Goal: Task Accomplishment & Management: Use online tool/utility

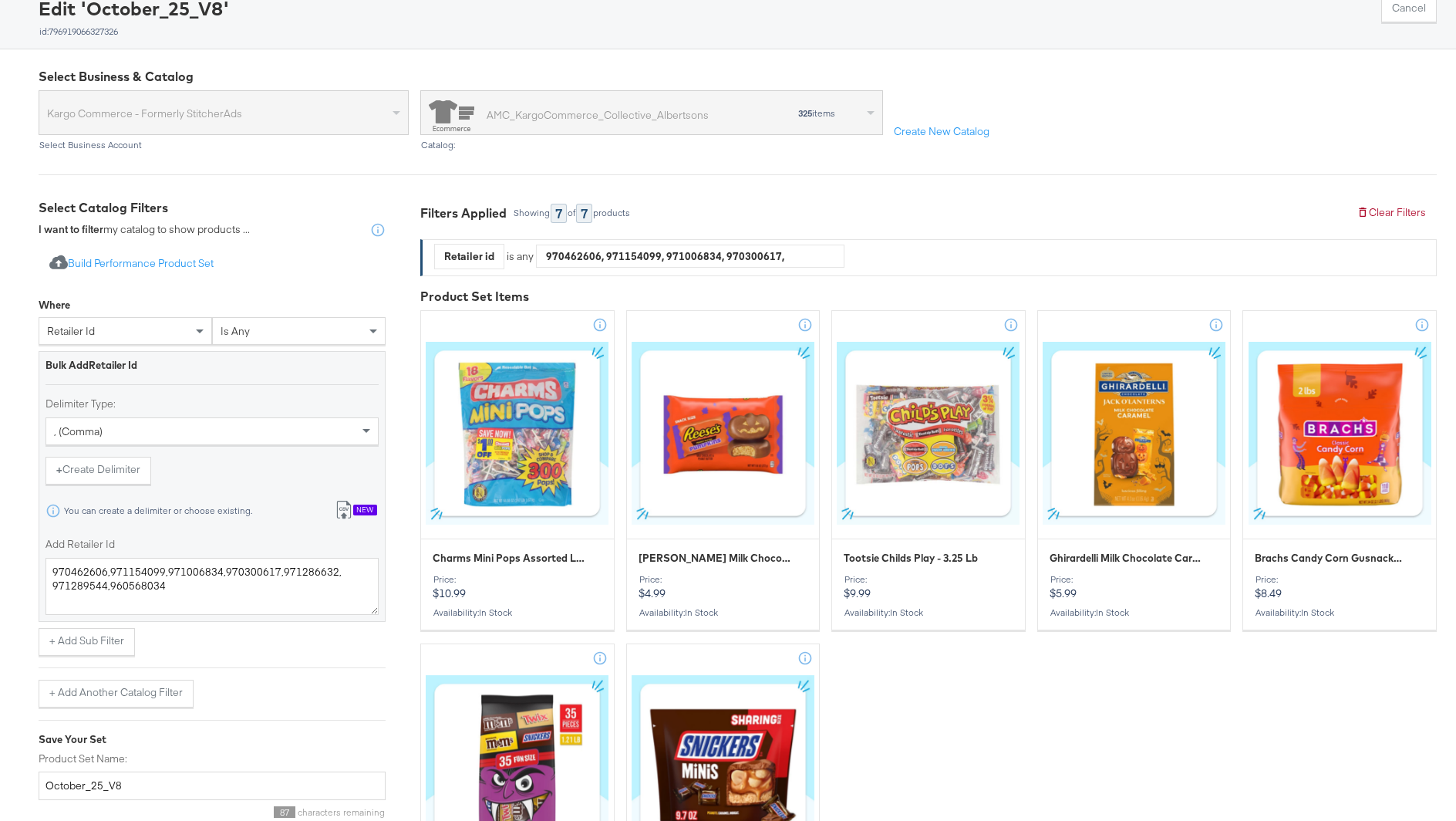
scroll to position [108, 0]
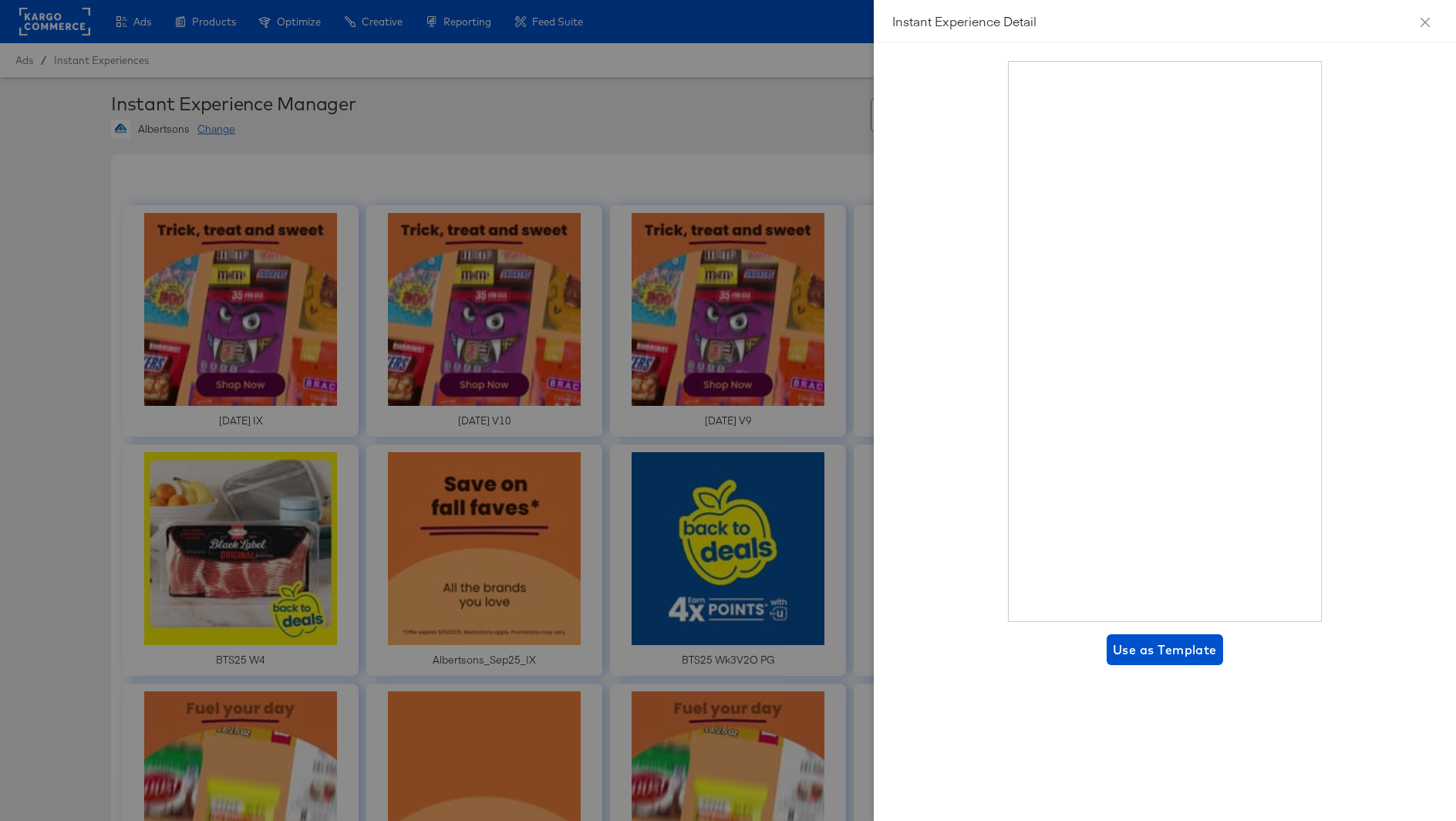
click at [738, 131] on div at bounding box center [728, 410] width 1456 height 821
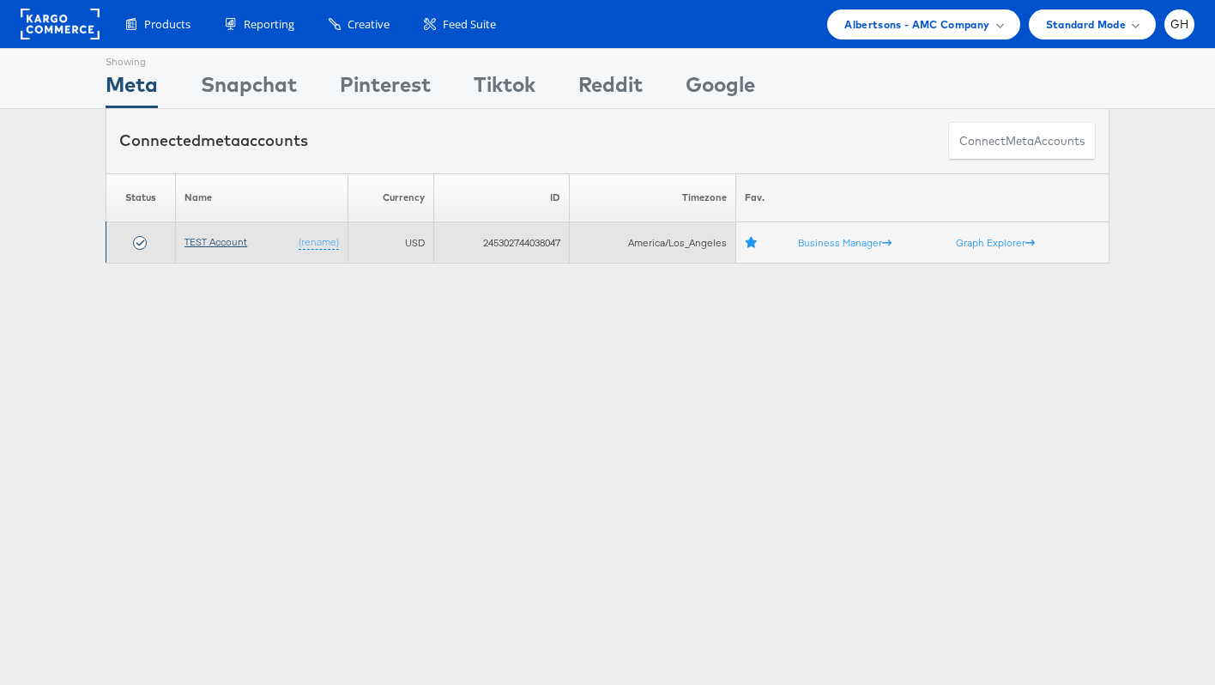
click at [208, 245] on link "TEST Account" at bounding box center [215, 241] width 63 height 13
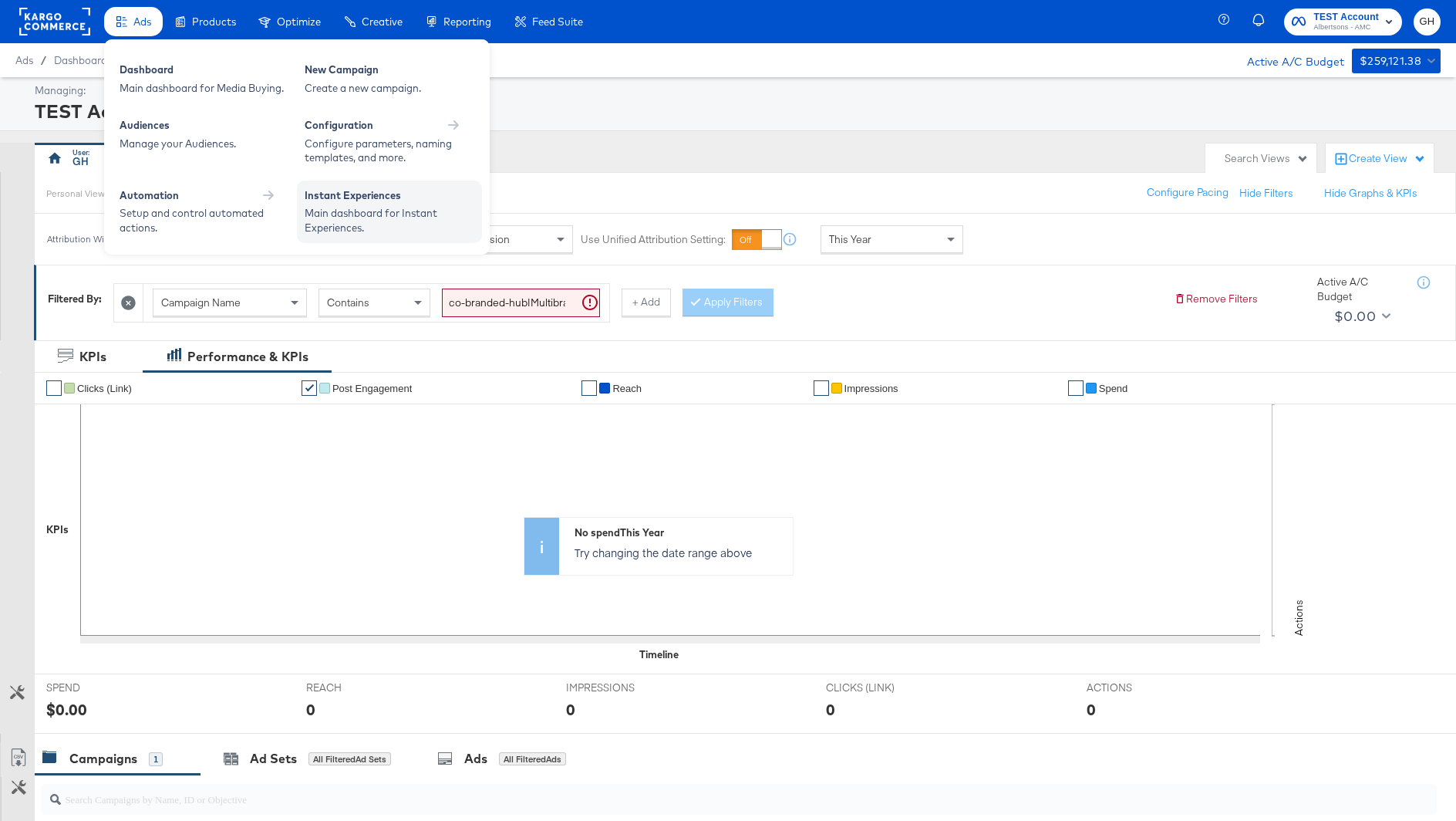
click at [314, 202] on div "Instant Experiences" at bounding box center [389, 197] width 170 height 19
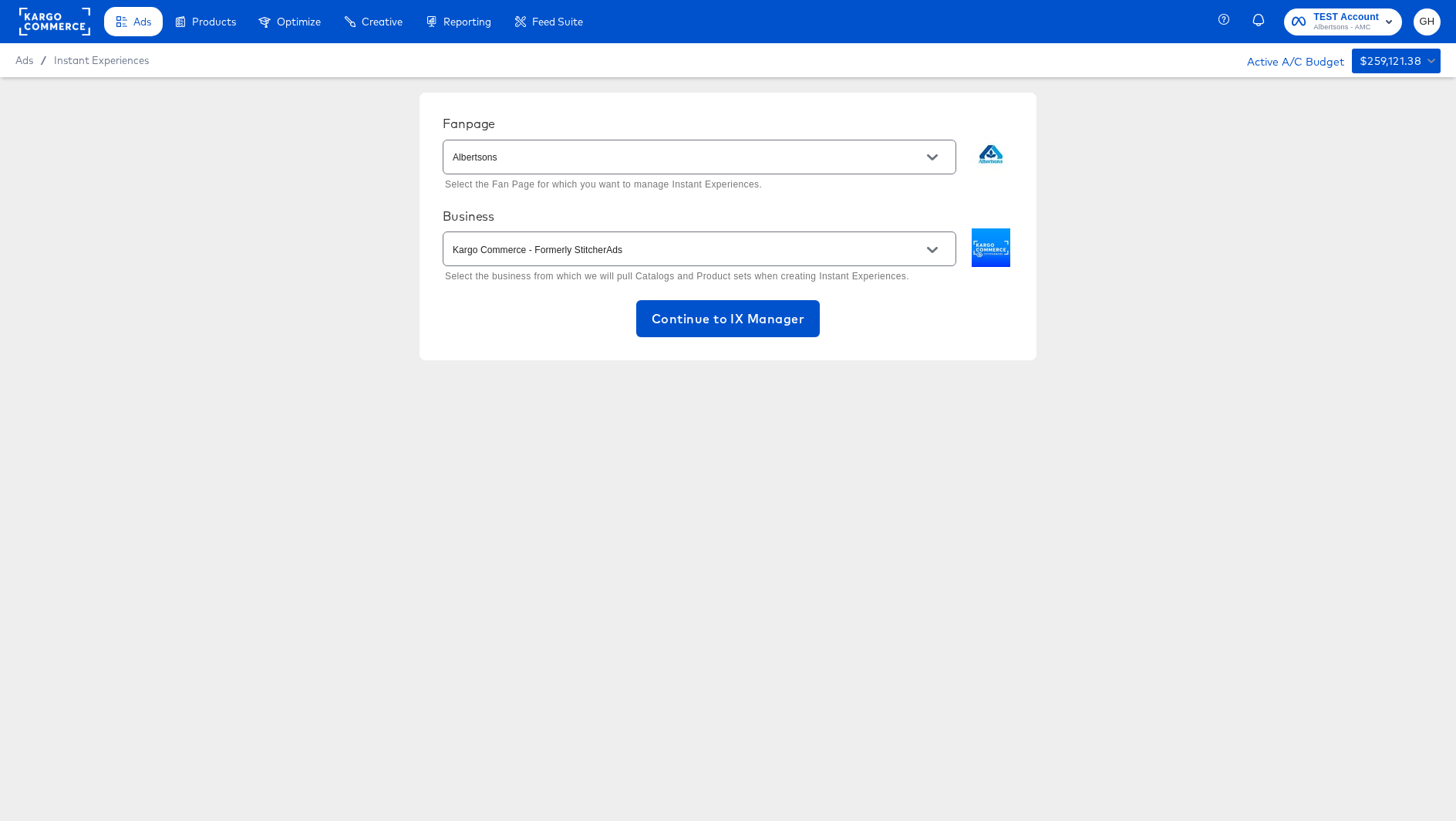
click at [696, 158] on input "Albertsons" at bounding box center [687, 158] width 475 height 18
click at [670, 196] on li "Safeway" at bounding box center [698, 196] width 512 height 29
type input "Safeway"
click at [794, 331] on button "Continue to IX Manager" at bounding box center [728, 318] width 183 height 37
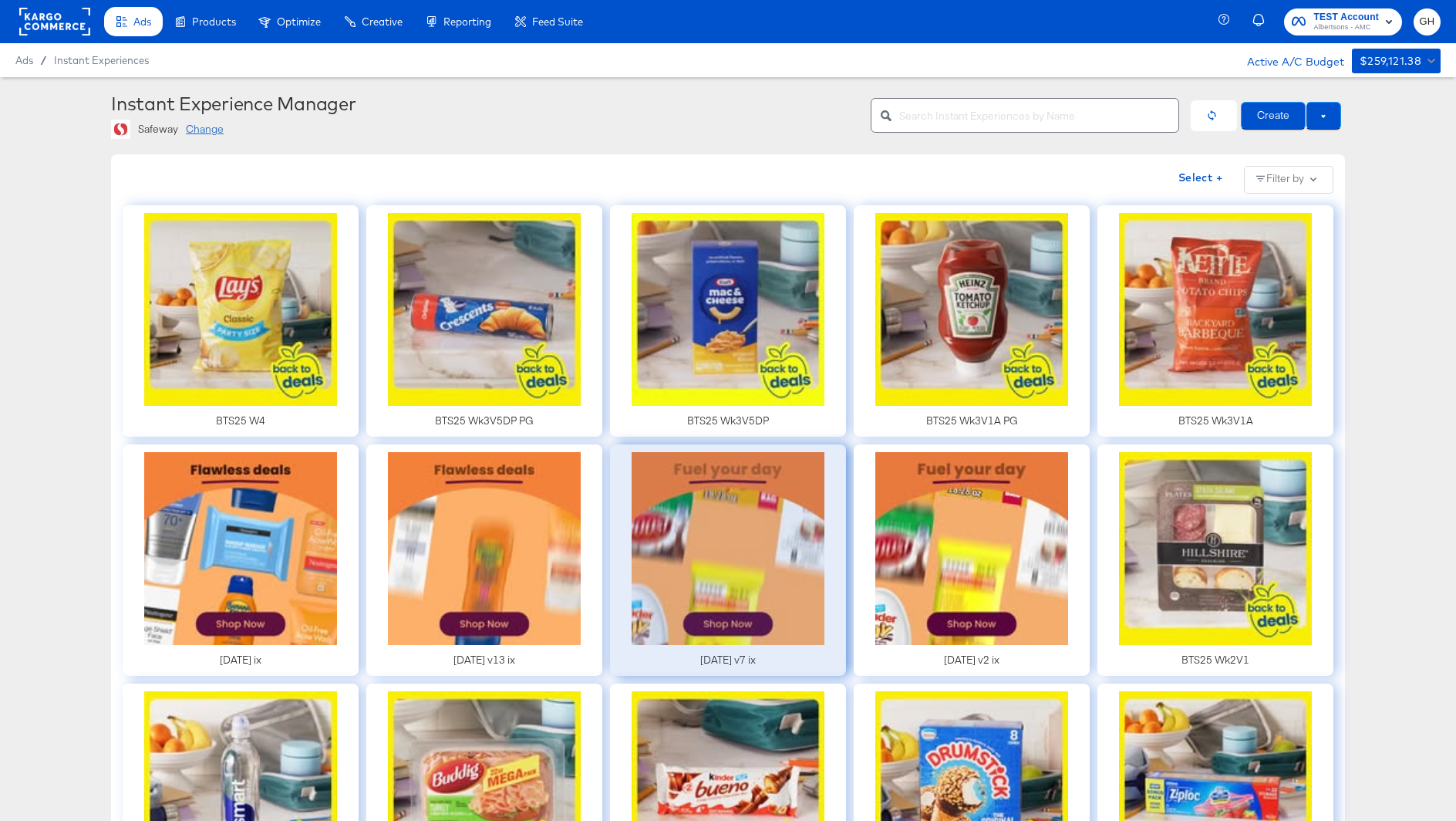
click at [711, 548] on div at bounding box center [728, 559] width 236 height 231
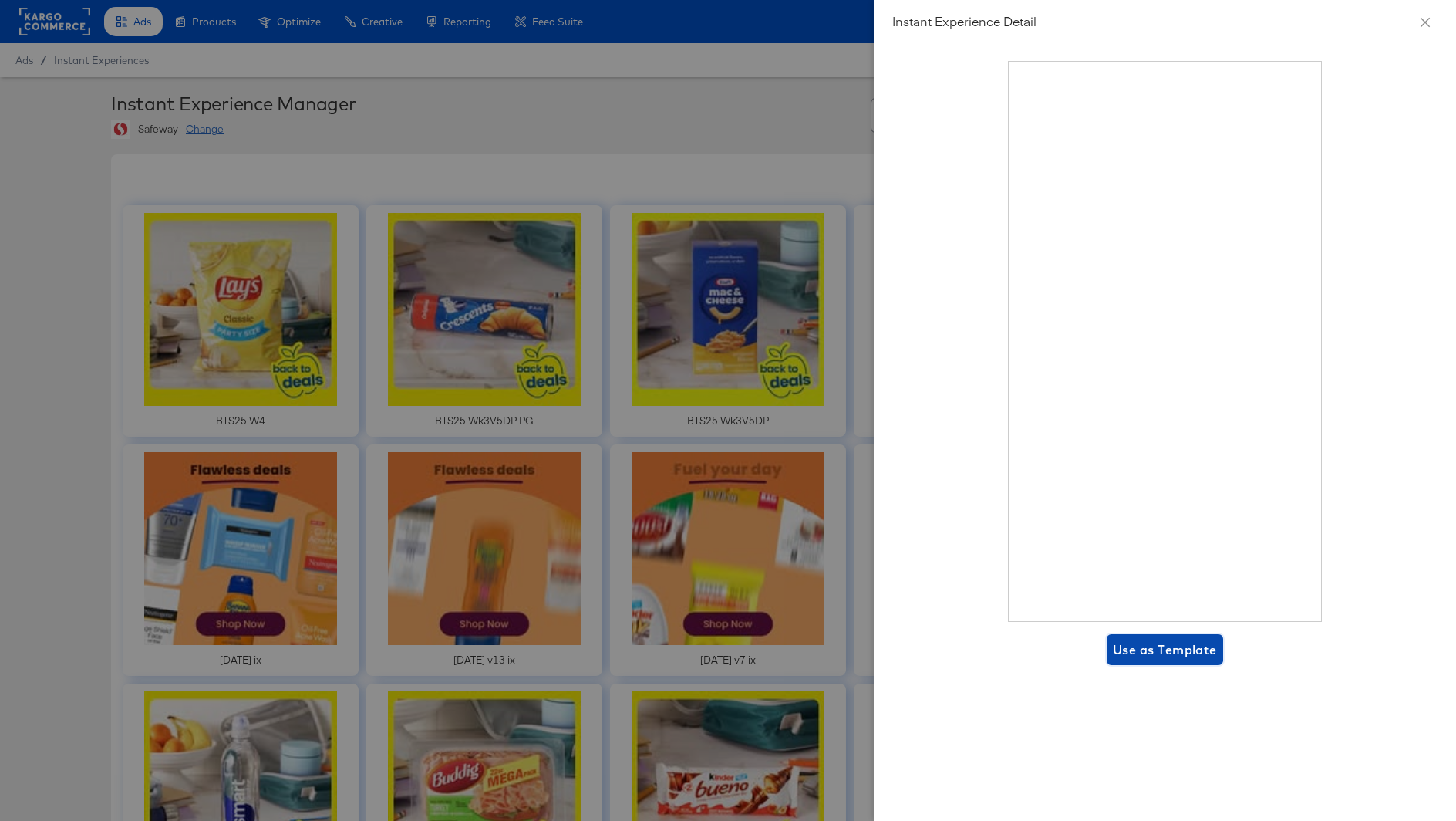
click at [1153, 647] on span "Use as Template" at bounding box center [1165, 649] width 104 height 22
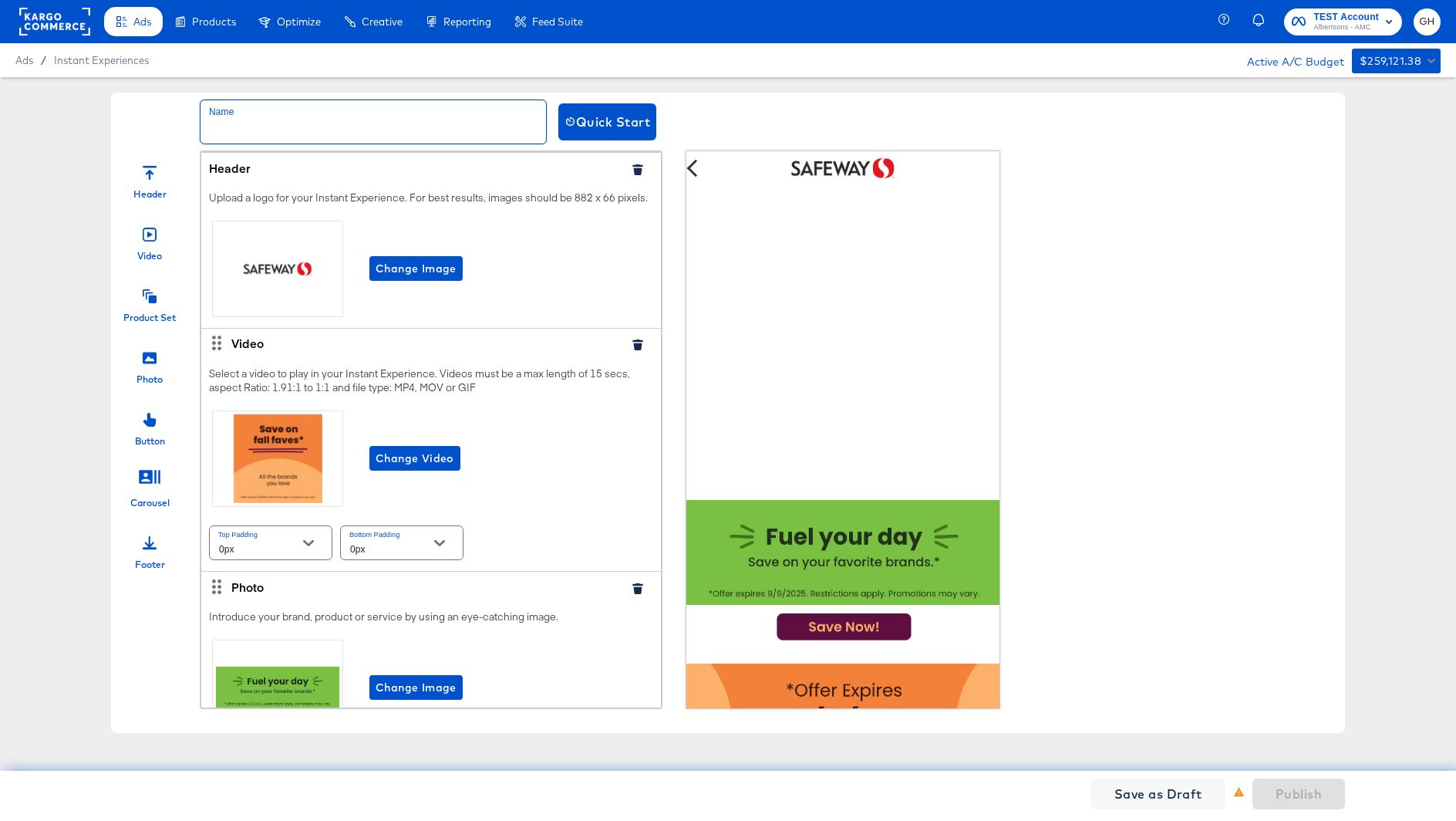
click at [291, 141] on input "text" at bounding box center [373, 122] width 345 height 43
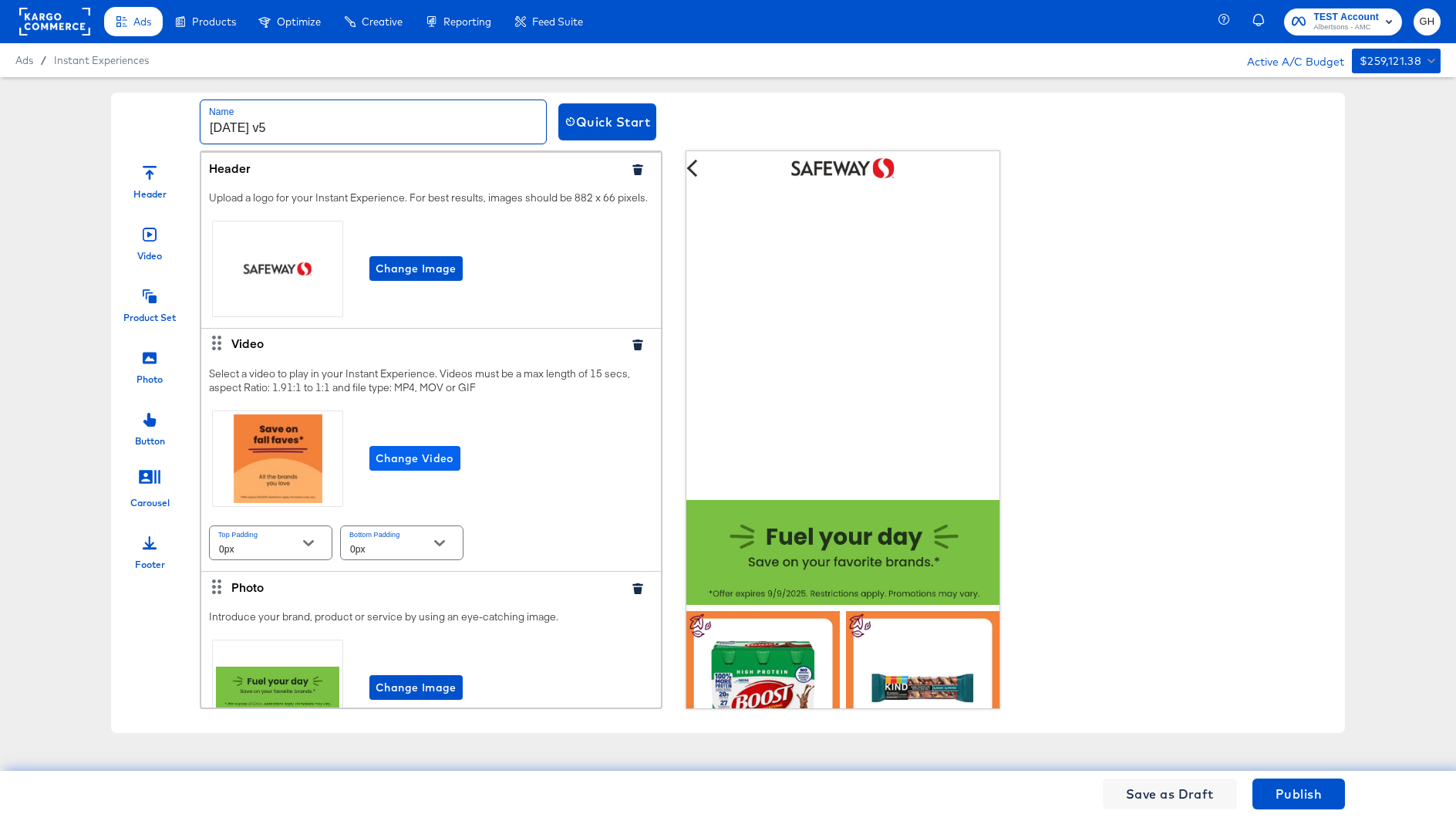
type input "[DATE] v5"
click at [386, 451] on span "Change Video" at bounding box center [415, 458] width 79 height 19
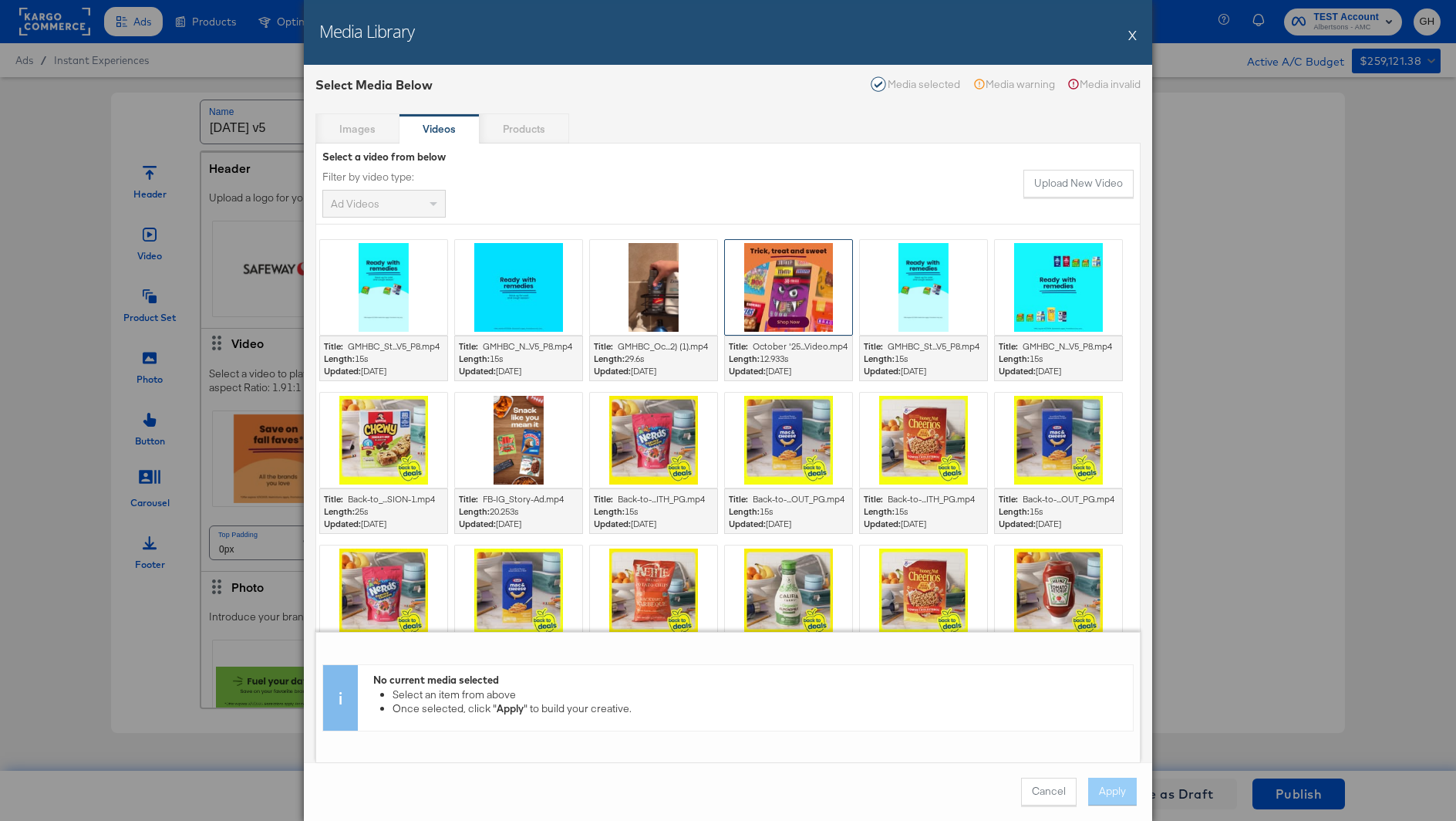
click at [803, 293] on div at bounding box center [788, 288] width 128 height 95
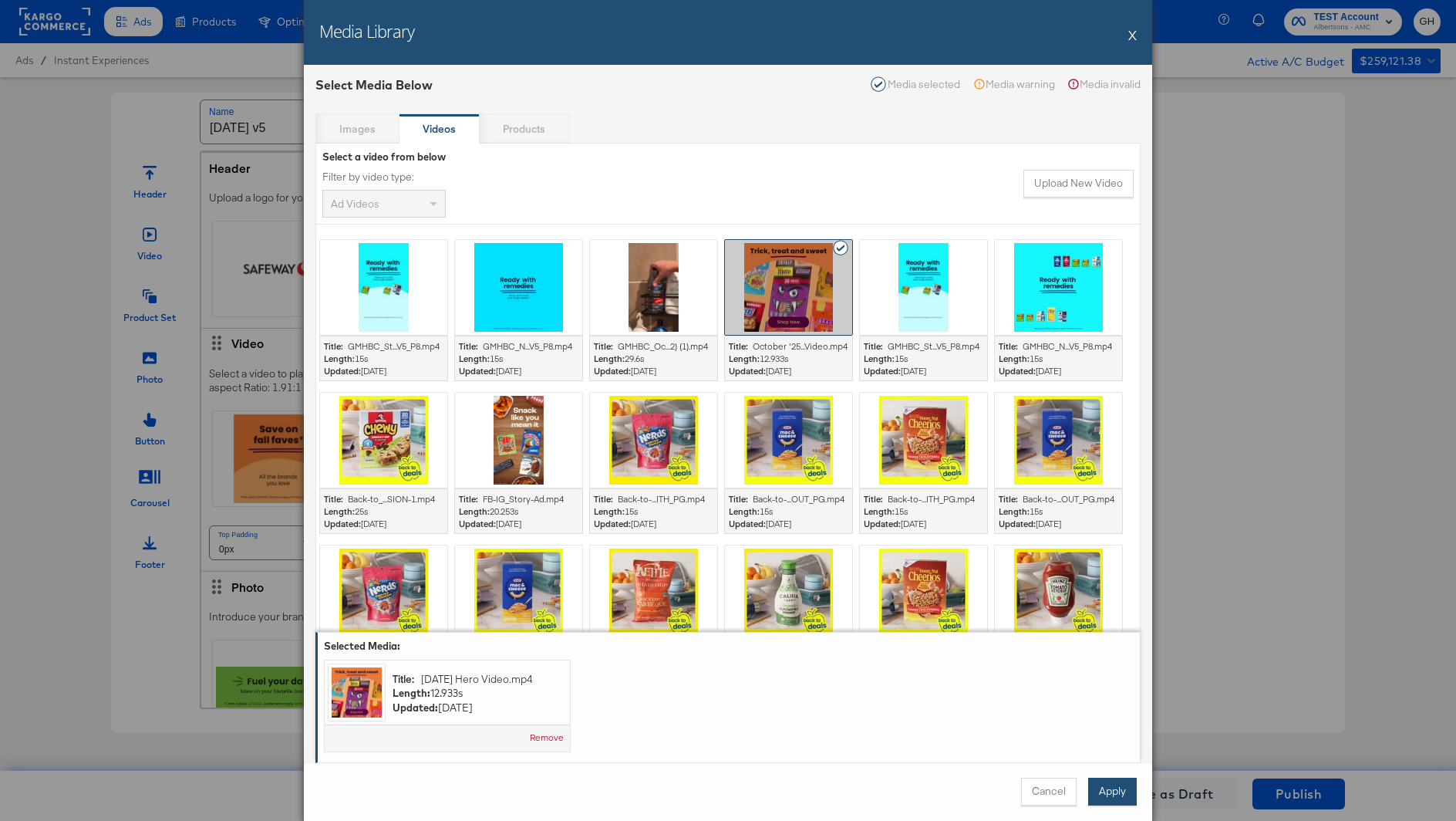
click at [1104, 782] on button "Apply" at bounding box center [1112, 791] width 49 height 28
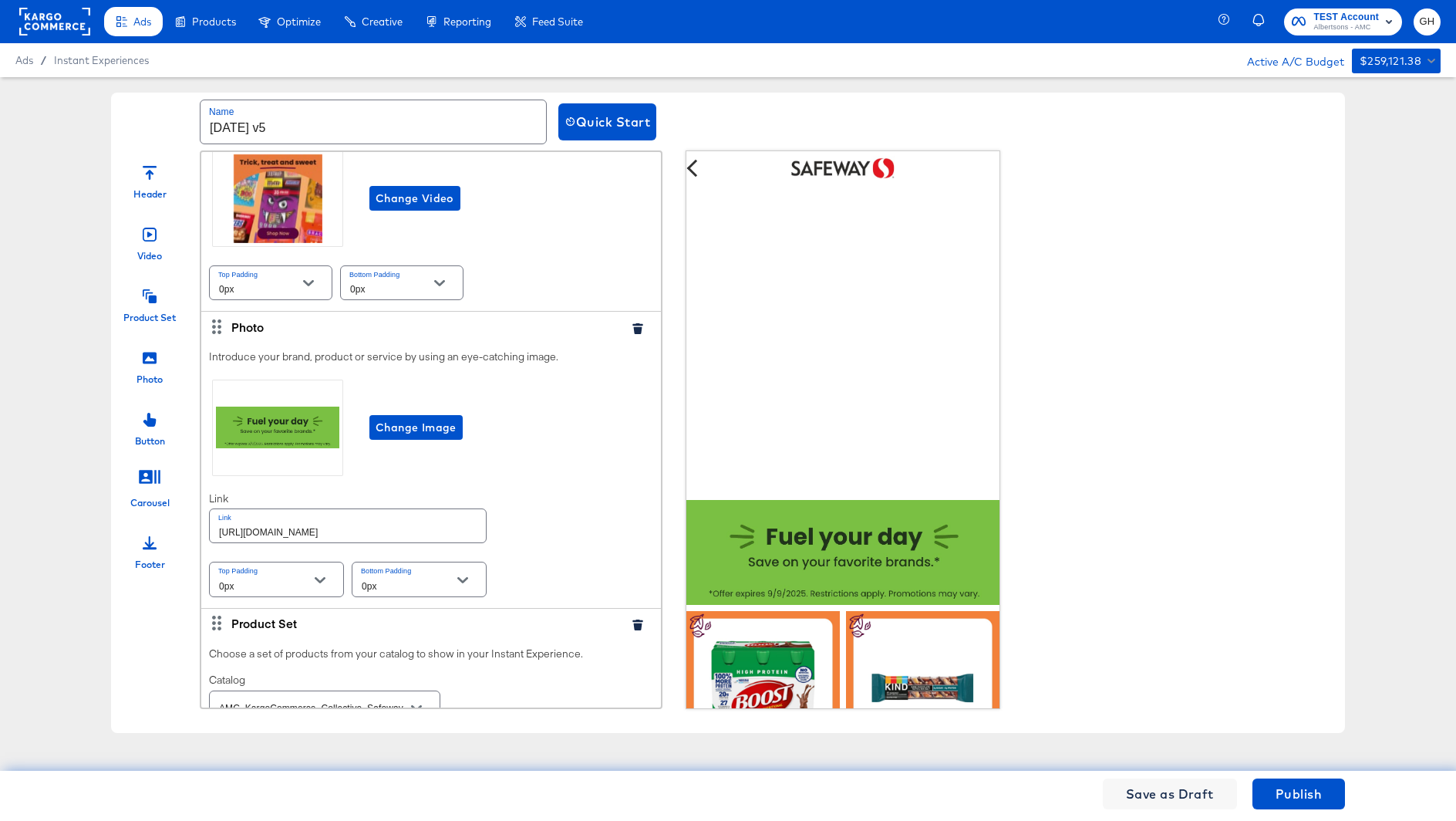
scroll to position [272, 0]
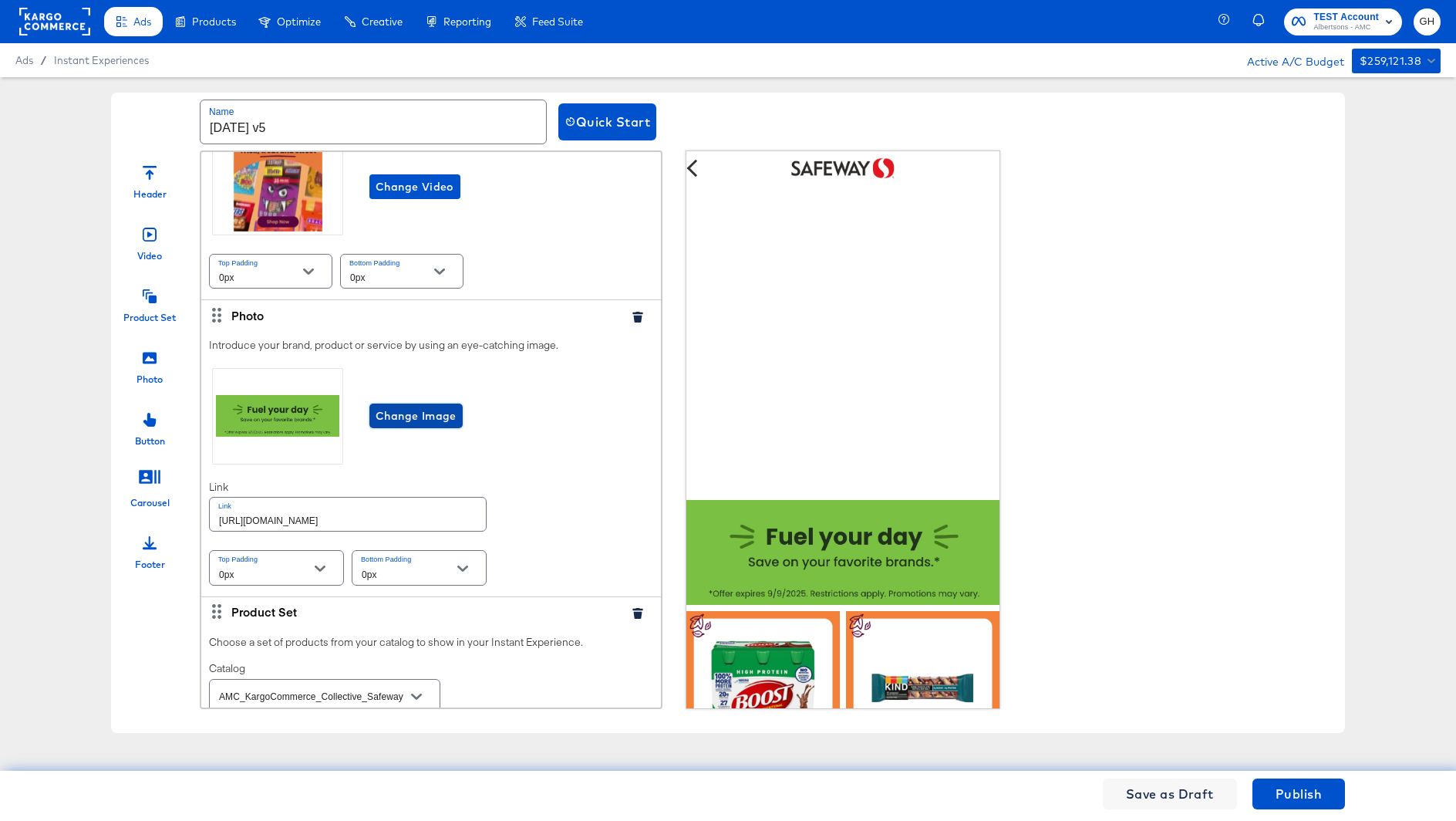
click at [433, 421] on span "Change Image" at bounding box center [416, 415] width 81 height 19
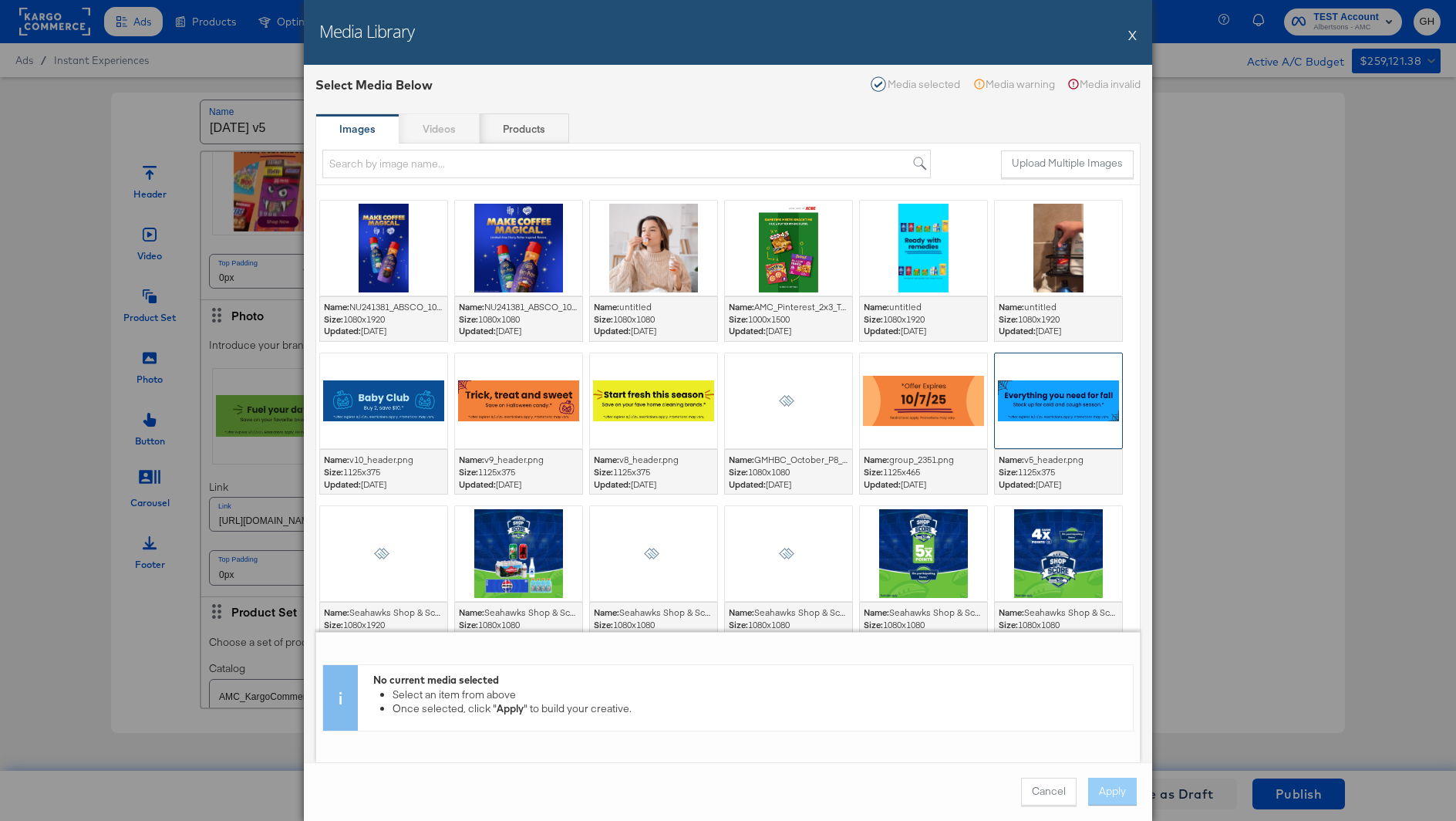
click at [1069, 388] on div at bounding box center [1059, 401] width 128 height 95
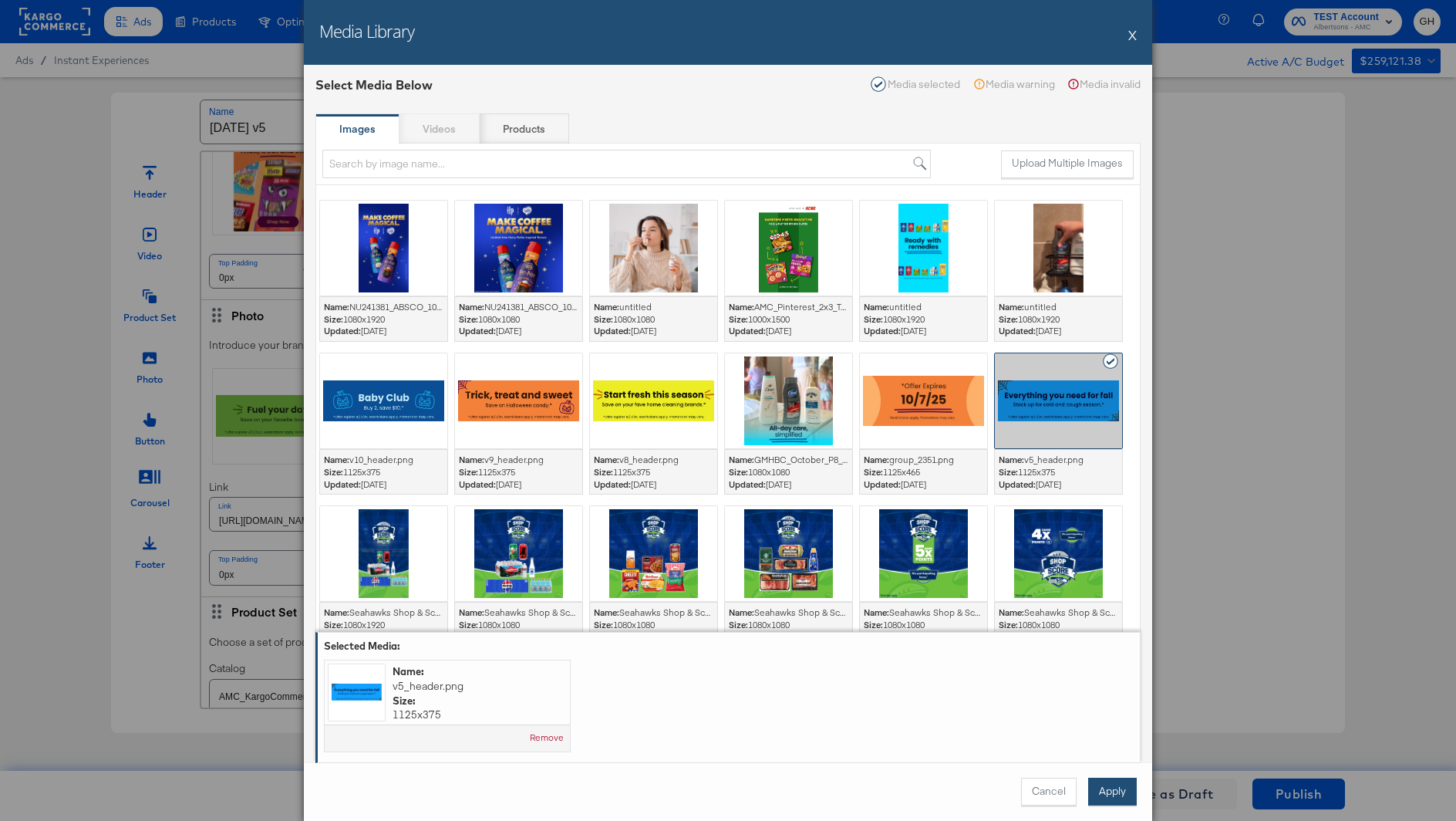
click at [1113, 798] on button "Apply" at bounding box center [1112, 791] width 49 height 28
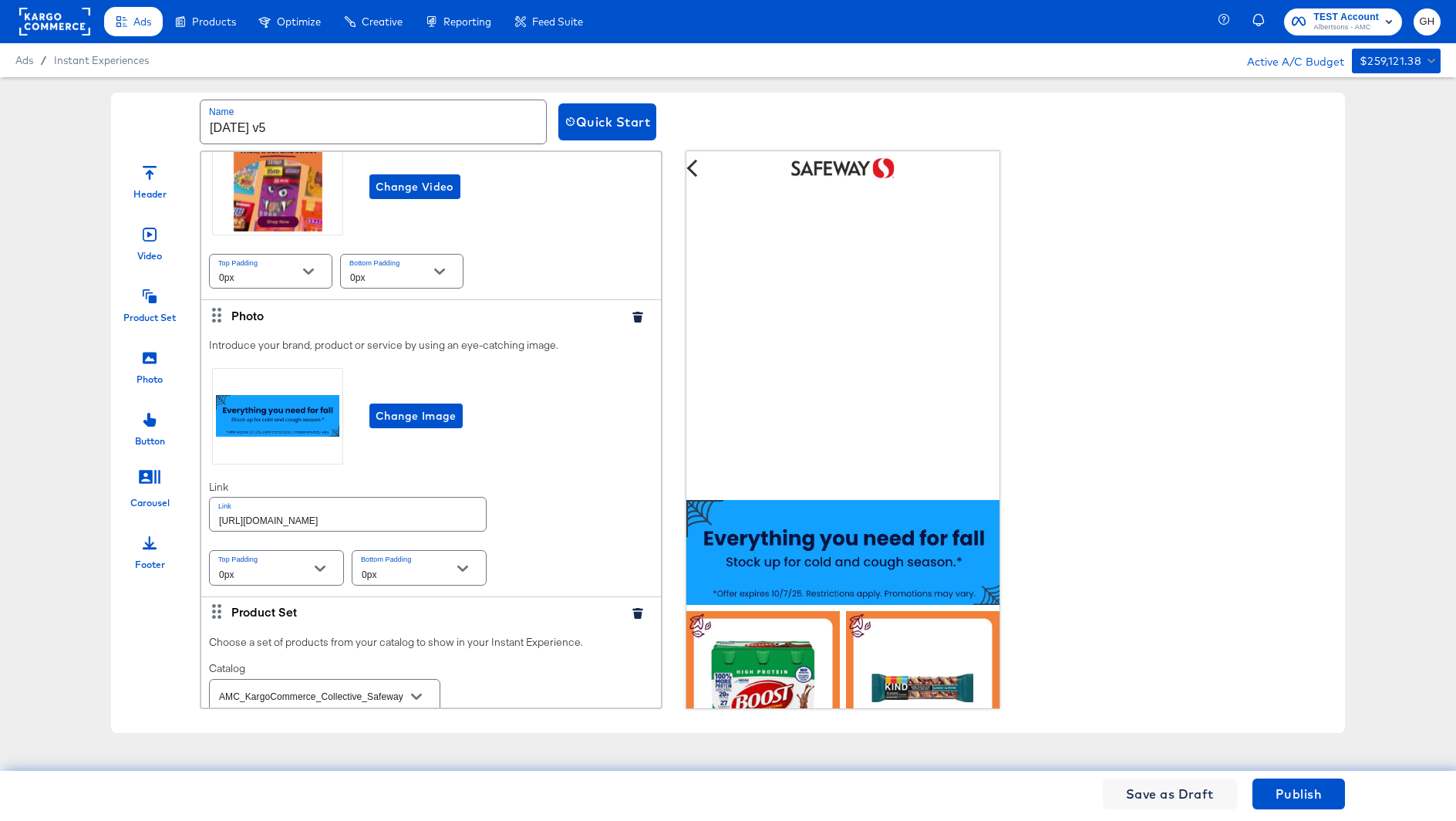
click at [297, 522] on input "[URL][DOMAIN_NAME]" at bounding box center [347, 513] width 276 height 33
paste input "shop/aisles/personal-care-health"
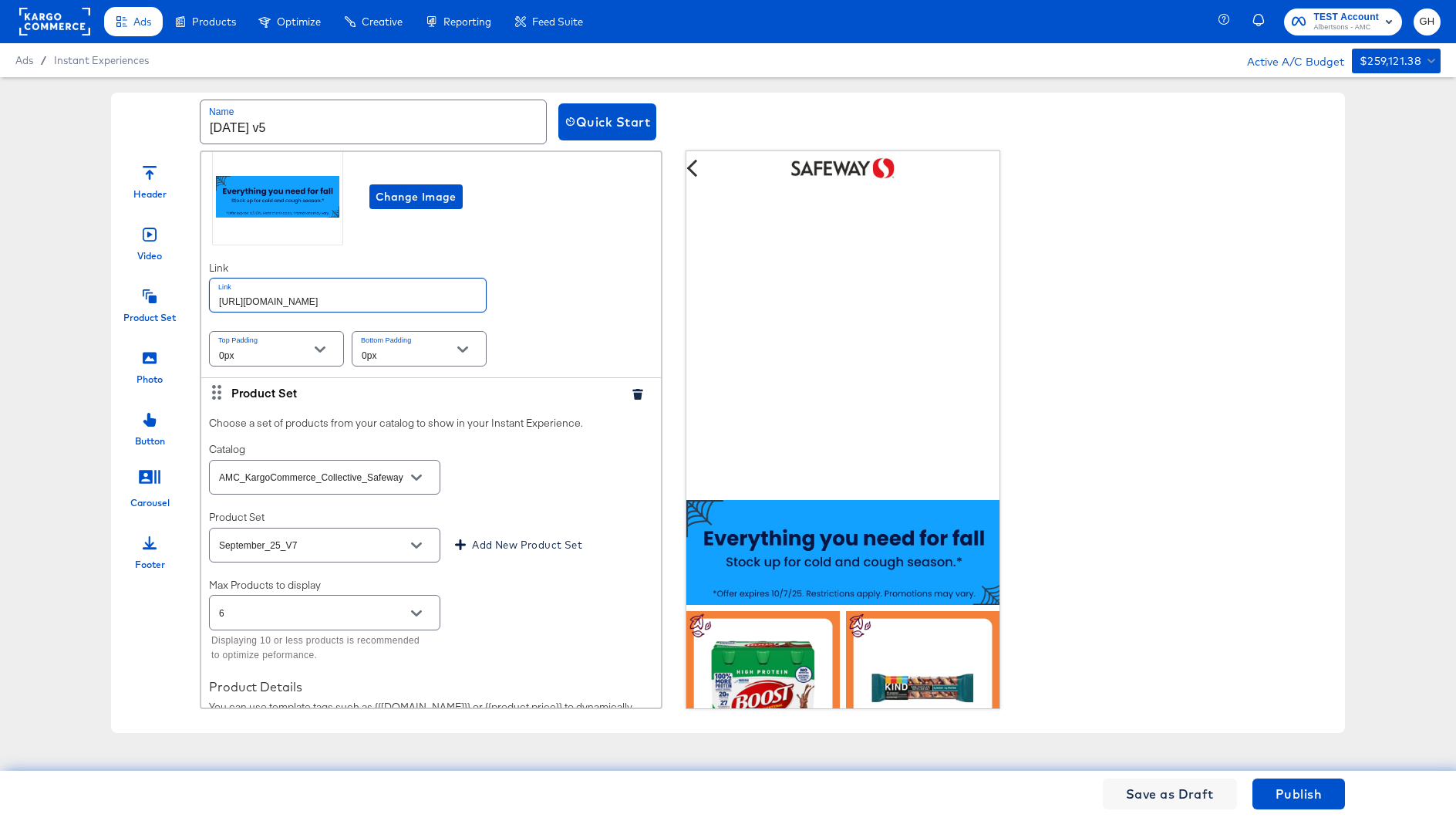
scroll to position [513, 0]
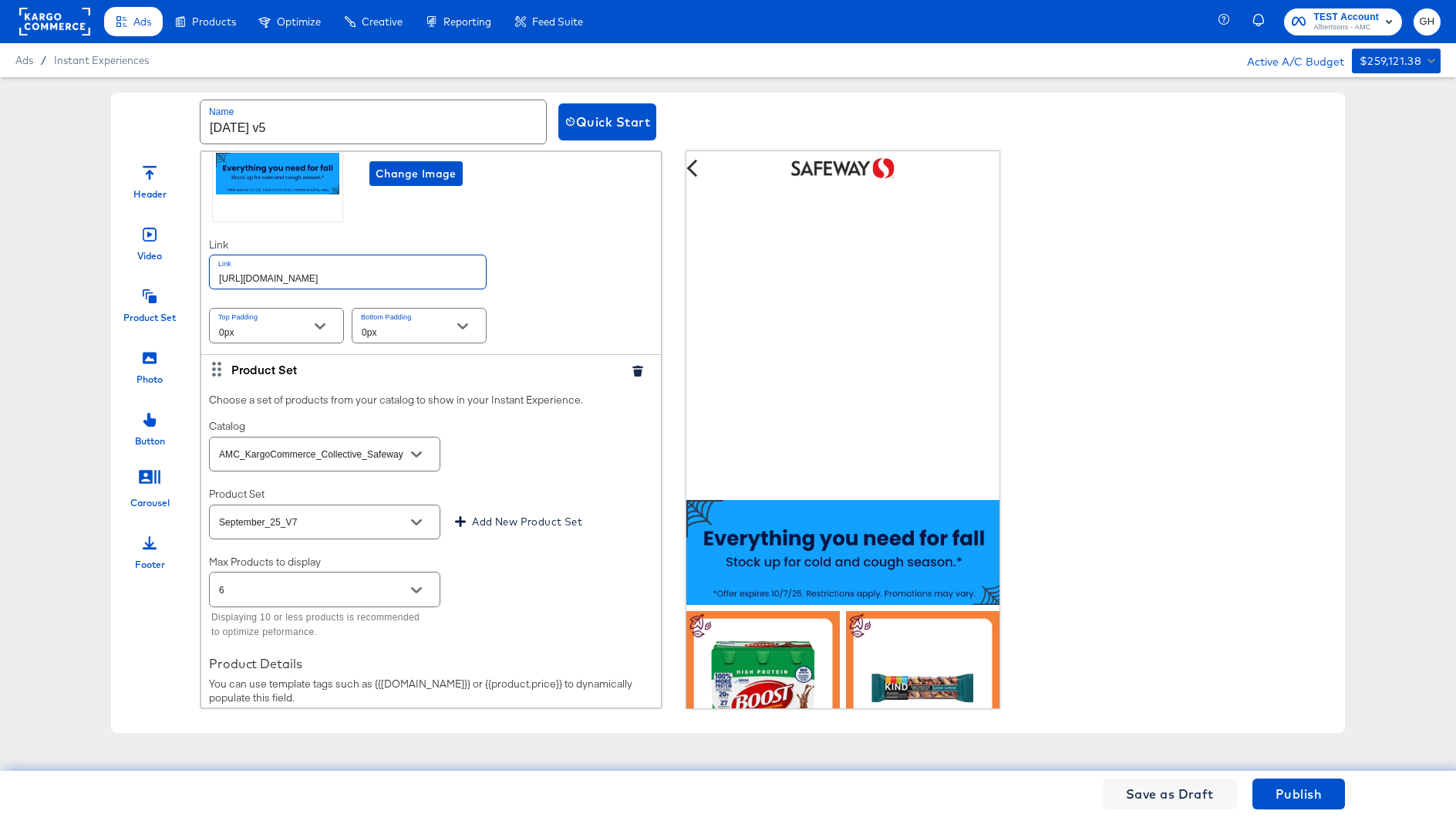
type input "https://www.safeway.com/shop/aisles/personal-care-health.html"
click at [309, 521] on input "September_25_V7" at bounding box center [312, 522] width 193 height 18
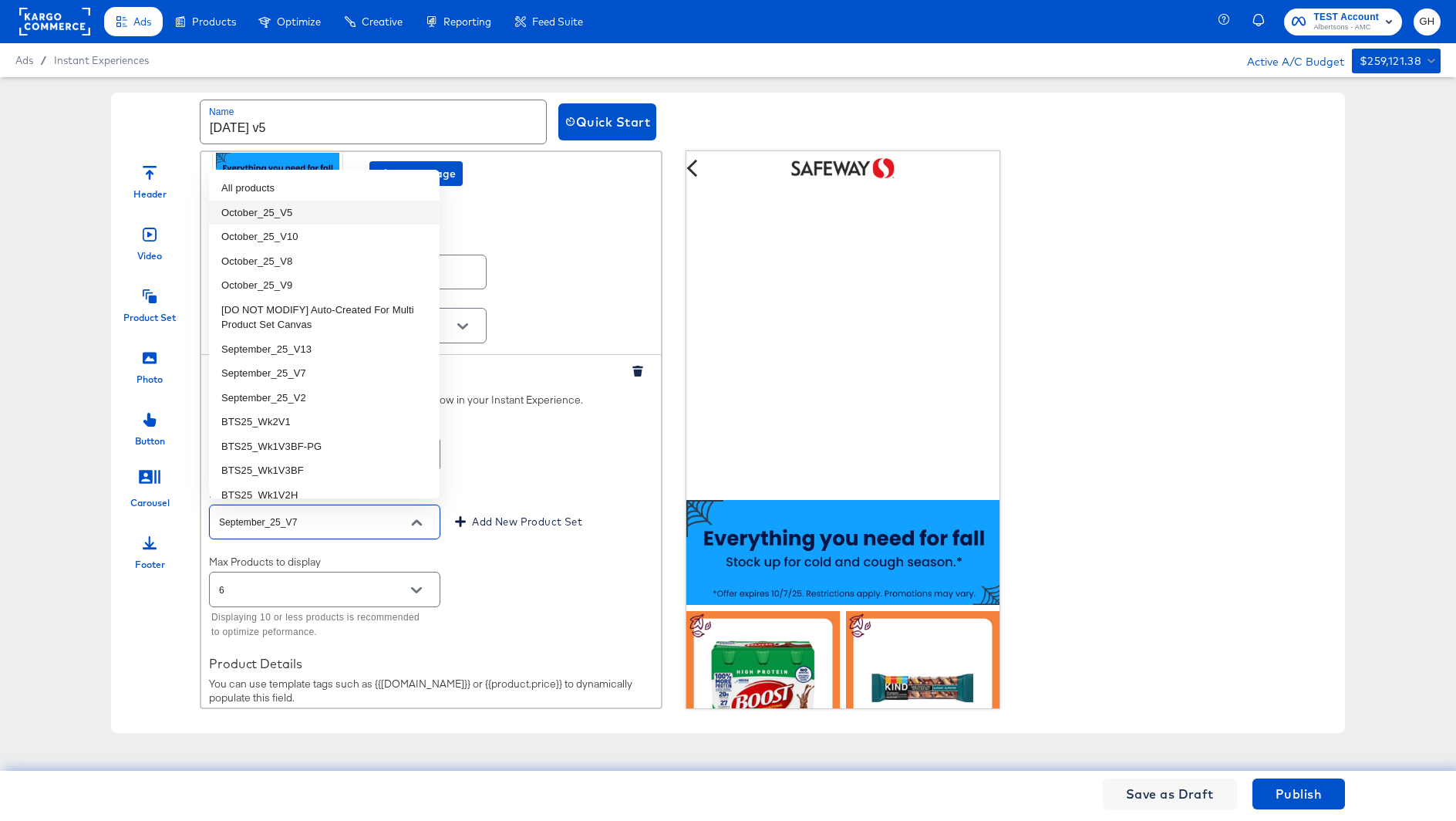
click at [301, 213] on li "October_25_V5" at bounding box center [324, 212] width 231 height 24
type input "October_25_V5"
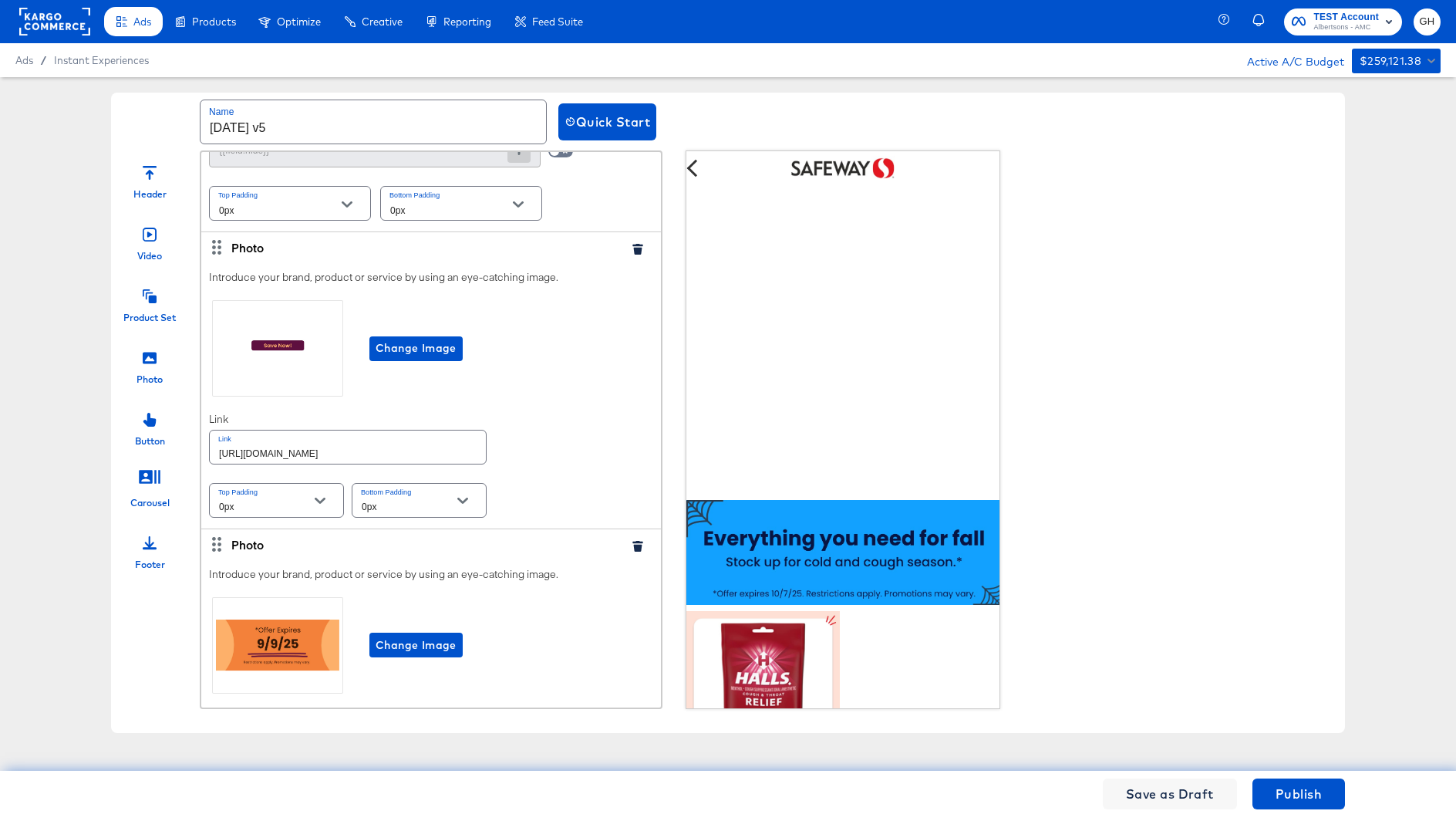
scroll to position [1220, 0]
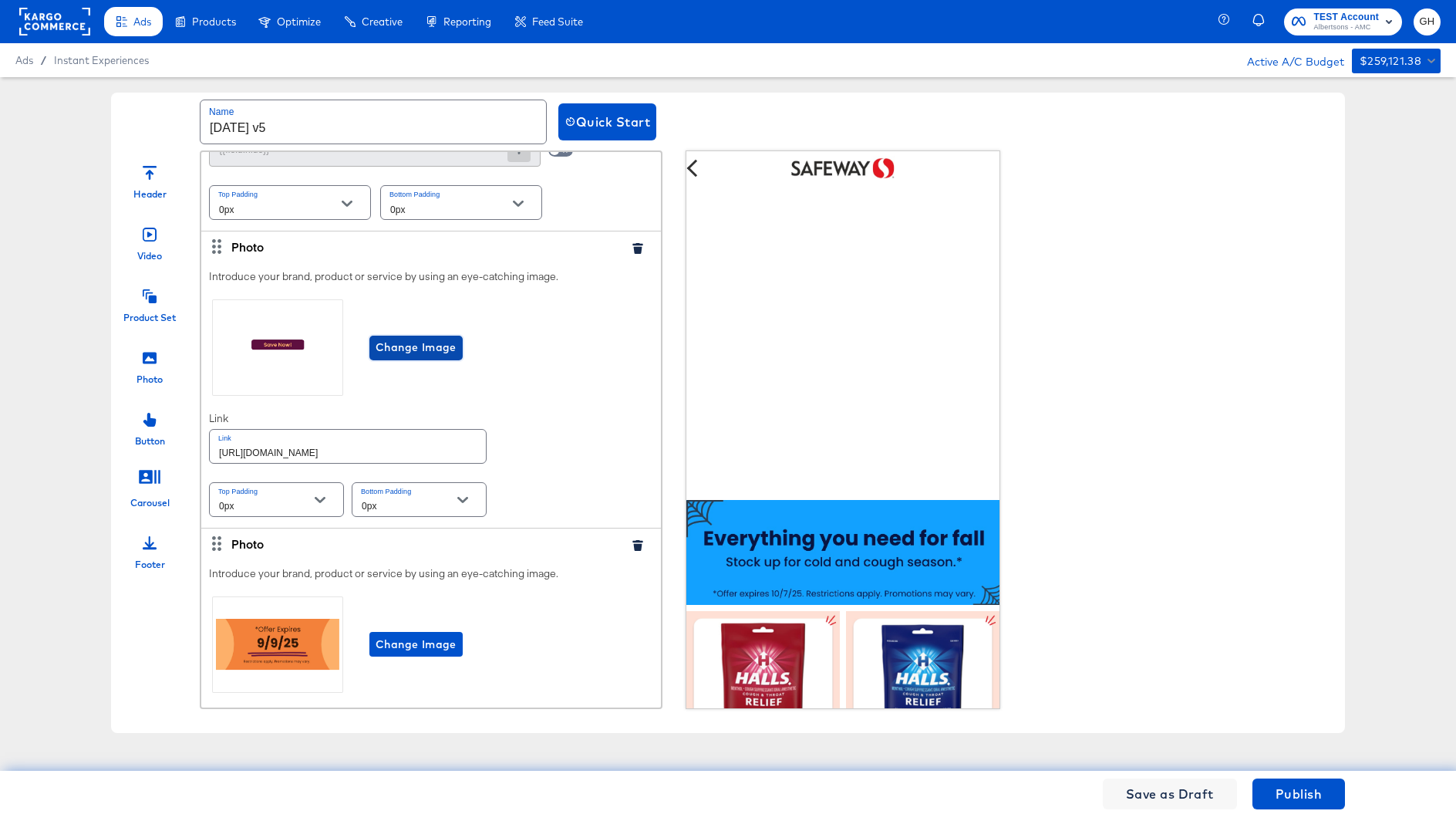
click at [400, 340] on span "Change Image" at bounding box center [416, 347] width 81 height 19
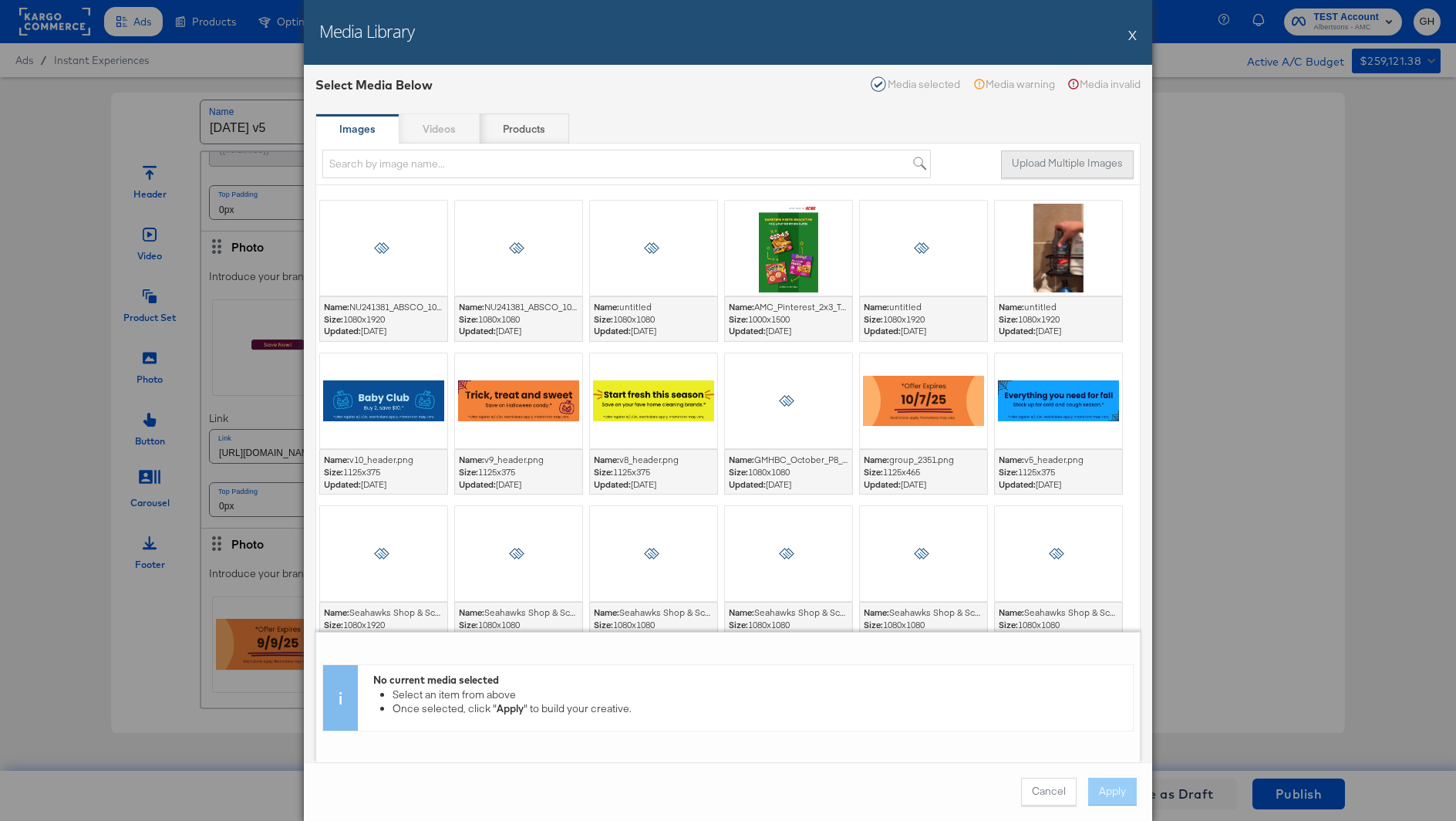
click at [1063, 156] on button "Upload Multiple Images" at bounding box center [1068, 164] width 133 height 28
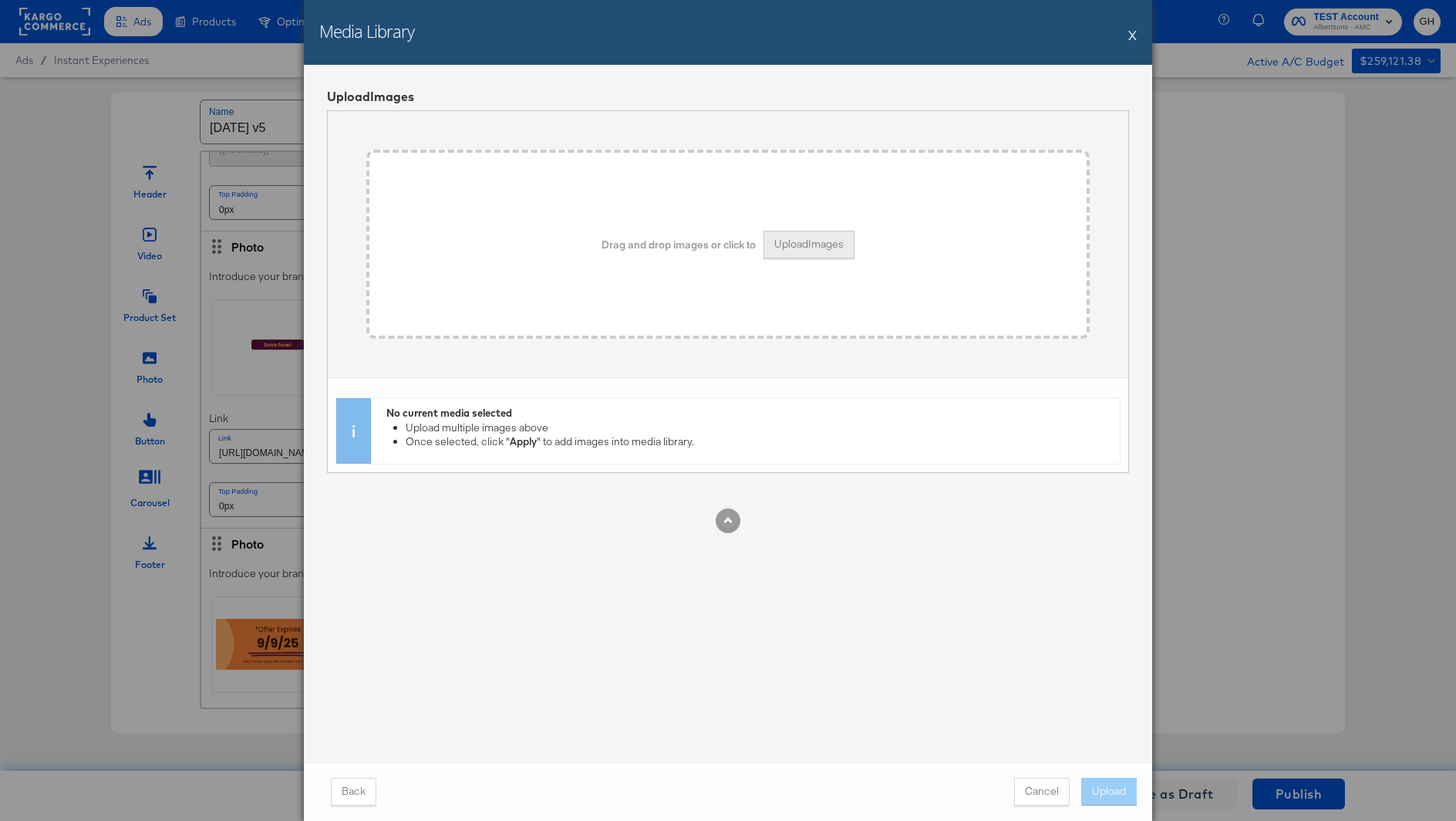
click at [788, 244] on button "Upload Images" at bounding box center [808, 245] width 91 height 28
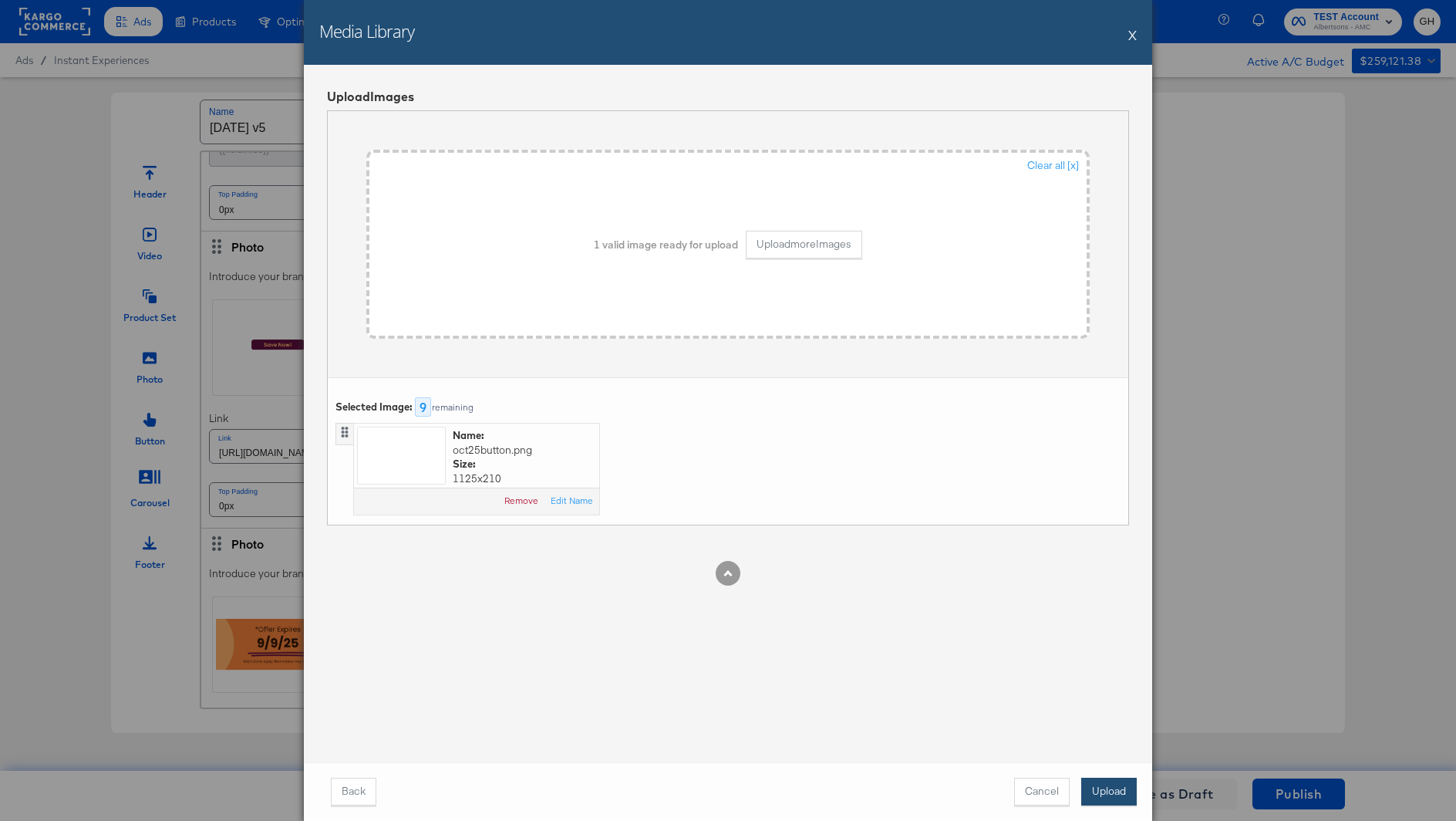
click at [1109, 782] on button "Upload" at bounding box center [1109, 791] width 56 height 28
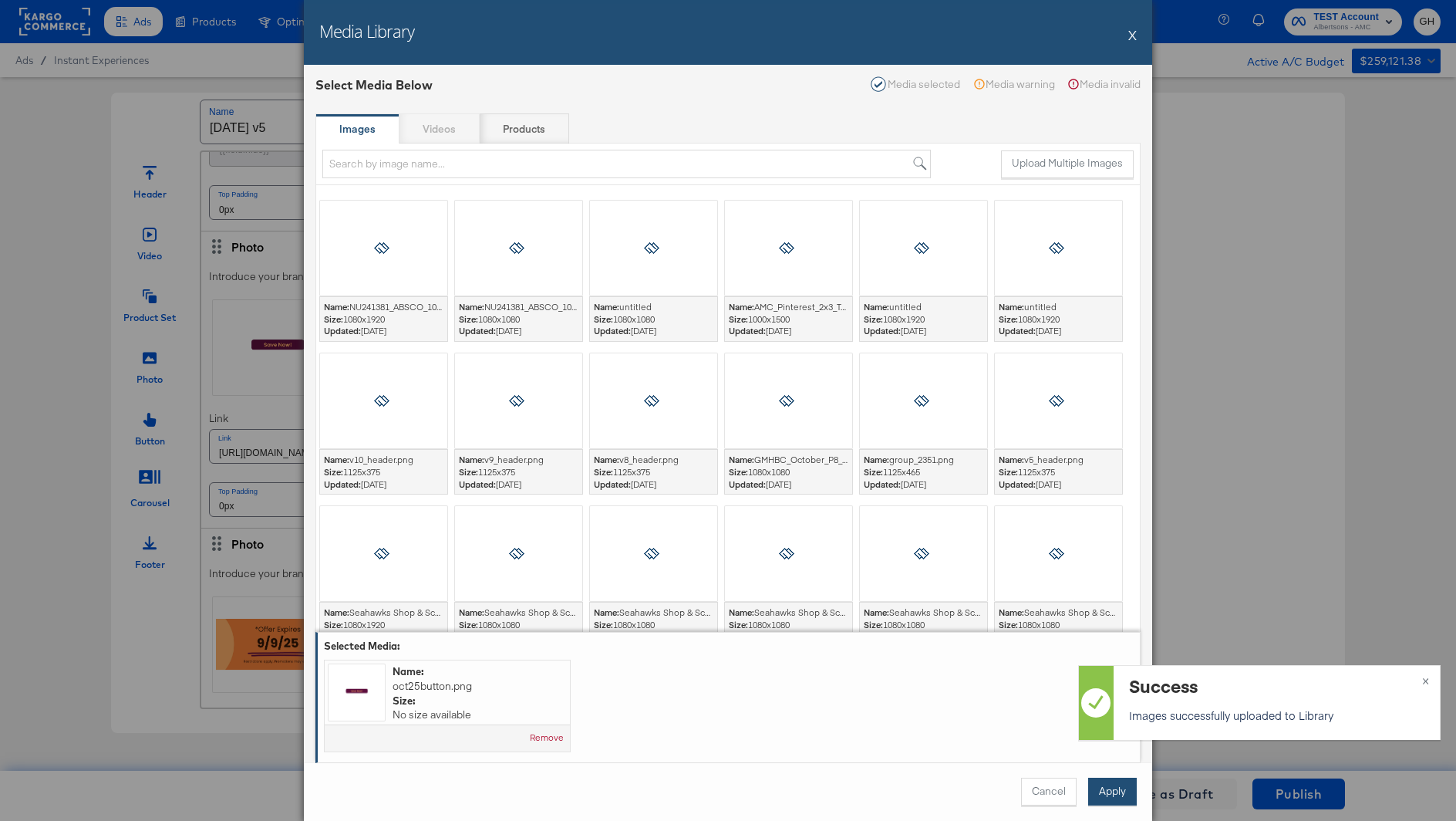
click at [1115, 784] on button "Apply" at bounding box center [1112, 791] width 49 height 28
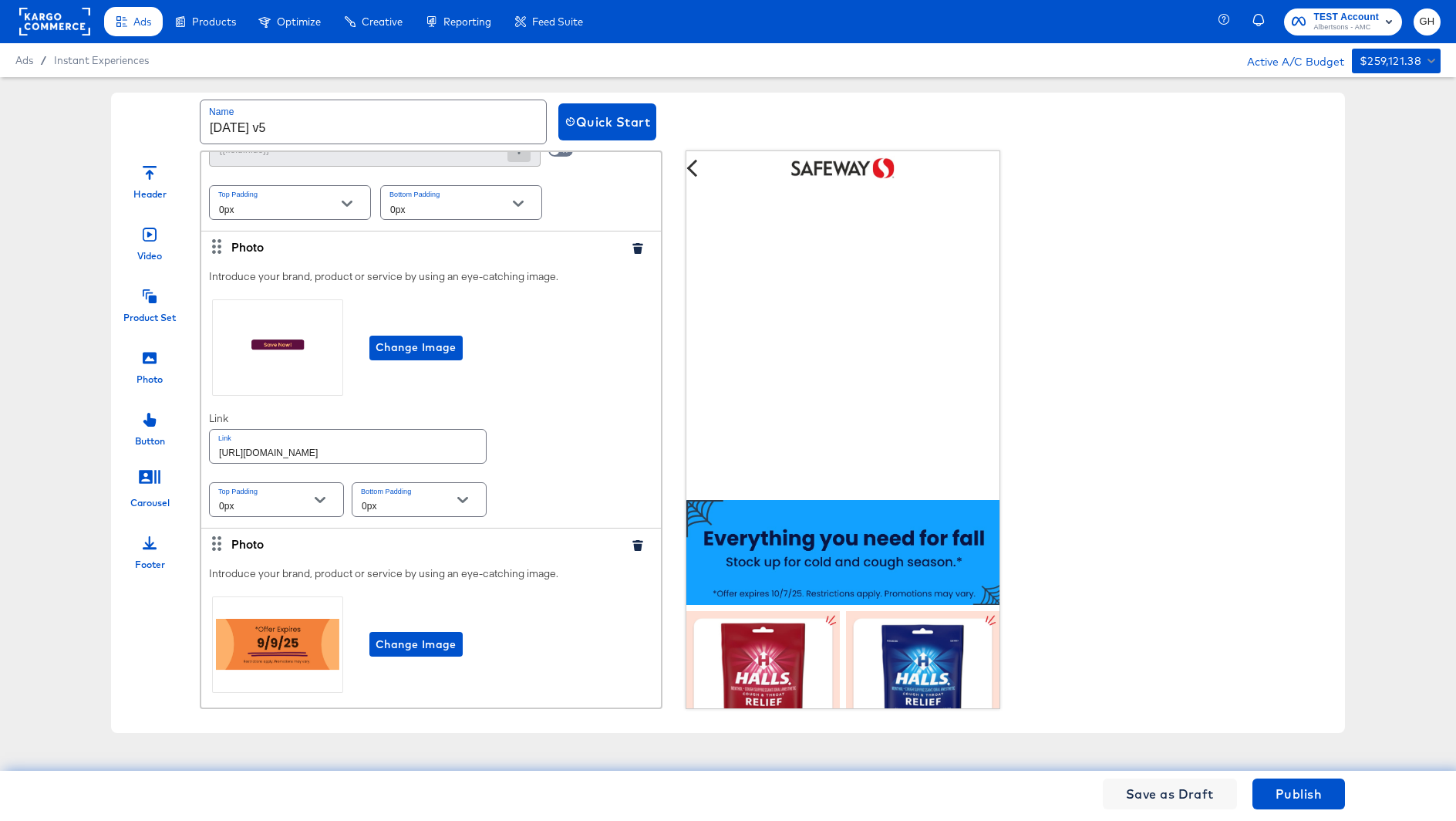
click at [380, 452] on input "[URL][DOMAIN_NAME]" at bounding box center [347, 446] width 276 height 33
click at [380, 453] on input "[URL][DOMAIN_NAME]" at bounding box center [347, 446] width 276 height 33
click at [380, 456] on input "[URL][DOMAIN_NAME]" at bounding box center [347, 446] width 276 height 33
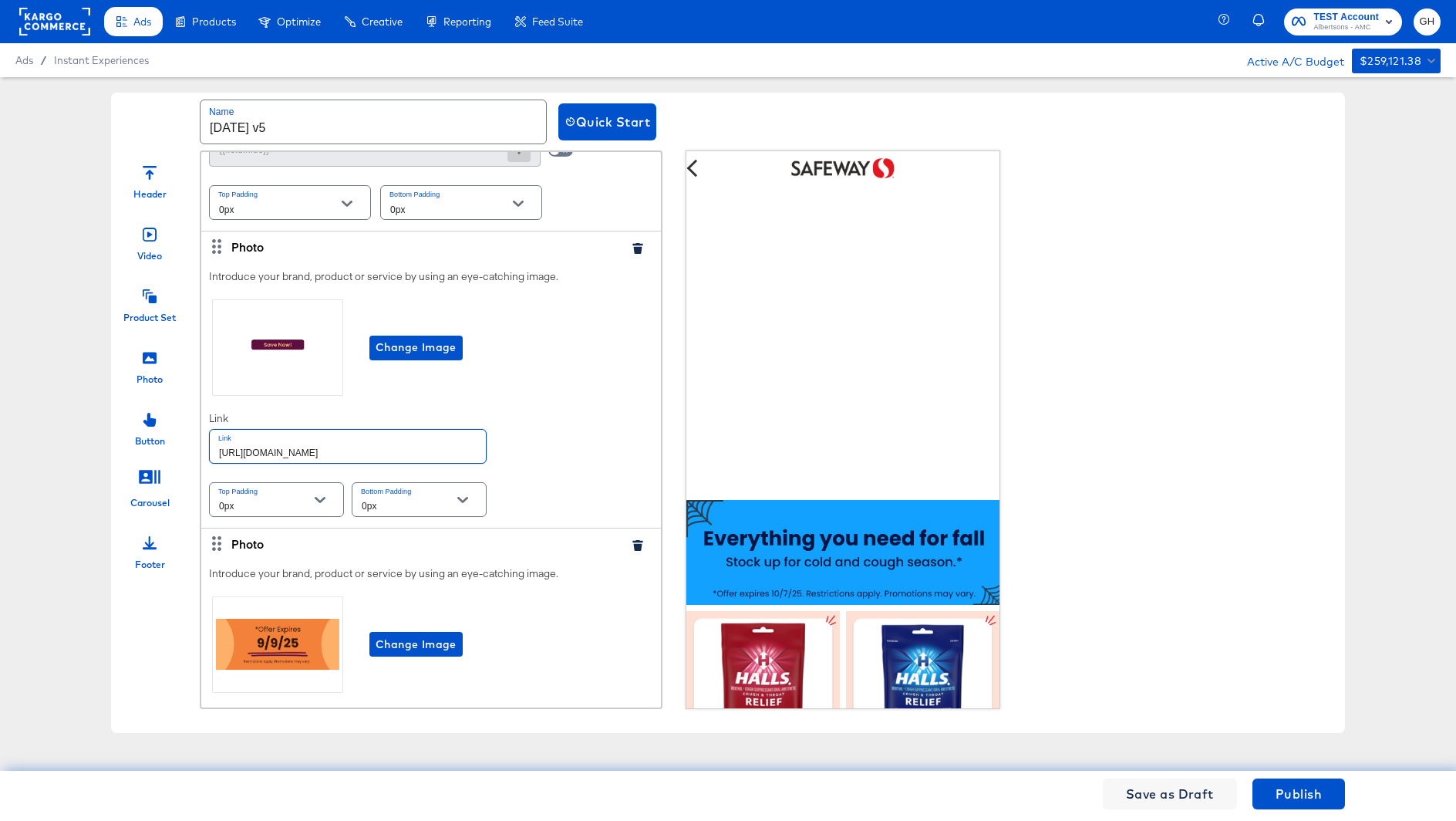
click at [380, 456] on input "[URL][DOMAIN_NAME]" at bounding box center [347, 446] width 276 height 33
paste input "shop/aisles/personal-care-health"
type input "https://www.safeway.com/shop/aisles/personal-care-health.html"
click at [409, 635] on span "Change Image" at bounding box center [416, 644] width 81 height 19
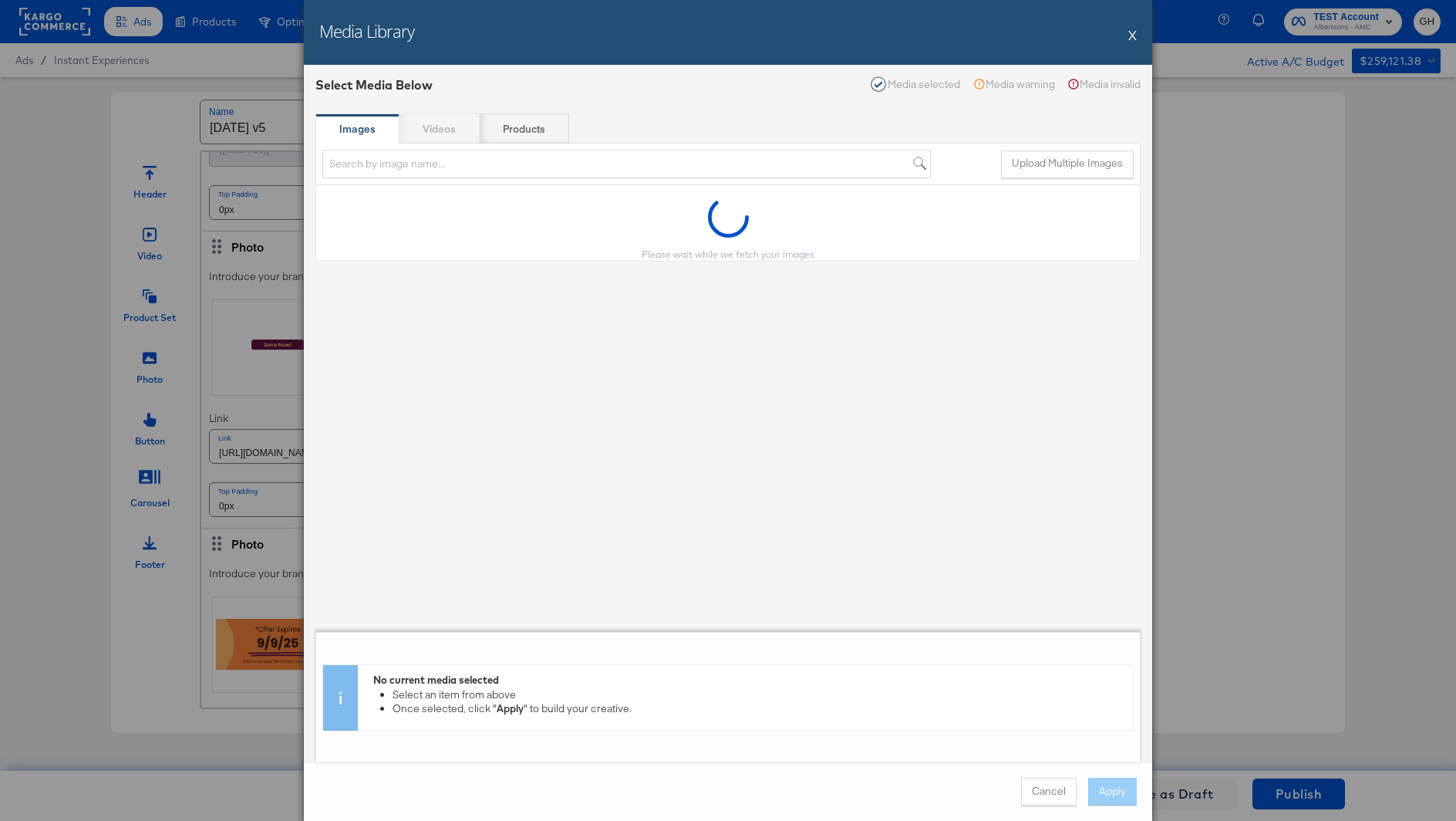
scroll to position [0, 0]
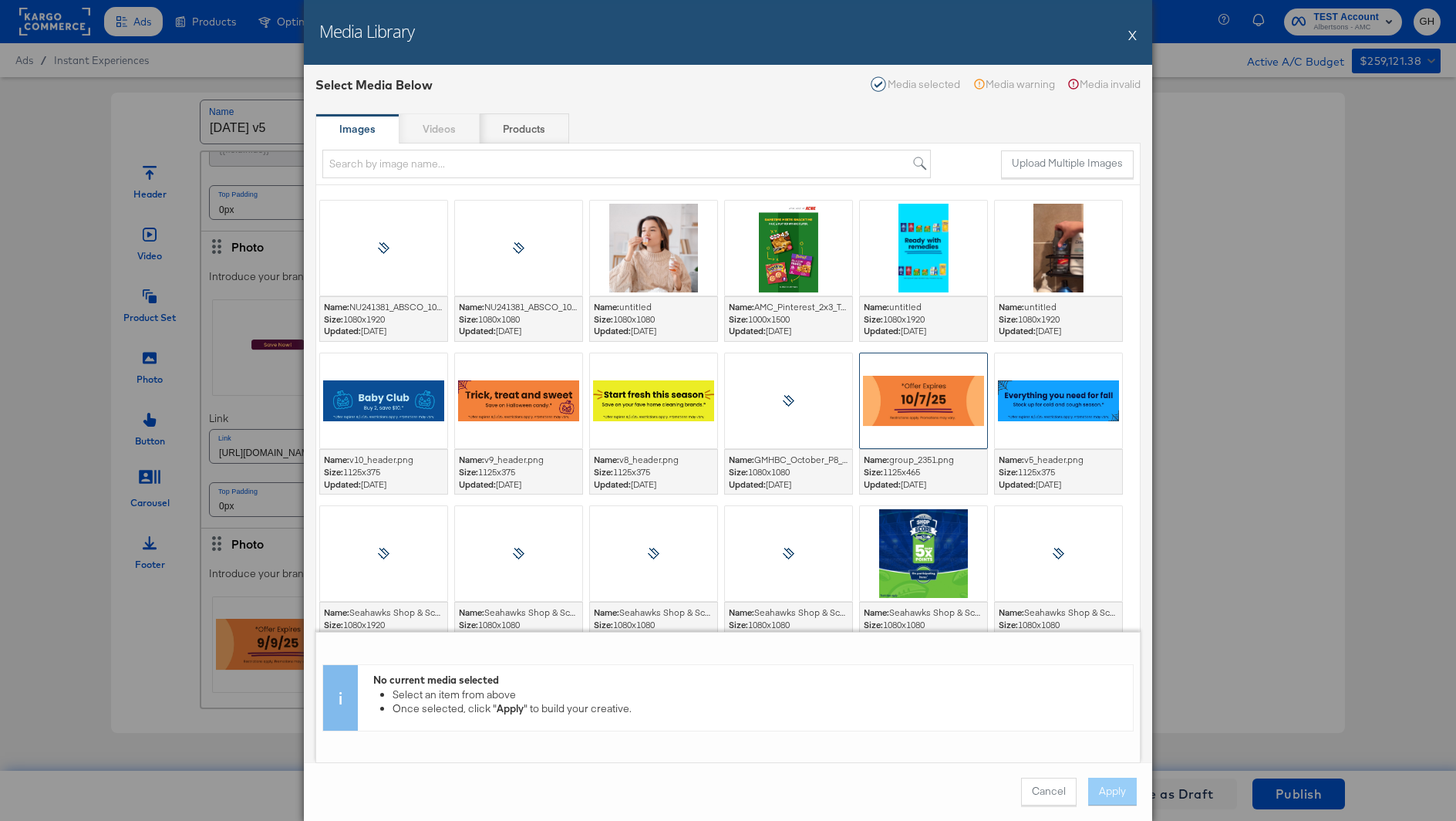
click at [919, 401] on div at bounding box center [924, 401] width 128 height 95
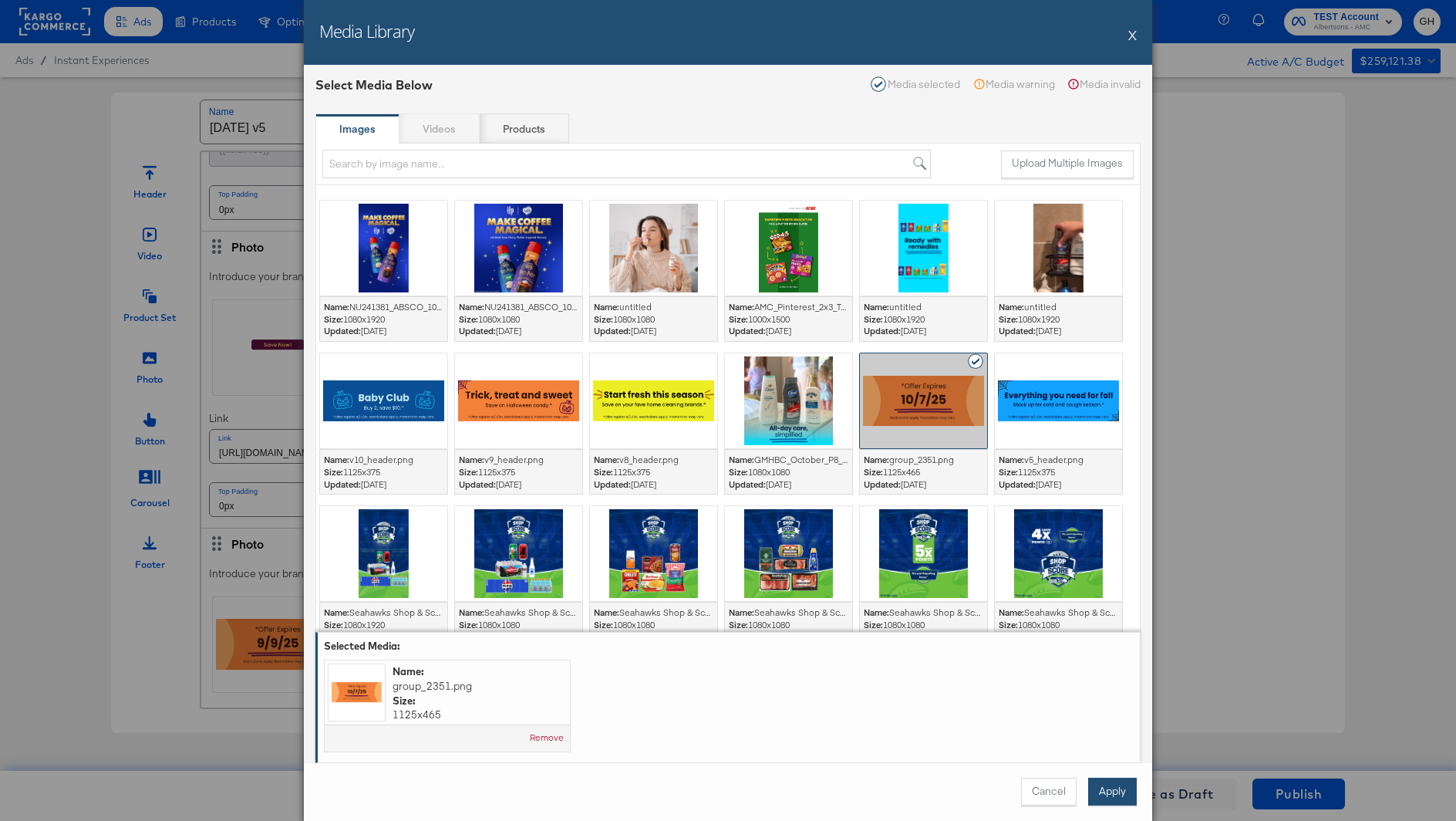
click at [1104, 787] on button "Apply" at bounding box center [1112, 791] width 49 height 28
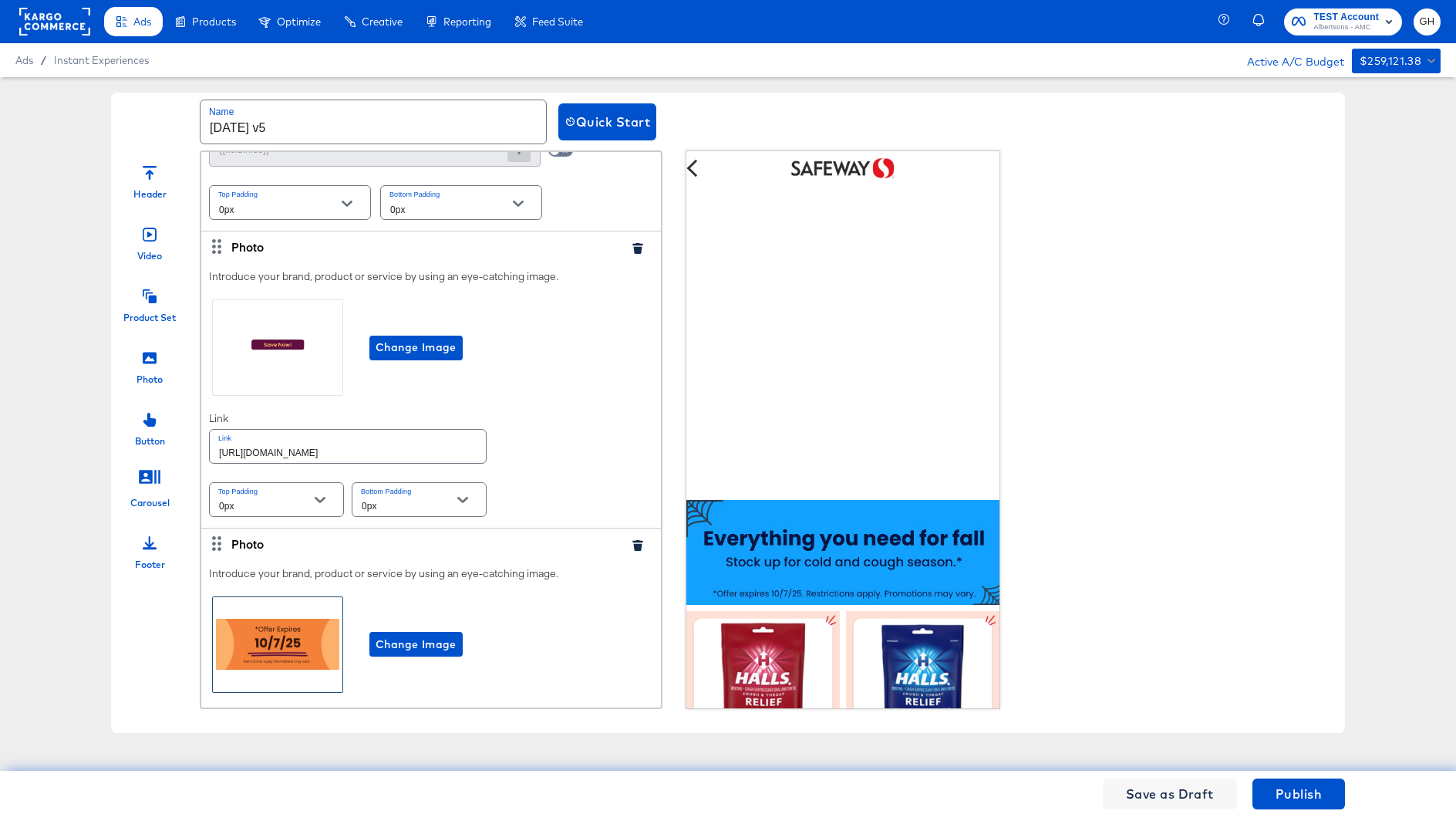
scroll to position [1331, 0]
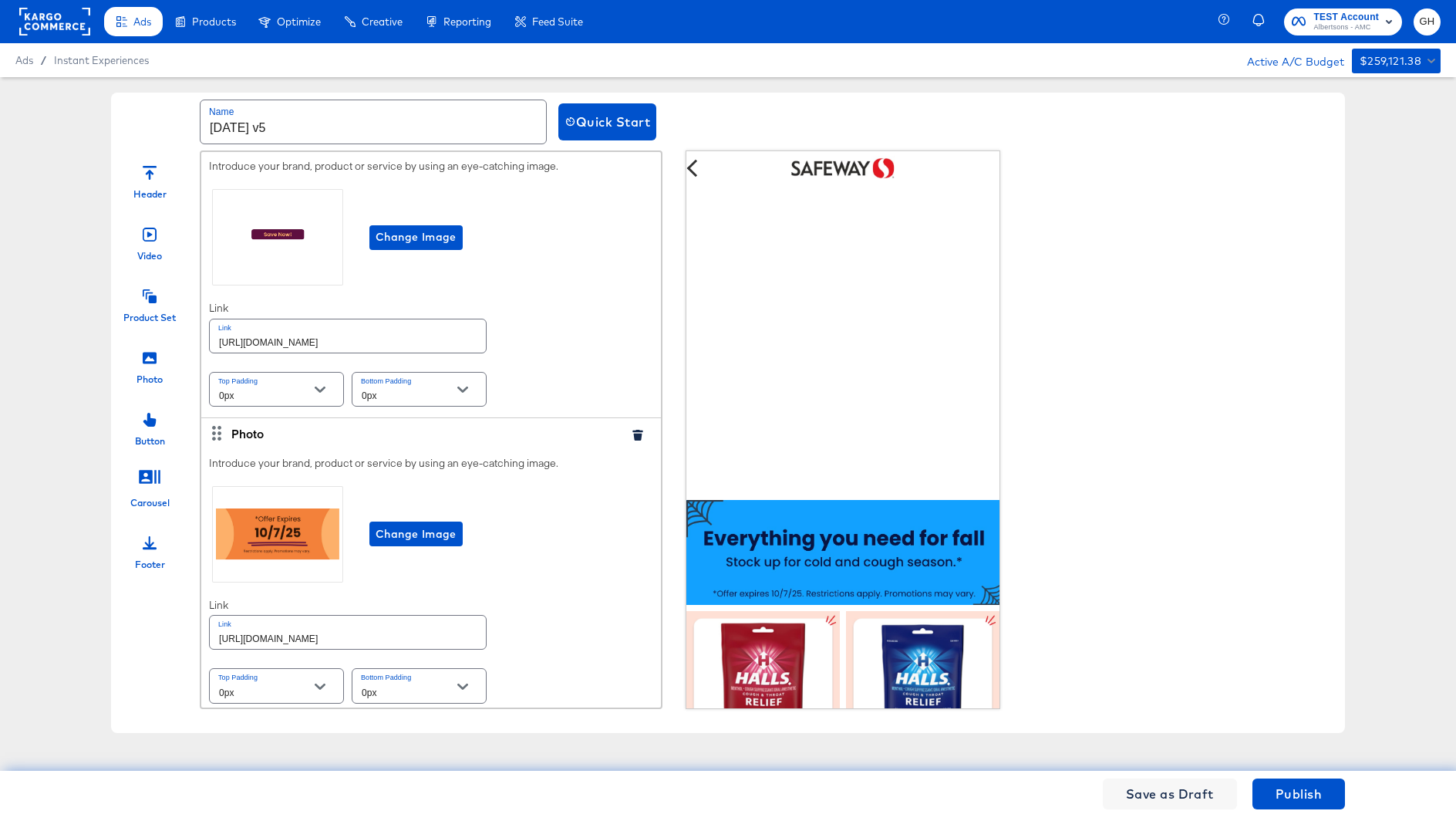
click at [306, 626] on input "[URL][DOMAIN_NAME]" at bounding box center [347, 632] width 276 height 33
paste input "shop/aisles/personal-care-health"
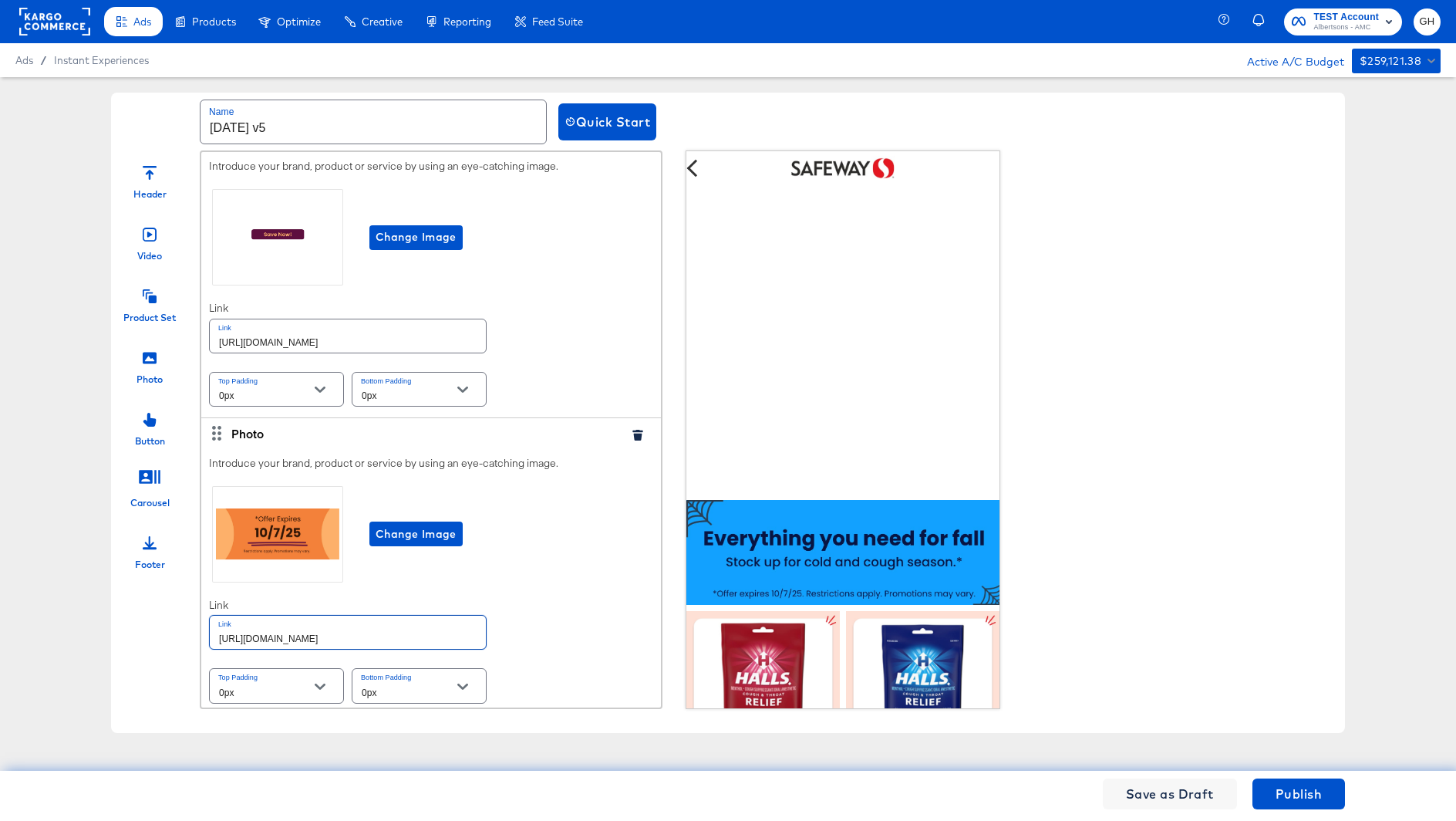
type input "https://www.safeway.com/shop/aisles/personal-care-health.html"
click at [527, 592] on div "Introduce your brand, product or service by using an eye-catching image. Change…" at bounding box center [431, 581] width 459 height 266
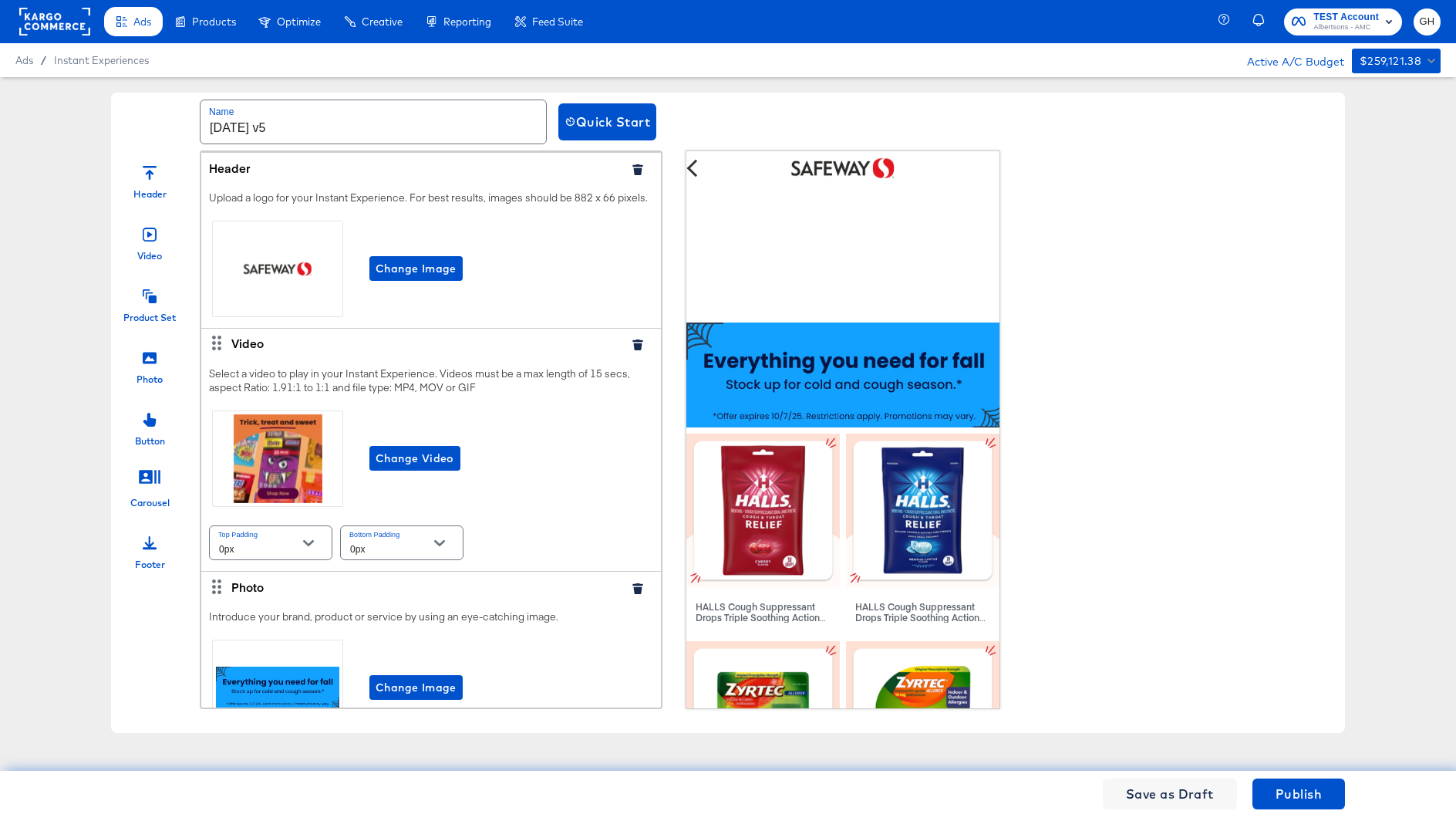
scroll to position [0, 0]
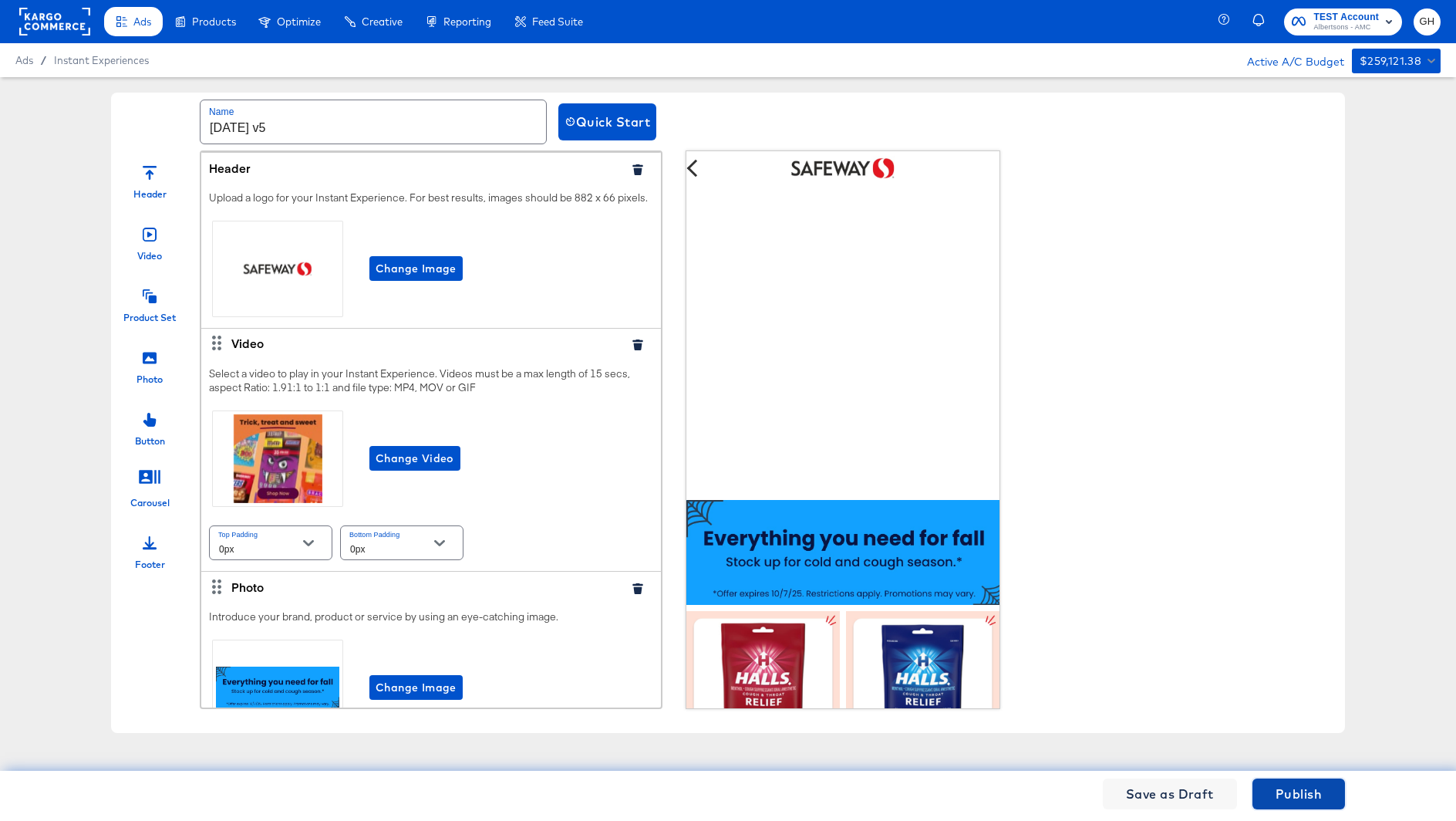
click at [1278, 784] on span "Publish" at bounding box center [1298, 794] width 46 height 22
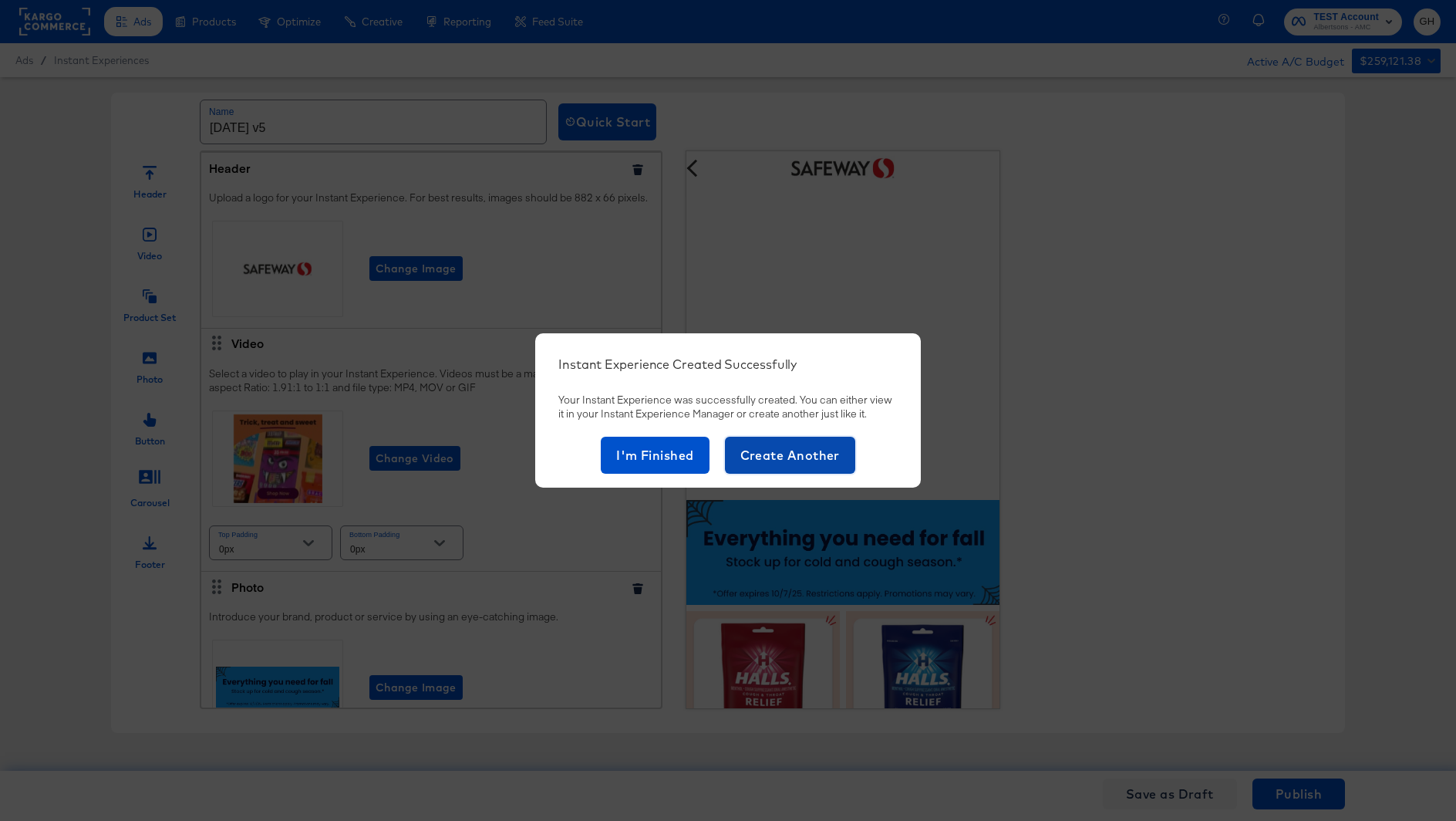
click at [765, 466] on button "Create Another" at bounding box center [789, 455] width 130 height 37
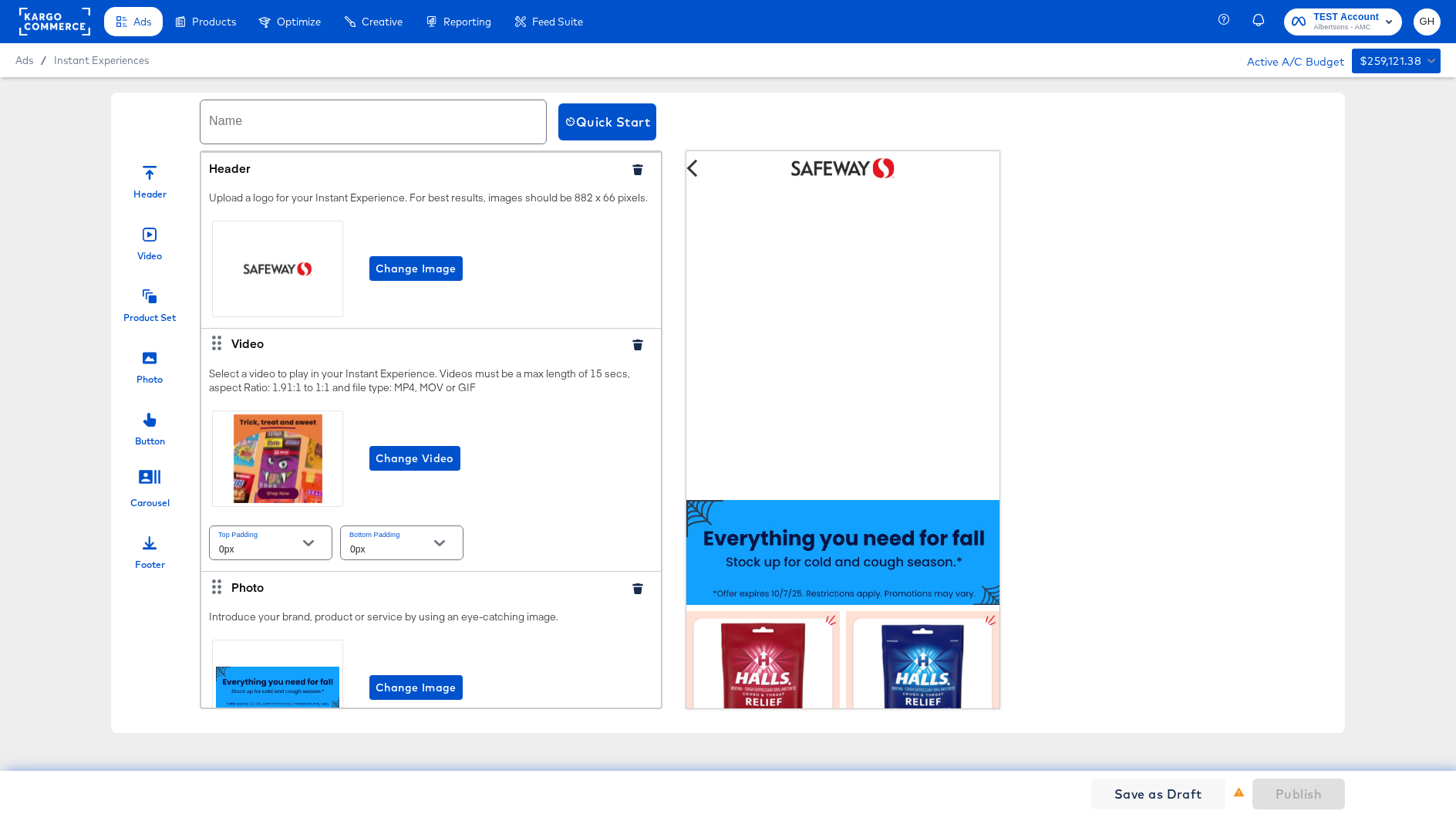
click at [405, 122] on input "text" at bounding box center [373, 122] width 345 height 43
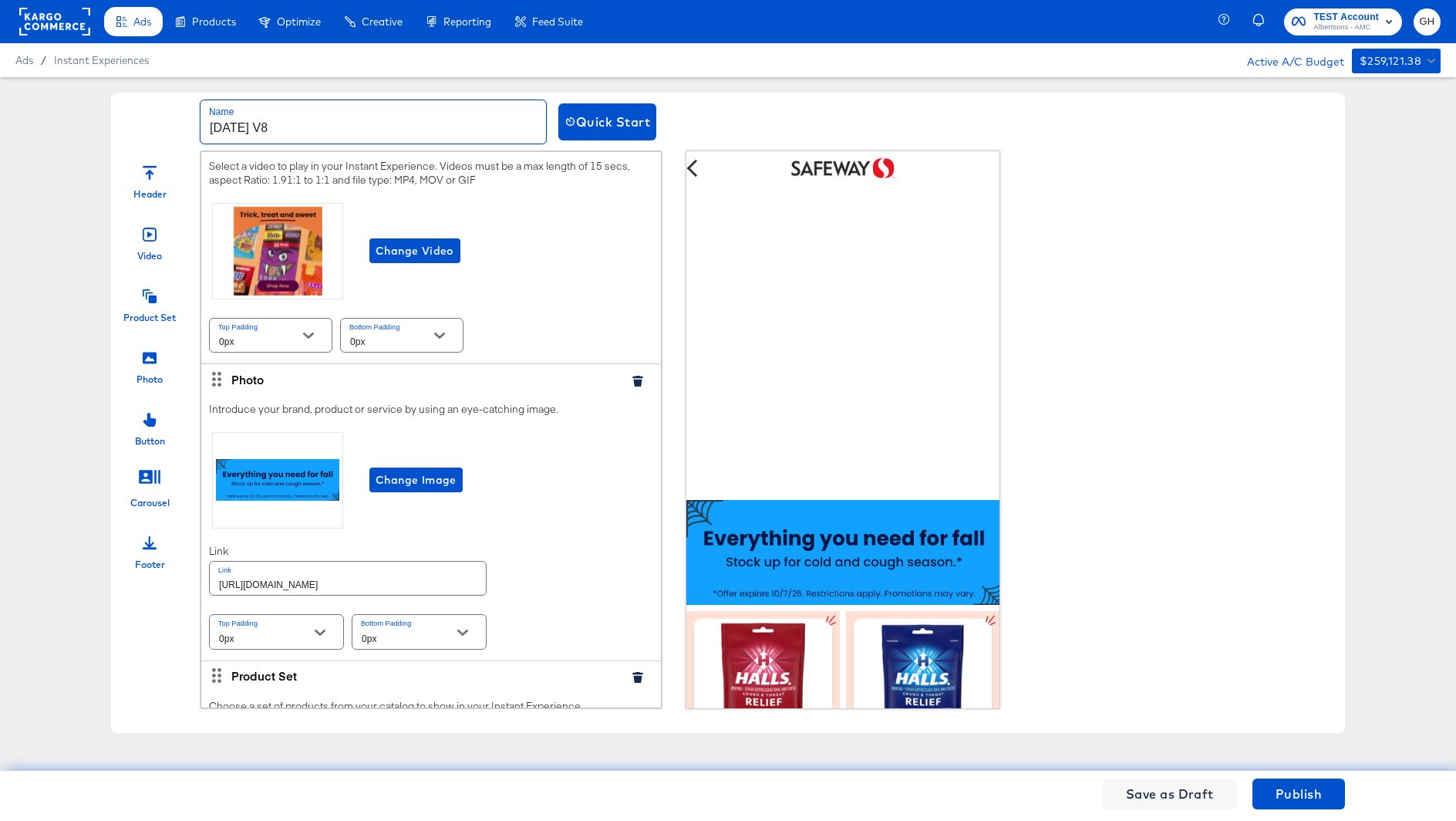
scroll to position [213, 0]
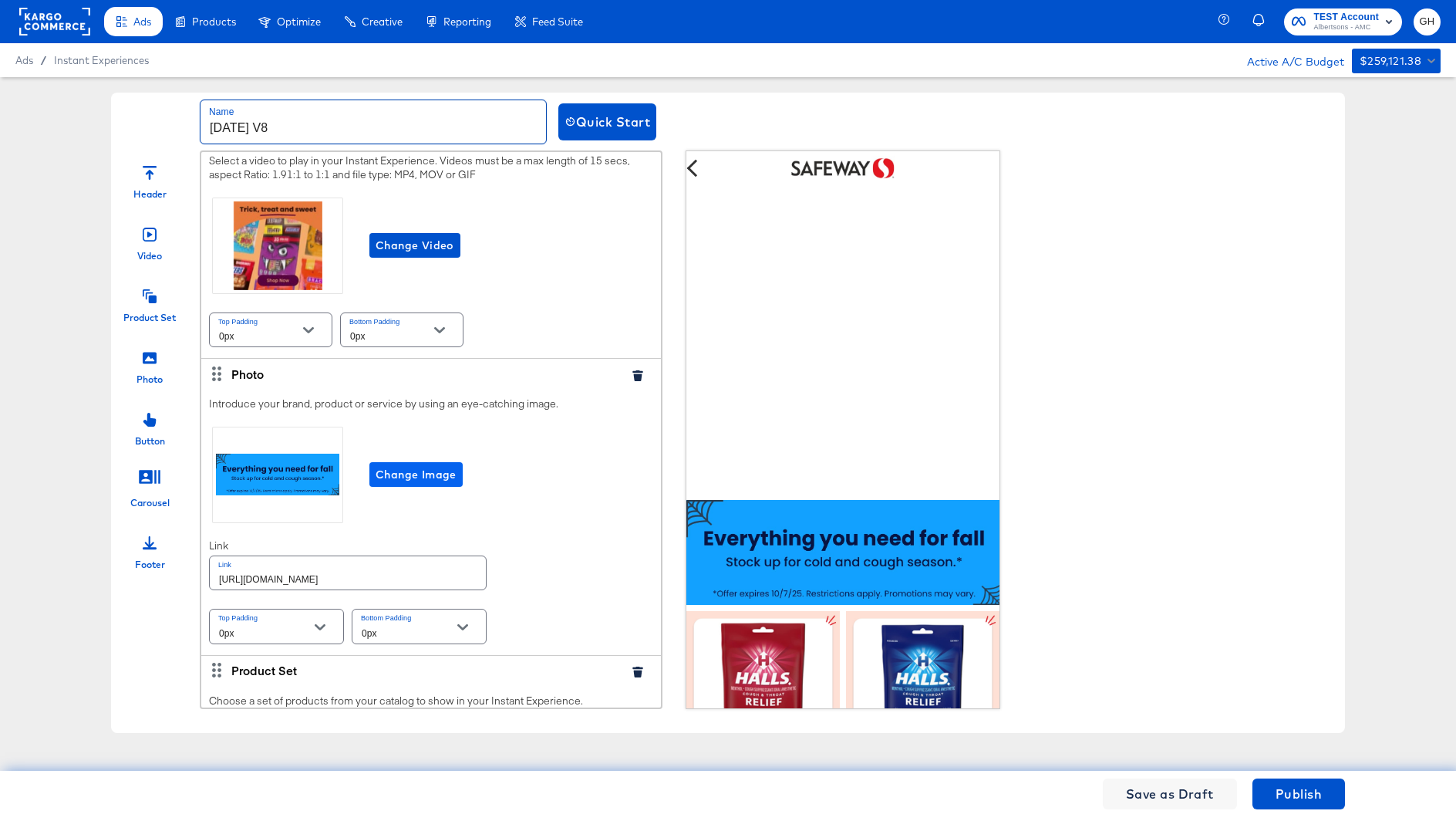
type input "[DATE] V8"
click at [434, 469] on span "Change Image" at bounding box center [416, 474] width 81 height 19
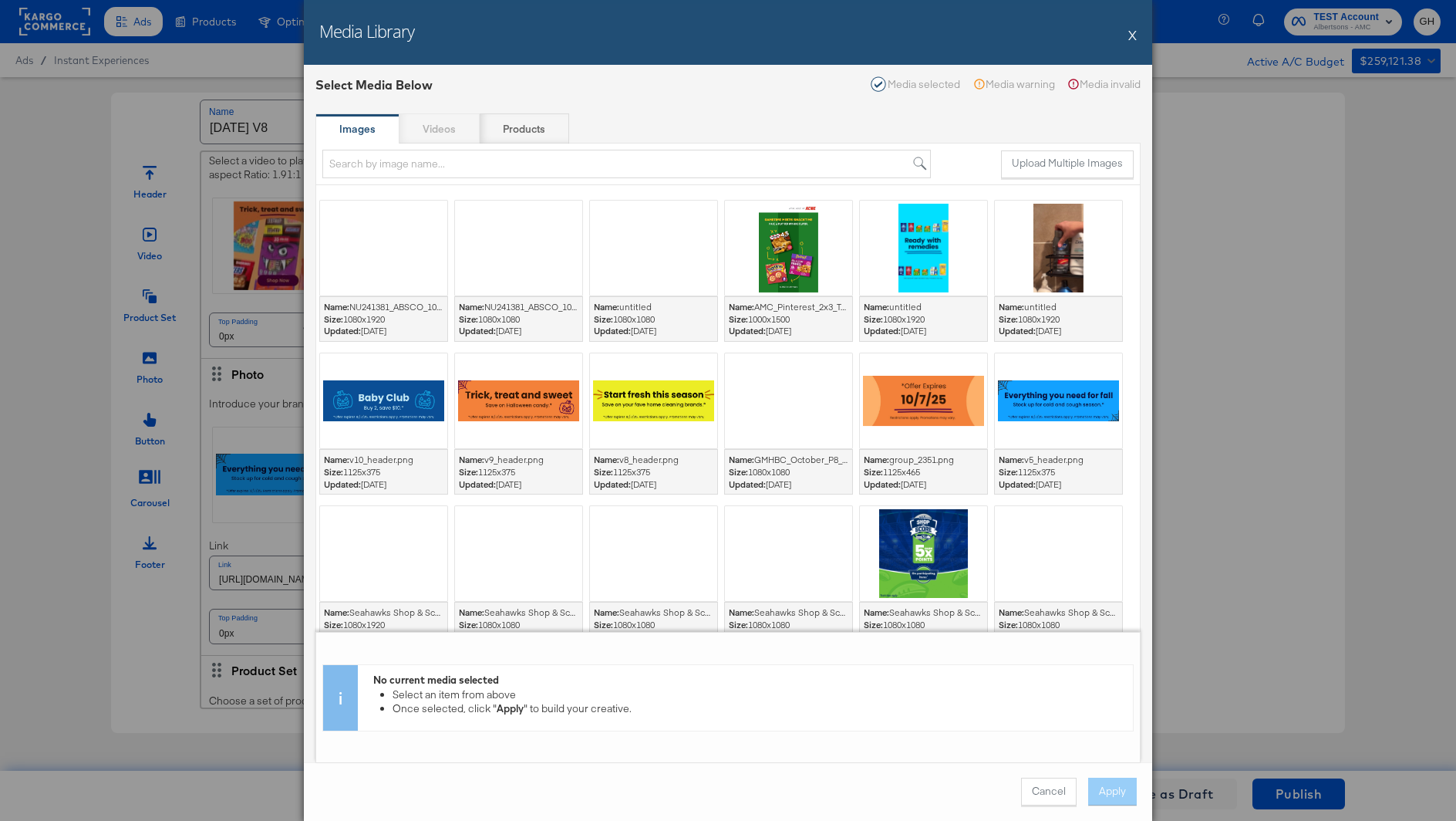
click at [646, 395] on div at bounding box center [653, 401] width 128 height 95
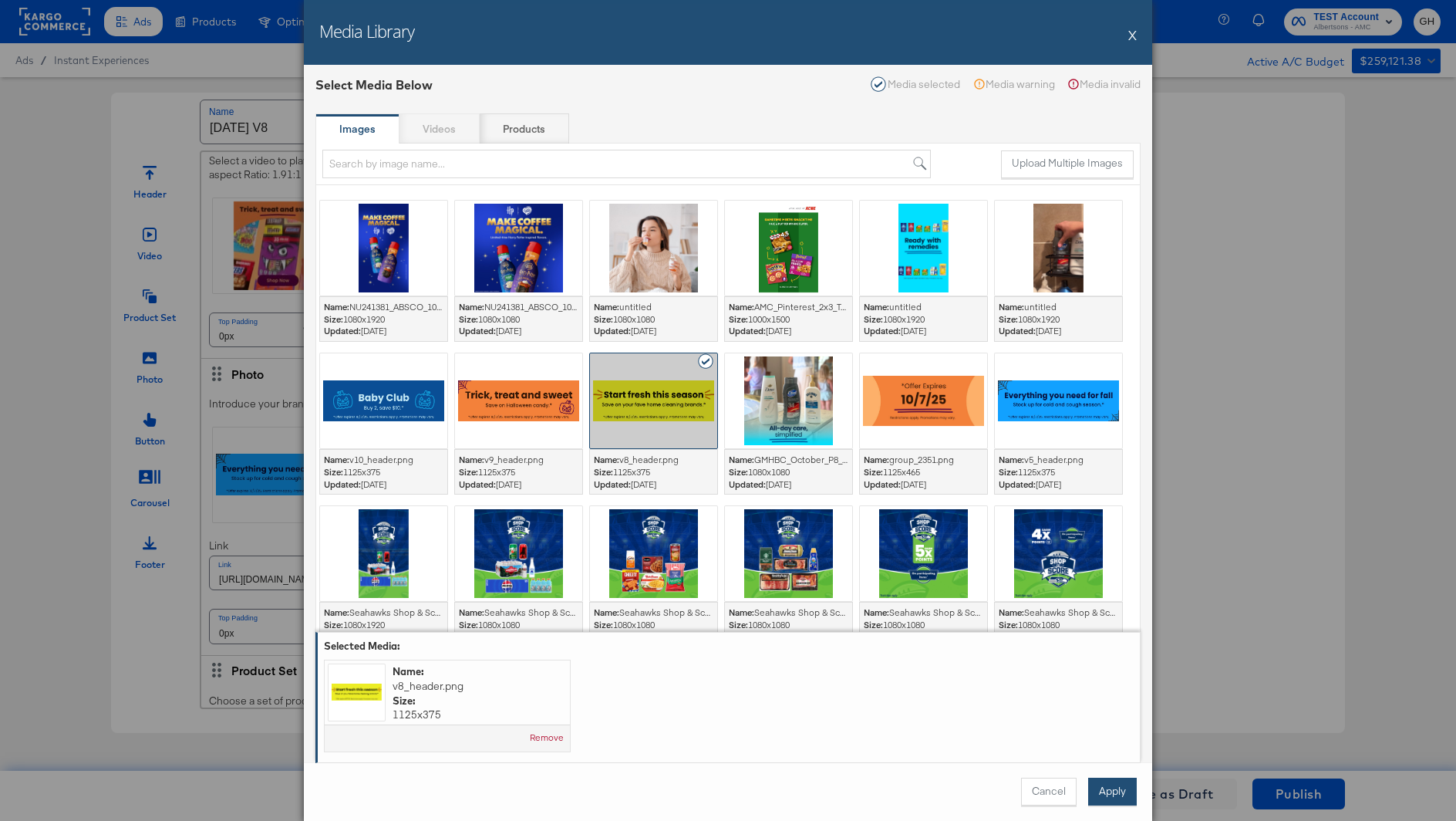
click at [1108, 790] on button "Apply" at bounding box center [1112, 791] width 49 height 28
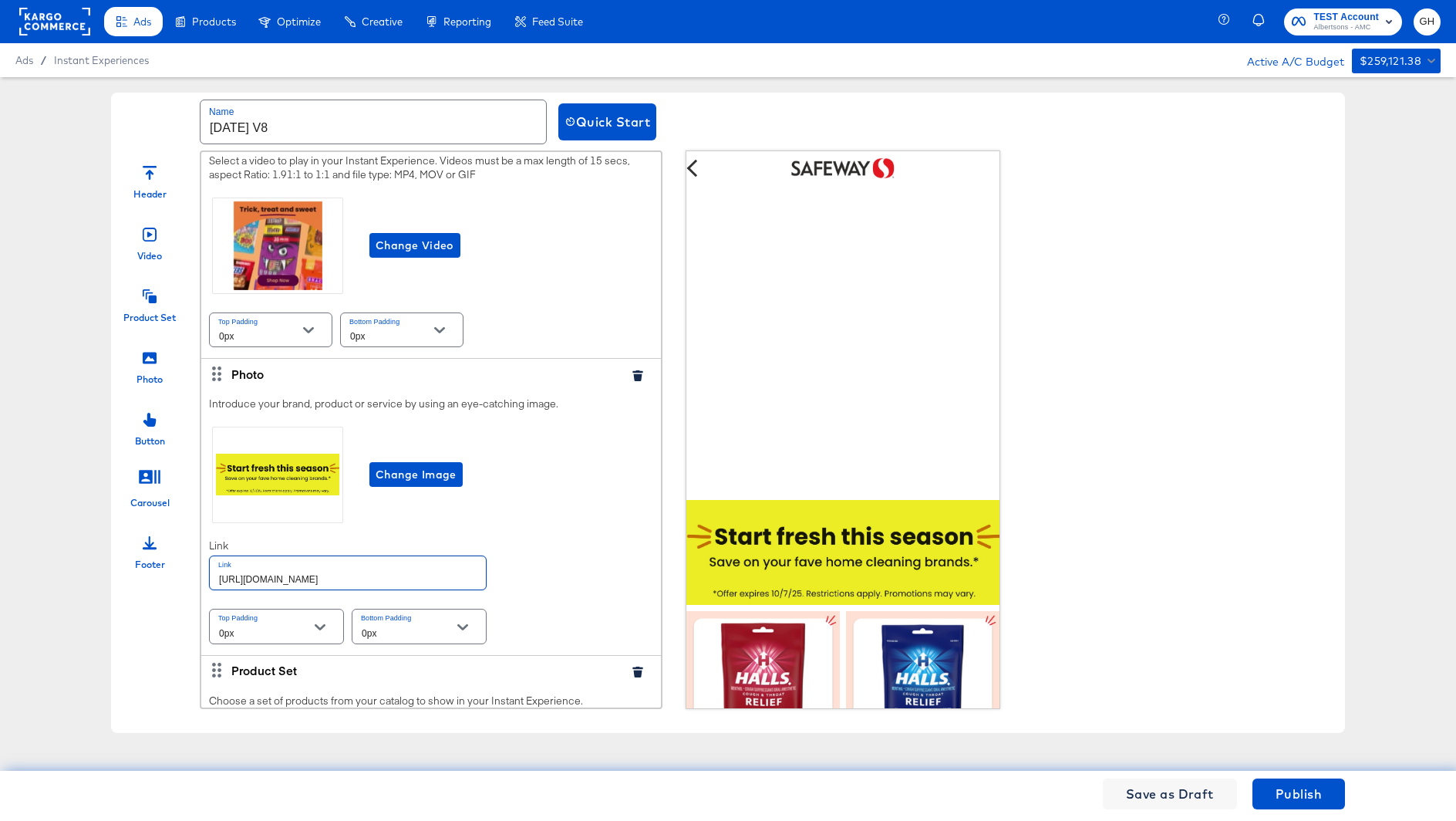
click at [384, 573] on input "https://www.safeway.com/shop/aisles/personal-care-health.html" at bounding box center [347, 573] width 276 height 33
paste input "aper-cleaning-home"
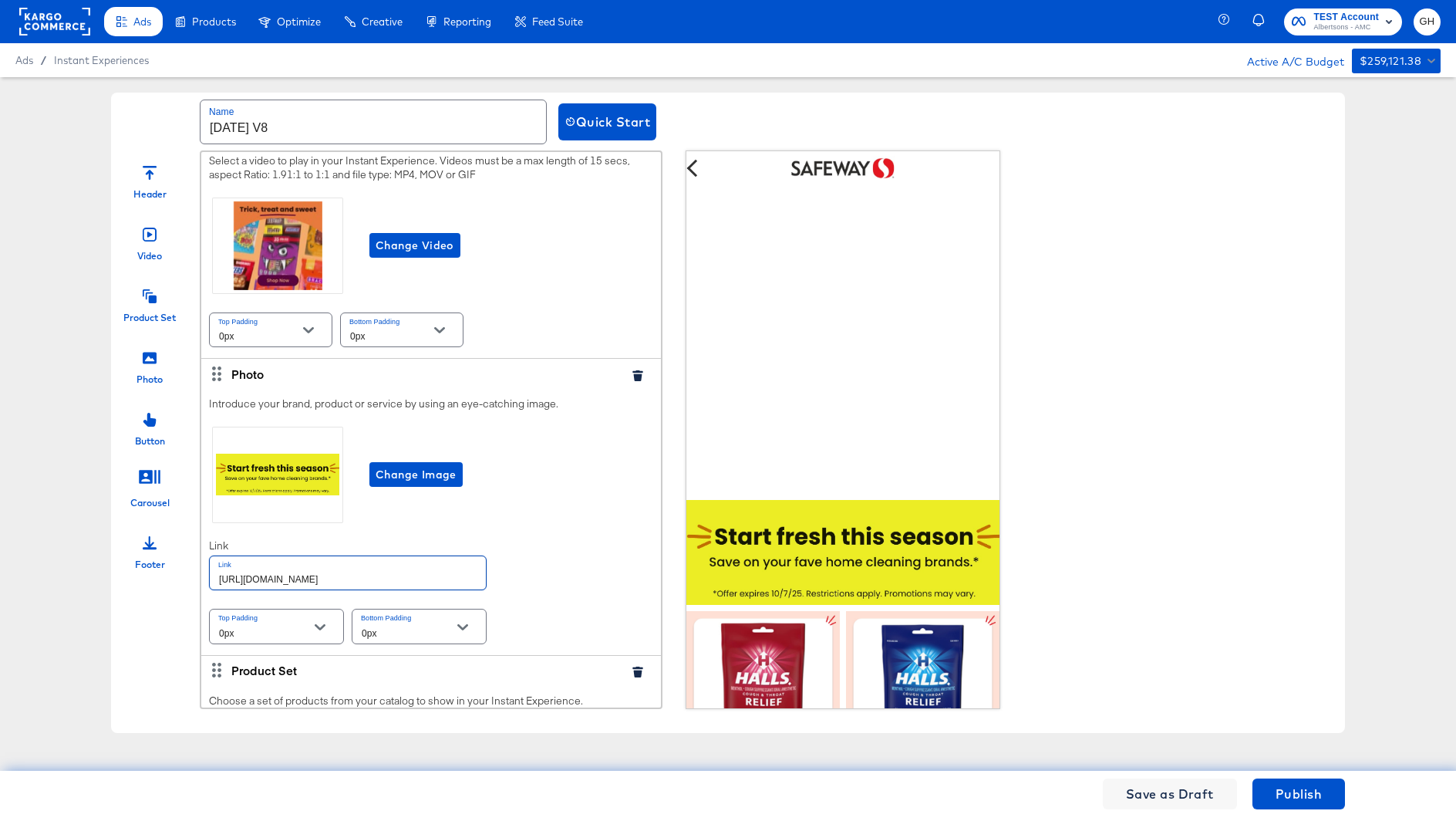
type input "[URL][DOMAIN_NAME]"
click at [561, 540] on div "Introduce your brand, product or service by using an eye-catching image. Change…" at bounding box center [431, 522] width 459 height 266
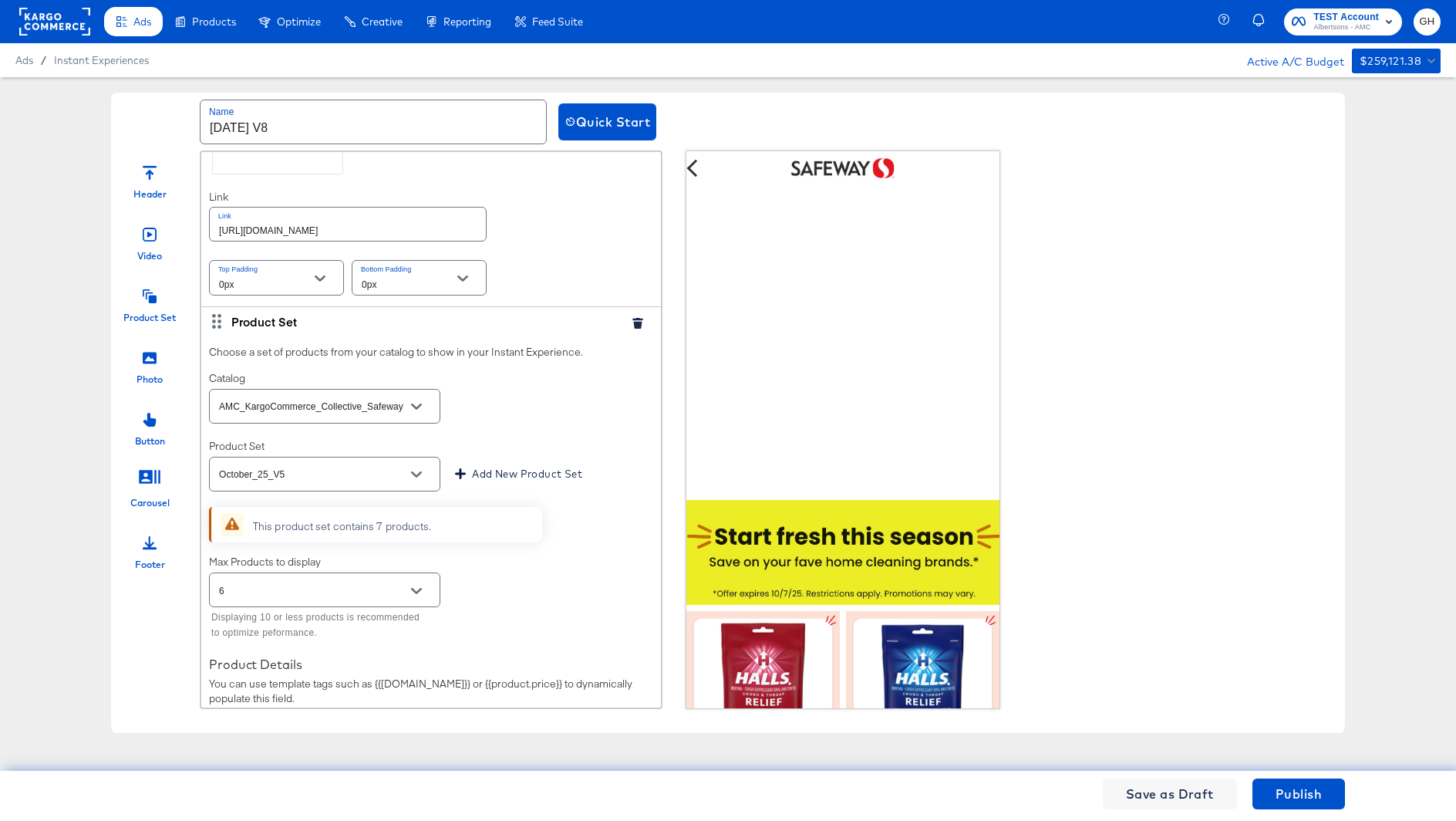
scroll to position [572, 0]
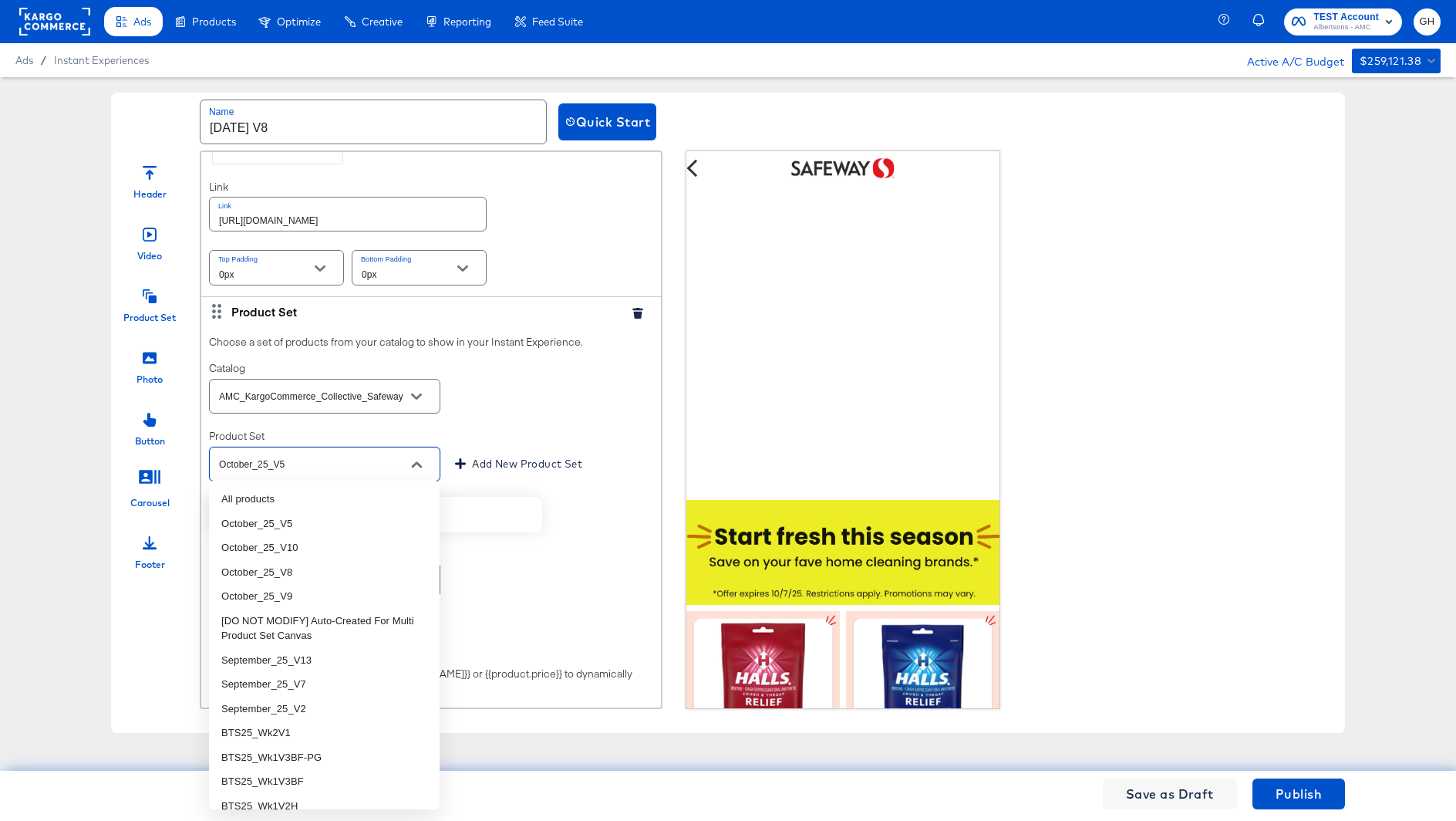
click at [351, 461] on input "October_25_V5" at bounding box center [312, 465] width 193 height 18
click at [337, 567] on li "October_25_V8" at bounding box center [324, 572] width 231 height 24
type input "October_25_V8"
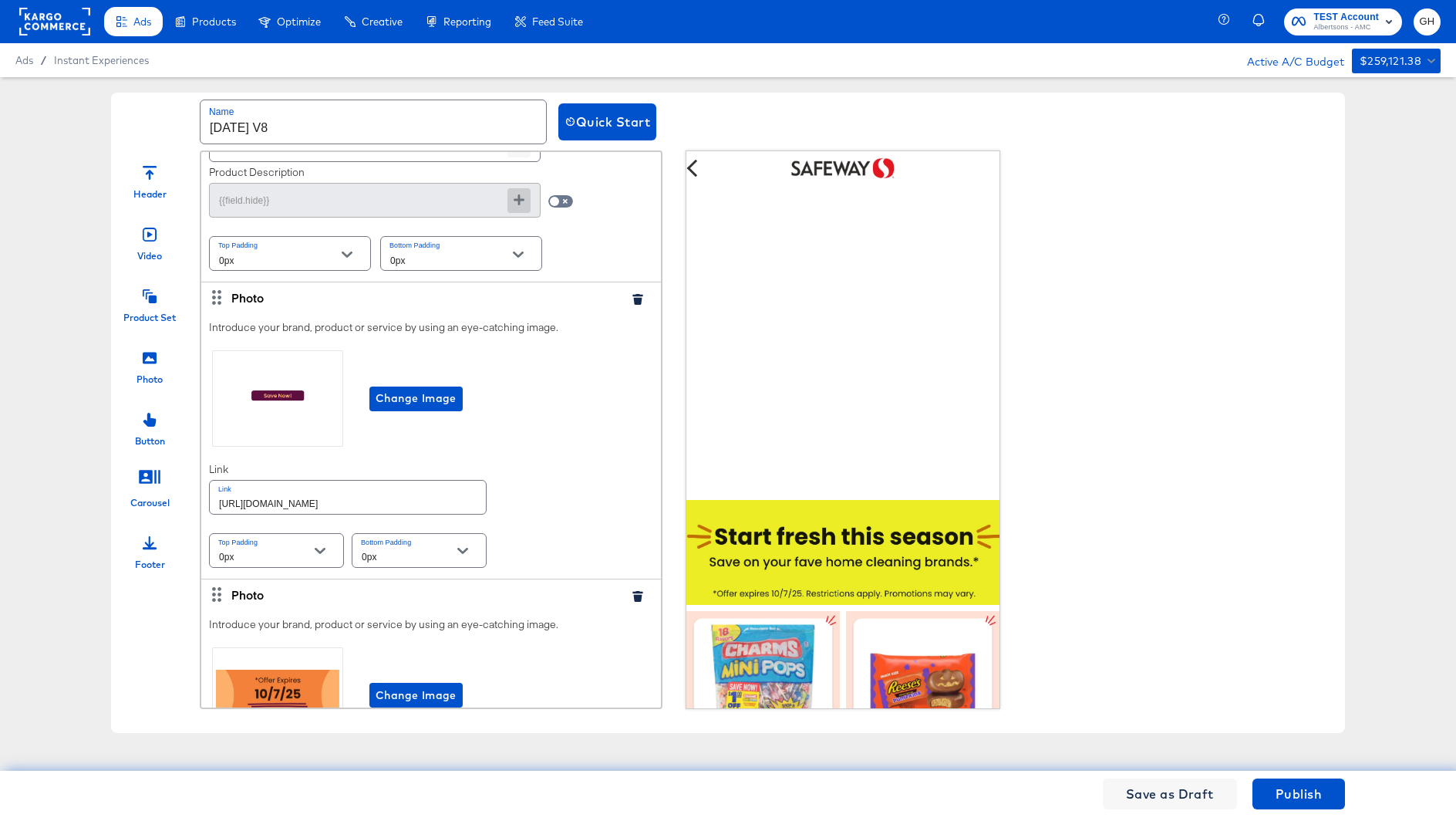
scroll to position [1170, 0]
click at [415, 499] on input "https://www.safeway.com/shop/aisles/personal-care-health.html" at bounding box center [347, 496] width 276 height 33
paste input "aper-cleaning-home"
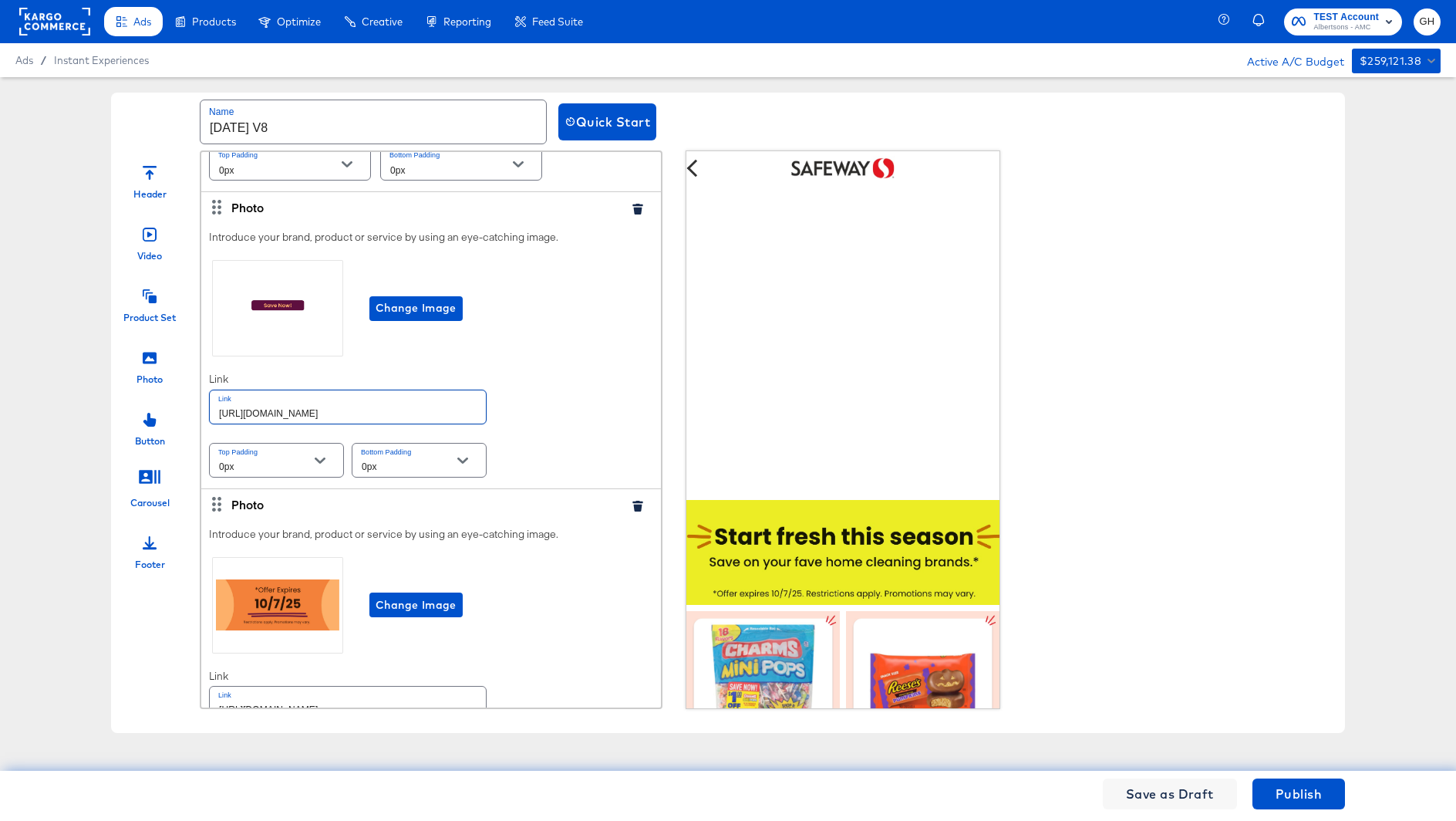
scroll to position [1331, 0]
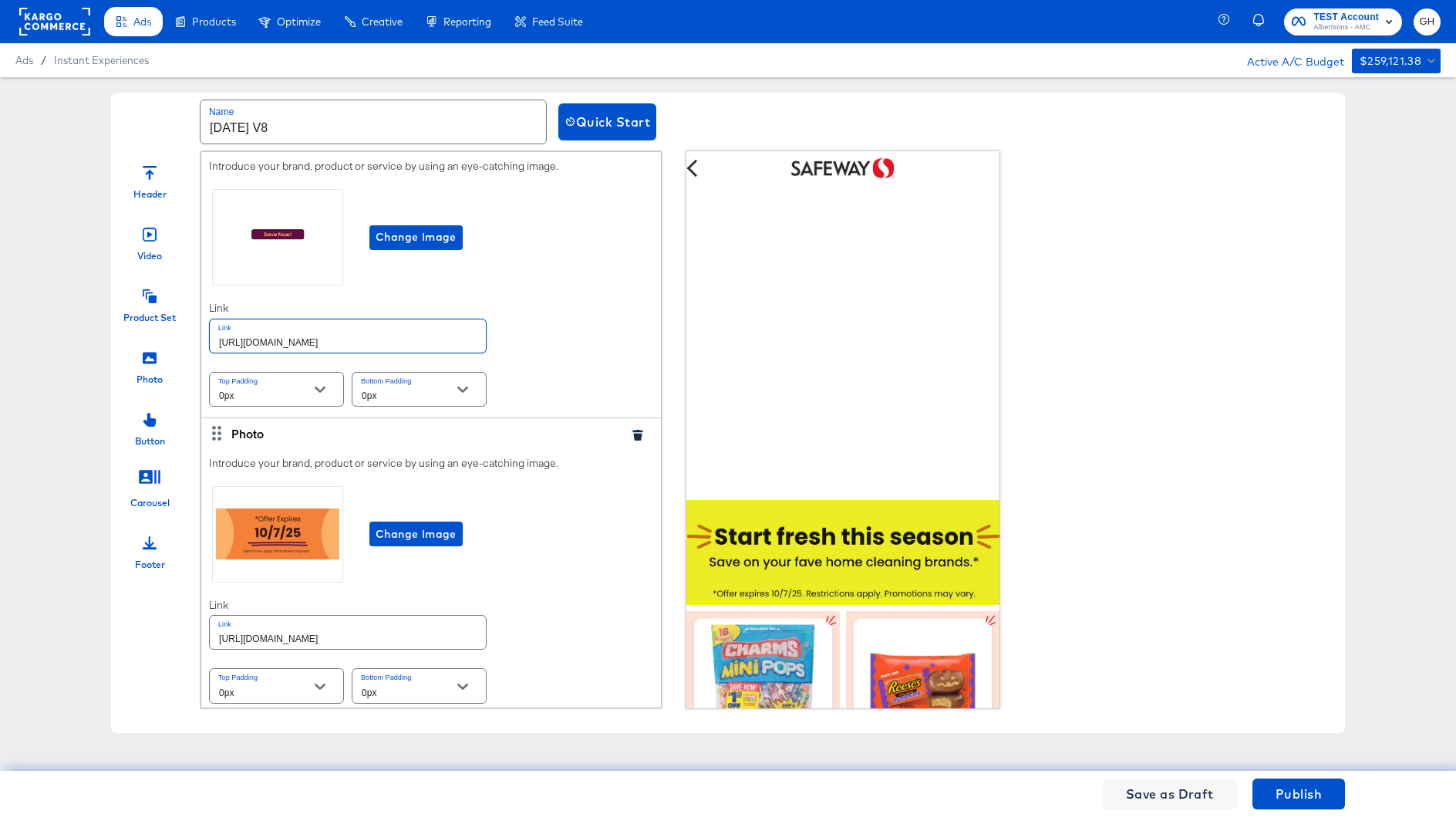
type input "[URL][DOMAIN_NAME]"
click at [399, 641] on input "https://www.safeway.com/shop/aisles/personal-care-health.html" at bounding box center [347, 632] width 276 height 33
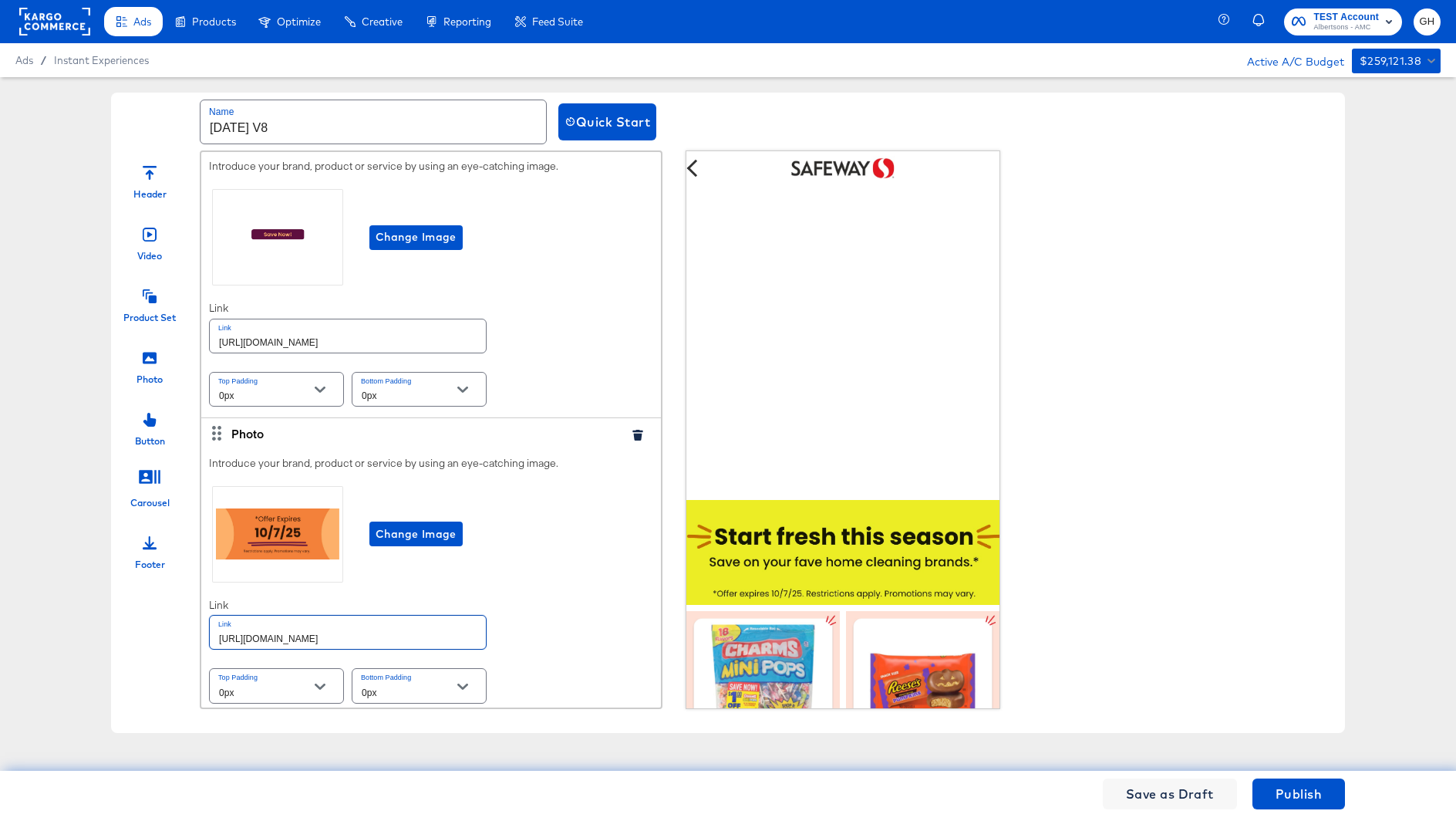
paste input "aper-cleaning-home"
type input "[URL][DOMAIN_NAME]"
click at [607, 617] on div "Introduce your brand, product or service by using an eye-catching image. Change…" at bounding box center [431, 581] width 459 height 266
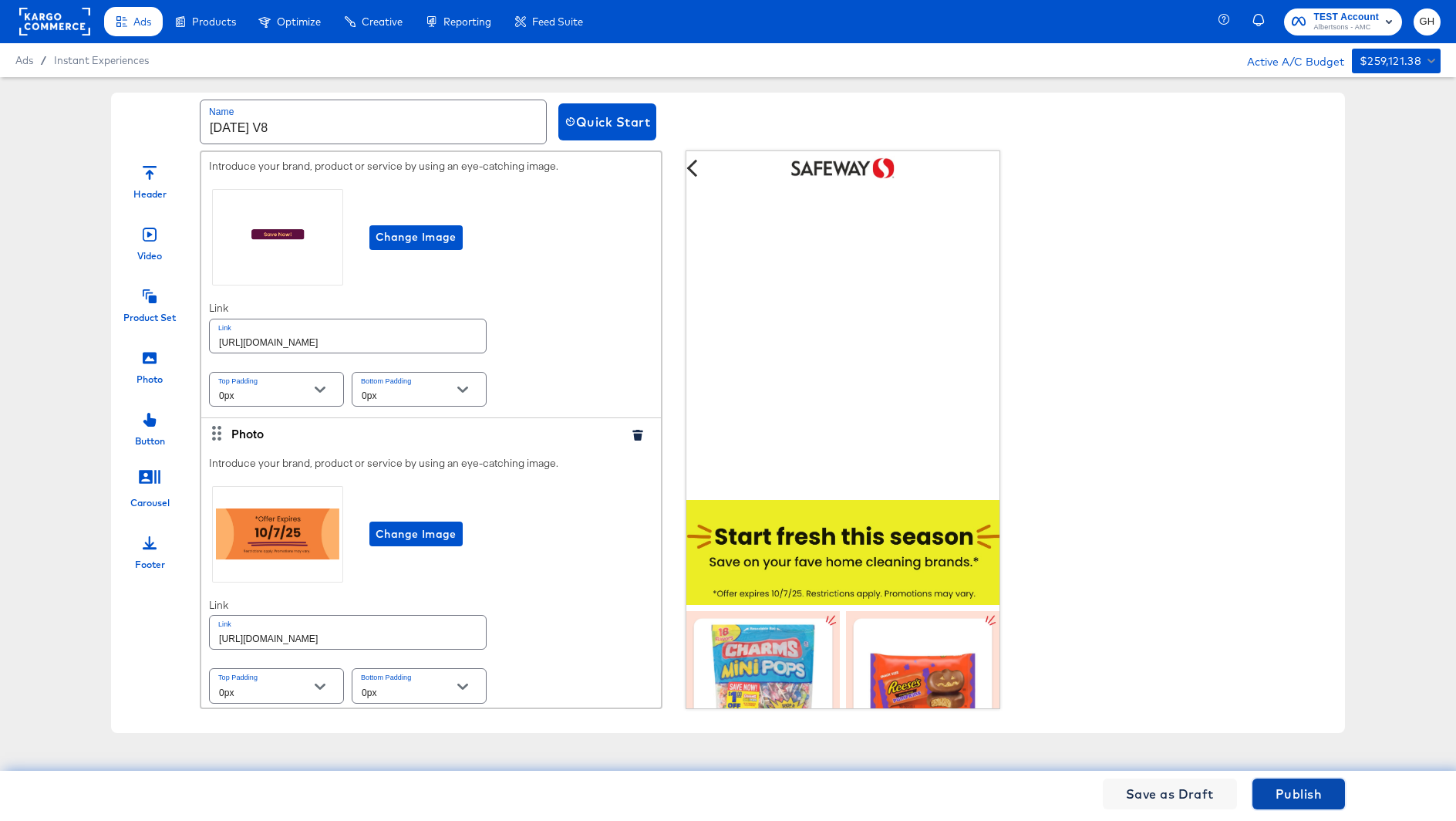
click at [1268, 782] on button "Publish" at bounding box center [1298, 794] width 93 height 31
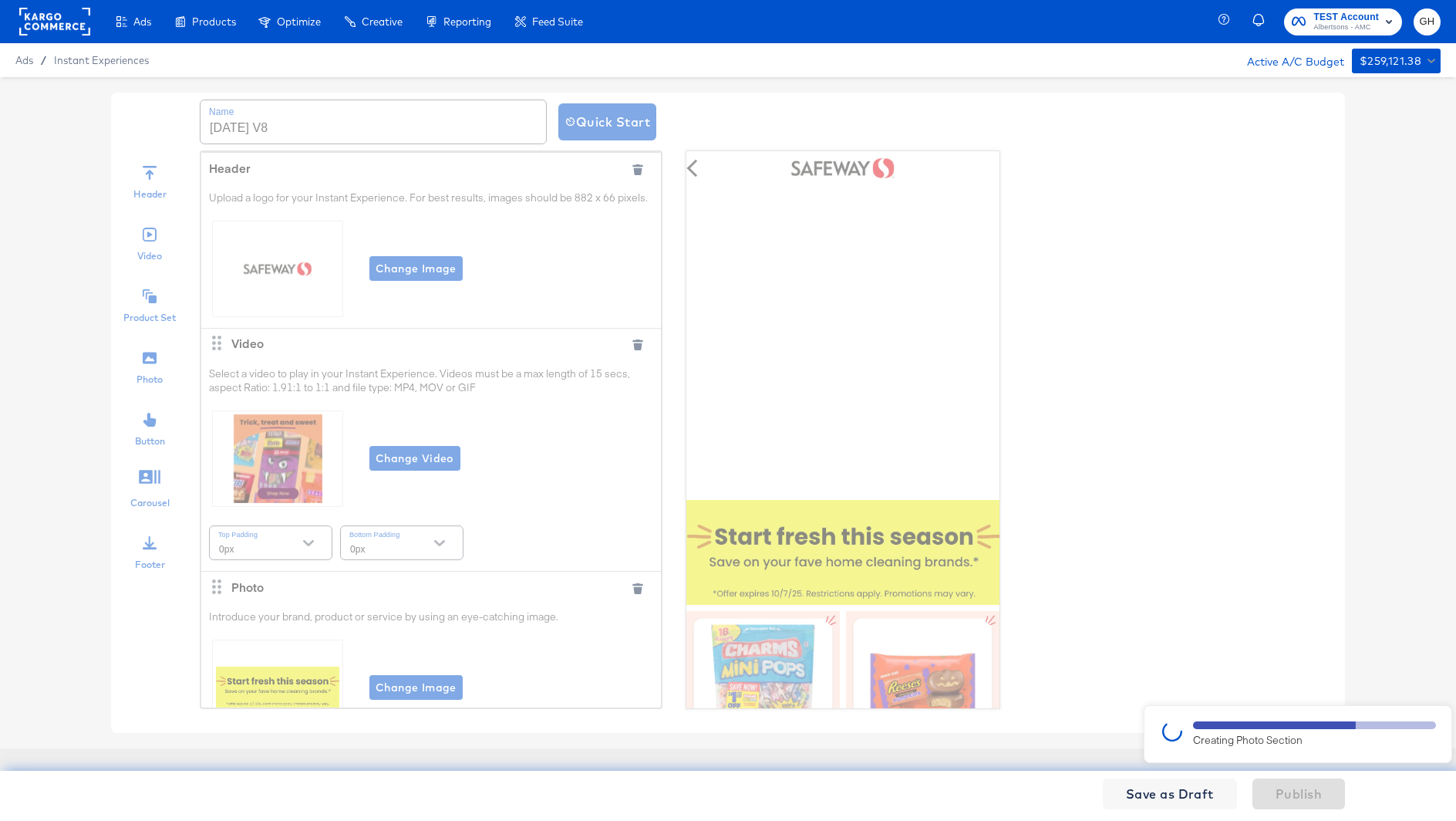
scroll to position [1331, 0]
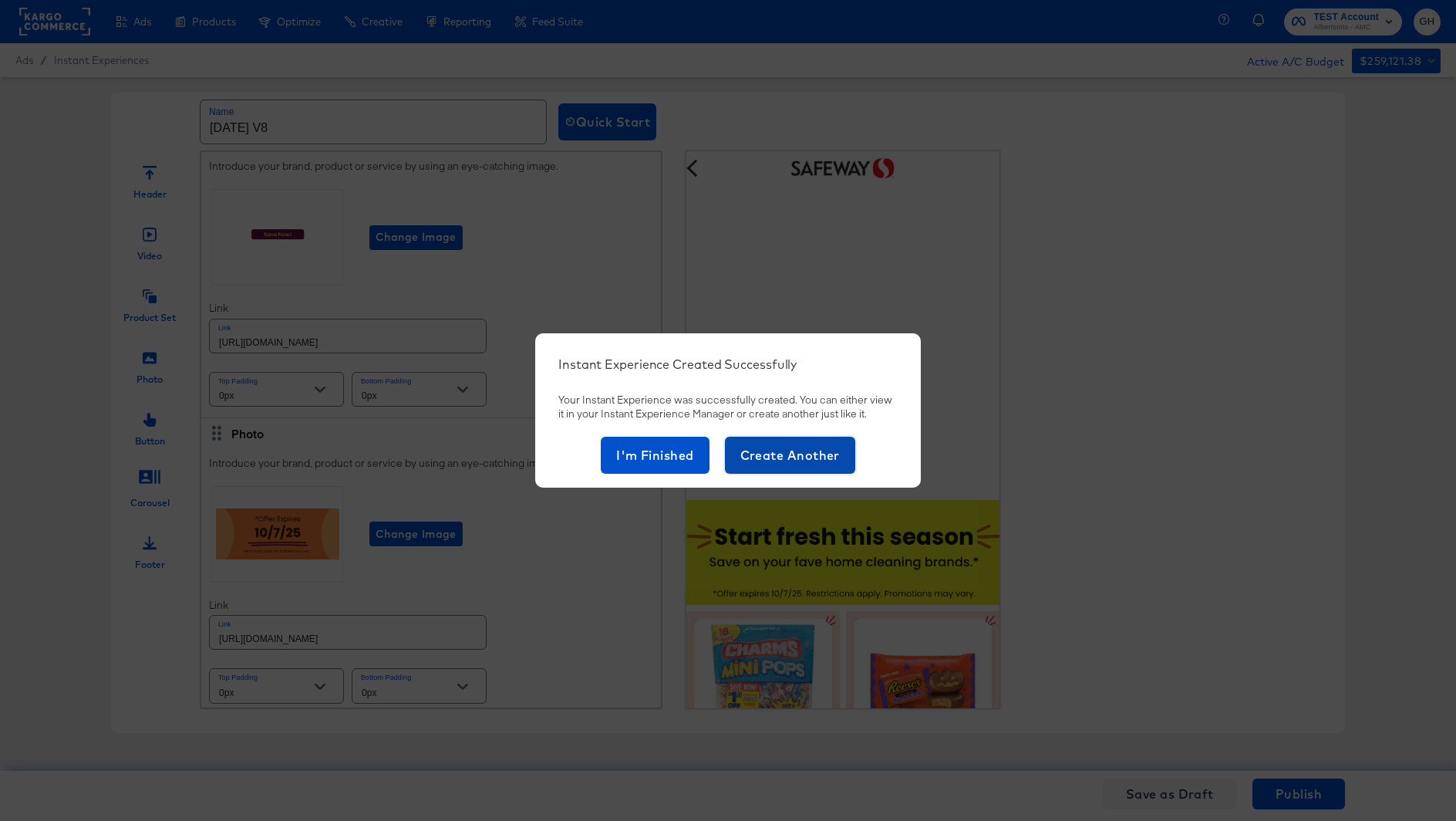
click at [750, 451] on span "Create Another" at bounding box center [790, 455] width 100 height 22
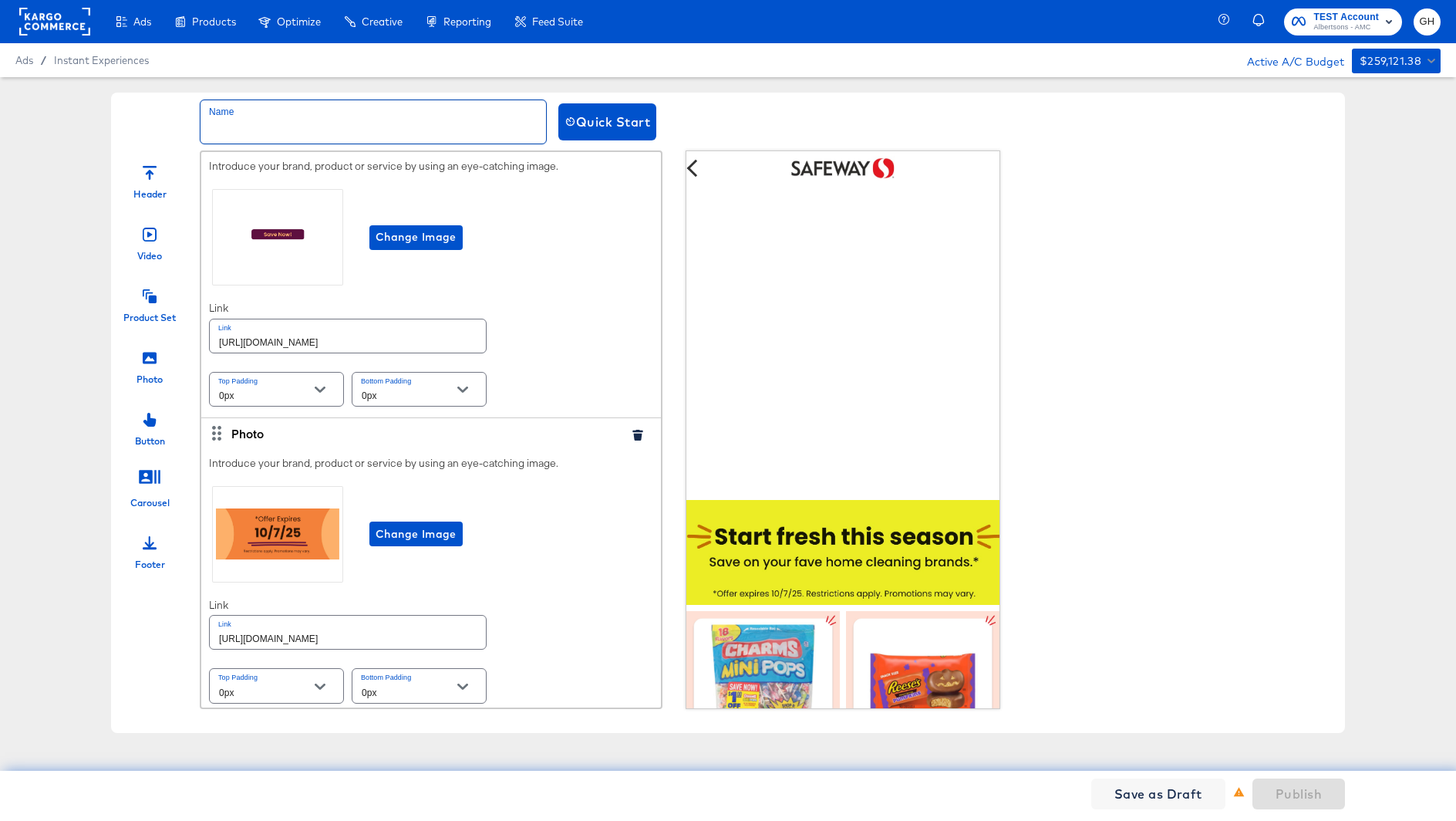
click at [218, 121] on input "text" at bounding box center [373, 122] width 345 height 43
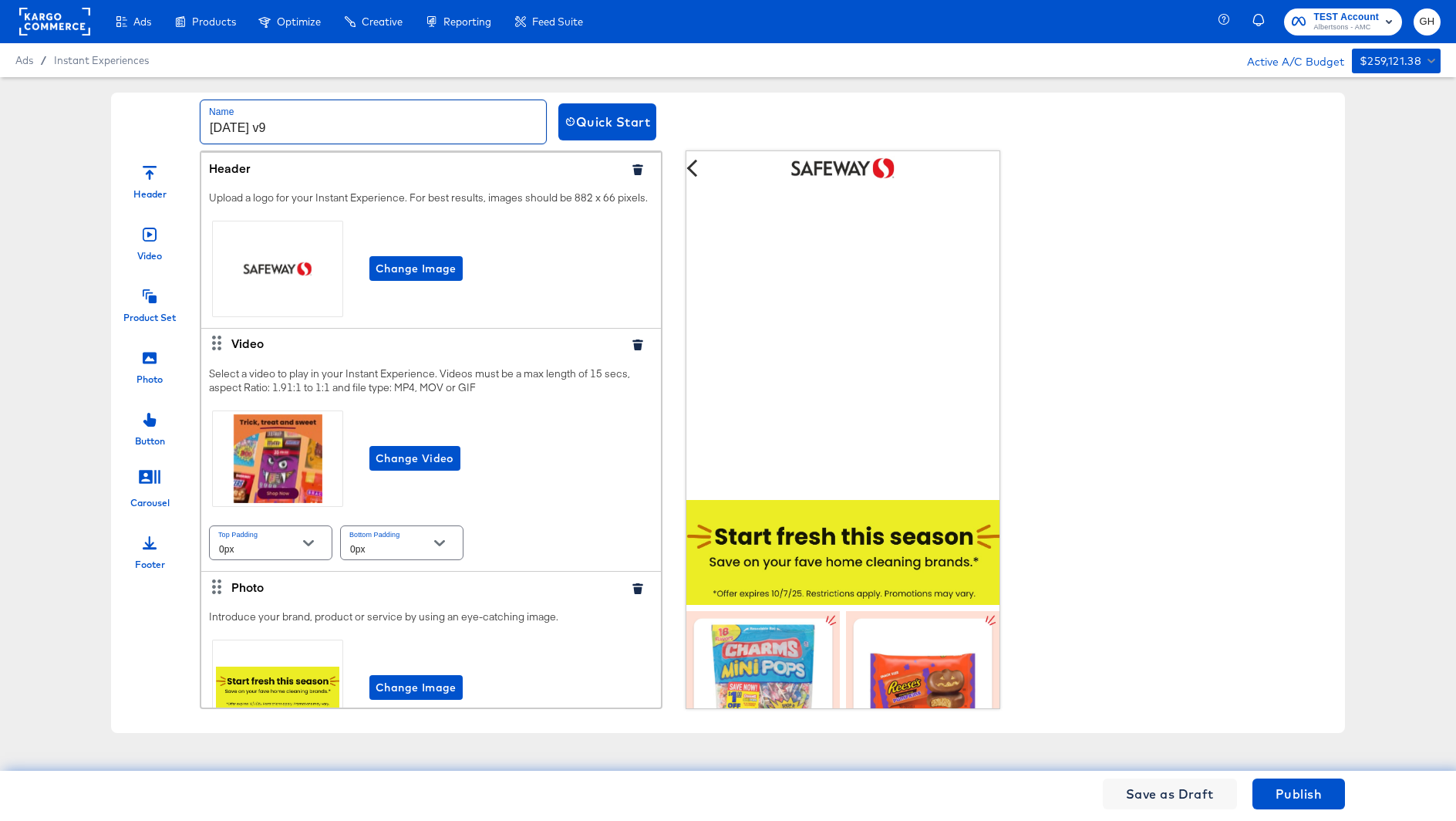
type input "[DATE] v9"
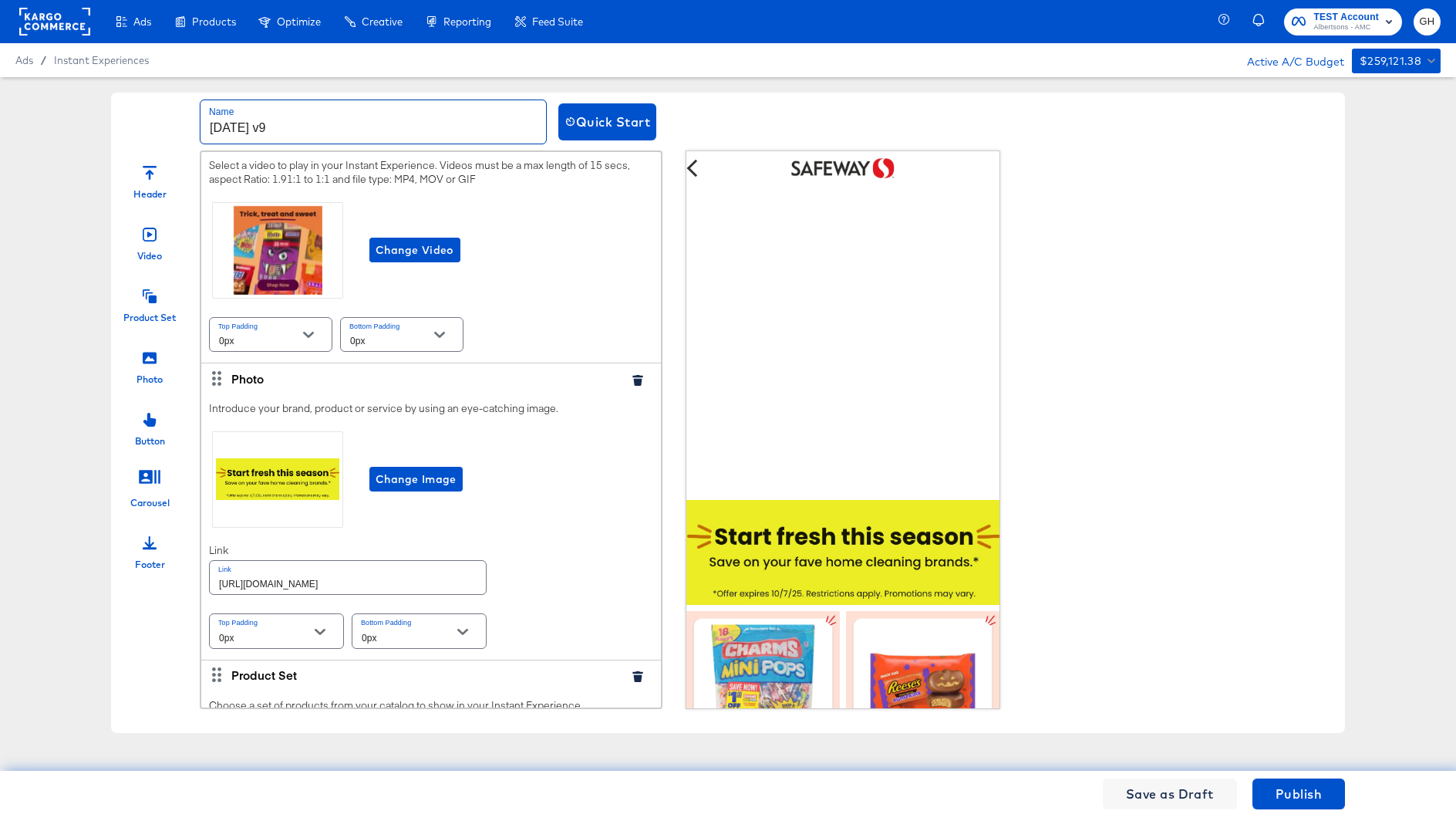
scroll to position [214, 0]
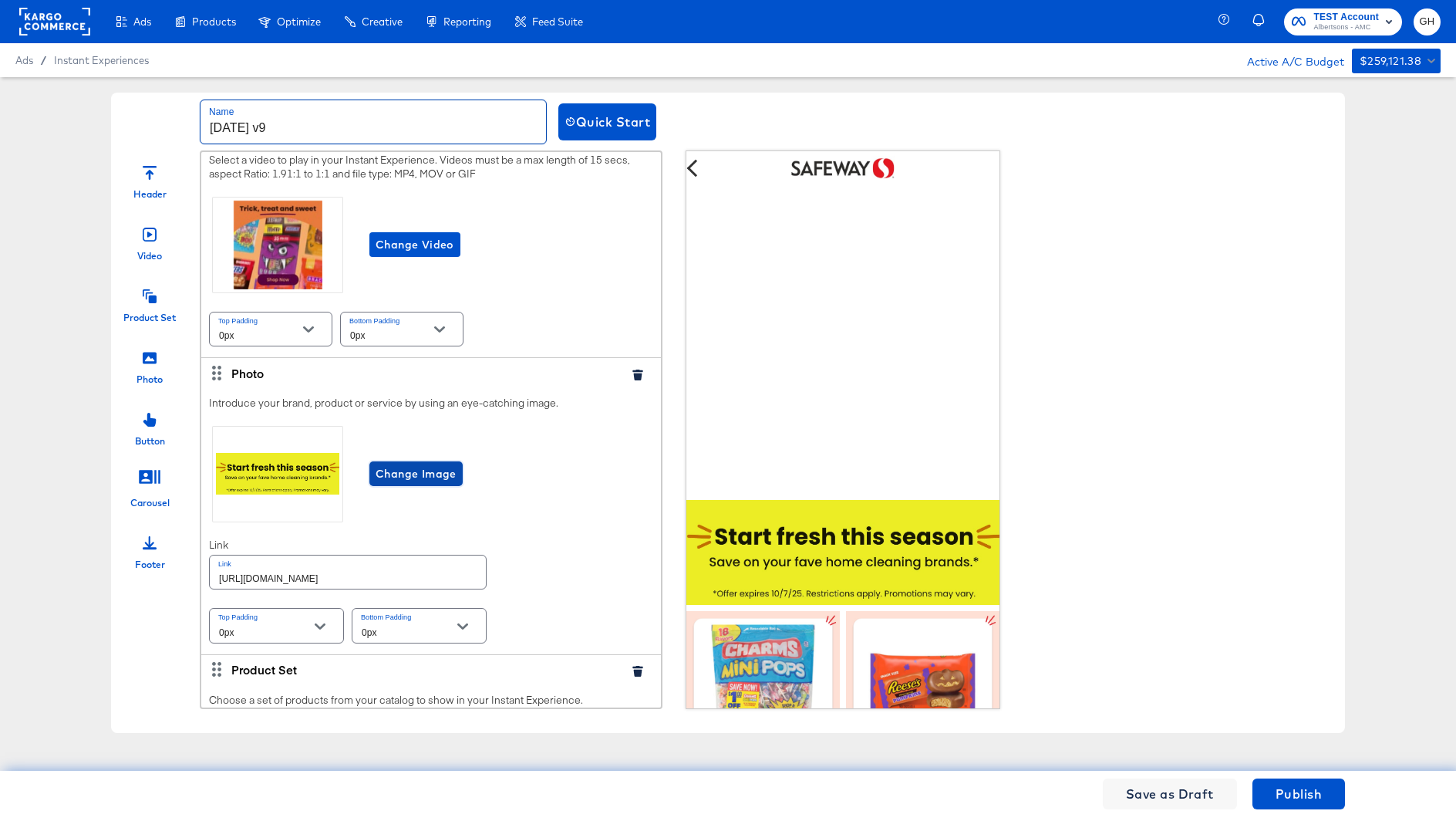
click at [399, 464] on span "Change Image" at bounding box center [416, 473] width 81 height 19
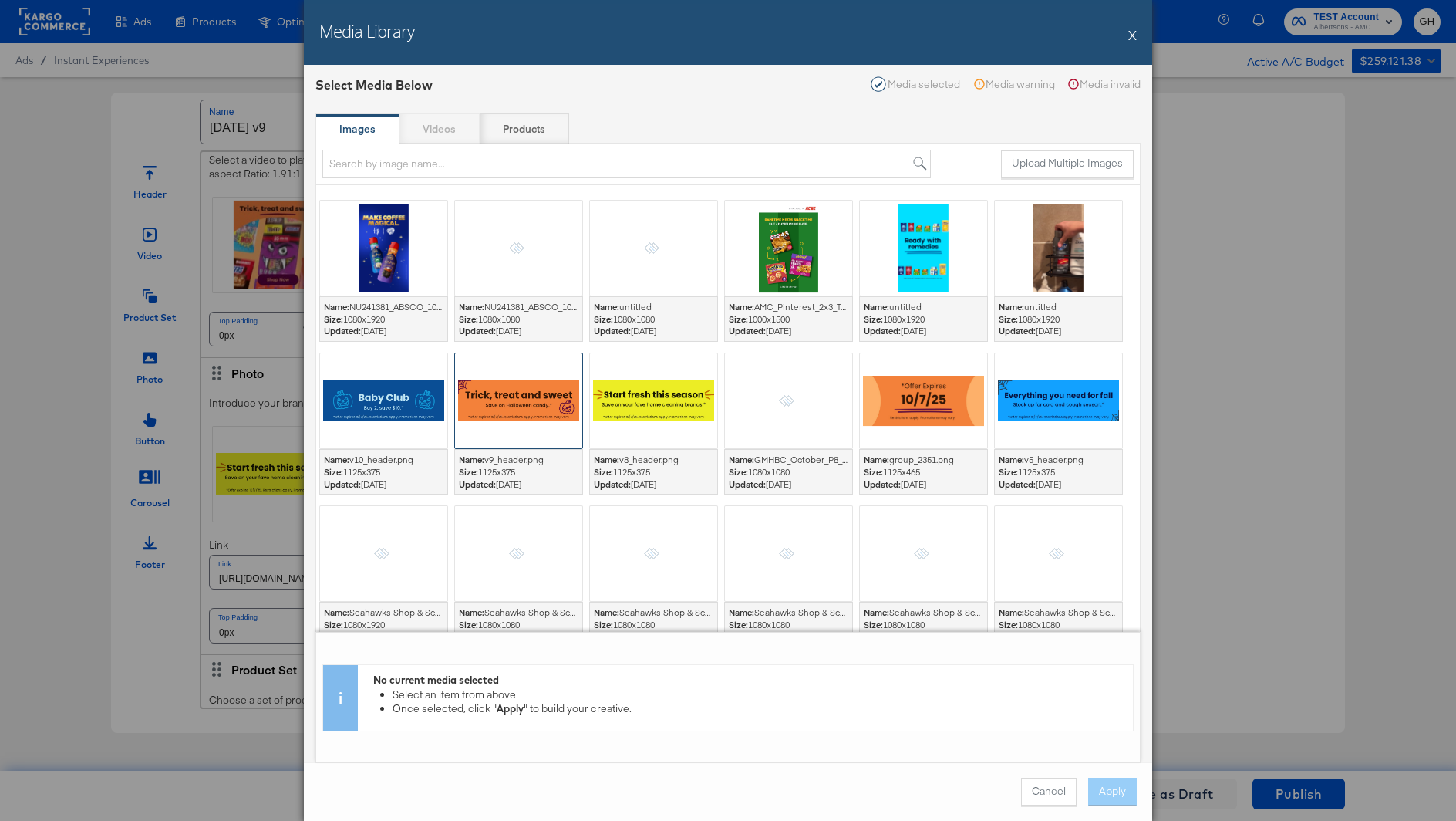
click at [483, 419] on div at bounding box center [519, 401] width 128 height 95
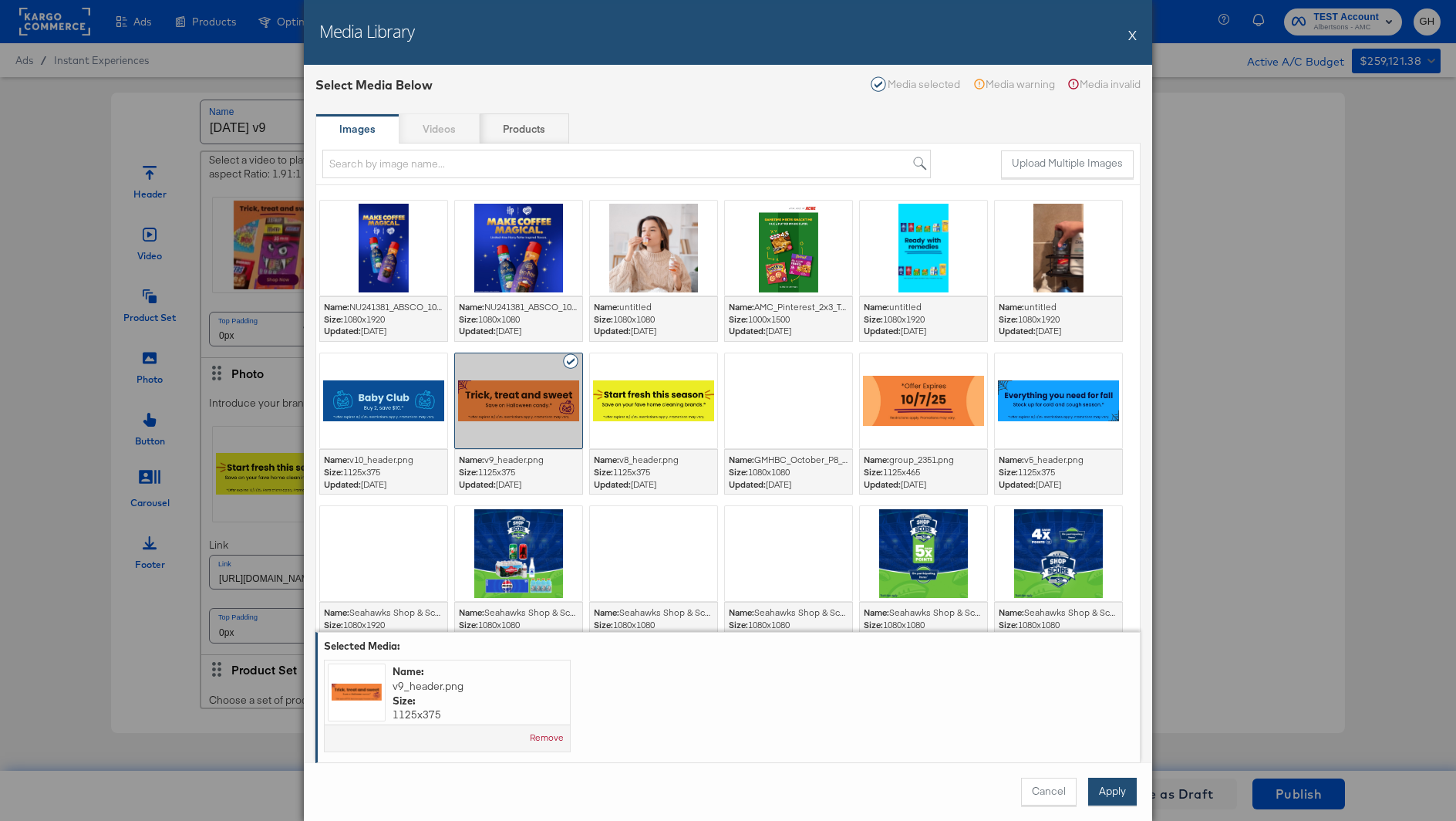
click at [1104, 784] on button "Apply" at bounding box center [1112, 791] width 49 height 28
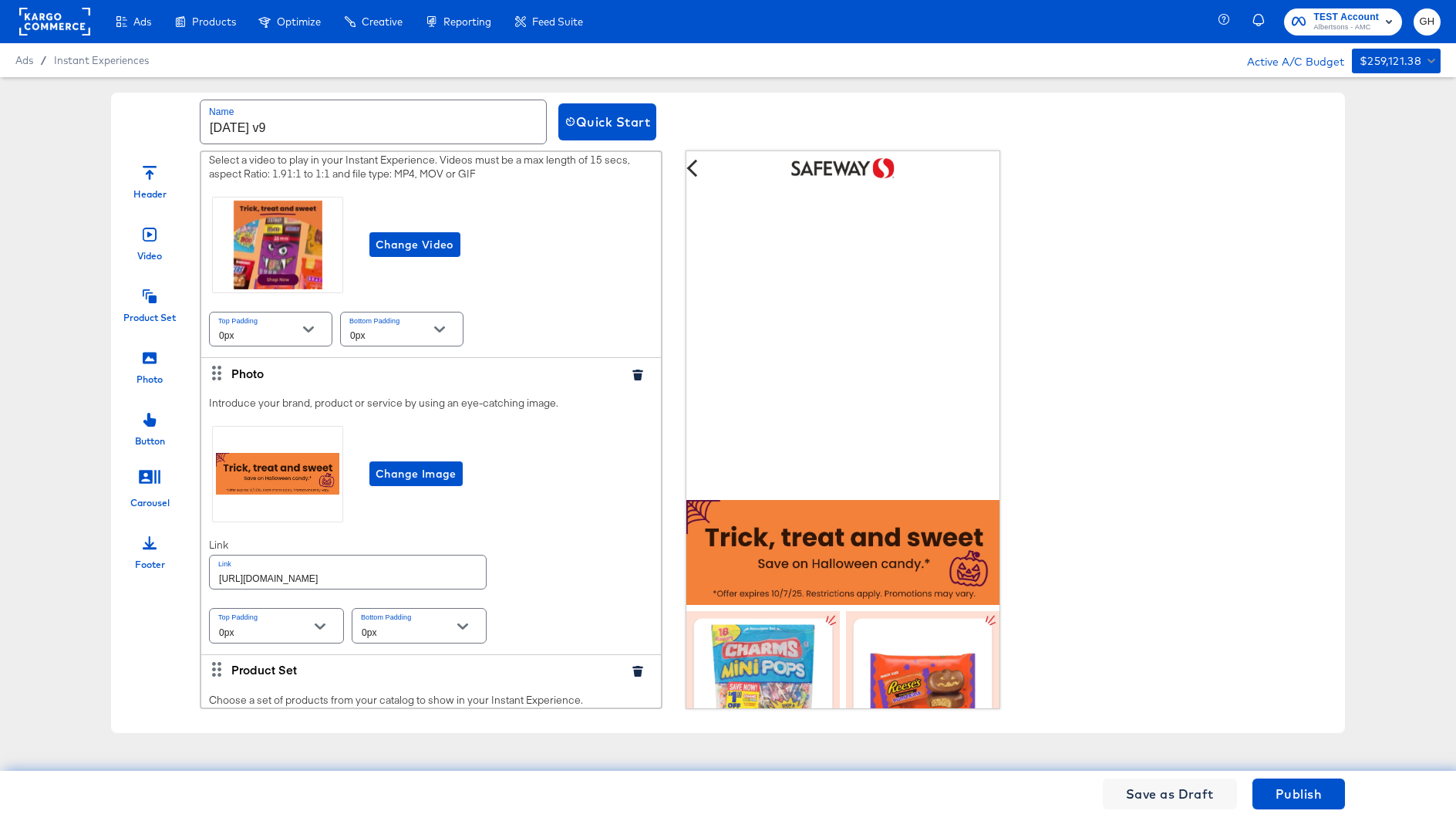
click at [364, 573] on input "[URL][DOMAIN_NAME]" at bounding box center [347, 572] width 276 height 33
paste input "cookies-snacks-candy"
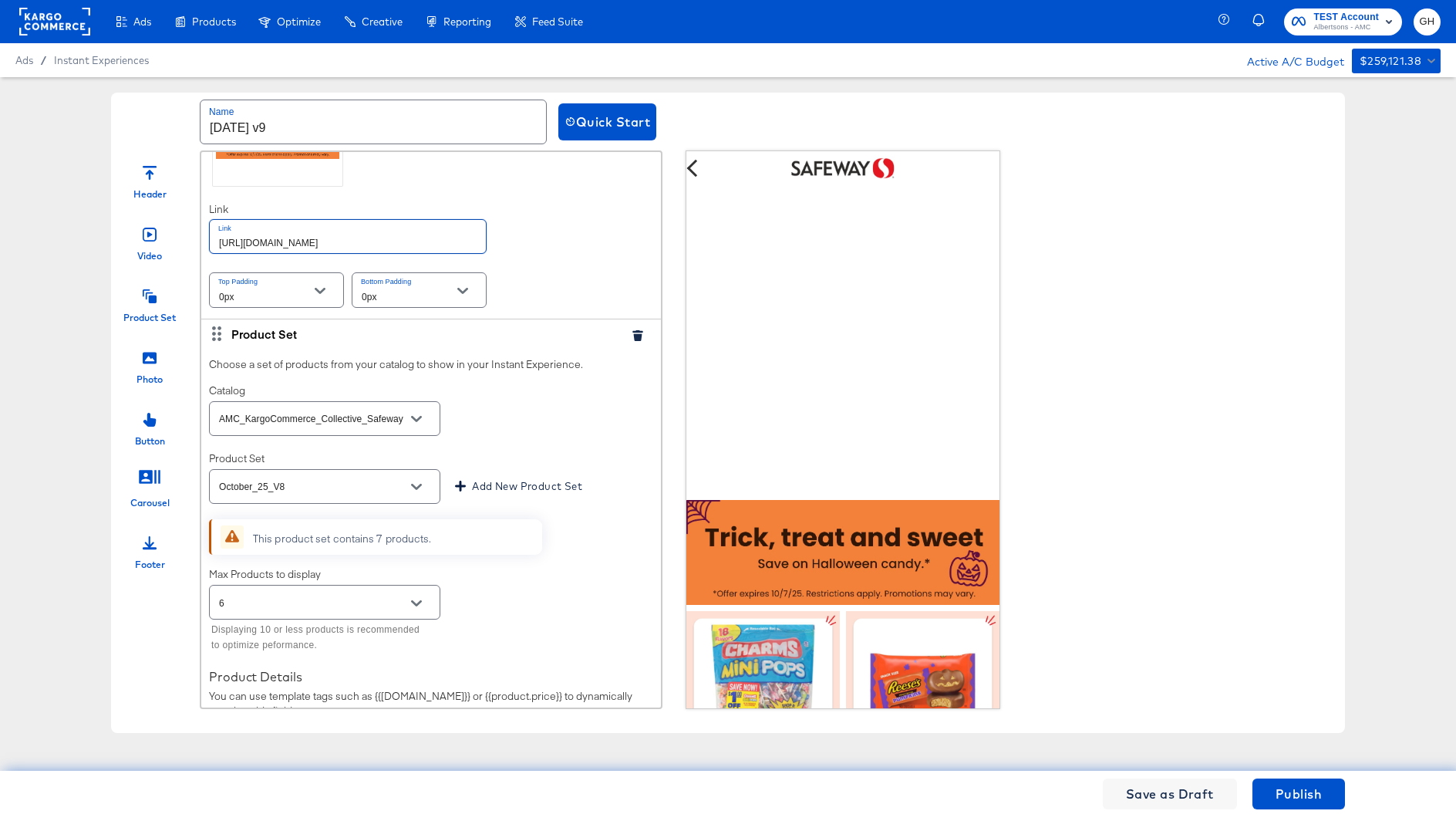
scroll to position [549, 0]
type input "[URL][DOMAIN_NAME]"
click at [339, 482] on input "October_25_V8" at bounding box center [312, 487] width 193 height 18
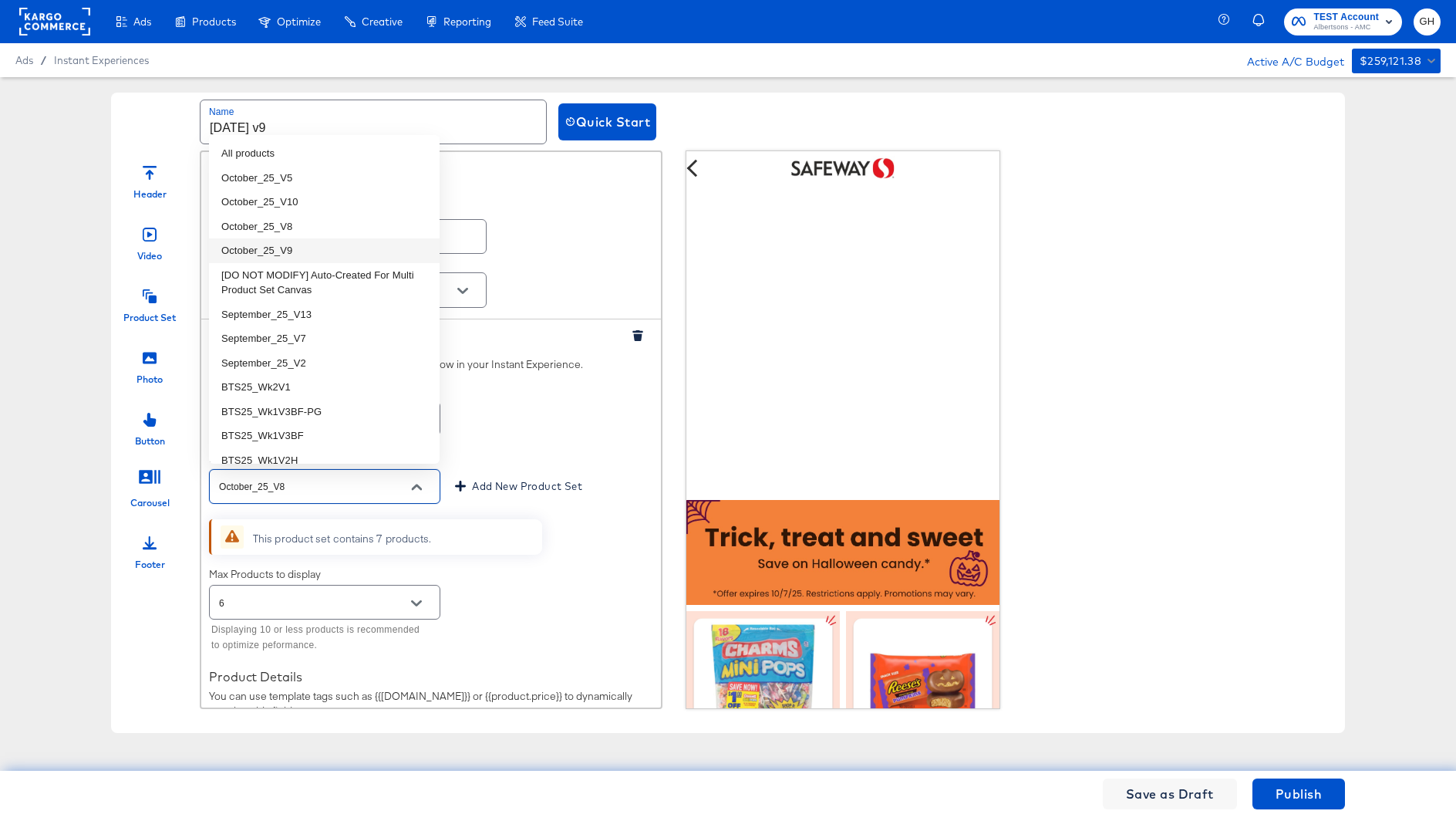
click at [312, 244] on li "October_25_V9" at bounding box center [324, 250] width 231 height 24
type input "October_25_V9"
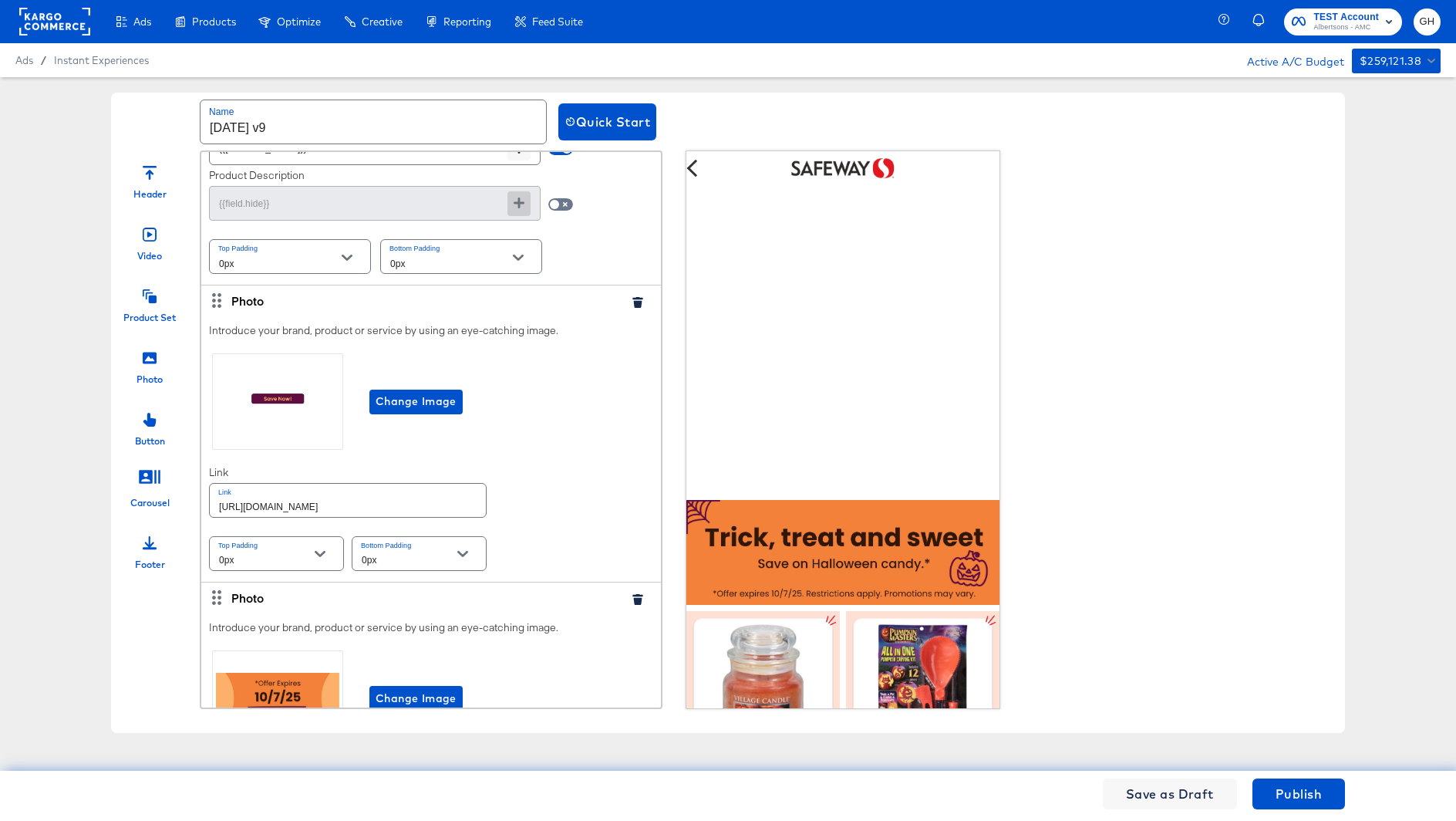
scroll to position [1161, 0]
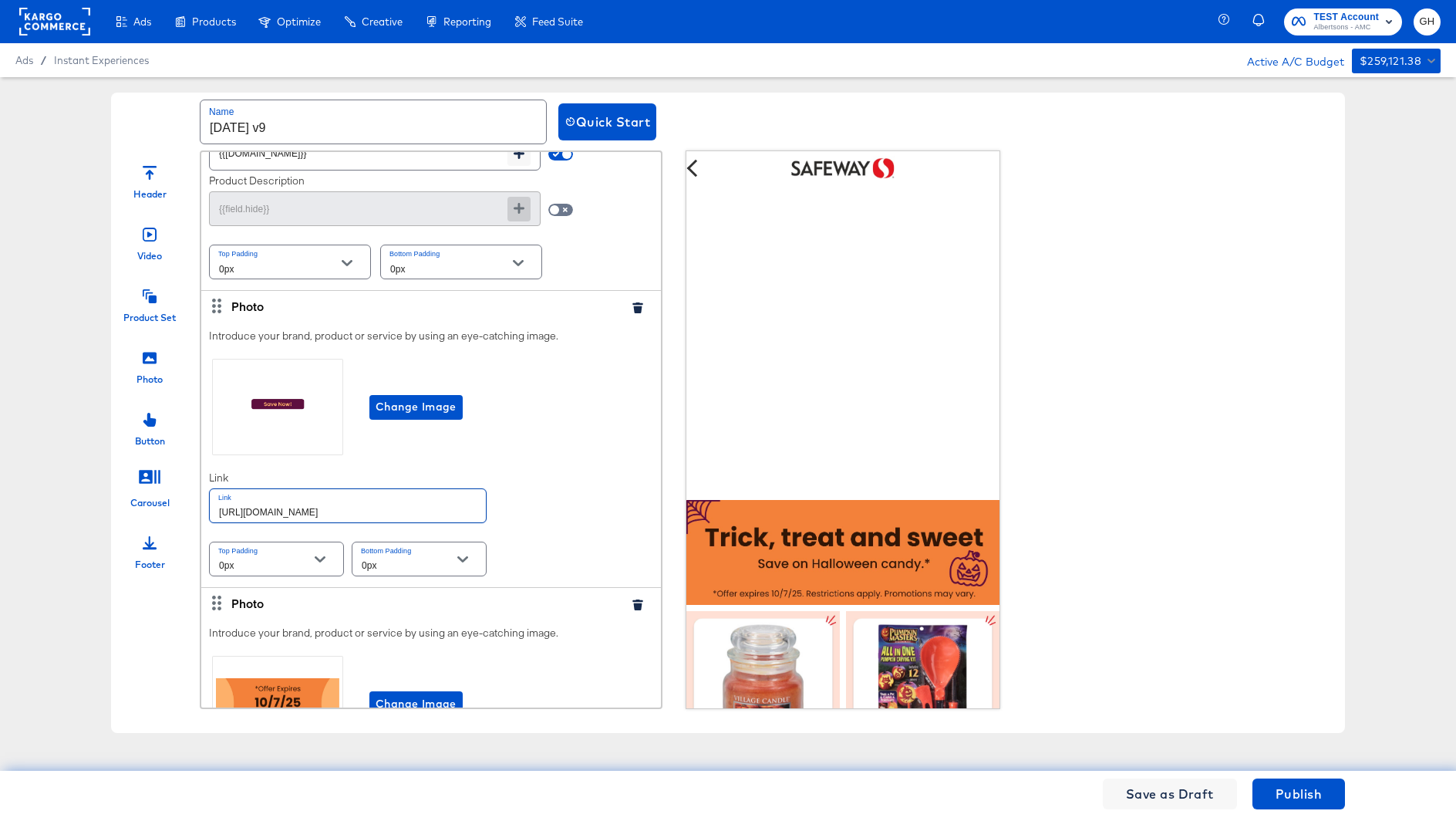
click at [430, 502] on input "[URL][DOMAIN_NAME]" at bounding box center [347, 505] width 276 height 33
paste input "cookies-snacks-candy"
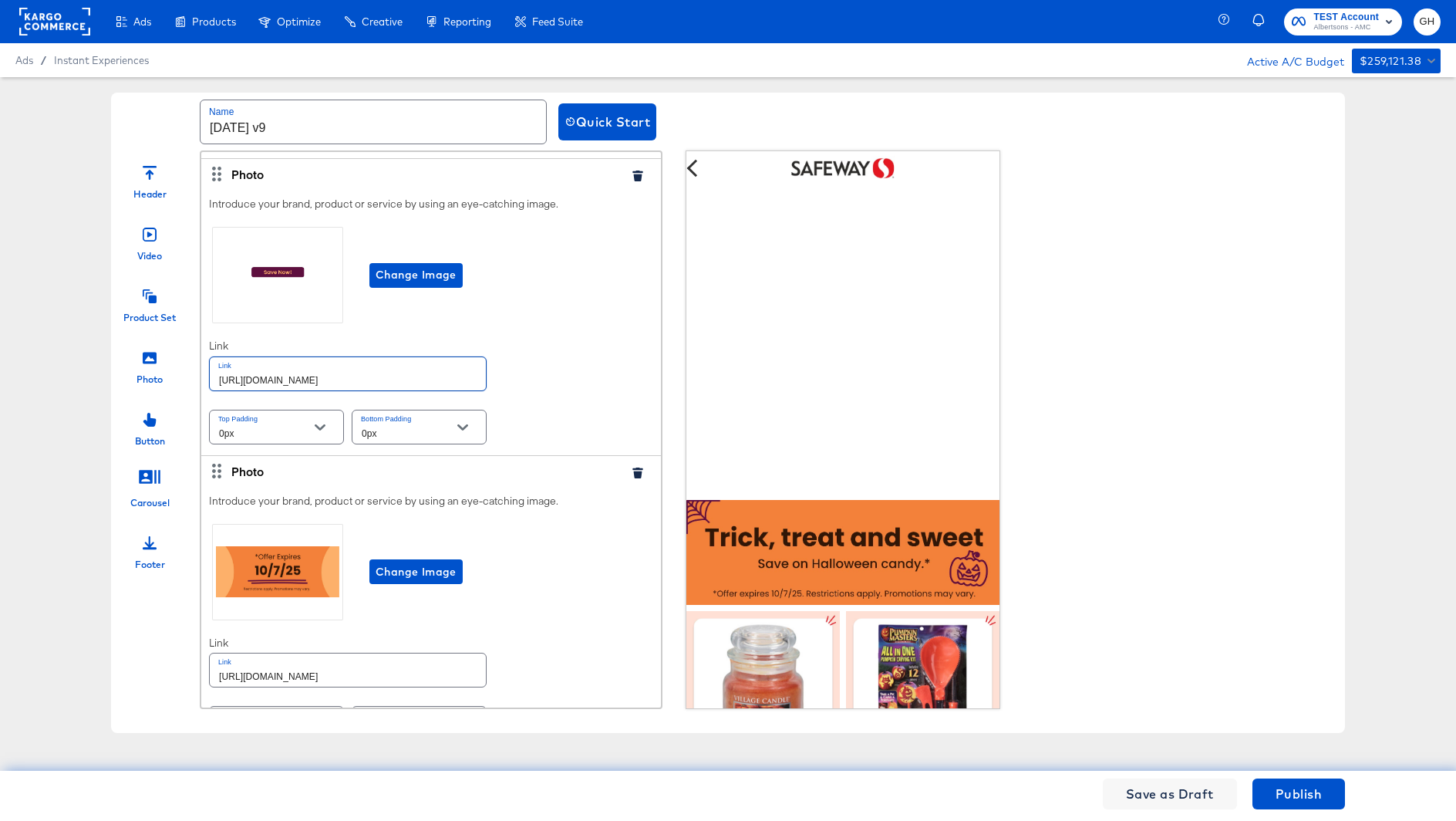
scroll to position [1331, 0]
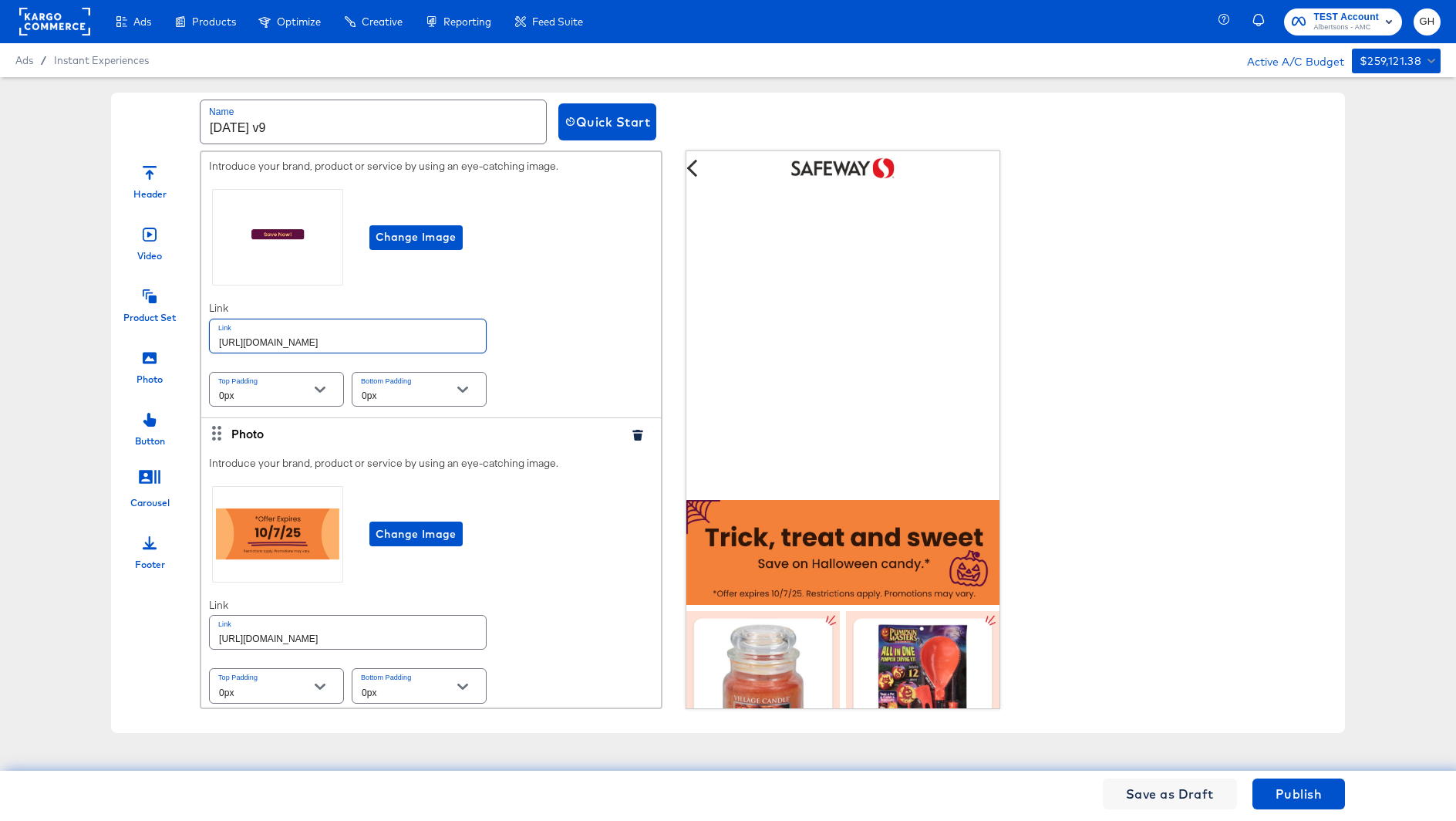
type input "[URL][DOMAIN_NAME]"
click at [437, 638] on input "[URL][DOMAIN_NAME]" at bounding box center [347, 632] width 276 height 33
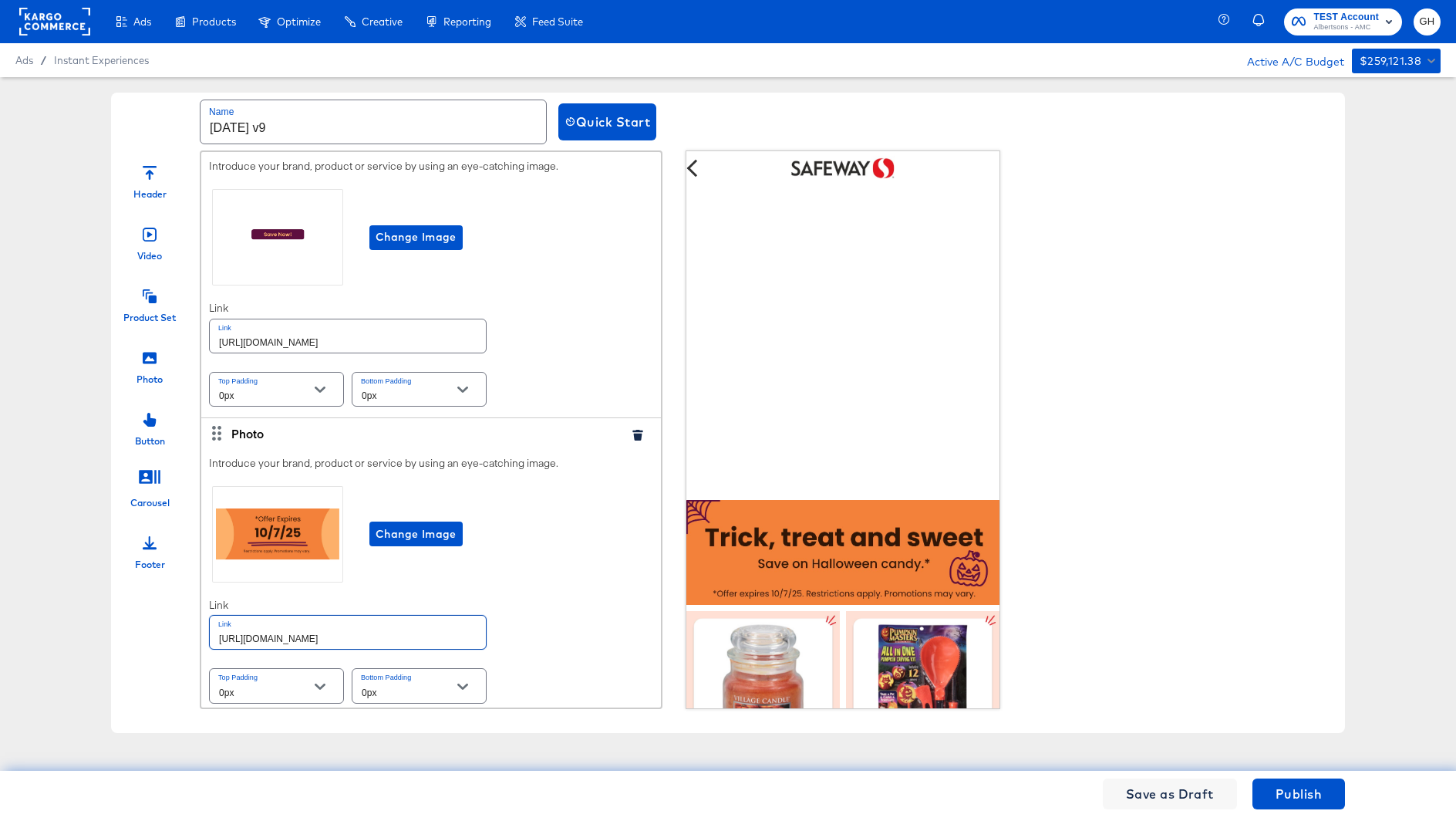
paste input "cookies-snacks-candy"
type input "[URL][DOMAIN_NAME]"
click at [578, 621] on div "Introduce your brand, product or service by using an eye-catching image. Change…" at bounding box center [431, 581] width 459 height 266
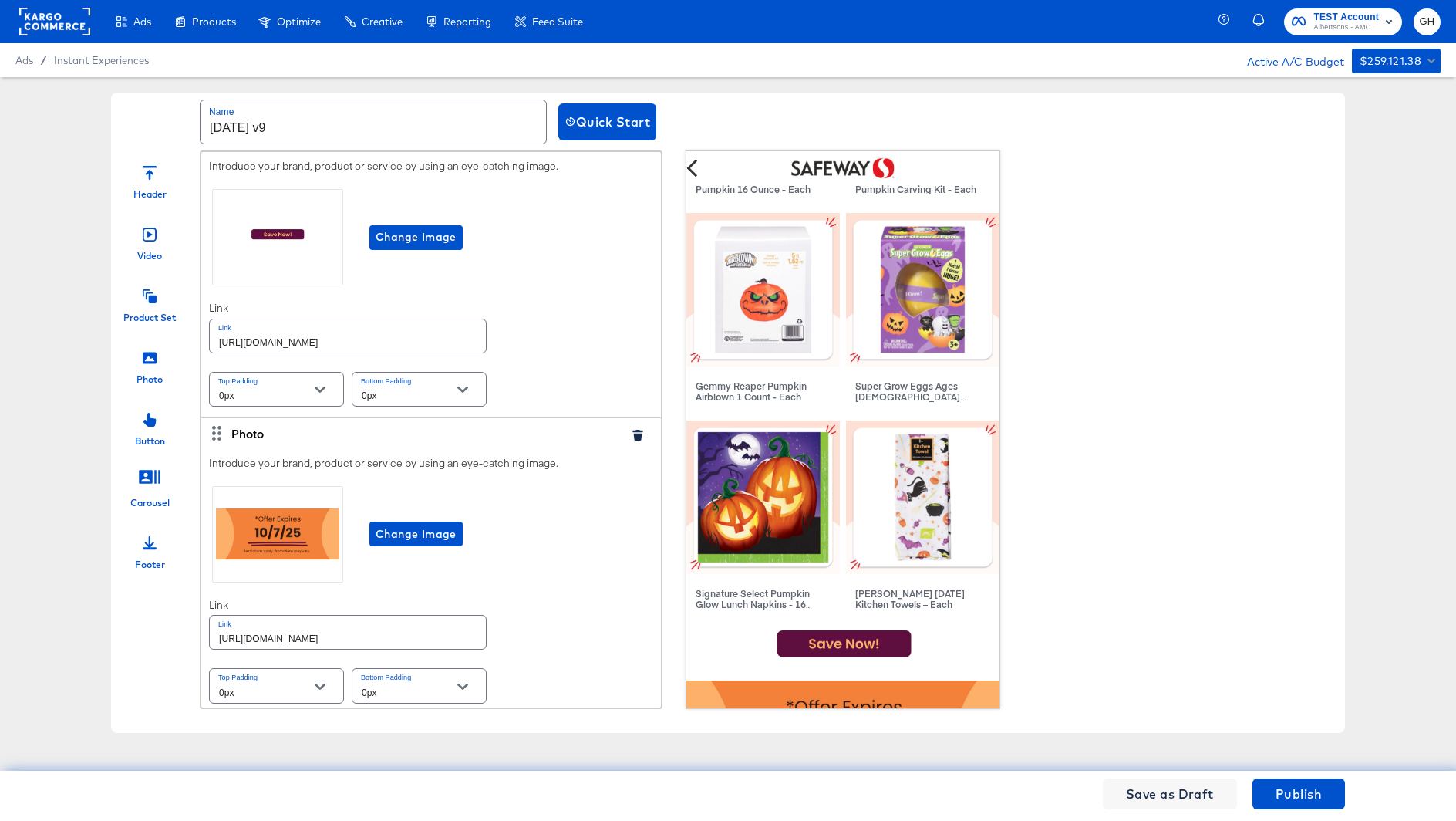
scroll to position [708, 0]
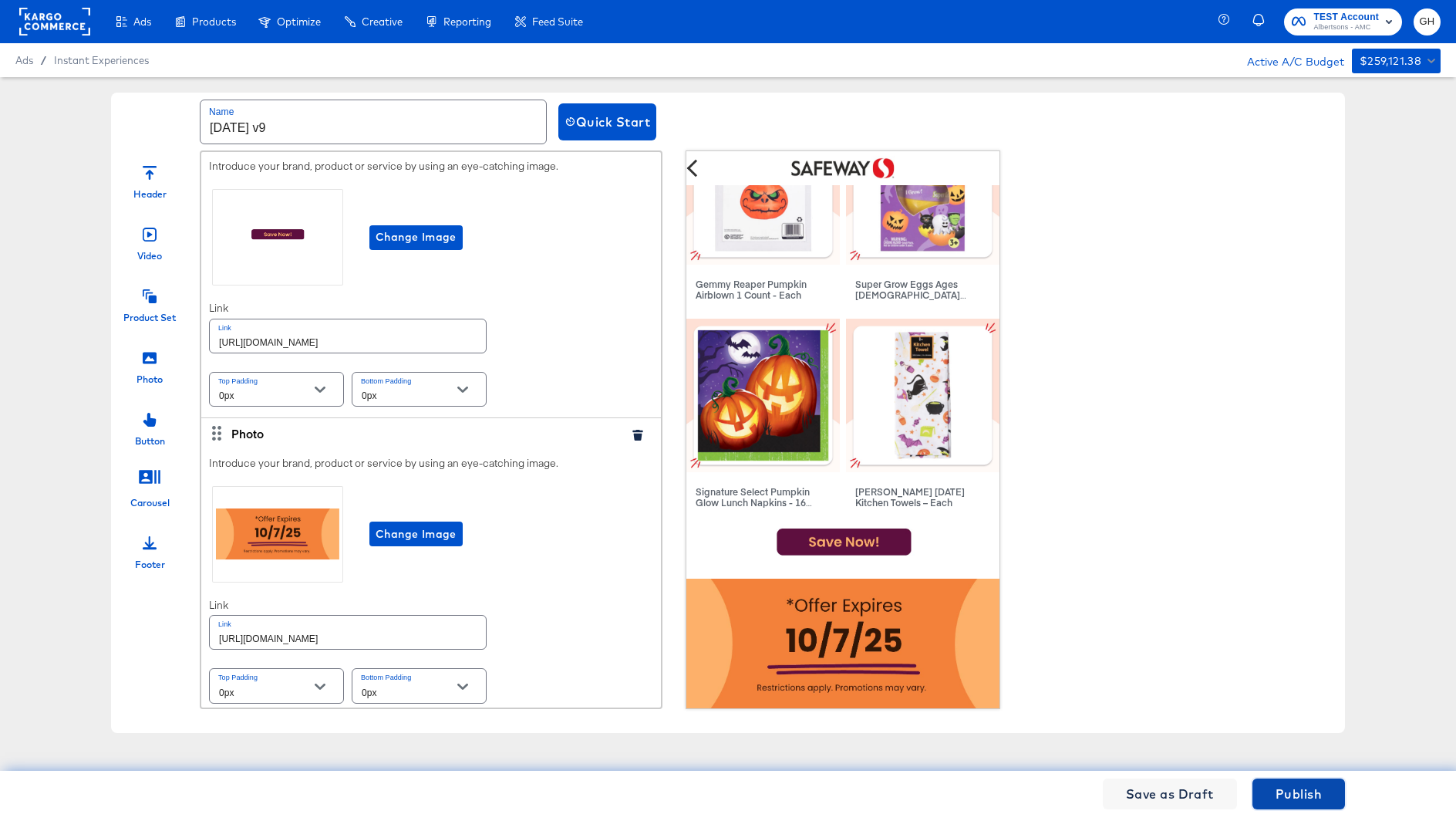
click at [1294, 790] on span "Publish" at bounding box center [1298, 794] width 46 height 22
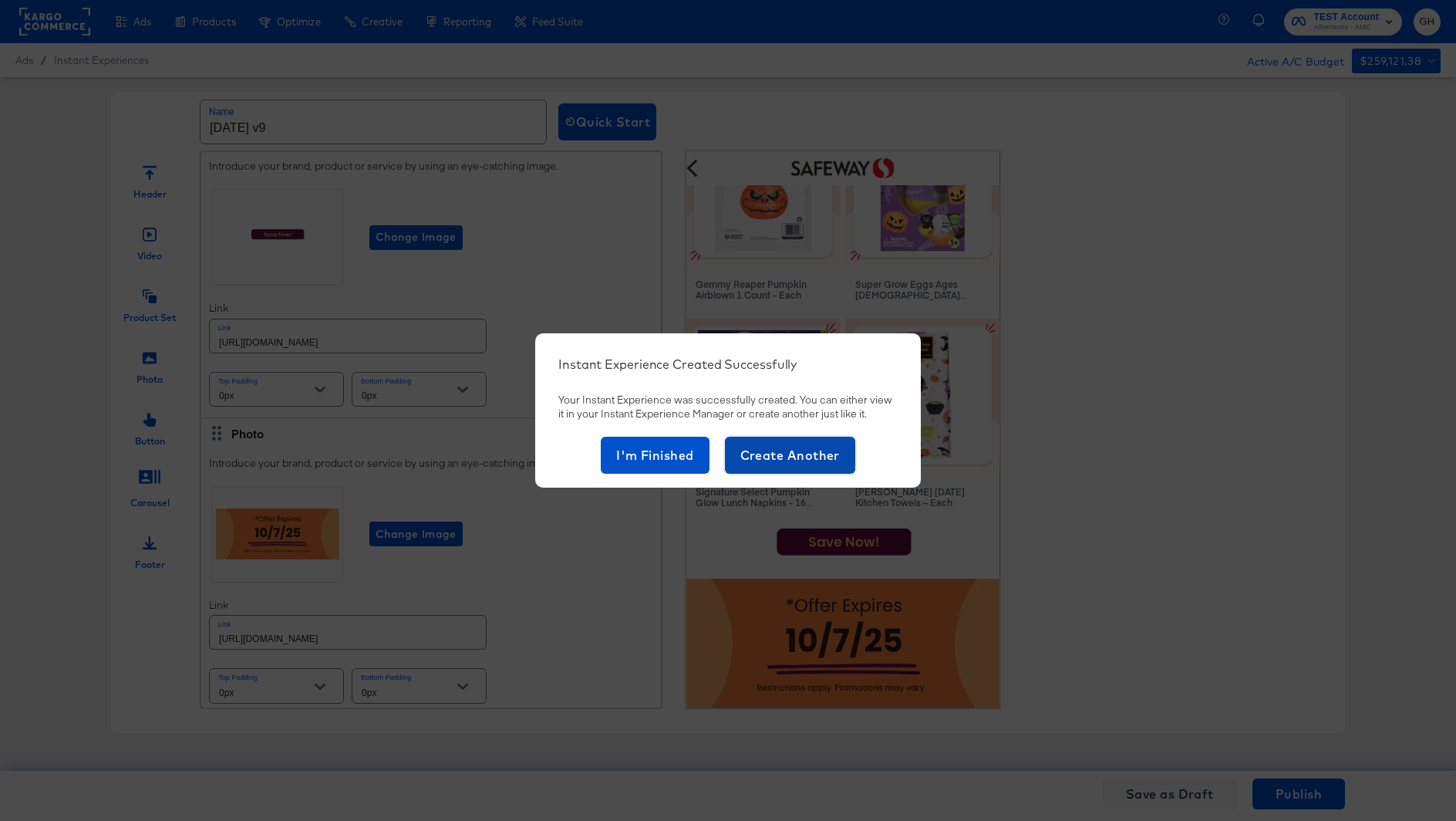
click at [779, 444] on span "Create Another" at bounding box center [790, 455] width 100 height 22
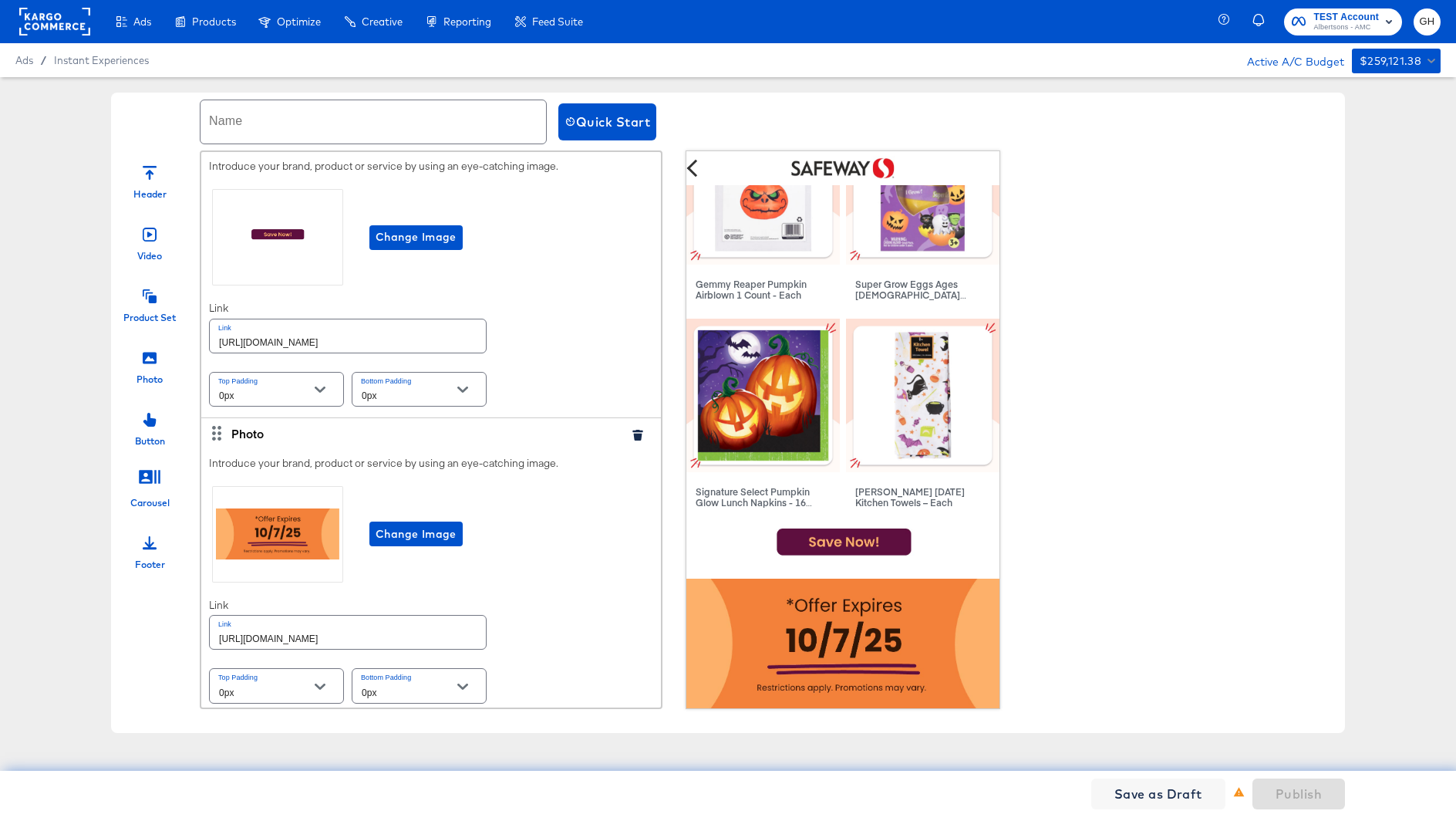
click at [258, 118] on input "text" at bounding box center [373, 122] width 345 height 43
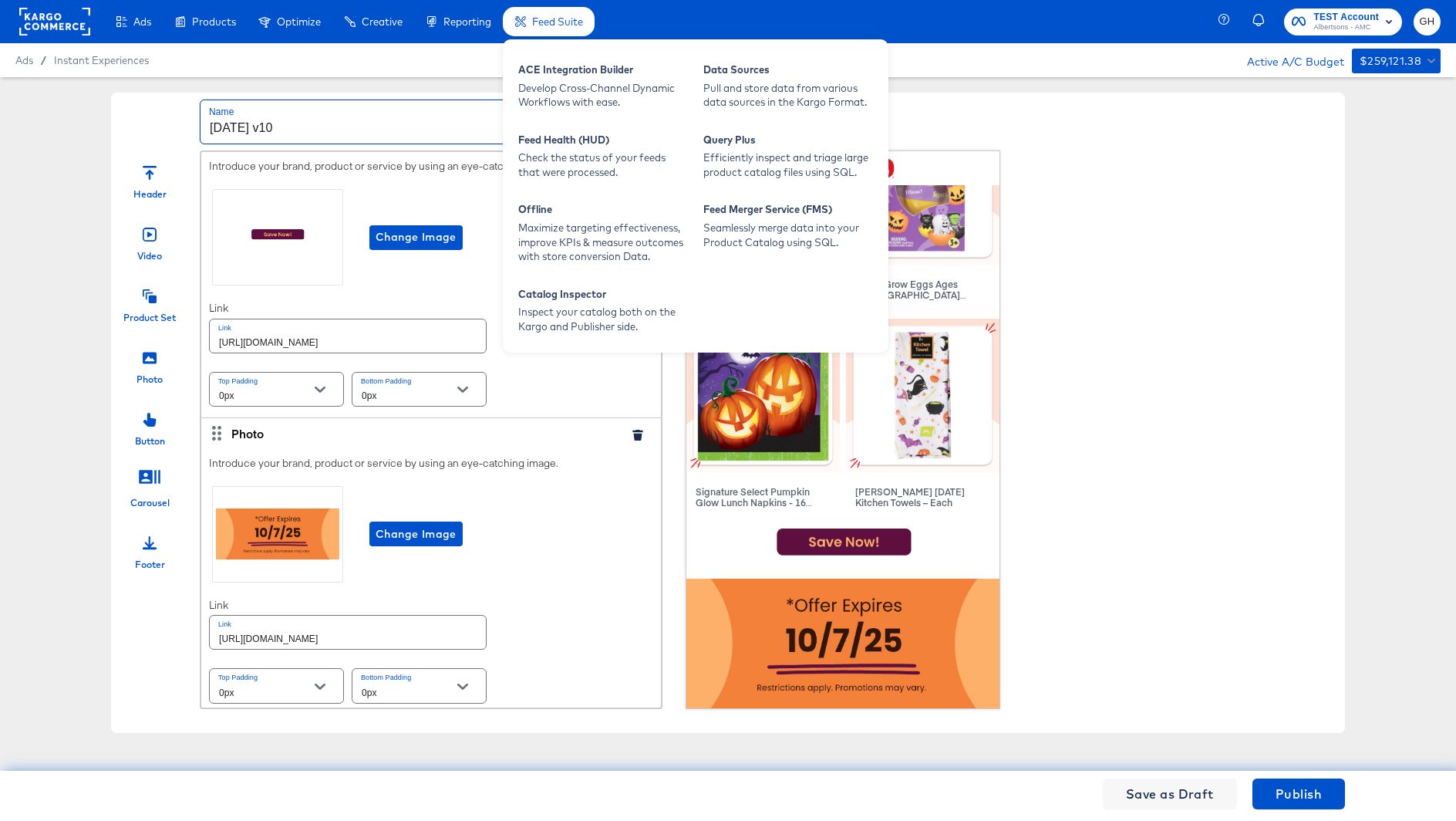
type input "[DATE] v10"
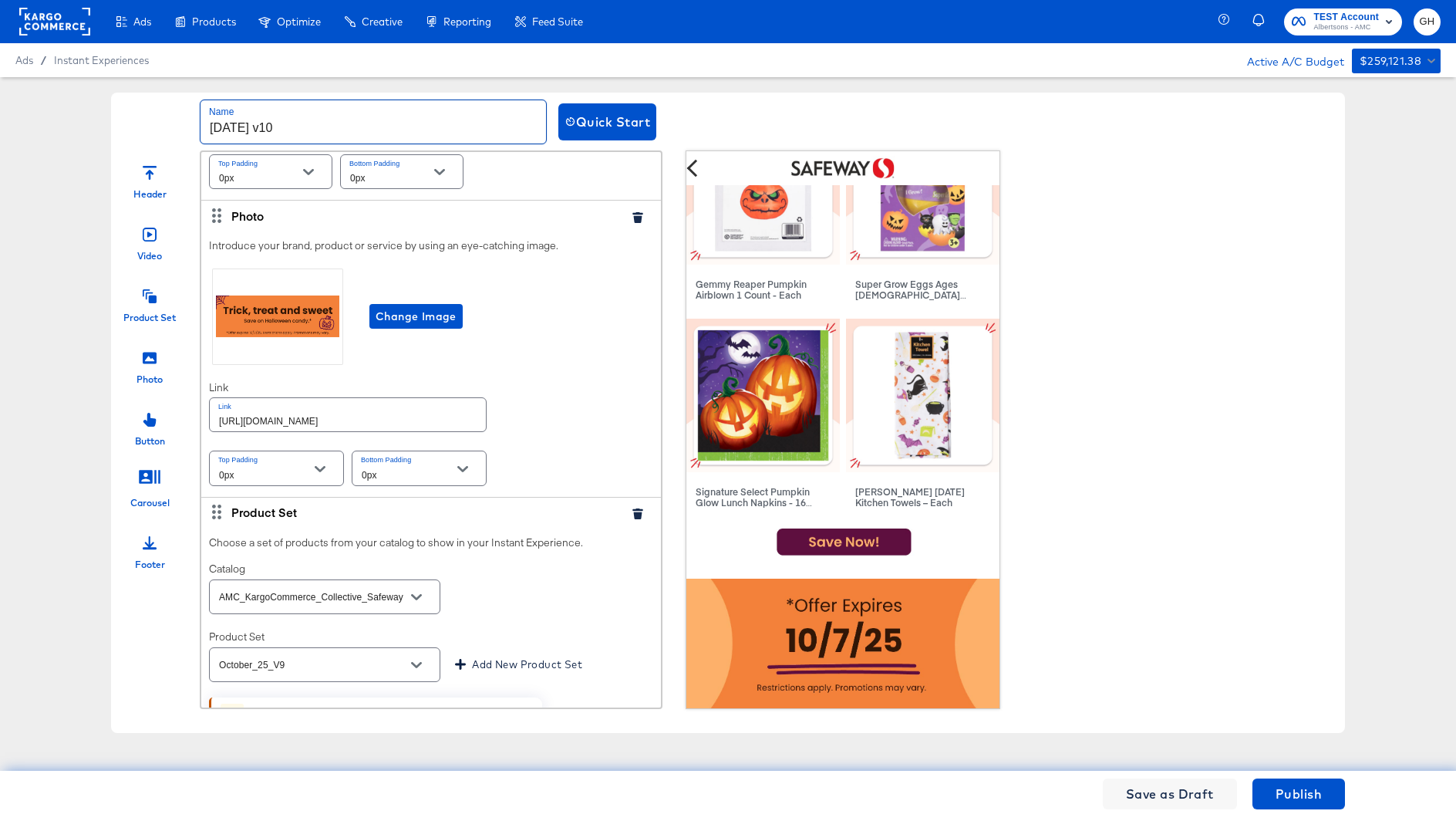
scroll to position [373, 0]
click at [417, 317] on span "Change Image" at bounding box center [416, 314] width 81 height 19
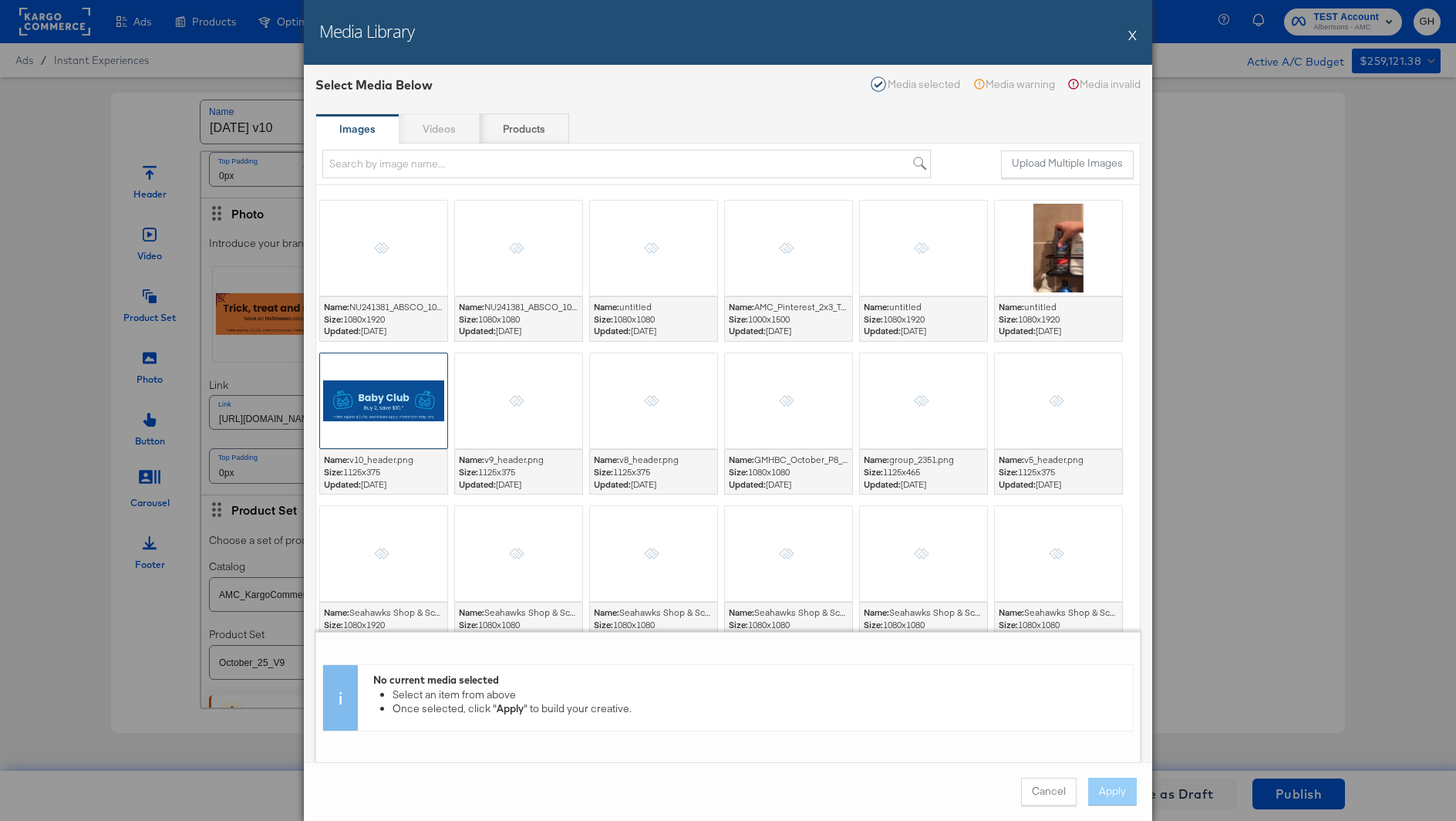
click at [426, 397] on div at bounding box center [384, 401] width 128 height 95
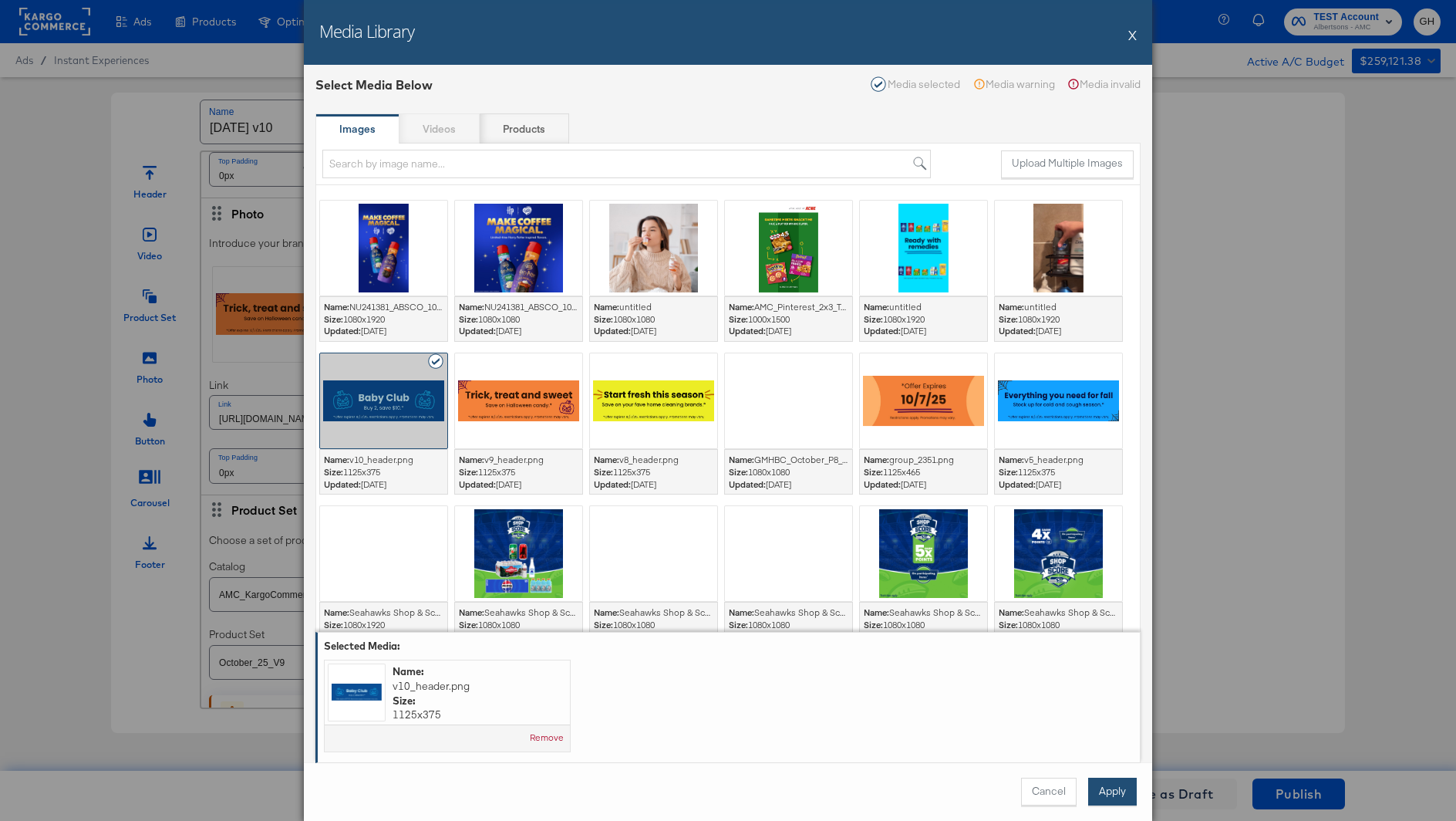
click at [1127, 790] on button "Apply" at bounding box center [1112, 791] width 49 height 28
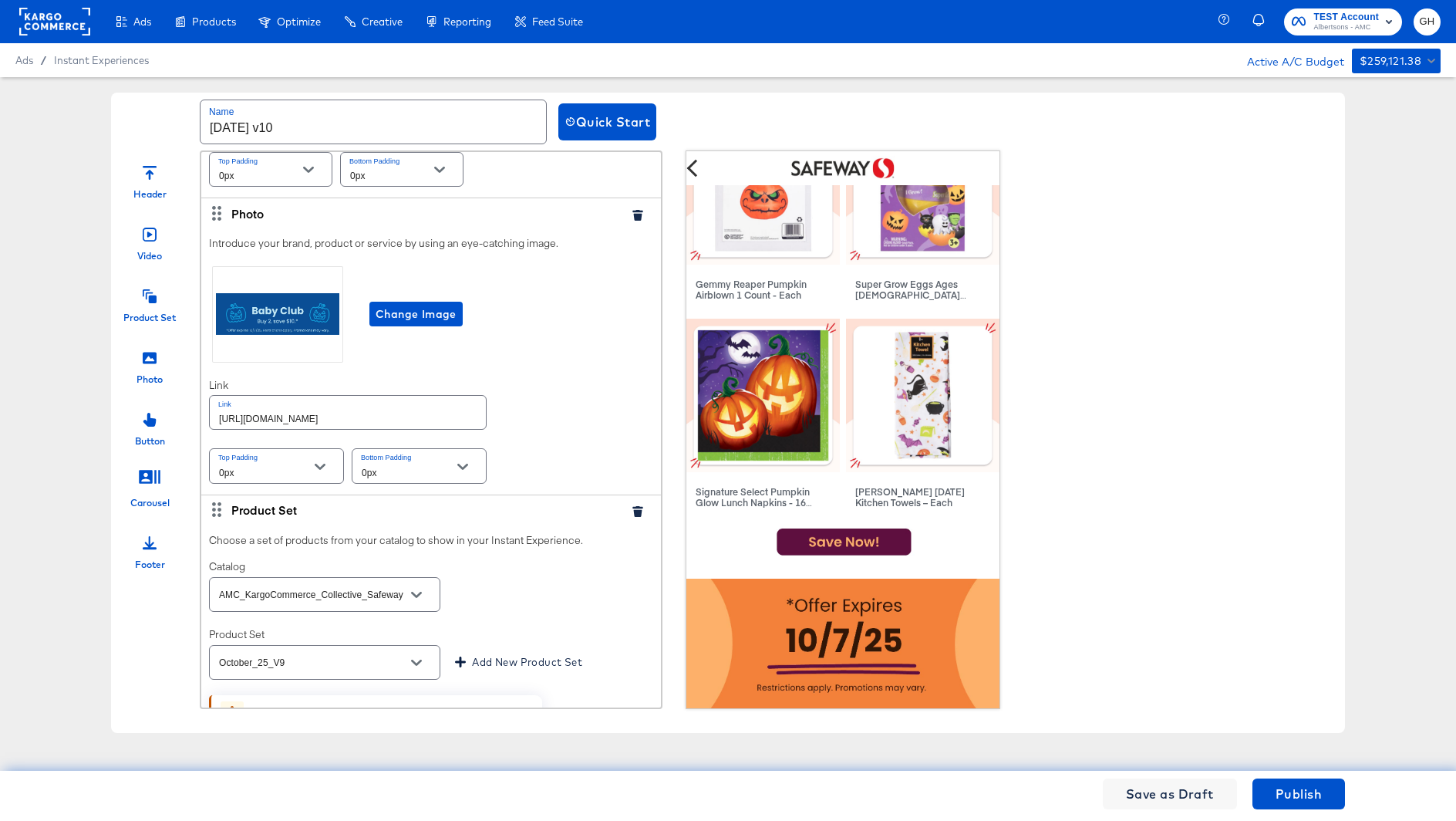
click at [420, 425] on input "[URL][DOMAIN_NAME]" at bounding box center [347, 412] width 276 height 33
paste input "lp/baby-products-supplies"
type input "[URL][DOMAIN_NAME]"
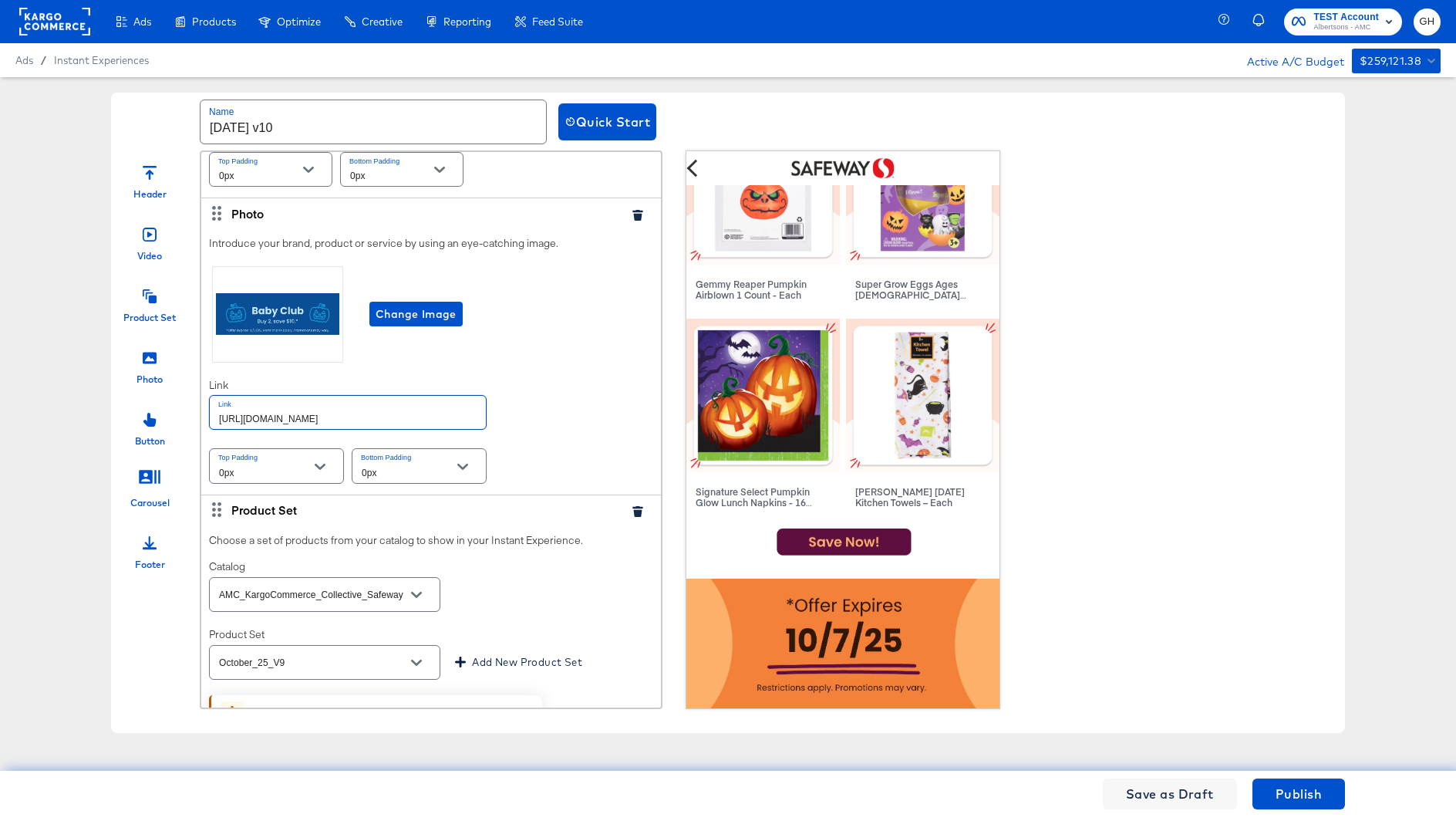
click at [562, 410] on div "Introduce your brand, product or service by using an eye-catching image. Change…" at bounding box center [431, 361] width 459 height 266
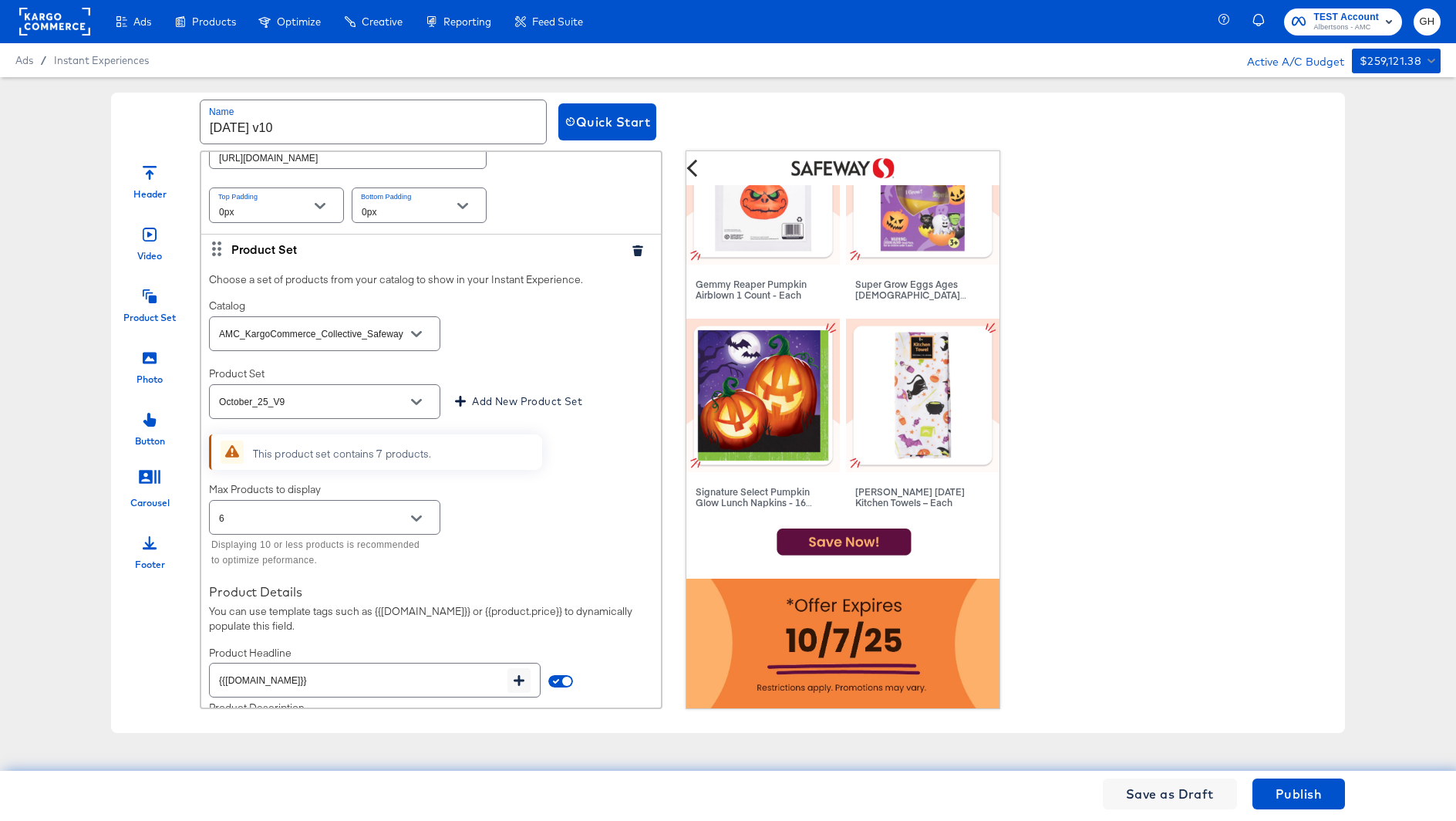
scroll to position [638, 0]
click at [352, 380] on div "October_25_V9" at bounding box center [324, 397] width 231 height 35
click at [353, 389] on input "October_25_V9" at bounding box center [312, 397] width 193 height 18
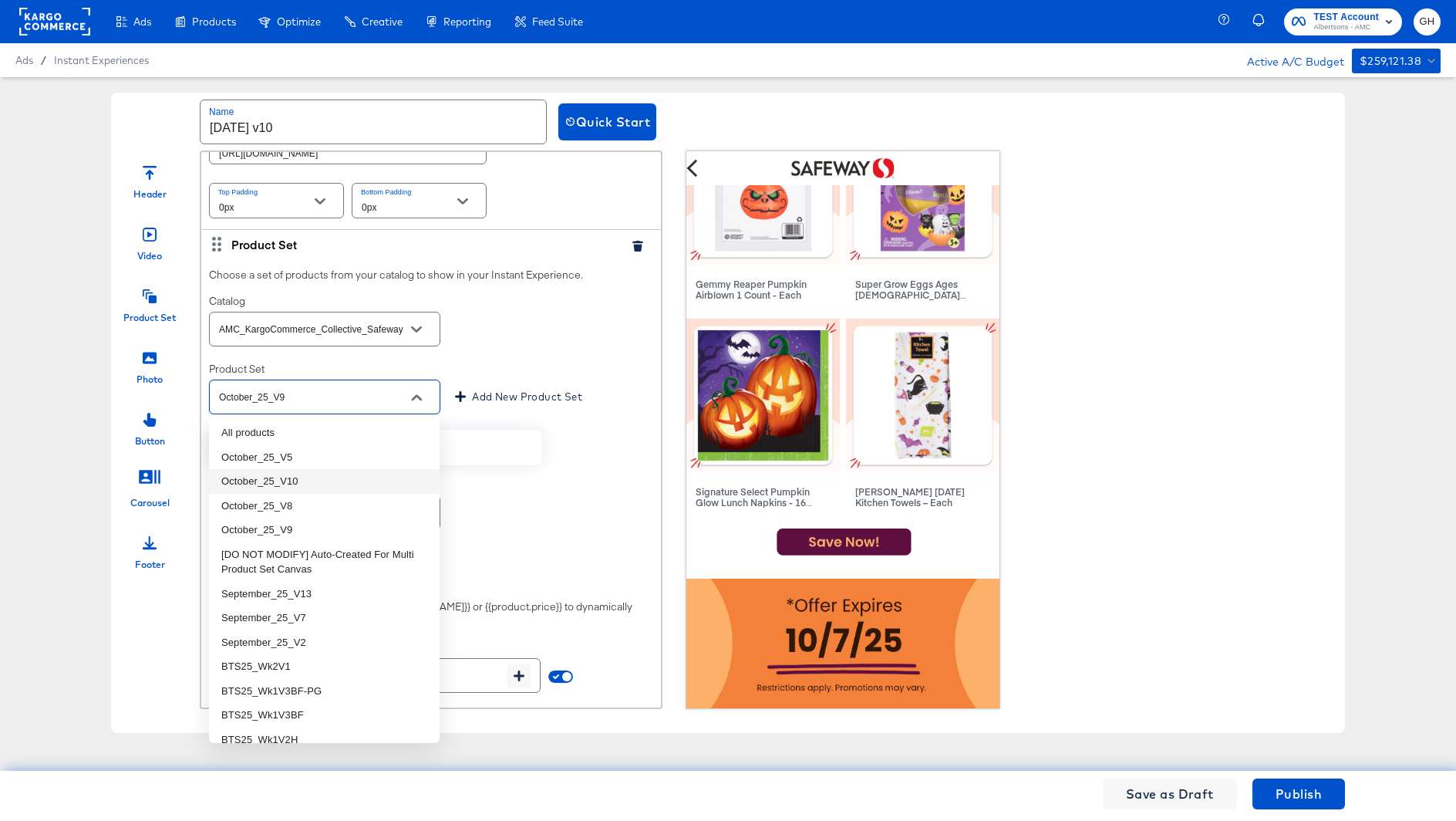
click at [320, 483] on li "October_25_V10" at bounding box center [324, 481] width 231 height 24
type input "October_25_V10"
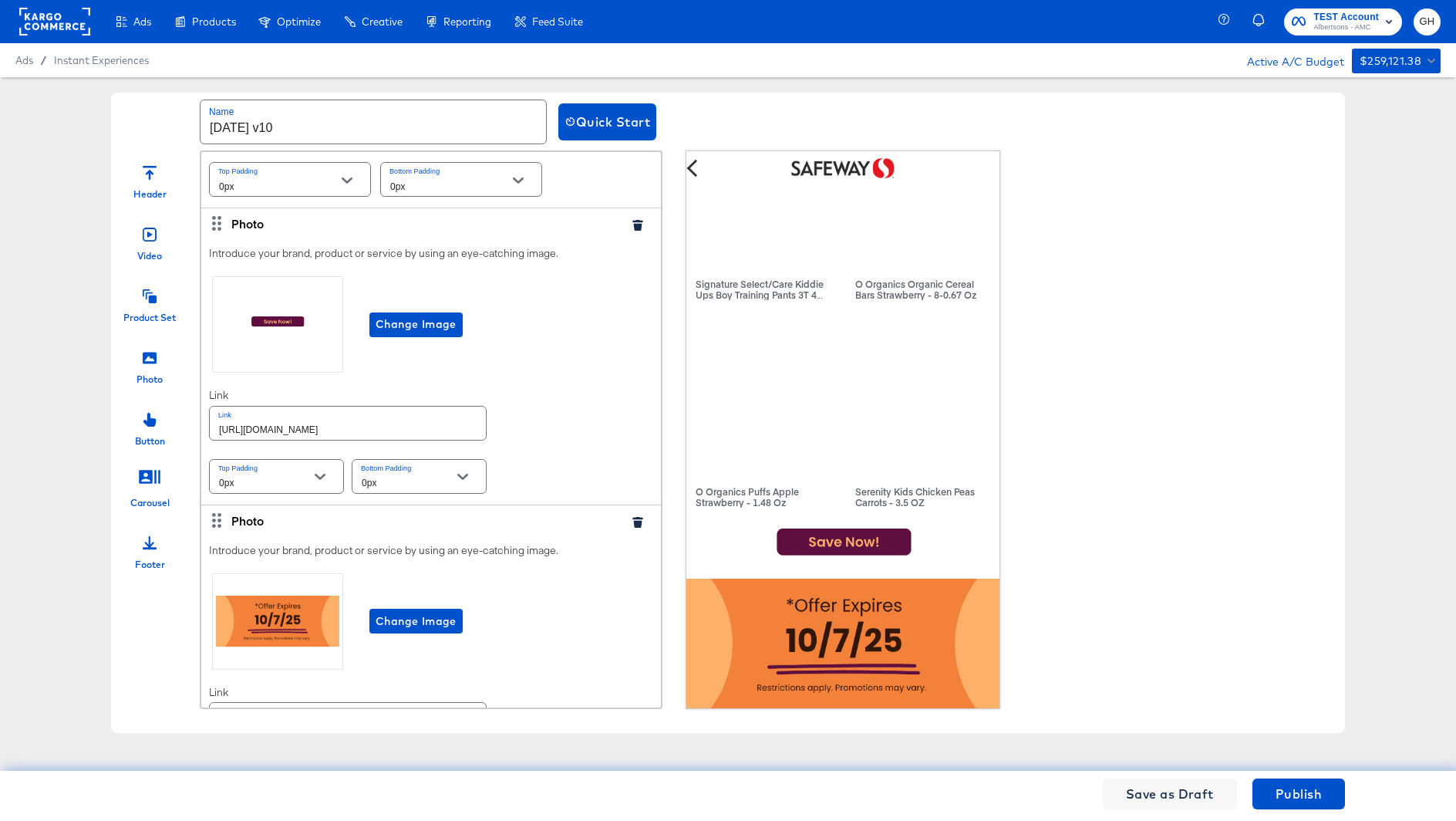
scroll to position [1245, 0]
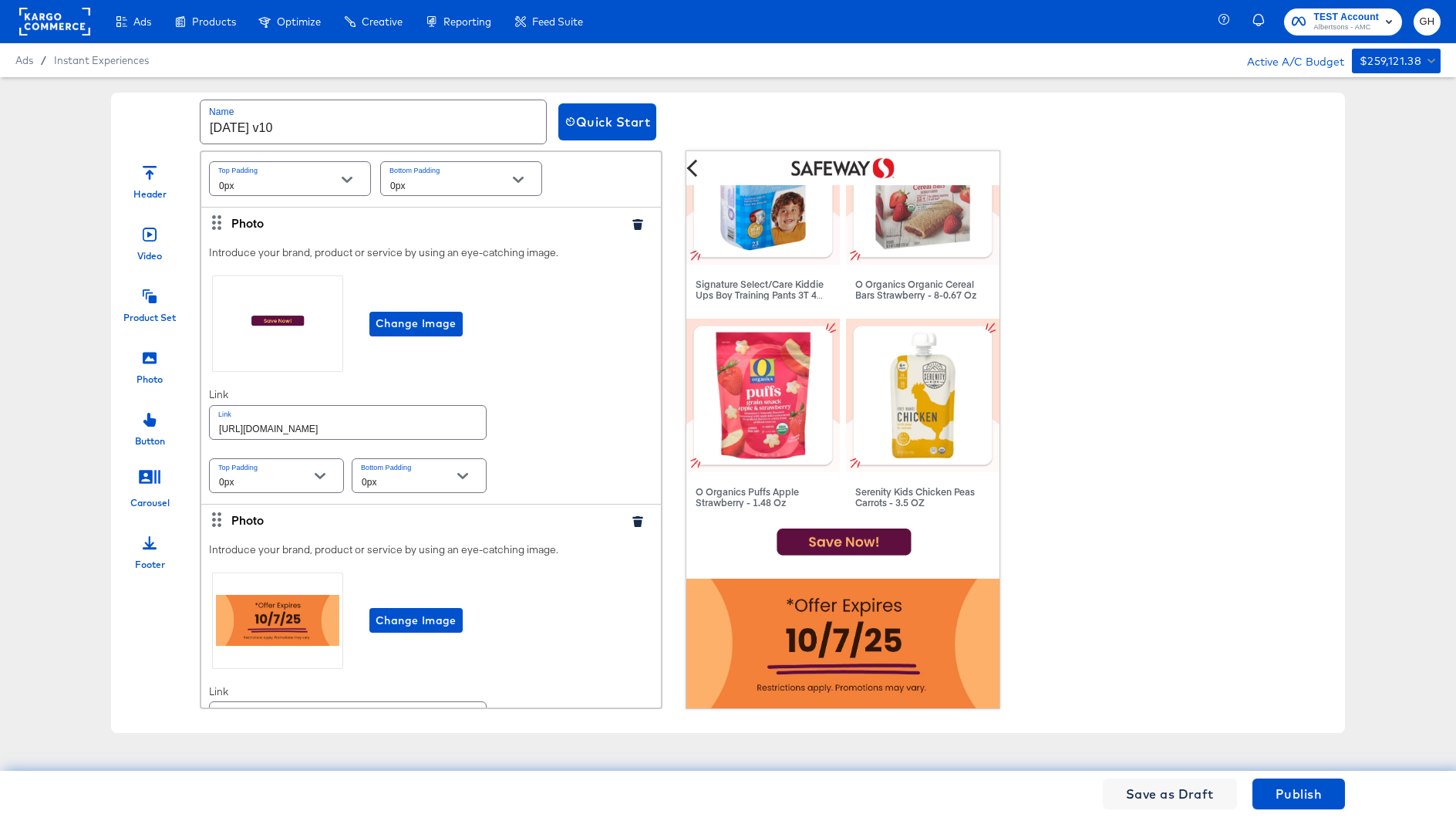
click at [432, 424] on input "[URL][DOMAIN_NAME]" at bounding box center [347, 422] width 276 height 33
paste input "lp/baby-products-supplies"
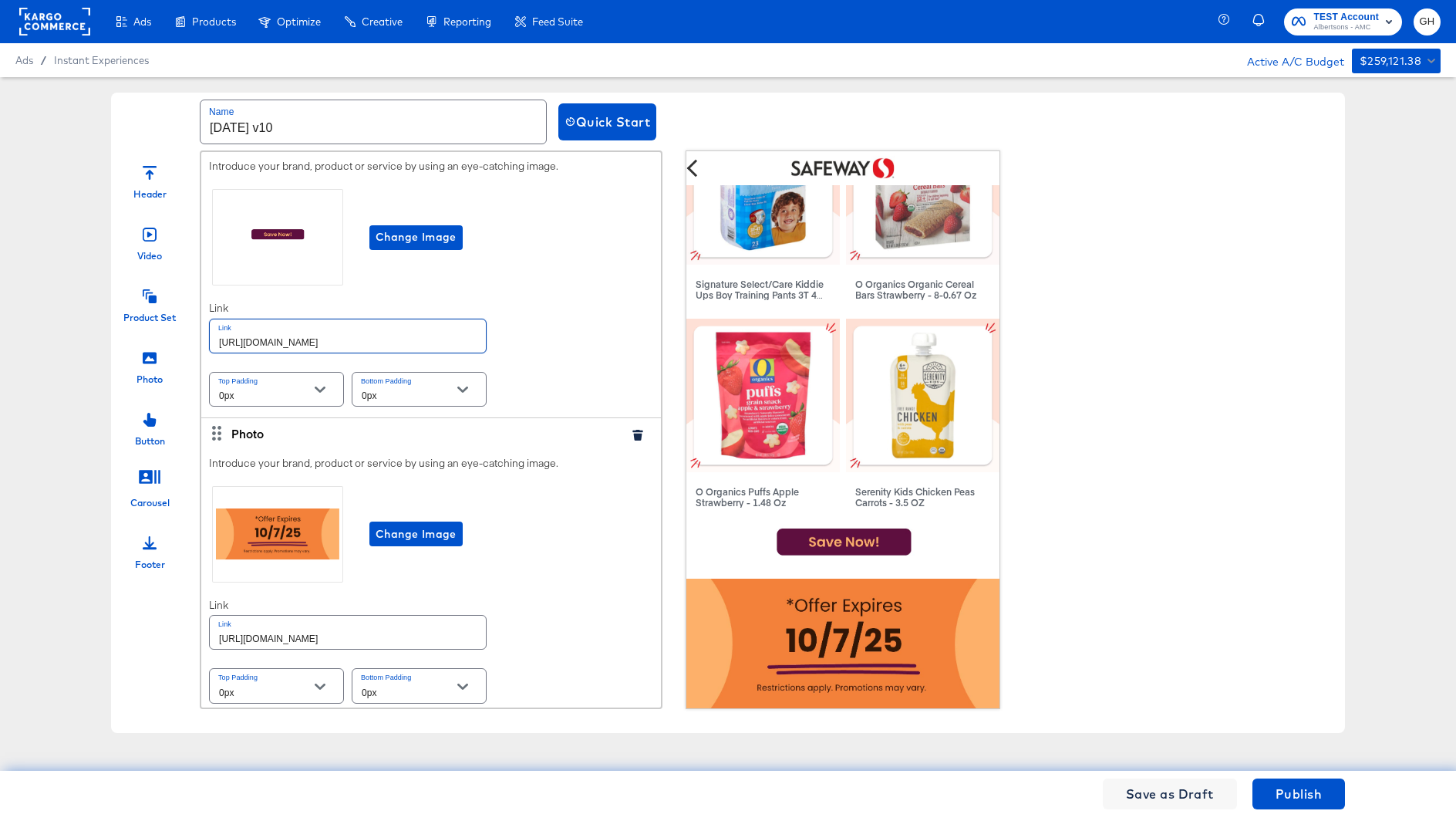
type input "[URL][DOMAIN_NAME]"
click at [426, 635] on input "[URL][DOMAIN_NAME]" at bounding box center [347, 632] width 276 height 33
paste input "lp/baby-products-supplies"
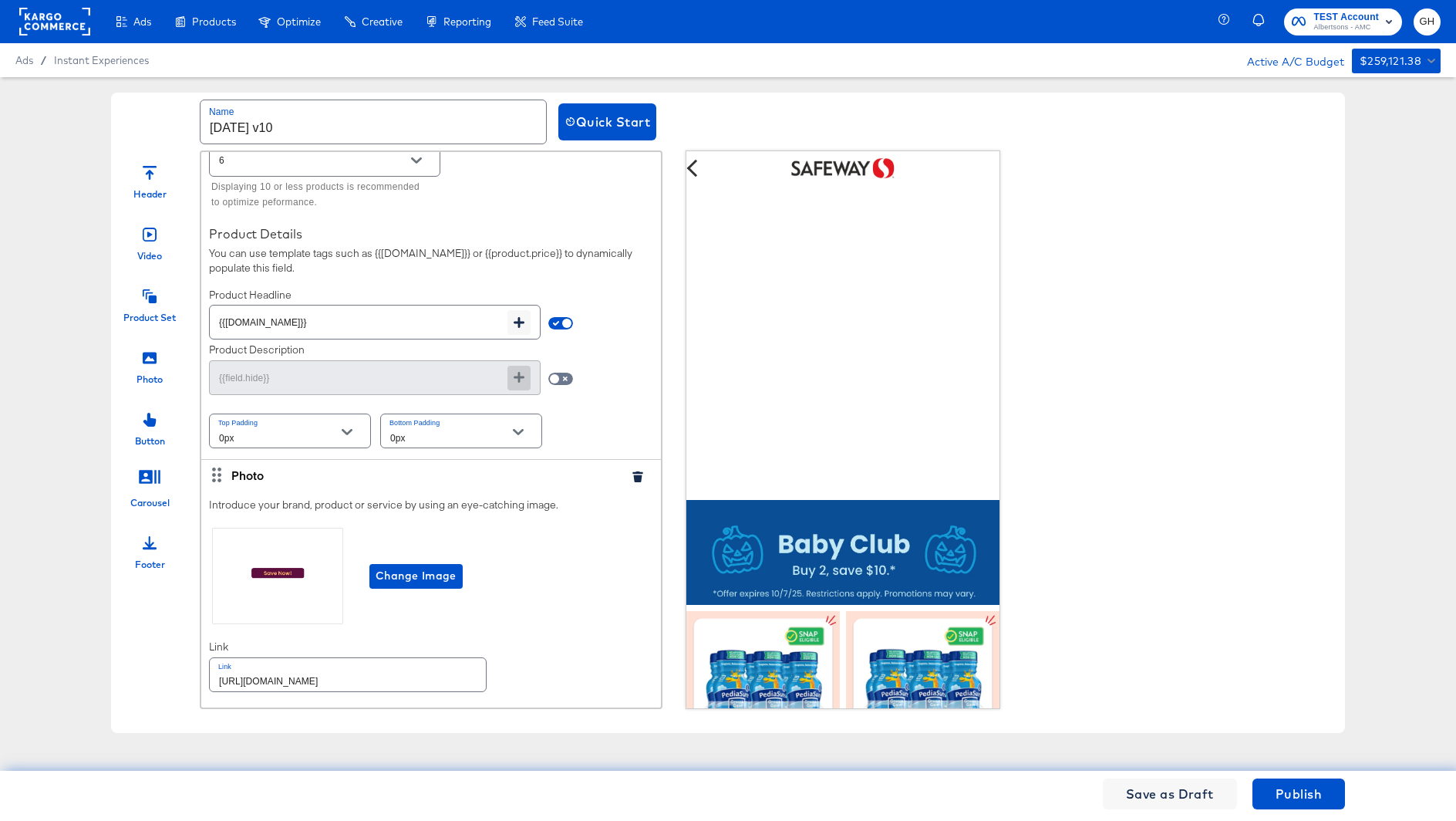
scroll to position [0, 0]
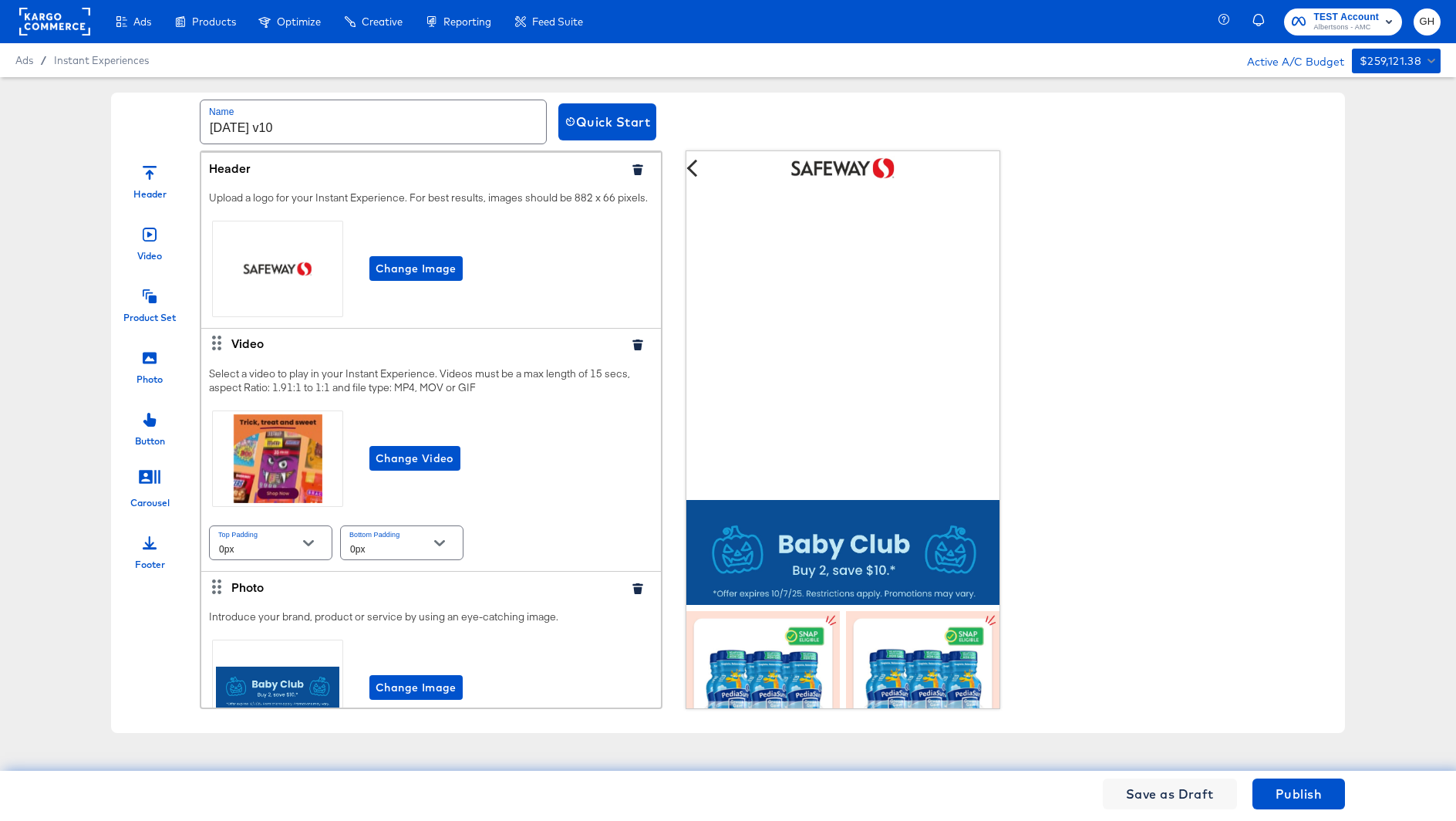
type input "[URL][DOMAIN_NAME]"
click at [1305, 777] on div "Save as Draft Publish" at bounding box center [728, 793] width 1234 height 46
click at [1305, 789] on span "Publish" at bounding box center [1298, 794] width 46 height 22
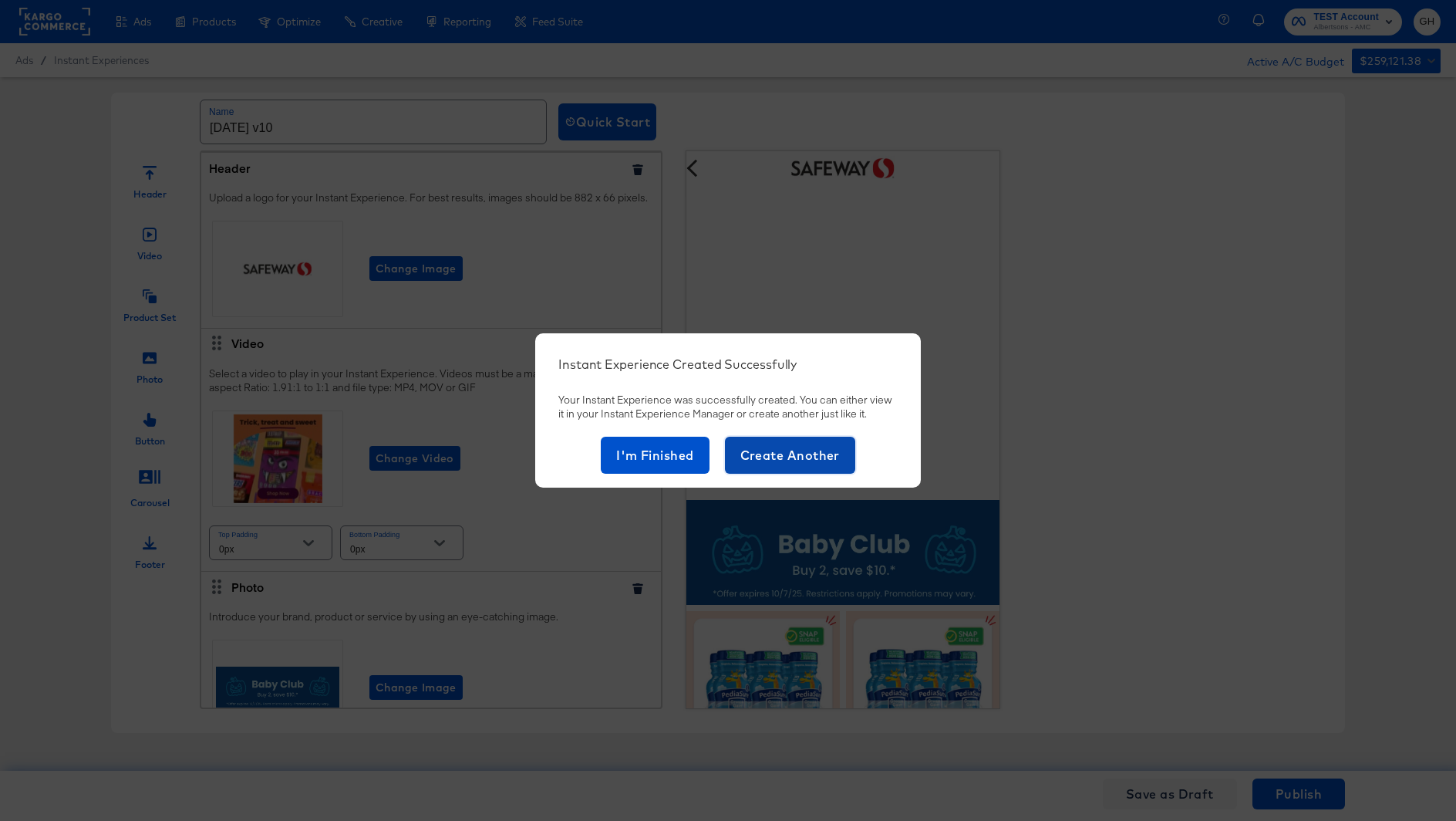
click at [778, 449] on span "Create Another" at bounding box center [790, 455] width 100 height 22
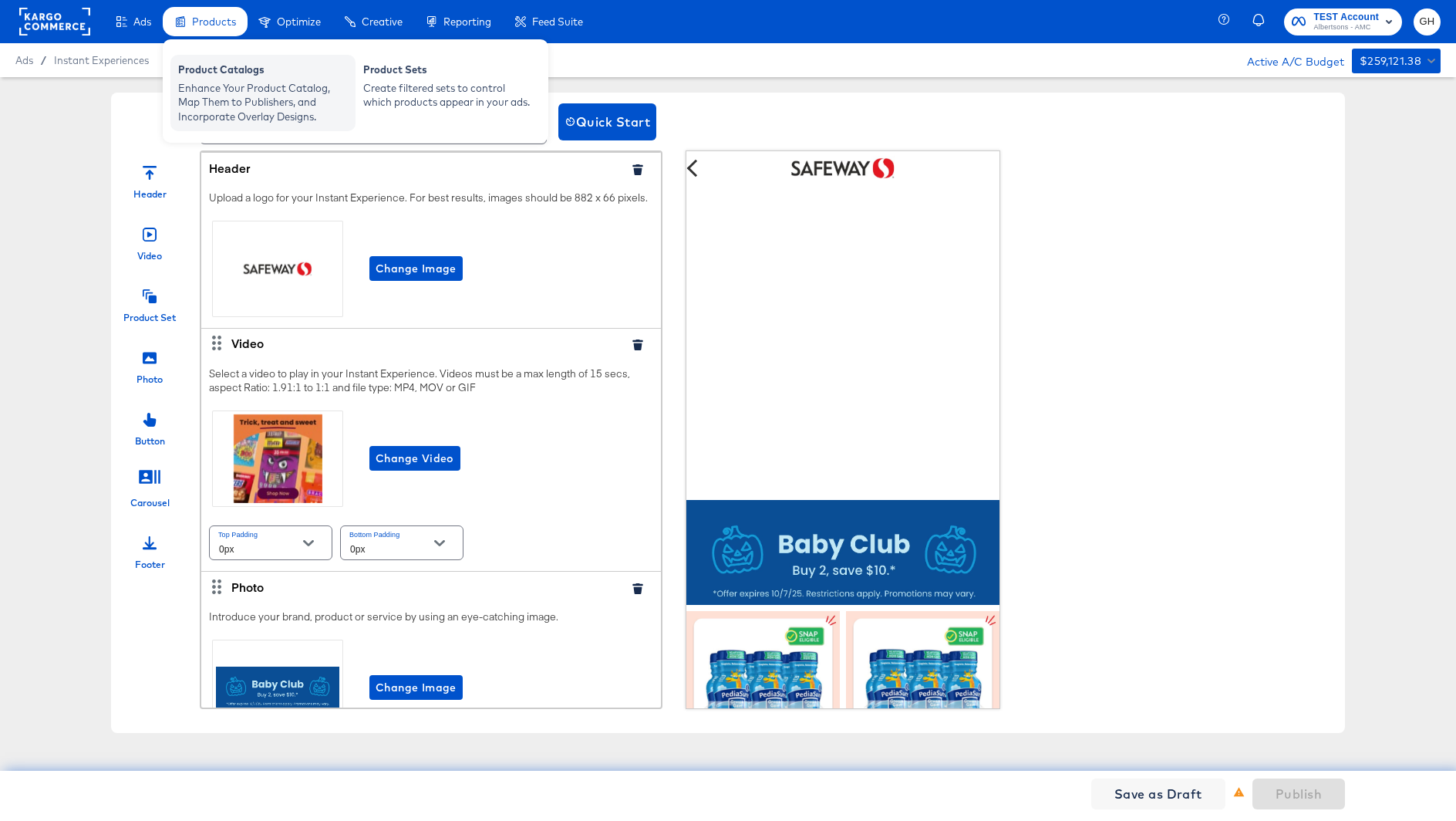
click at [252, 114] on div "Enhance Your Product Catalog, Map Them to Publishers, and Incorporate Overlay D…" at bounding box center [262, 103] width 170 height 43
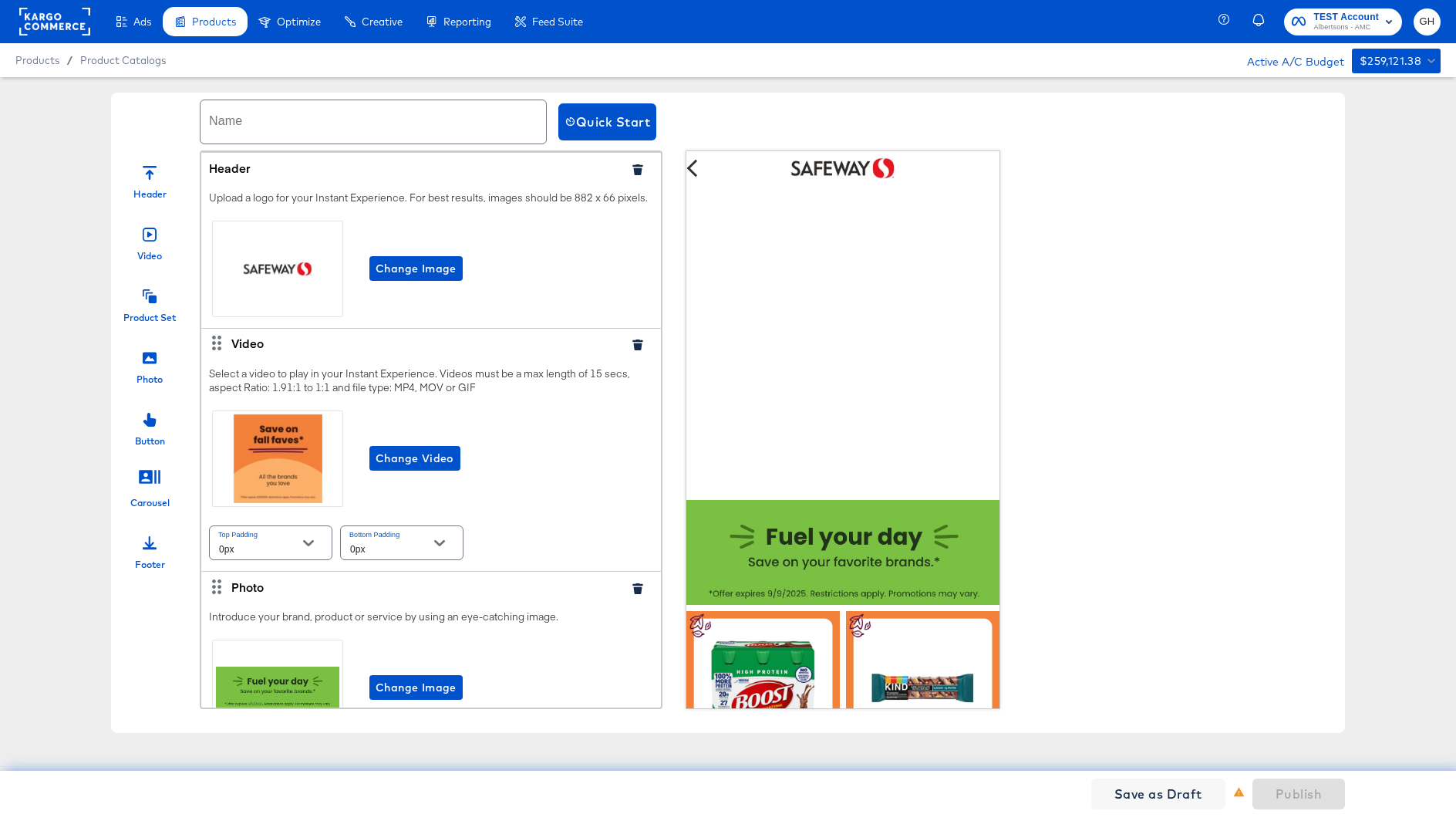
click at [314, 111] on input "text" at bounding box center [373, 122] width 345 height 43
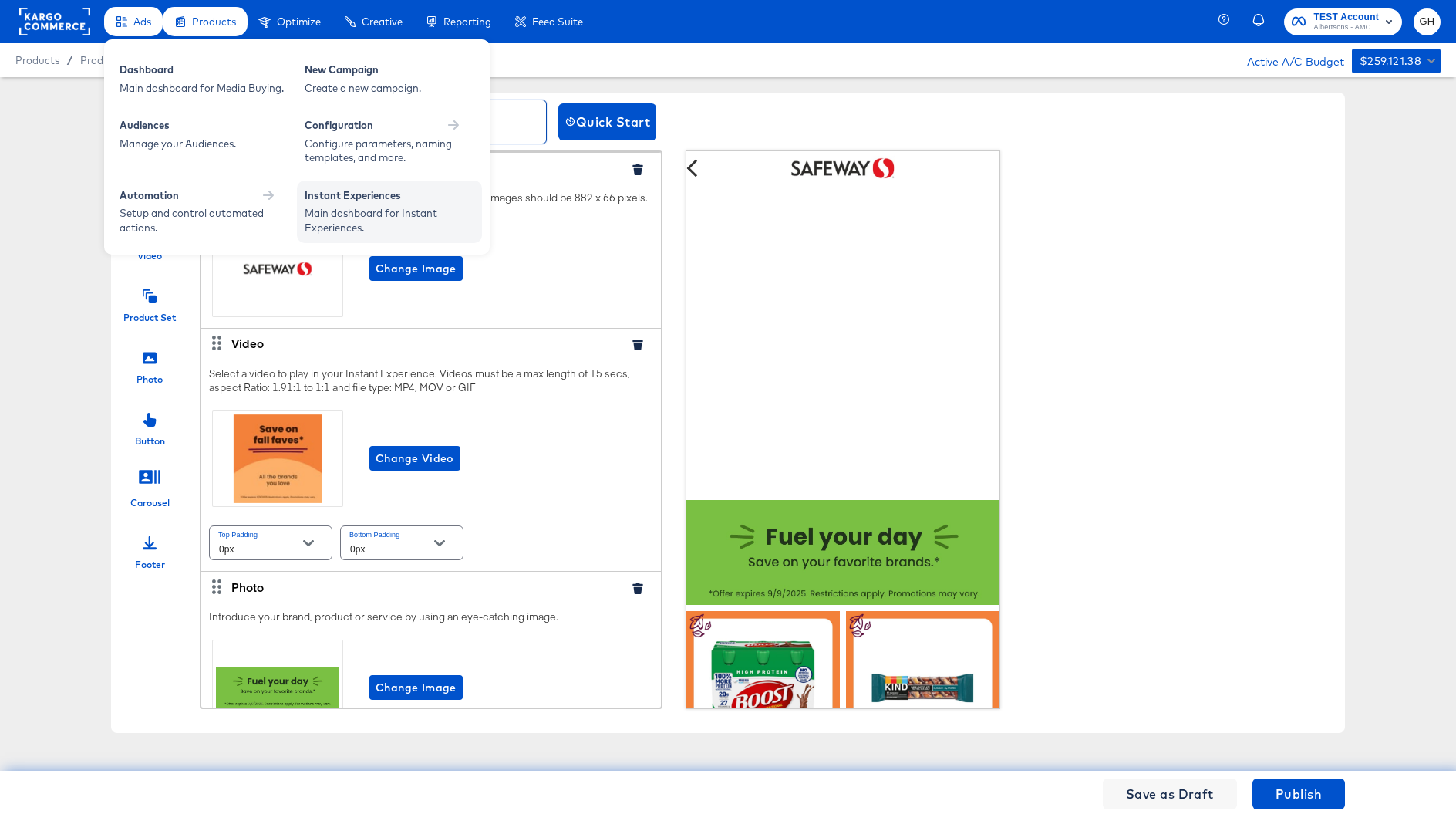
type input "[DATE] ix"
click at [319, 229] on div "Main dashboard for Instant Experiences." at bounding box center [389, 220] width 170 height 29
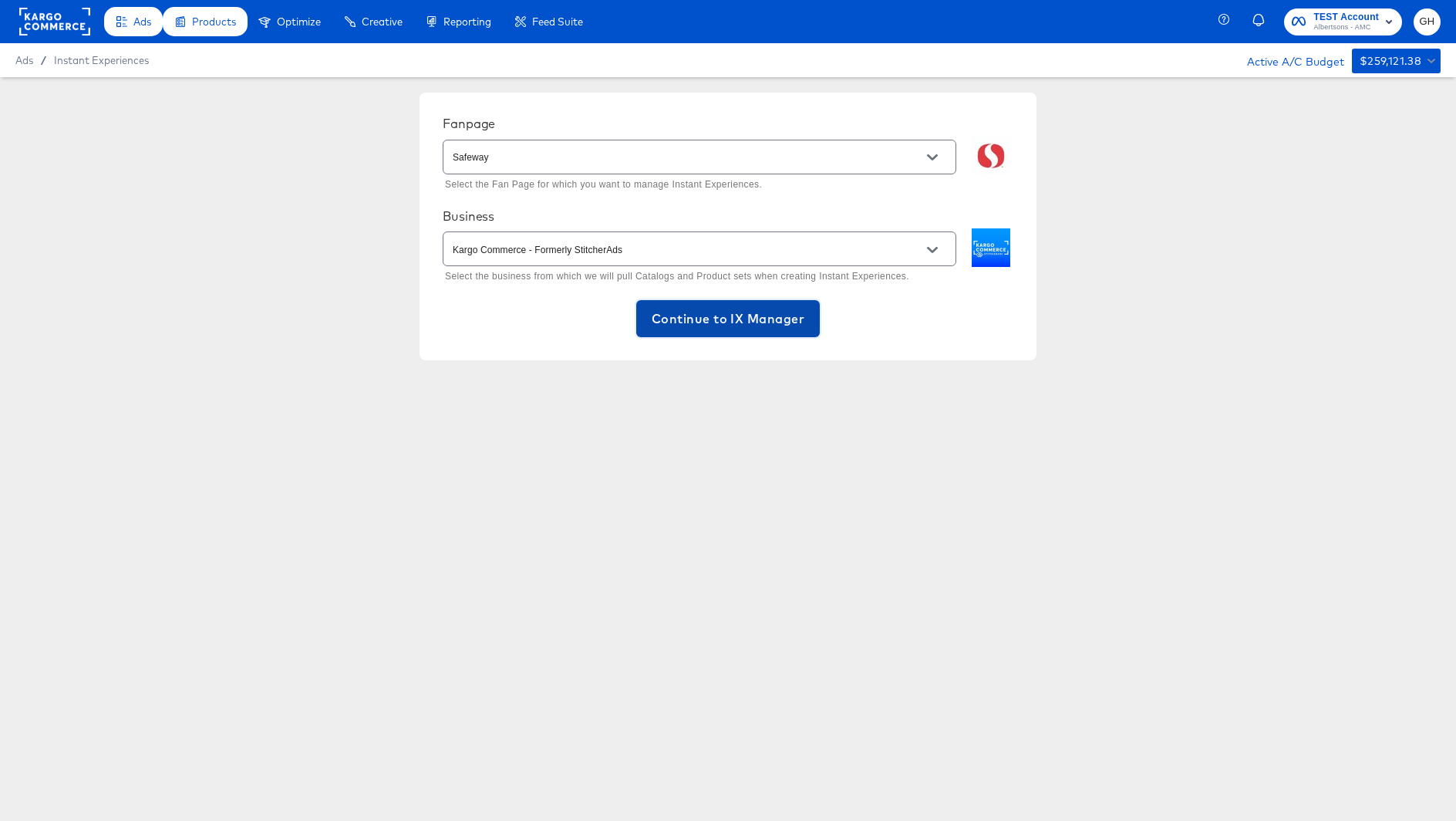
click at [724, 330] on button "Continue to IX Manager" at bounding box center [728, 318] width 183 height 37
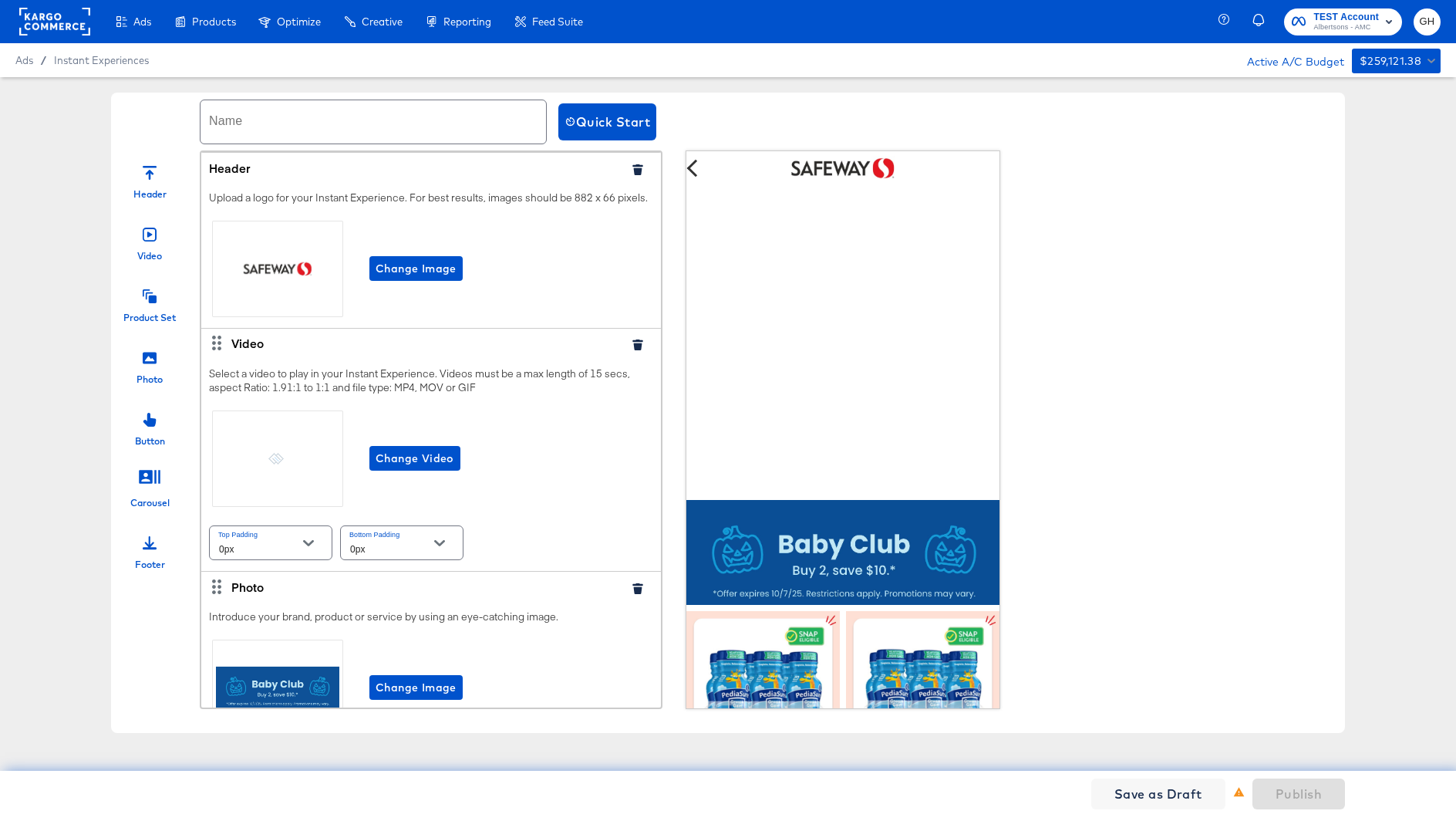
click at [245, 129] on input "text" at bounding box center [373, 122] width 345 height 43
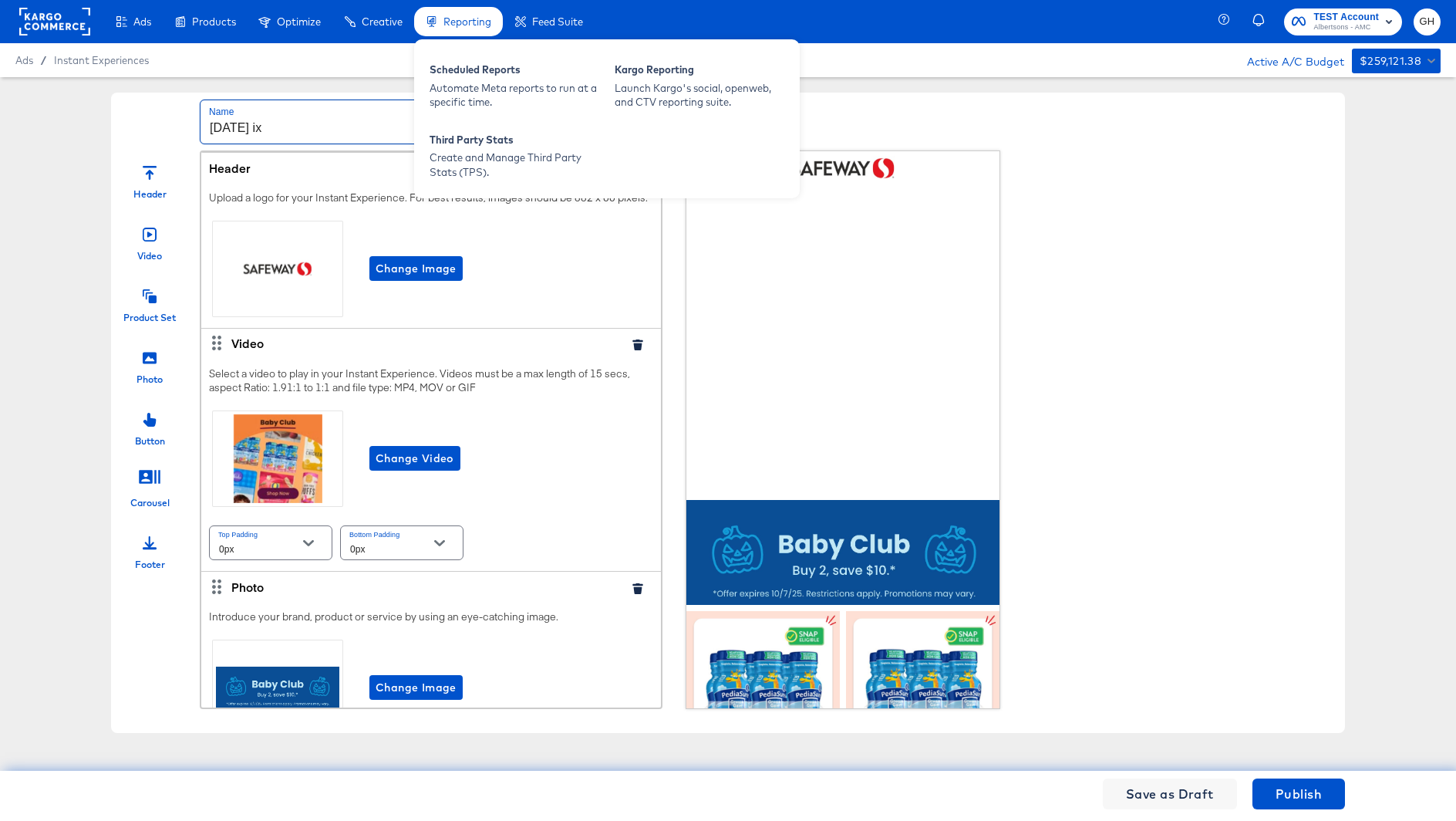
type input "[DATE] ix"
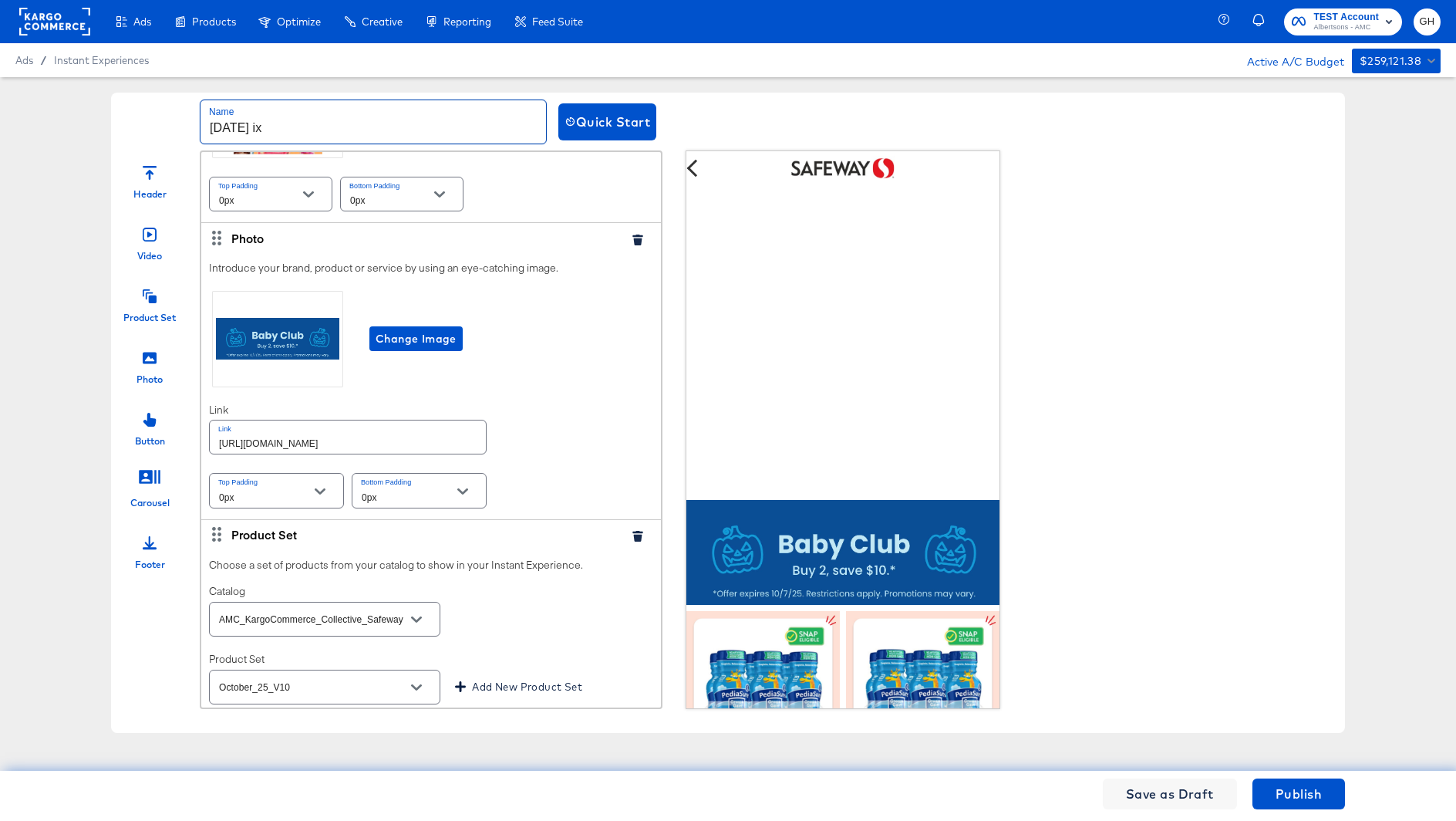
scroll to position [352, 0]
click at [428, 338] on span "Change Image" at bounding box center [416, 335] width 81 height 19
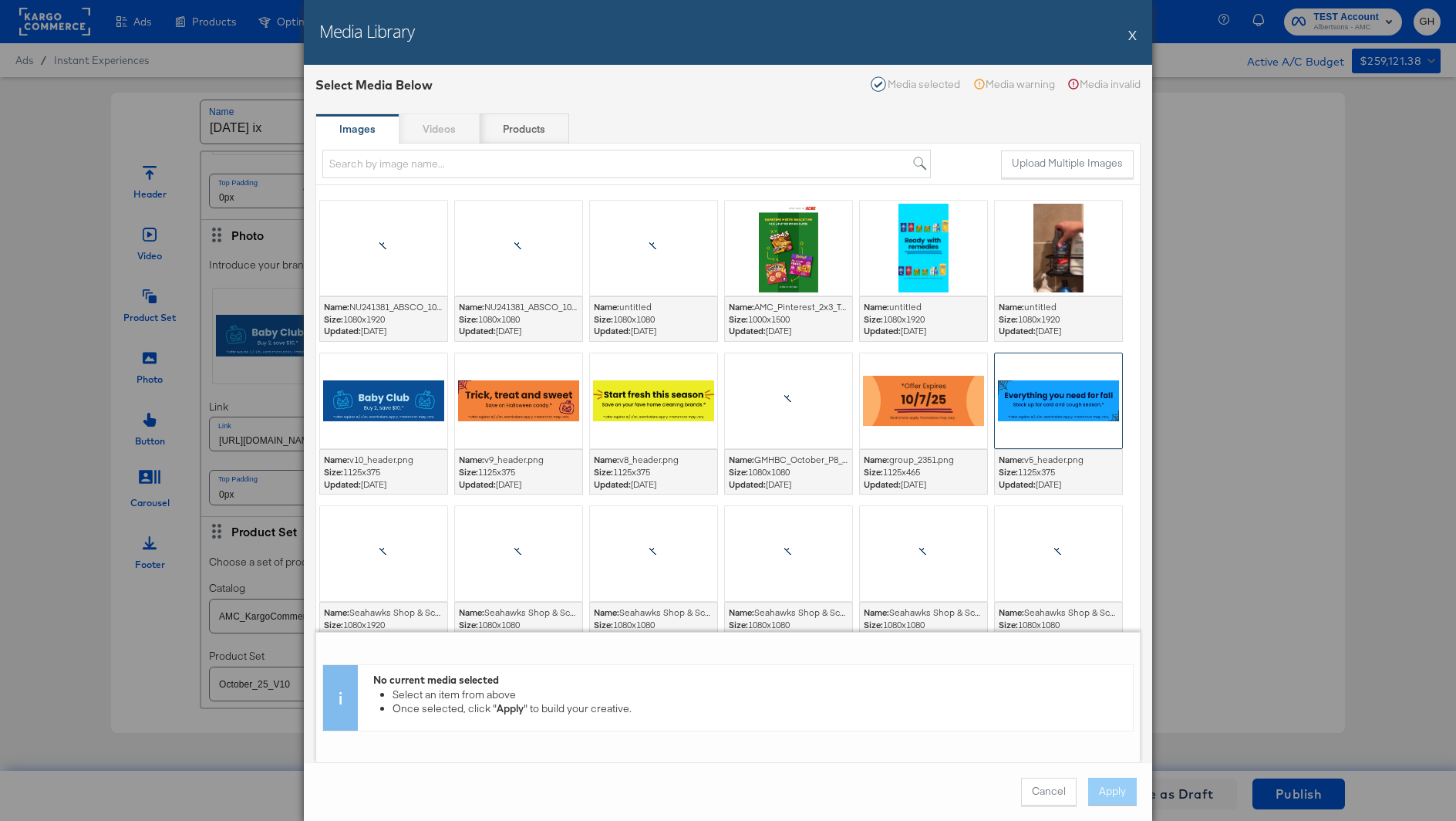
click at [1027, 393] on div at bounding box center [1059, 401] width 128 height 95
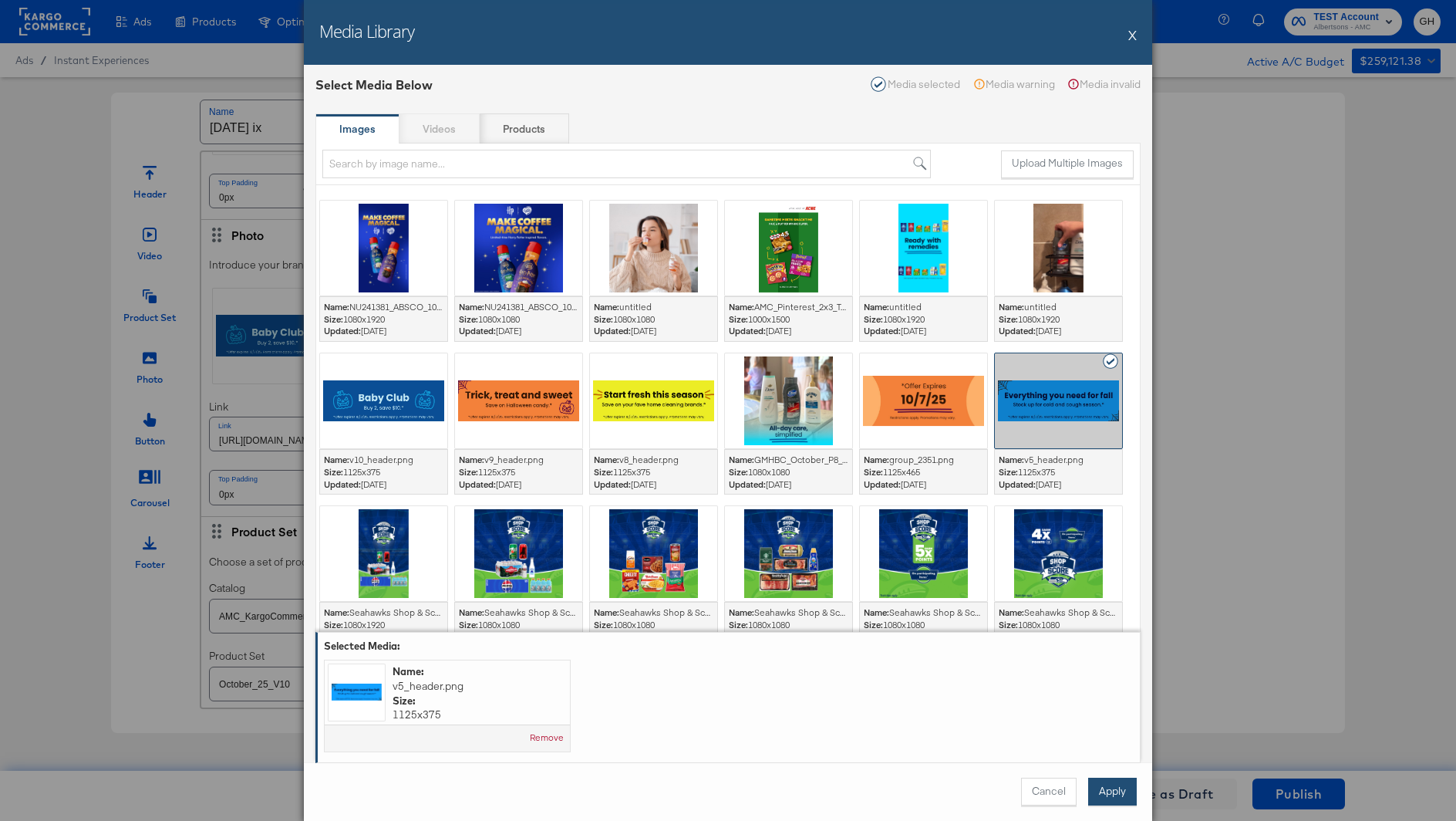
click at [1103, 789] on button "Apply" at bounding box center [1112, 791] width 49 height 28
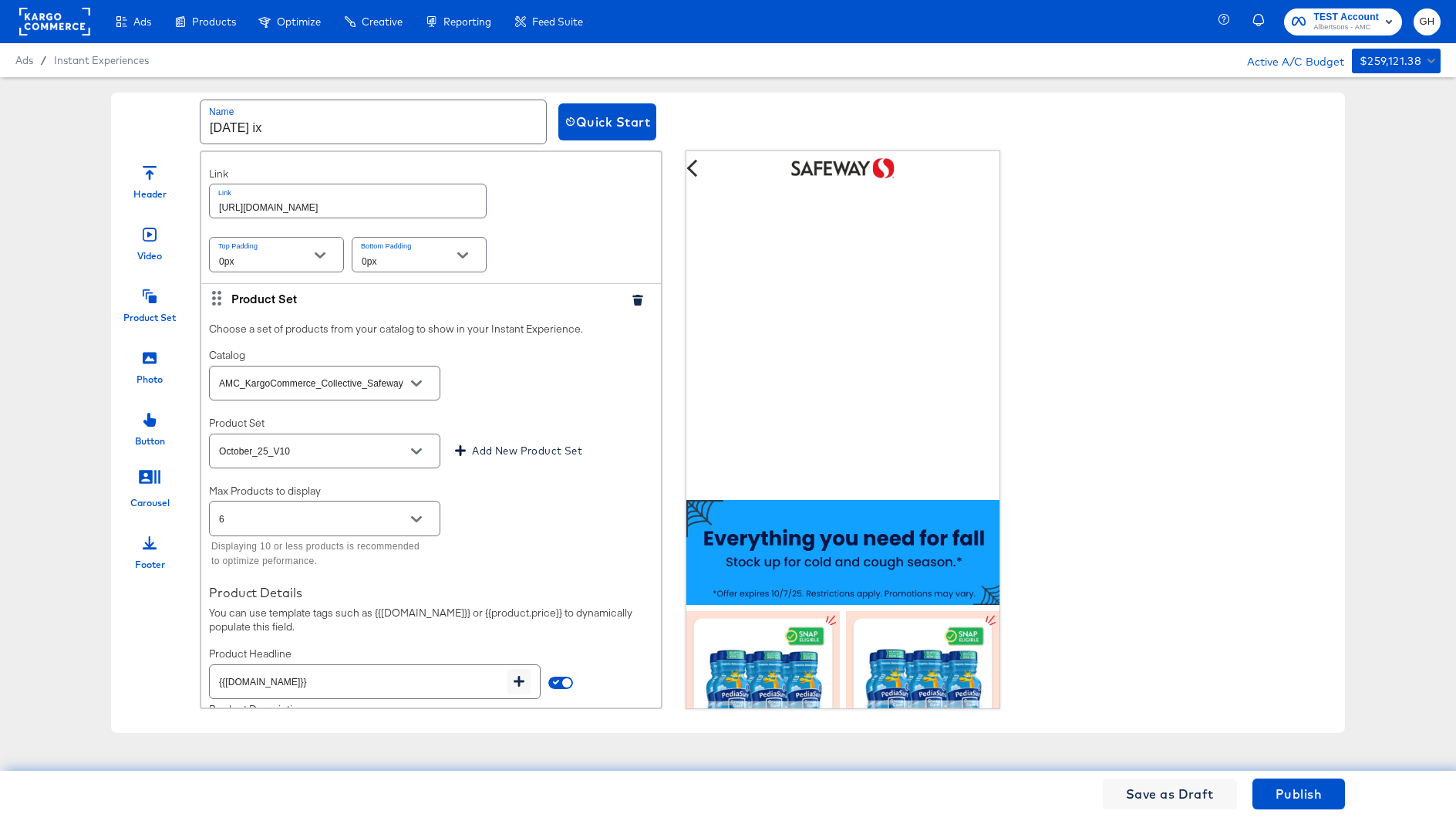
scroll to position [558, 0]
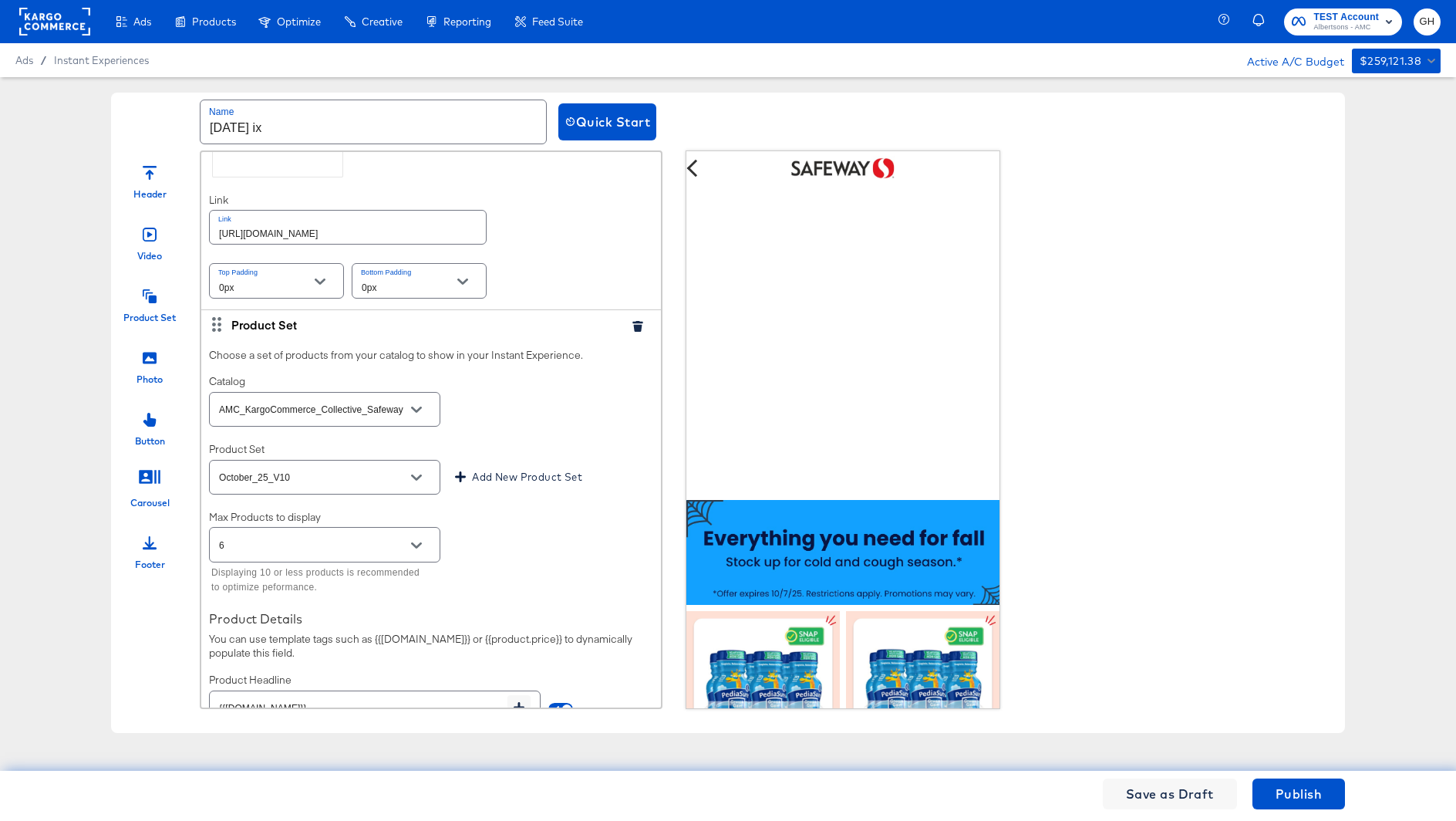
click at [448, 247] on div at bounding box center [431, 247] width 444 height 1
click at [448, 230] on input "[URL][DOMAIN_NAME]" at bounding box center [347, 227] width 276 height 33
paste input "order/personal-care-essential"
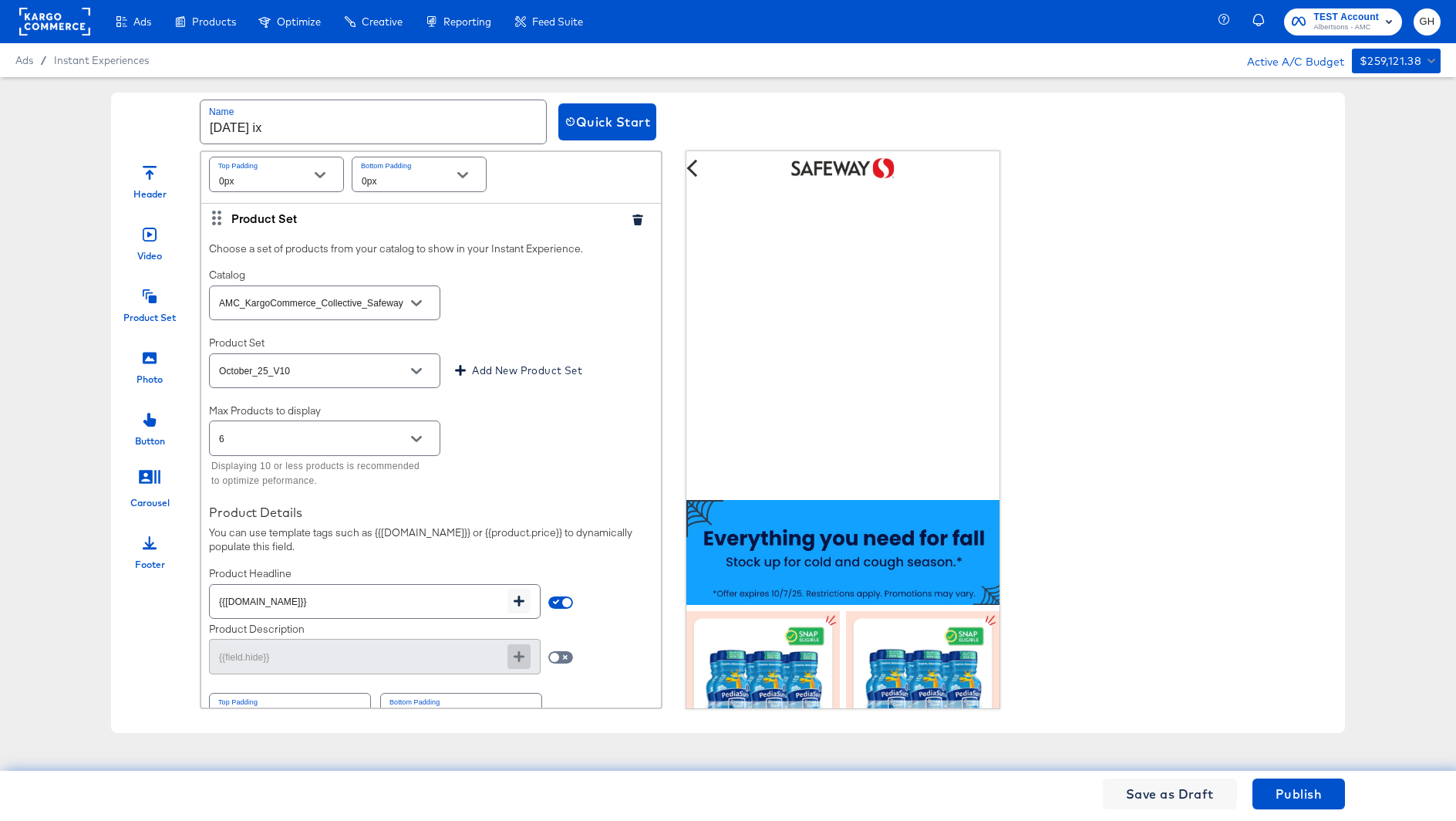
scroll to position [739, 0]
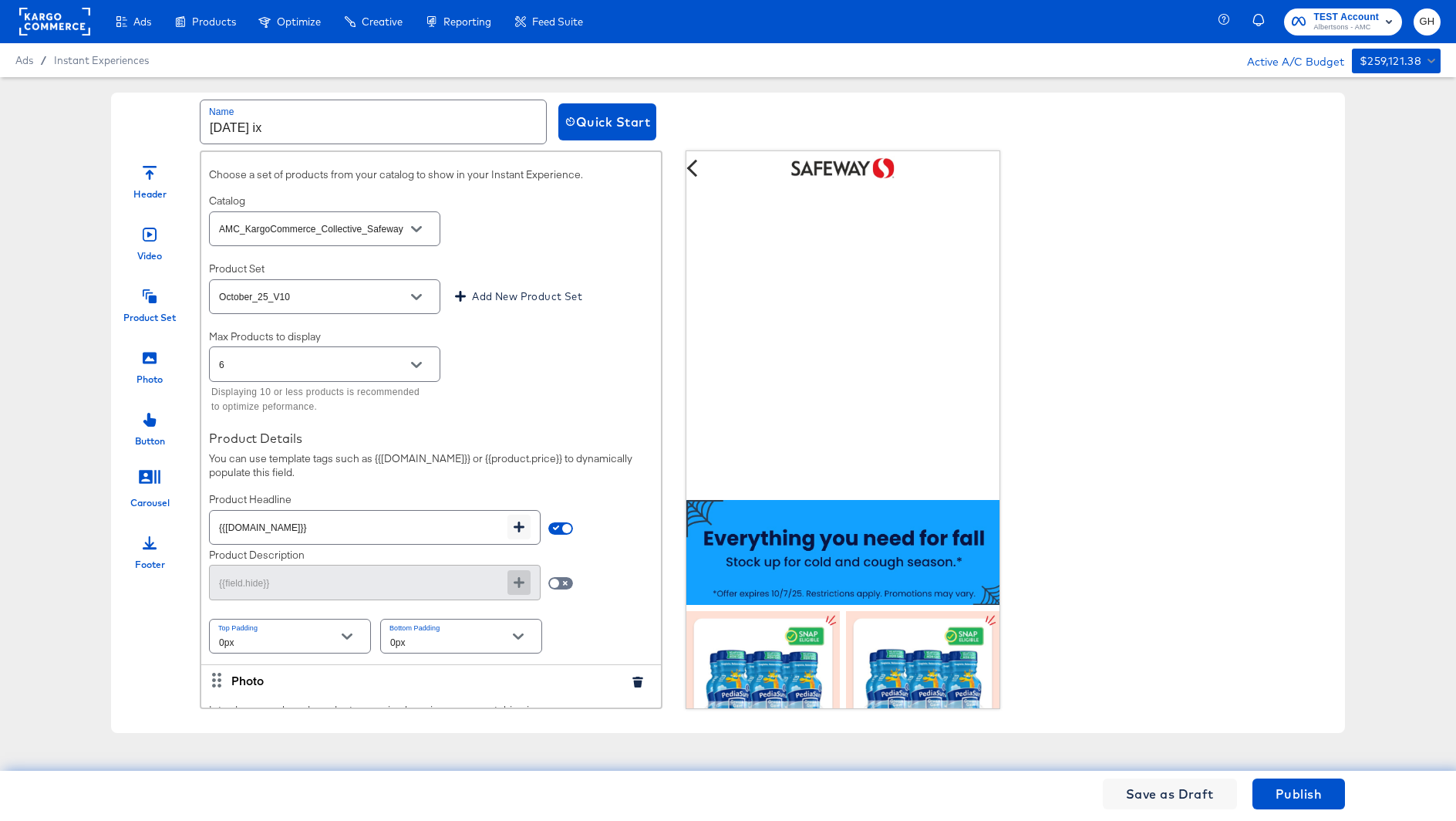
type input "https://www.safeway.com/order/personal-care-essentials.html"
click at [321, 292] on input "October_25_V10" at bounding box center [312, 298] width 193 height 18
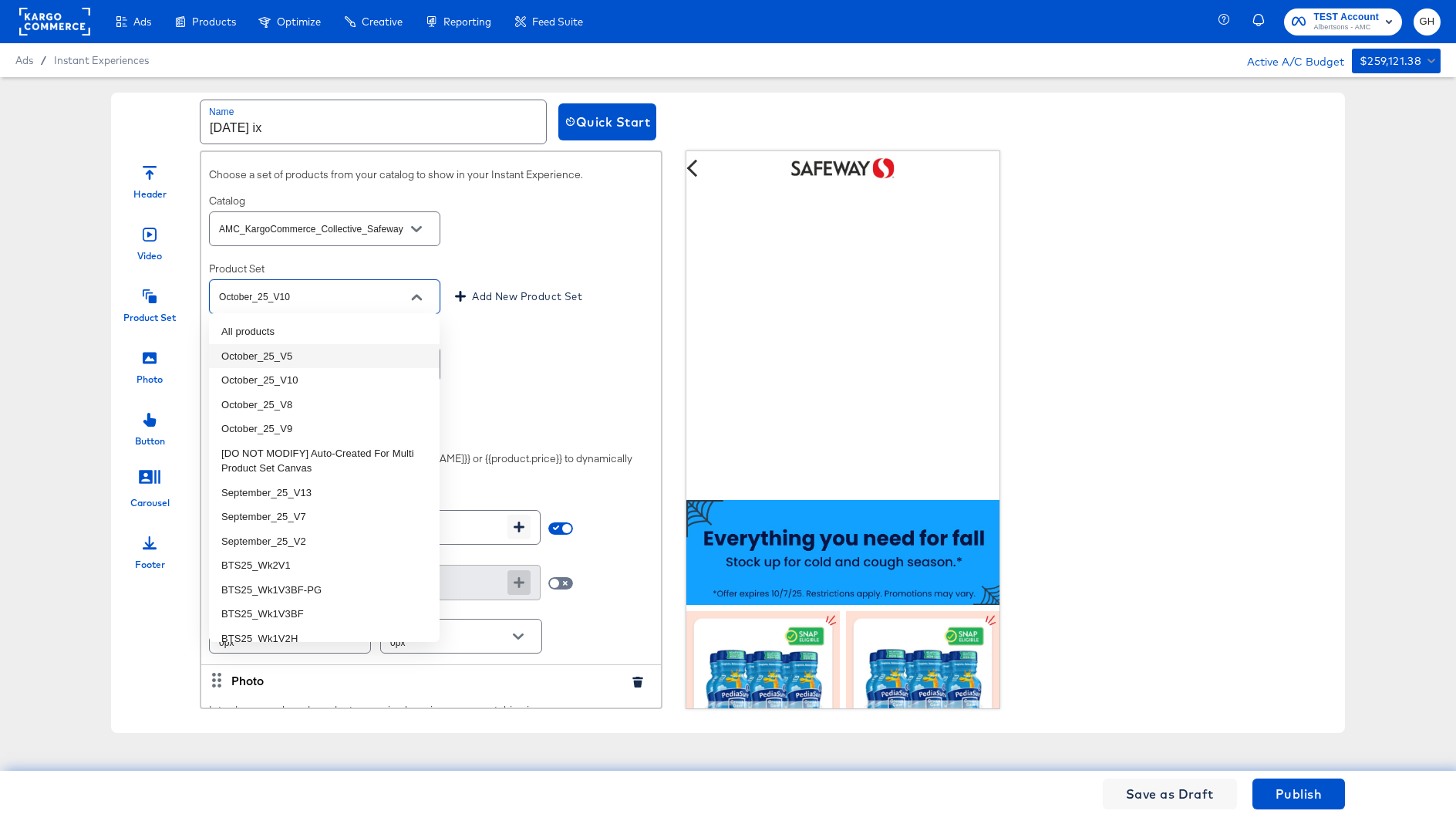
click at [319, 348] on li "October_25_V5" at bounding box center [324, 356] width 231 height 24
type input "October_25_V5"
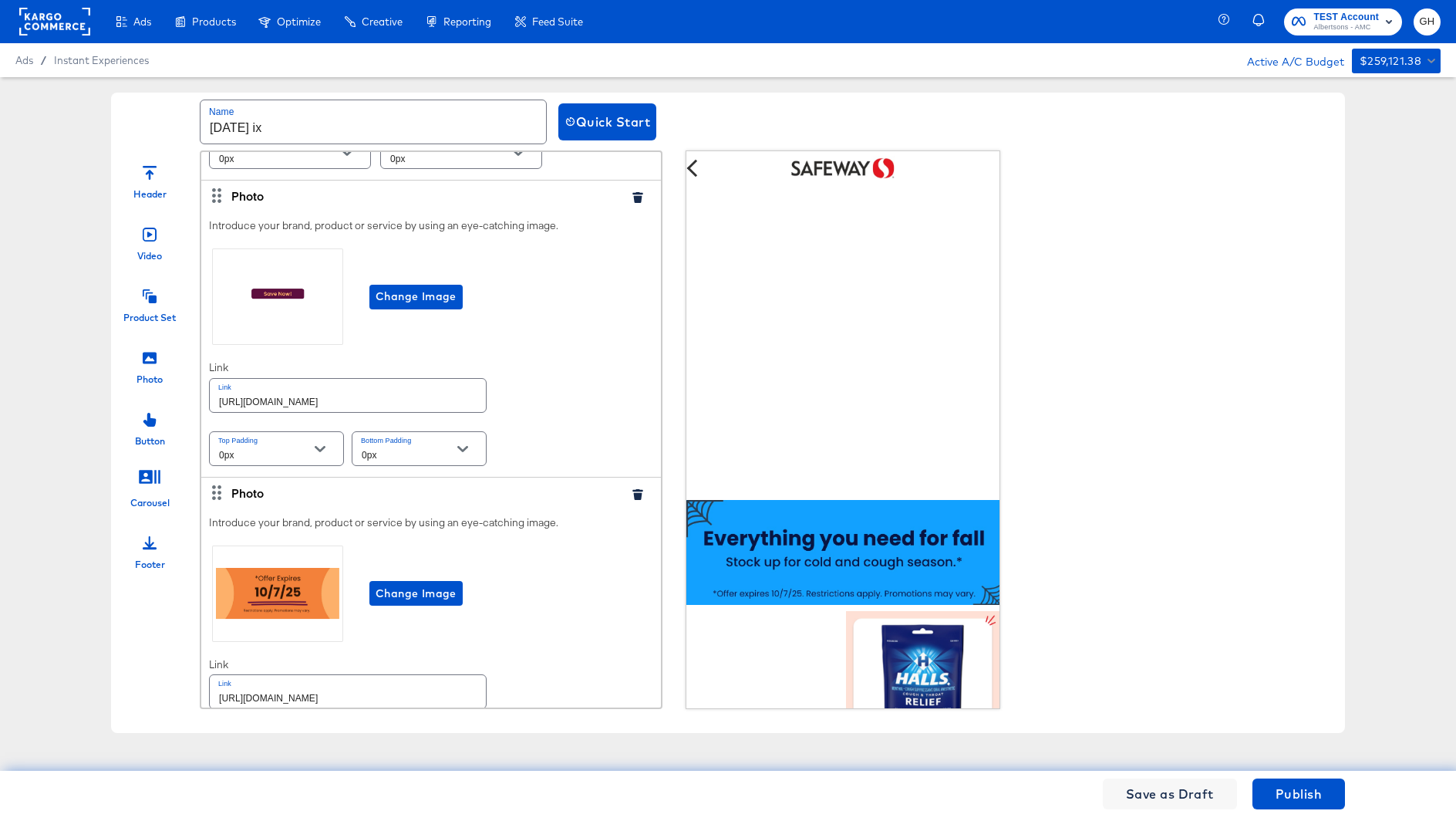
scroll to position [1331, 0]
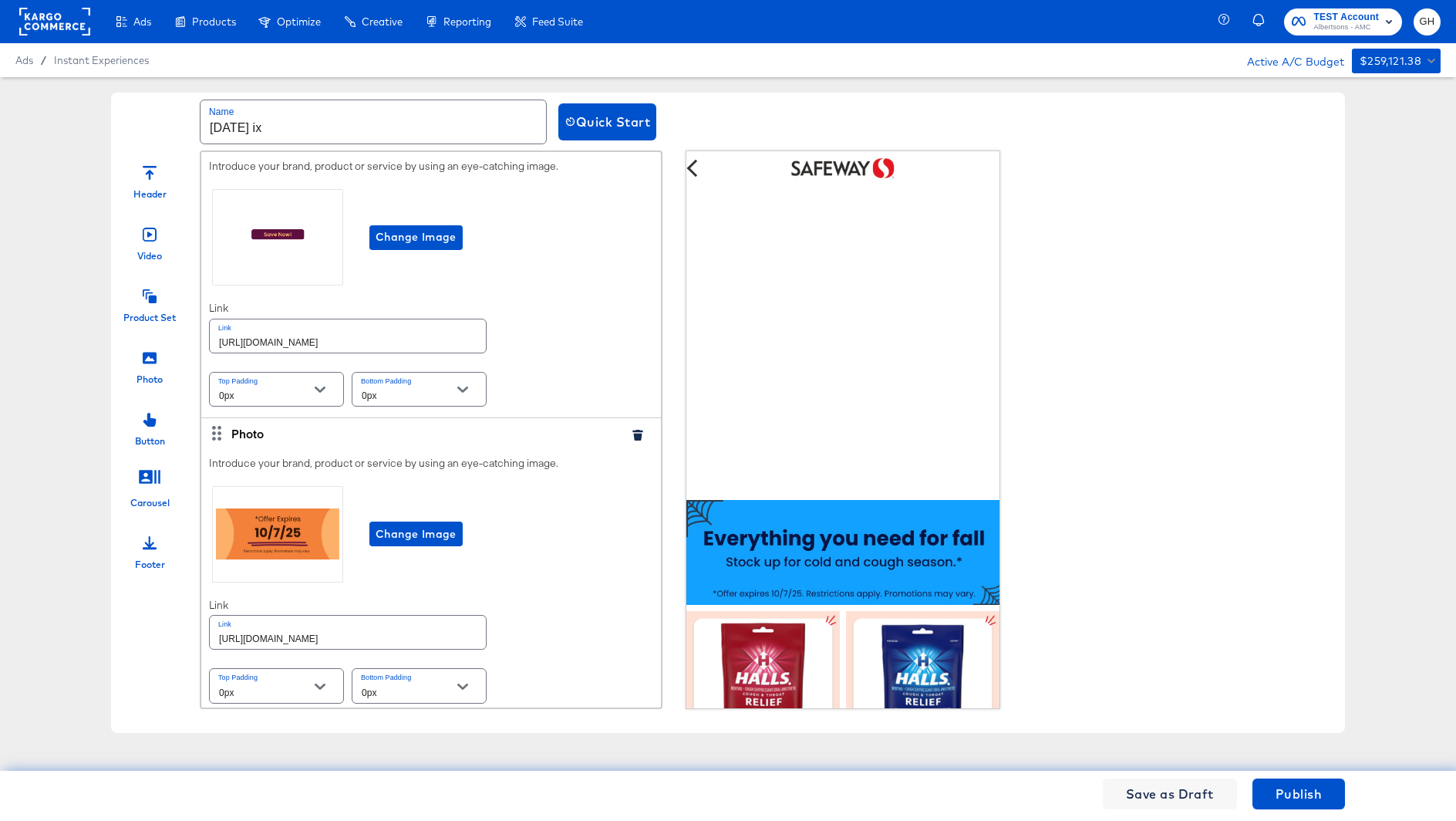
click at [385, 340] on input "[URL][DOMAIN_NAME]" at bounding box center [347, 335] width 276 height 33
paste input "order/personal-care-essential"
type input "https://www.safeway.com/order/personal-care-essentials.html"
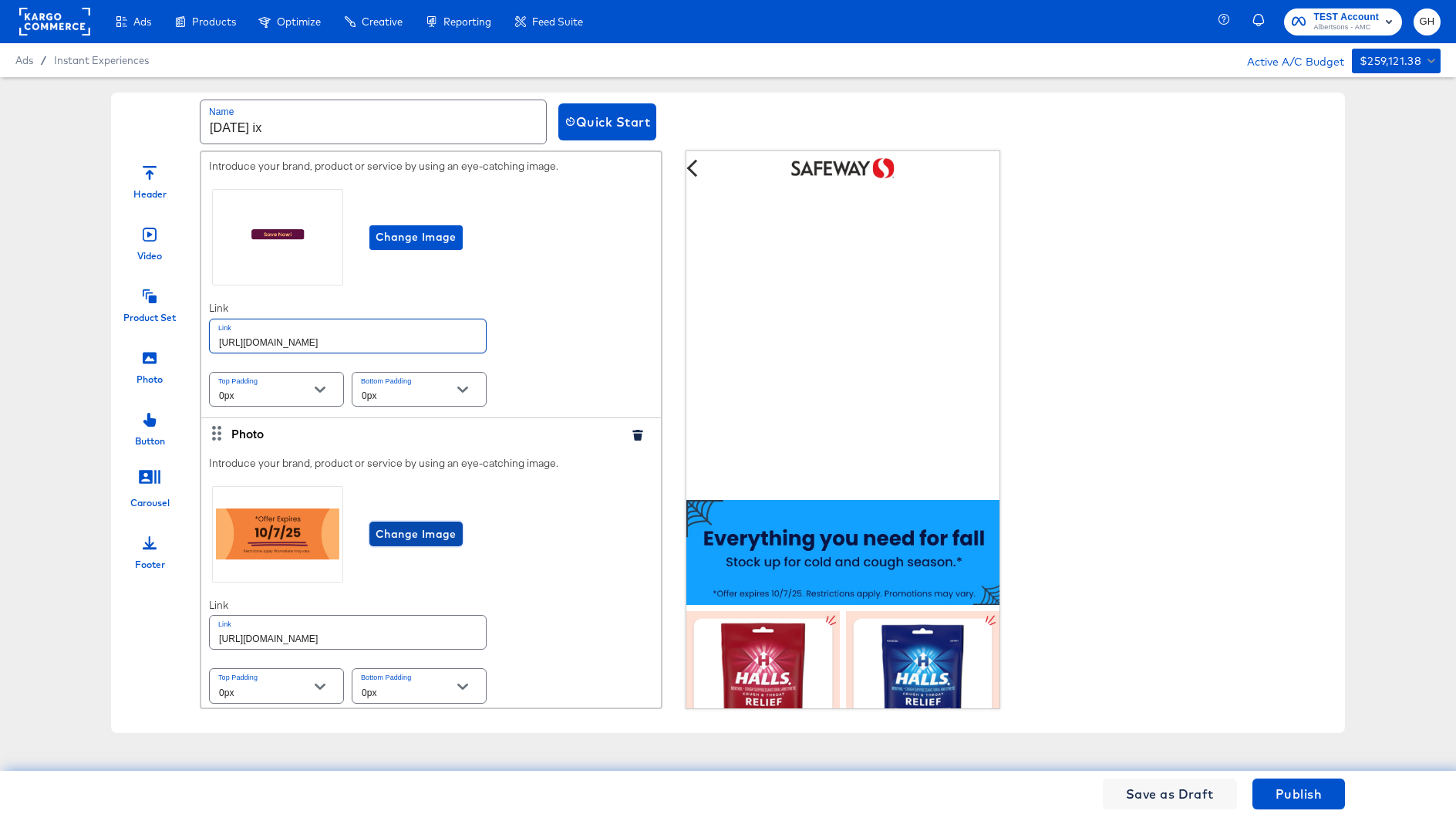
click at [414, 524] on span "Change Image" at bounding box center [416, 533] width 81 height 19
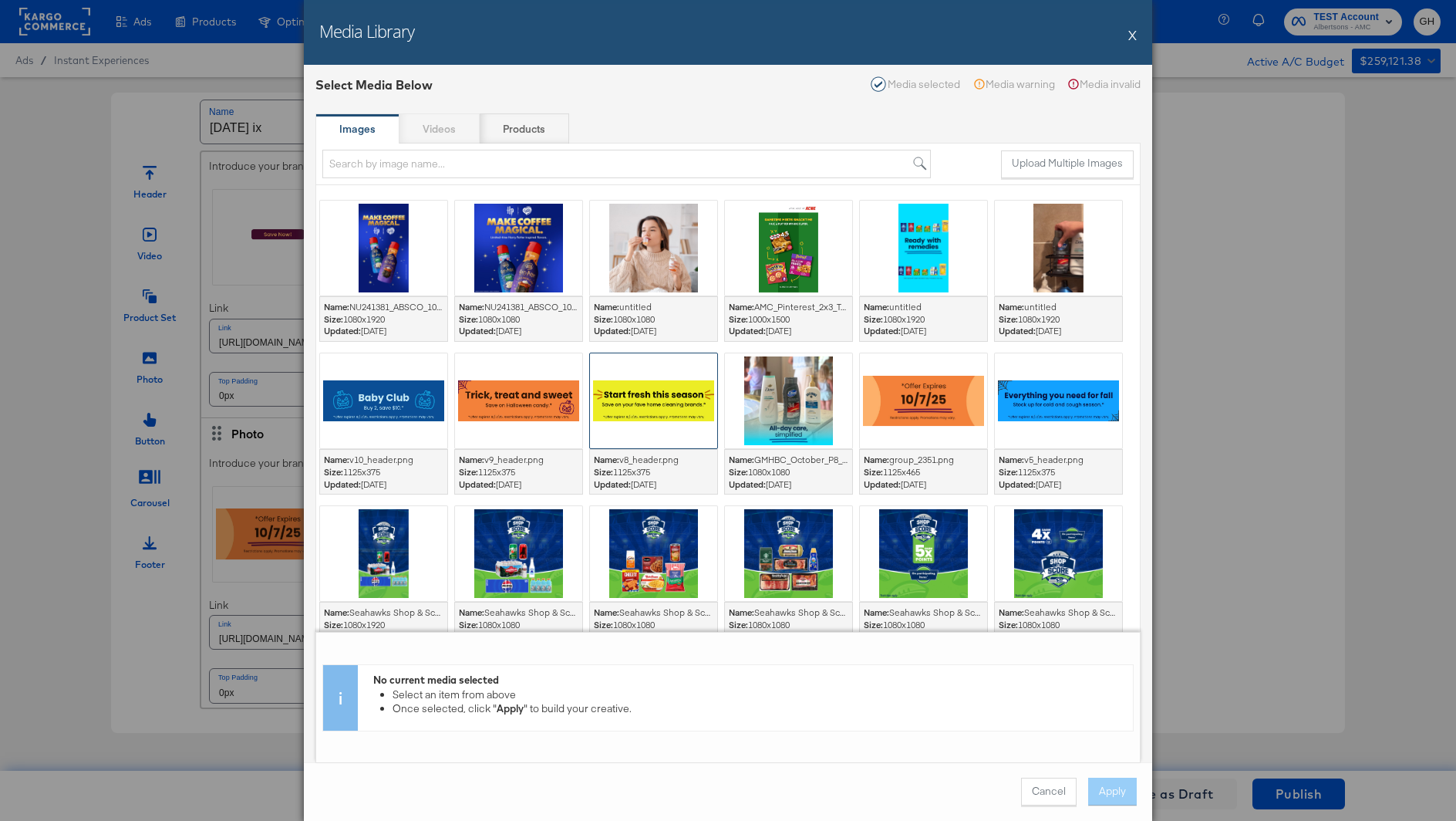
click at [632, 401] on div at bounding box center [653, 401] width 128 height 95
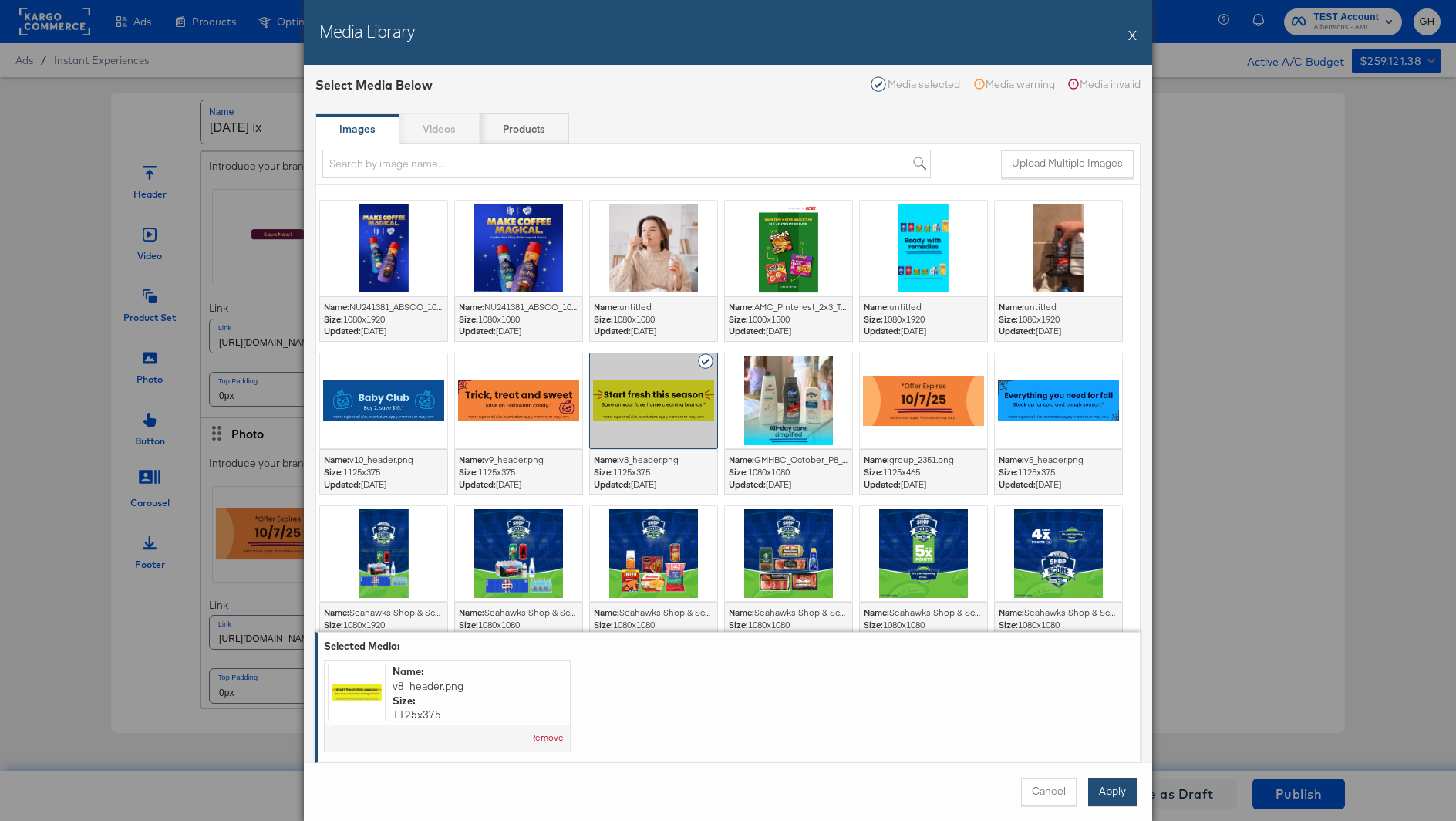
click at [1113, 783] on button "Apply" at bounding box center [1112, 791] width 49 height 28
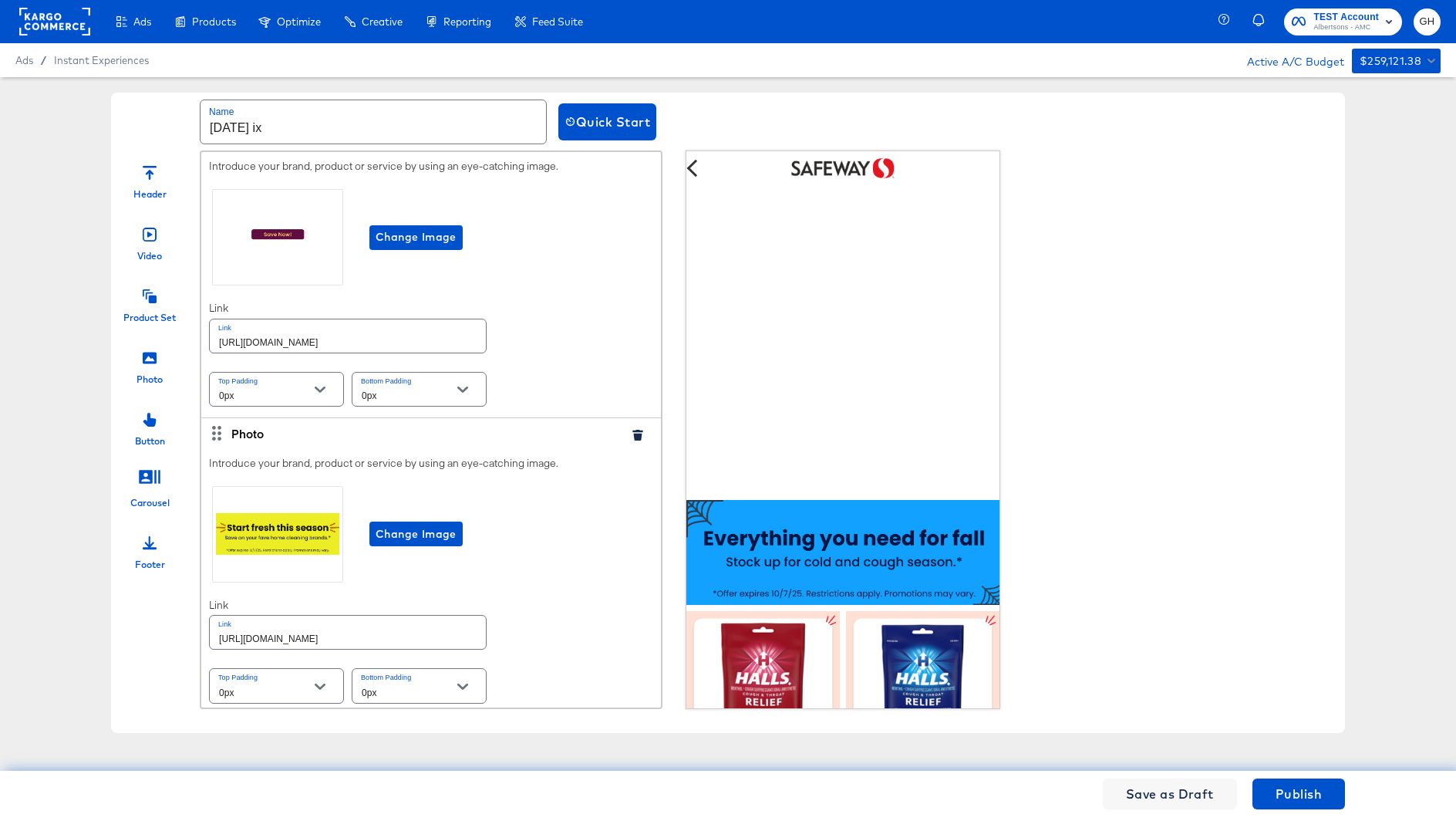
click at [317, 629] on input "[URL][DOMAIN_NAME]" at bounding box center [347, 632] width 276 height 33
paste input "order/personal-care-essential"
type input "https://www.safeway.com/order/personal-care-essentials.html"
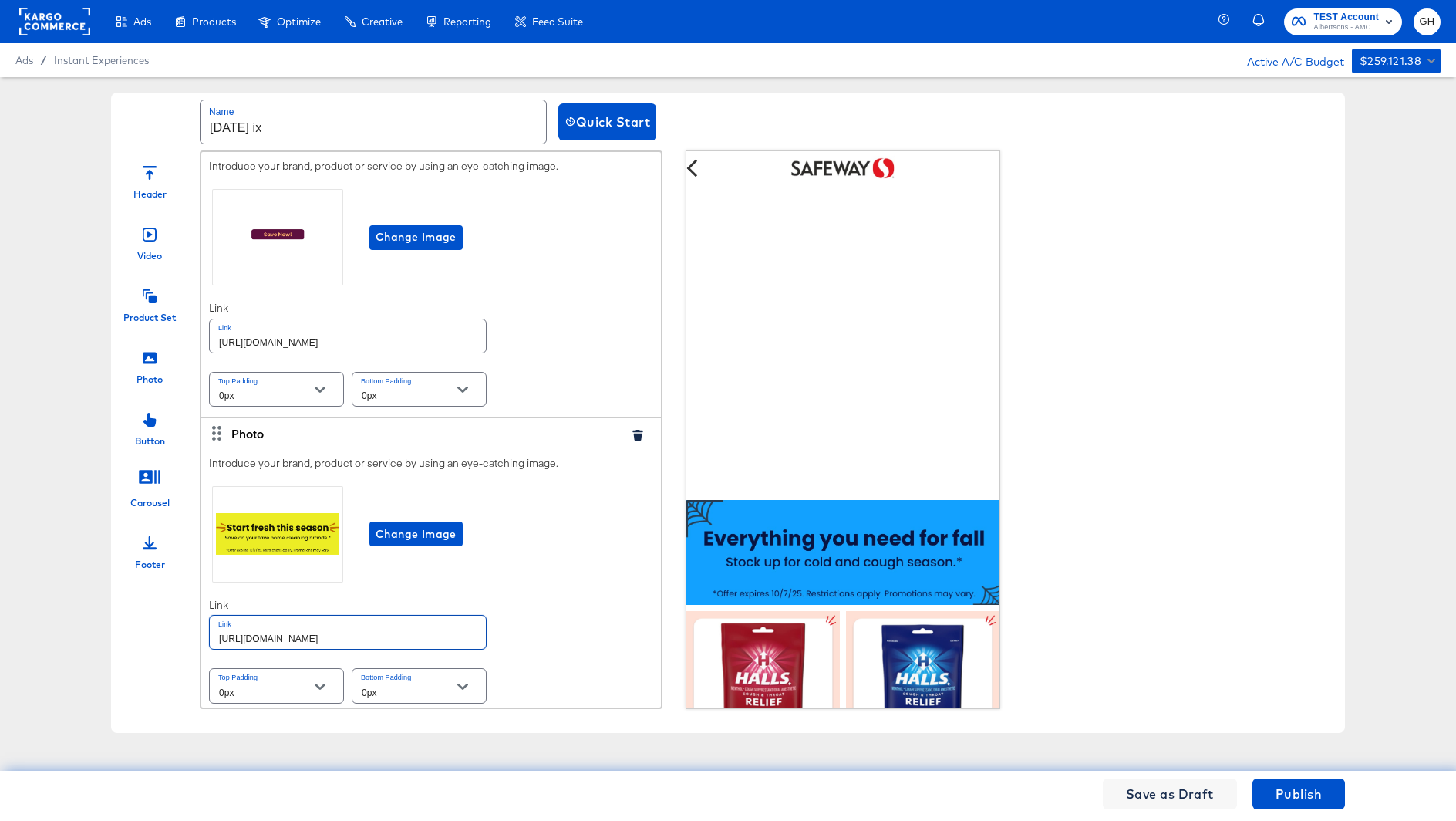
click at [578, 631] on div "Introduce your brand, product or service by using an eye-catching image. Change…" at bounding box center [431, 581] width 459 height 266
click at [153, 303] on icon at bounding box center [149, 296] width 13 height 13
click at [152, 371] on div at bounding box center [149, 355] width 13 height 33
click at [152, 284] on div at bounding box center [149, 294] width 13 height 33
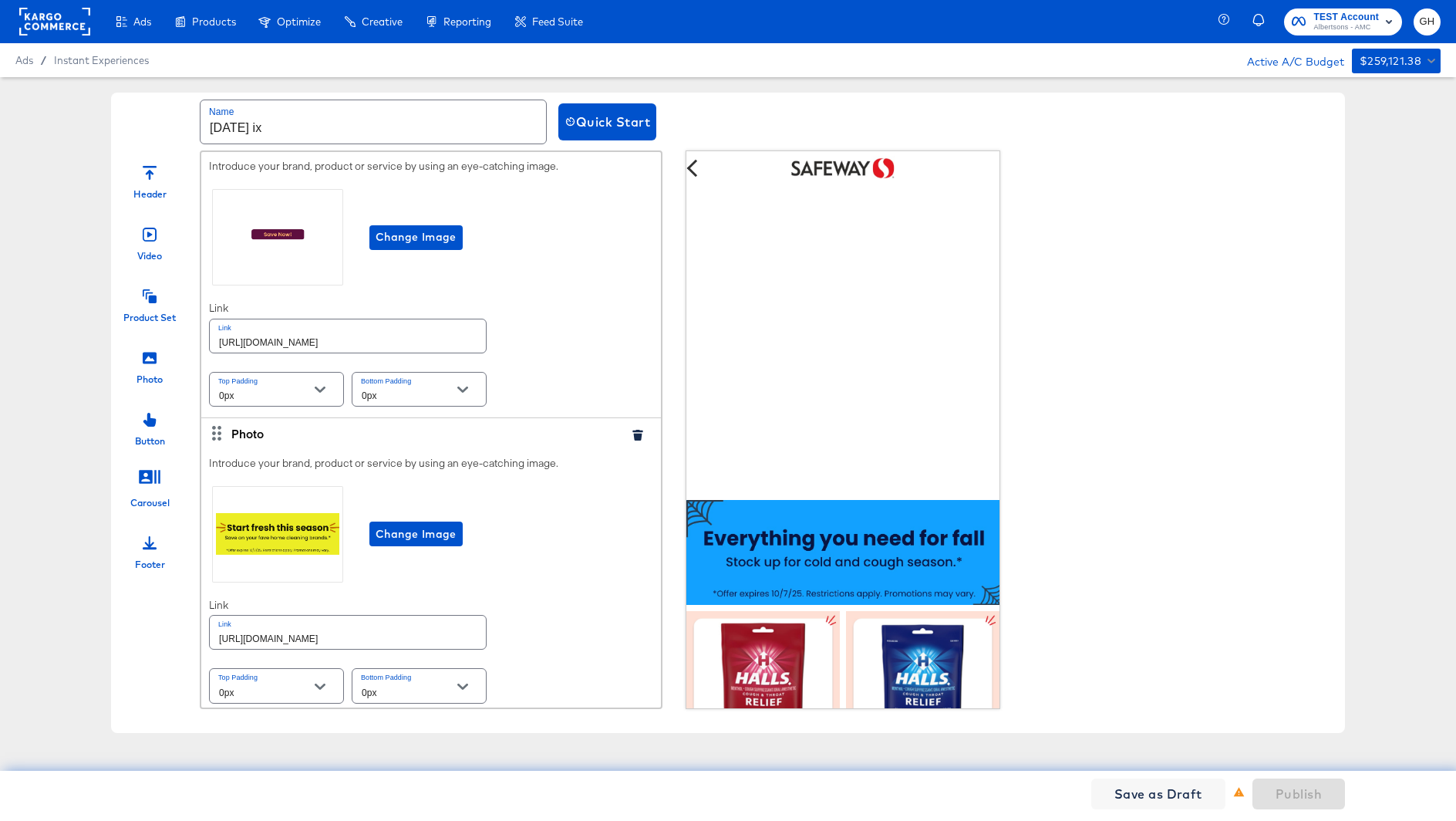
click at [152, 352] on icon at bounding box center [149, 357] width 13 height 12
click at [608, 562] on div "Change Image" at bounding box center [431, 534] width 444 height 103
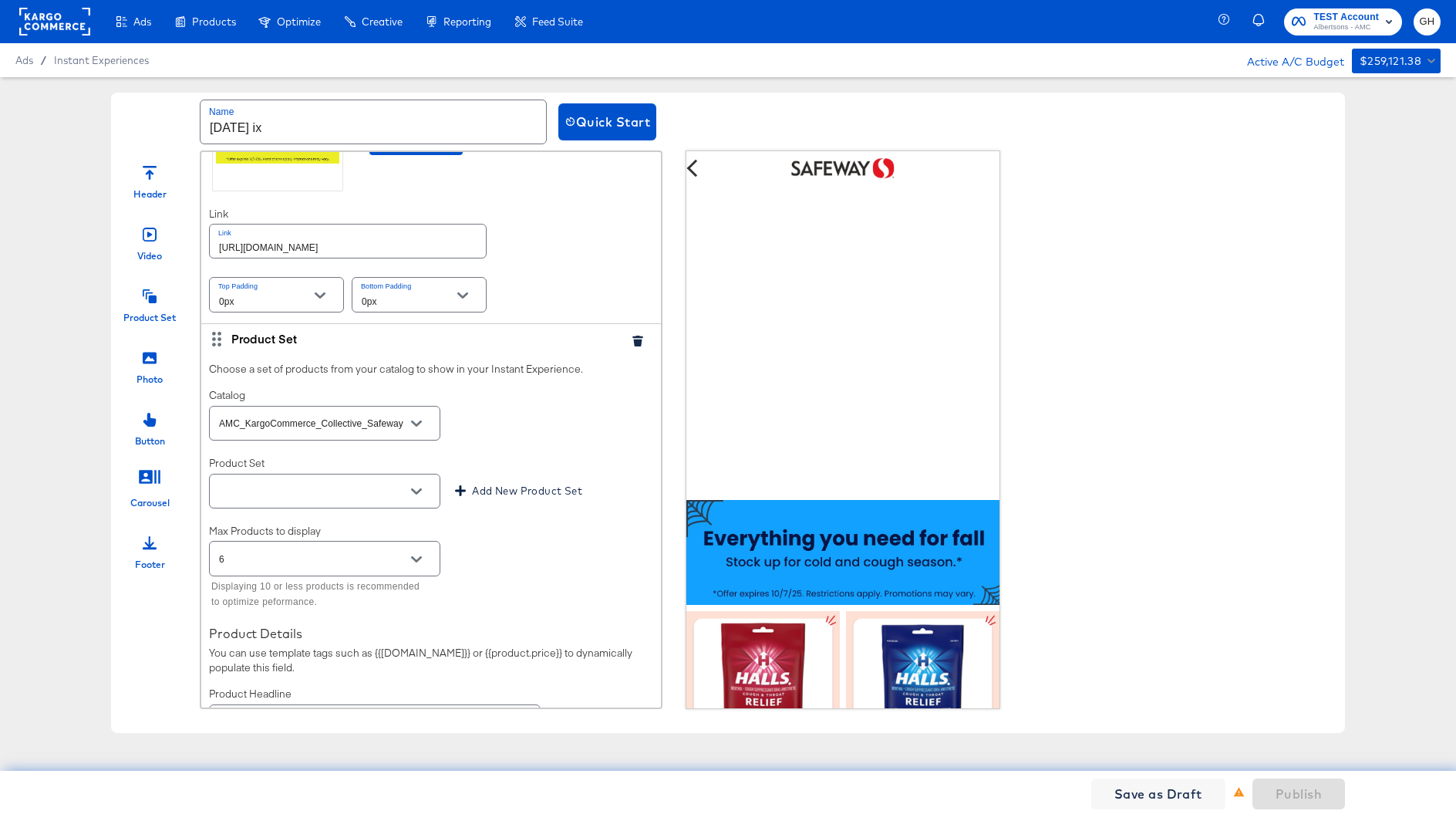
scroll to position [1782, 0]
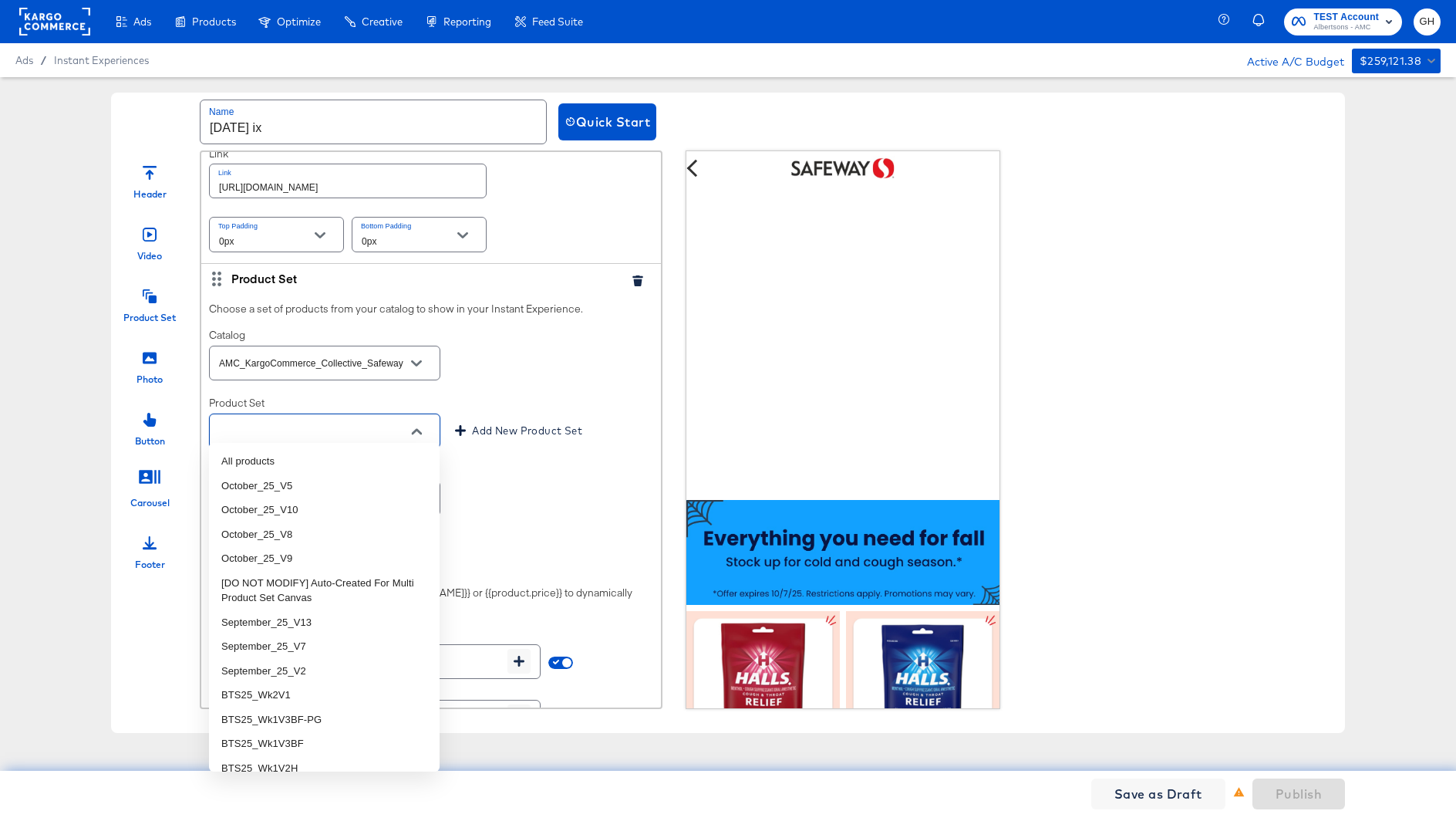
click at [320, 429] on input "text" at bounding box center [312, 432] width 193 height 18
click at [321, 531] on li "October_25_V8" at bounding box center [324, 534] width 231 height 24
type input "October_25_V8"
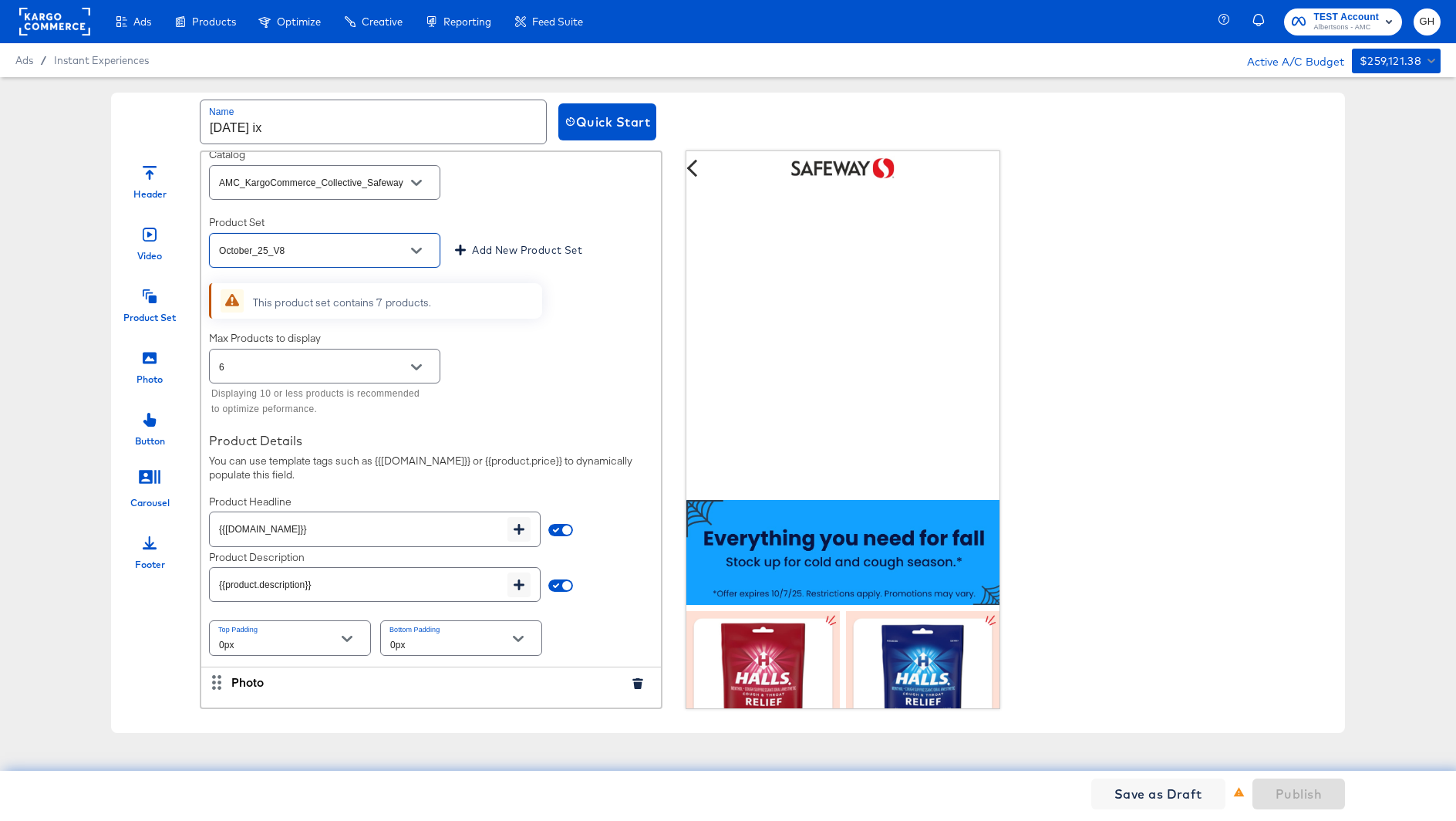
scroll to position [1964, 0]
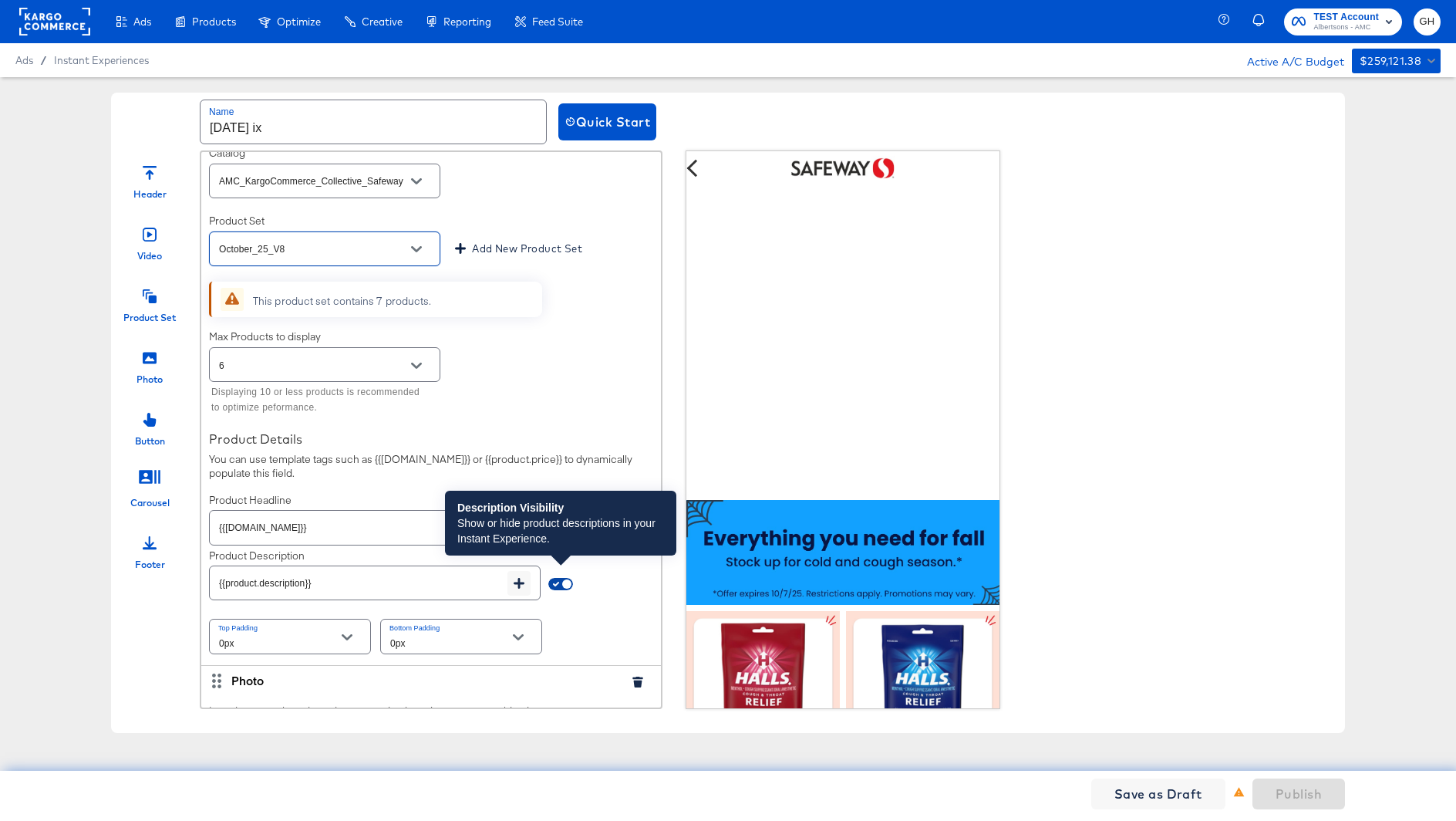
click at [564, 581] on input "checkbox" at bounding box center [566, 587] width 37 height 13
checkbox input "false"
type input "{{field.hide}}"
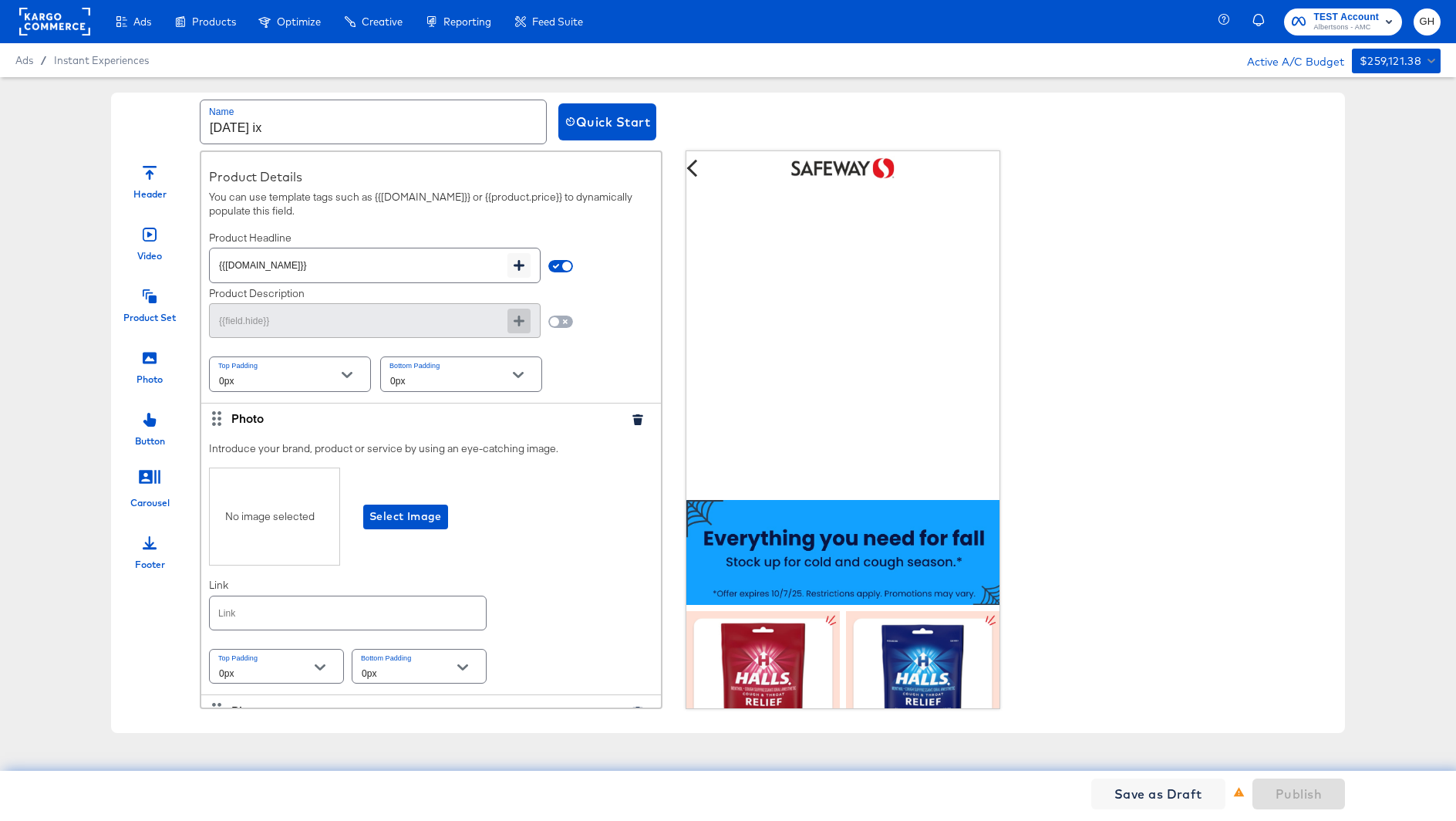
scroll to position [2265, 0]
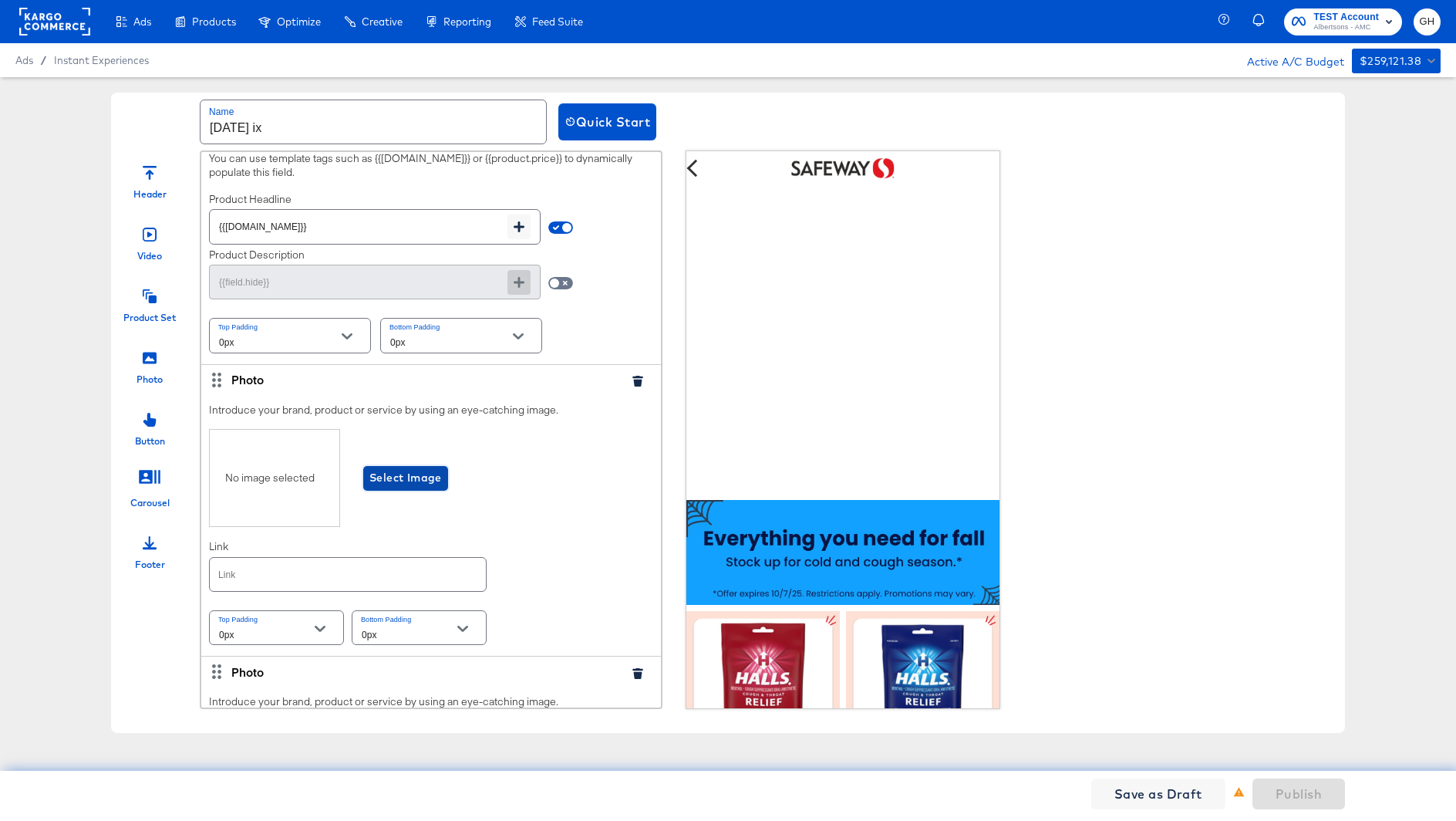
click at [434, 478] on button "Select Image" at bounding box center [405, 477] width 84 height 24
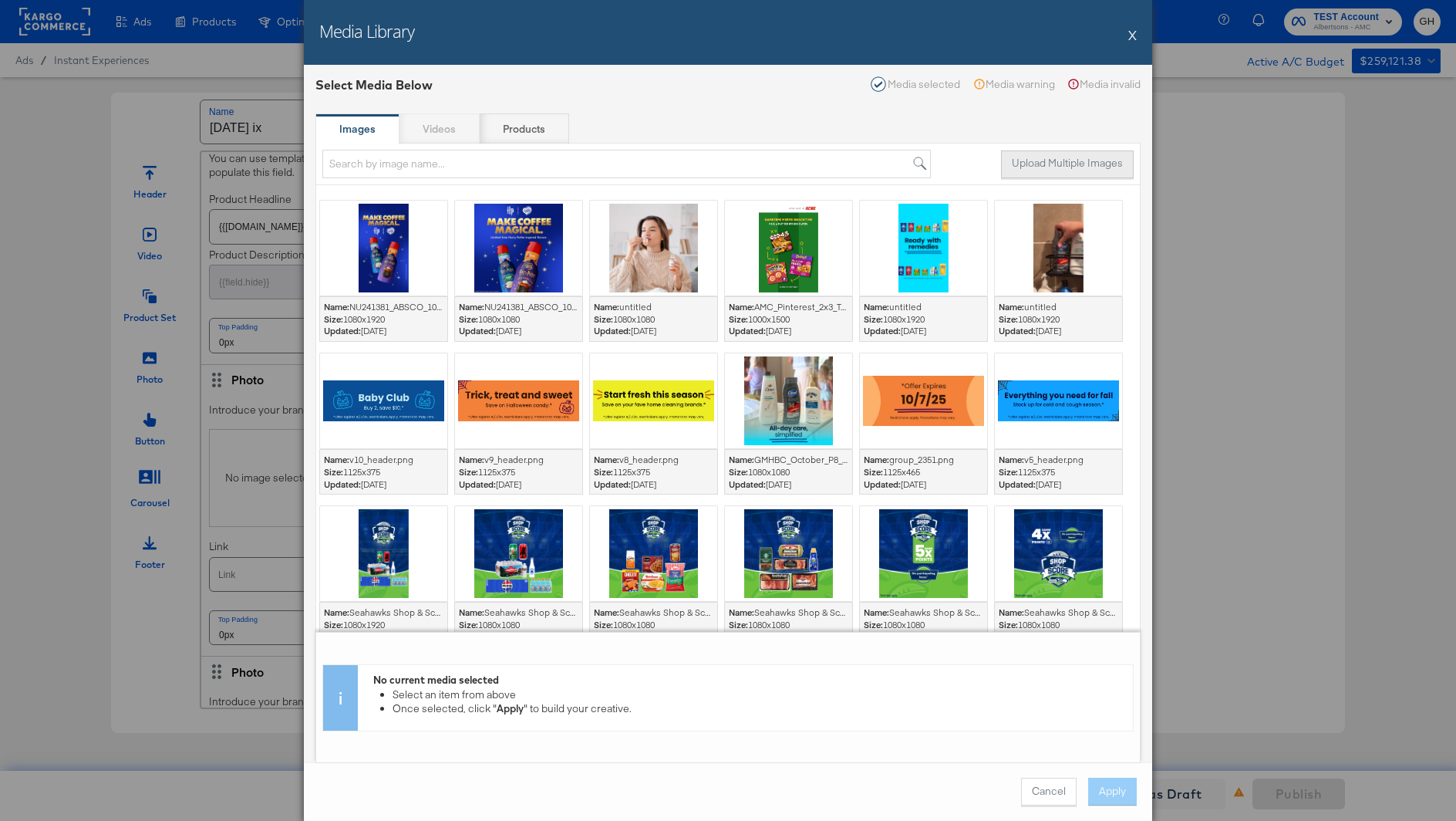
click at [1032, 162] on button "Upload Multiple Images" at bounding box center [1068, 164] width 133 height 28
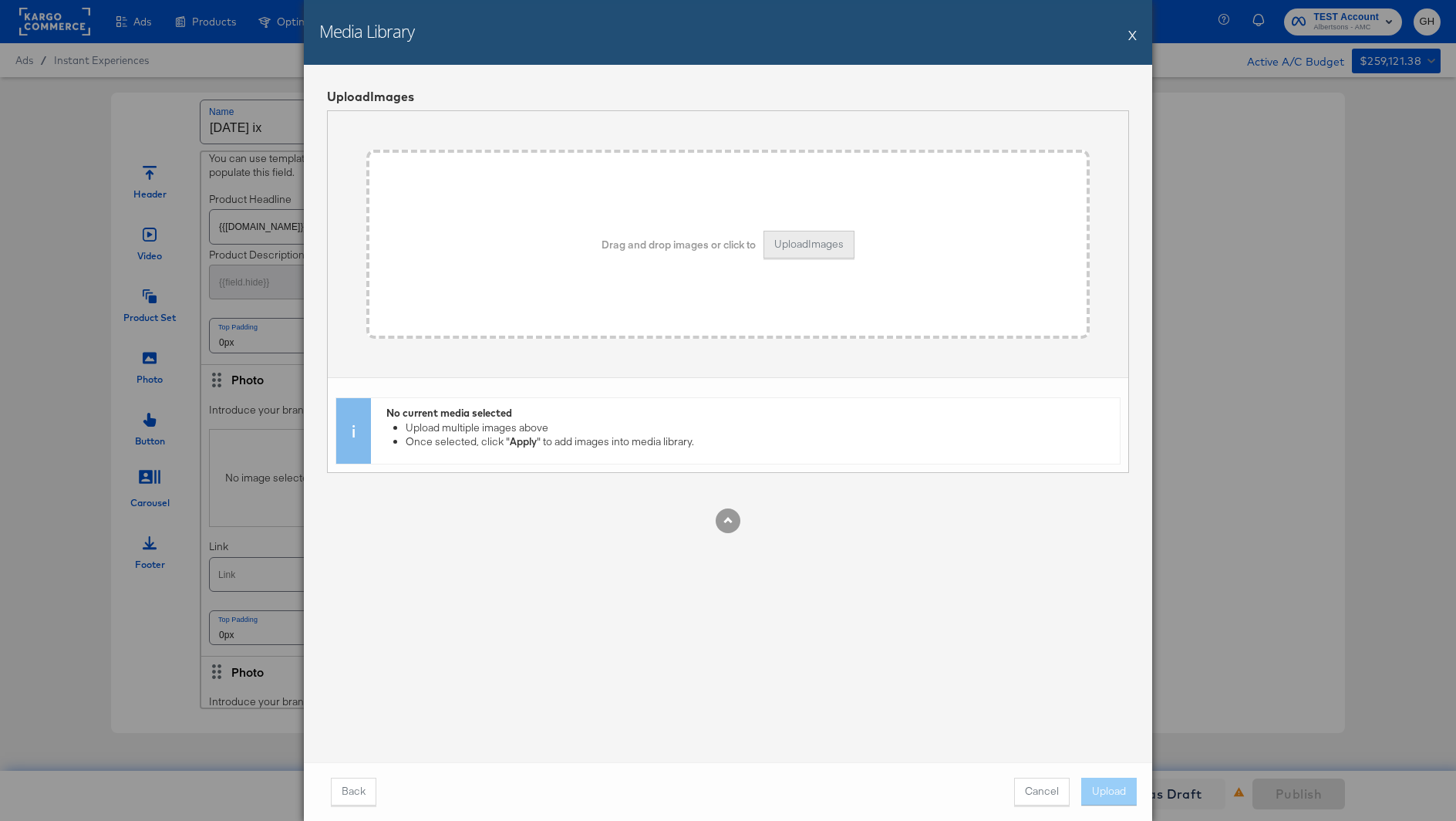
click at [844, 236] on button "Upload Images" at bounding box center [808, 245] width 91 height 28
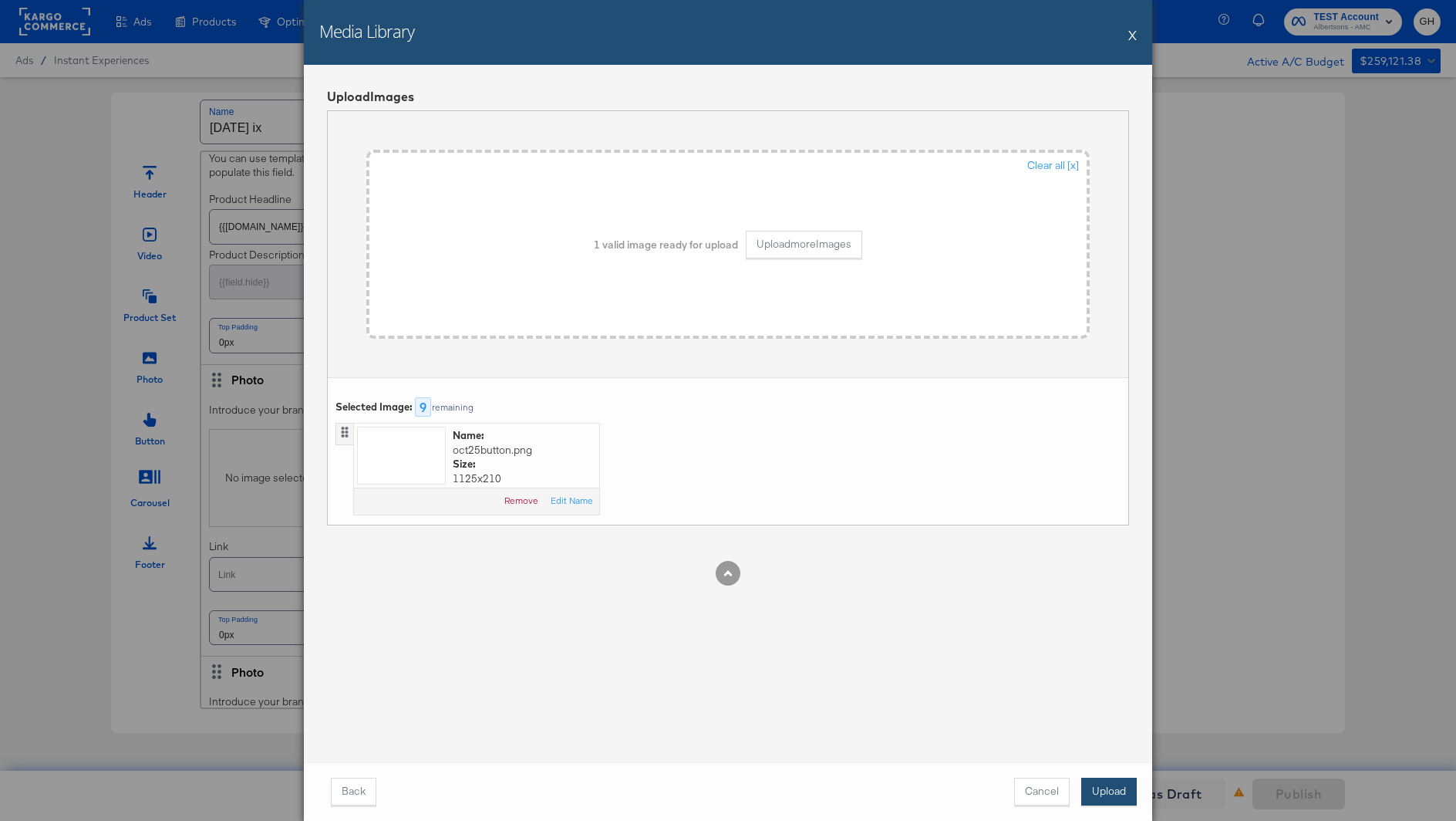
click at [1098, 784] on button "Upload" at bounding box center [1109, 791] width 56 height 28
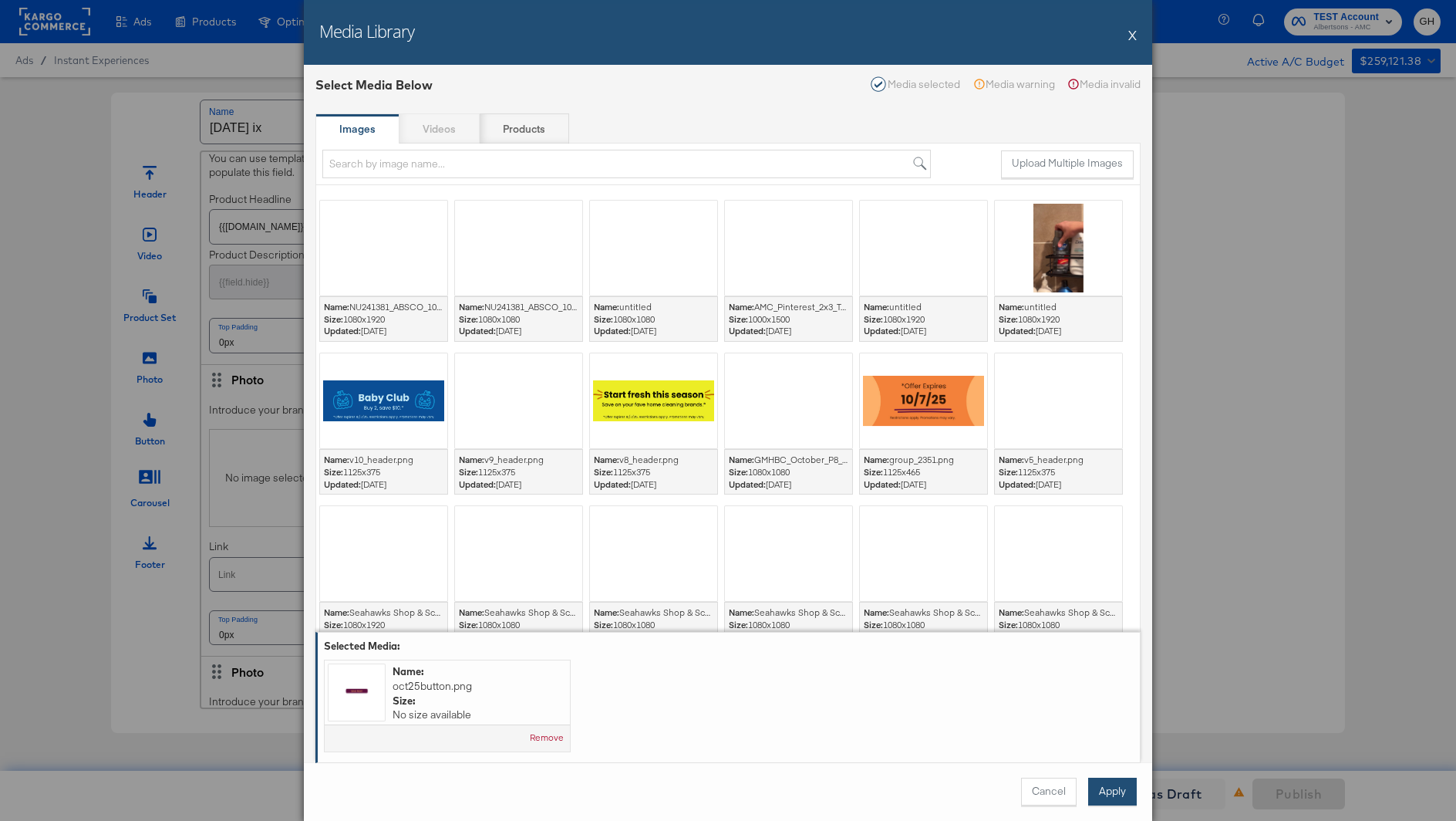
click at [1100, 779] on button "Apply" at bounding box center [1112, 791] width 49 height 28
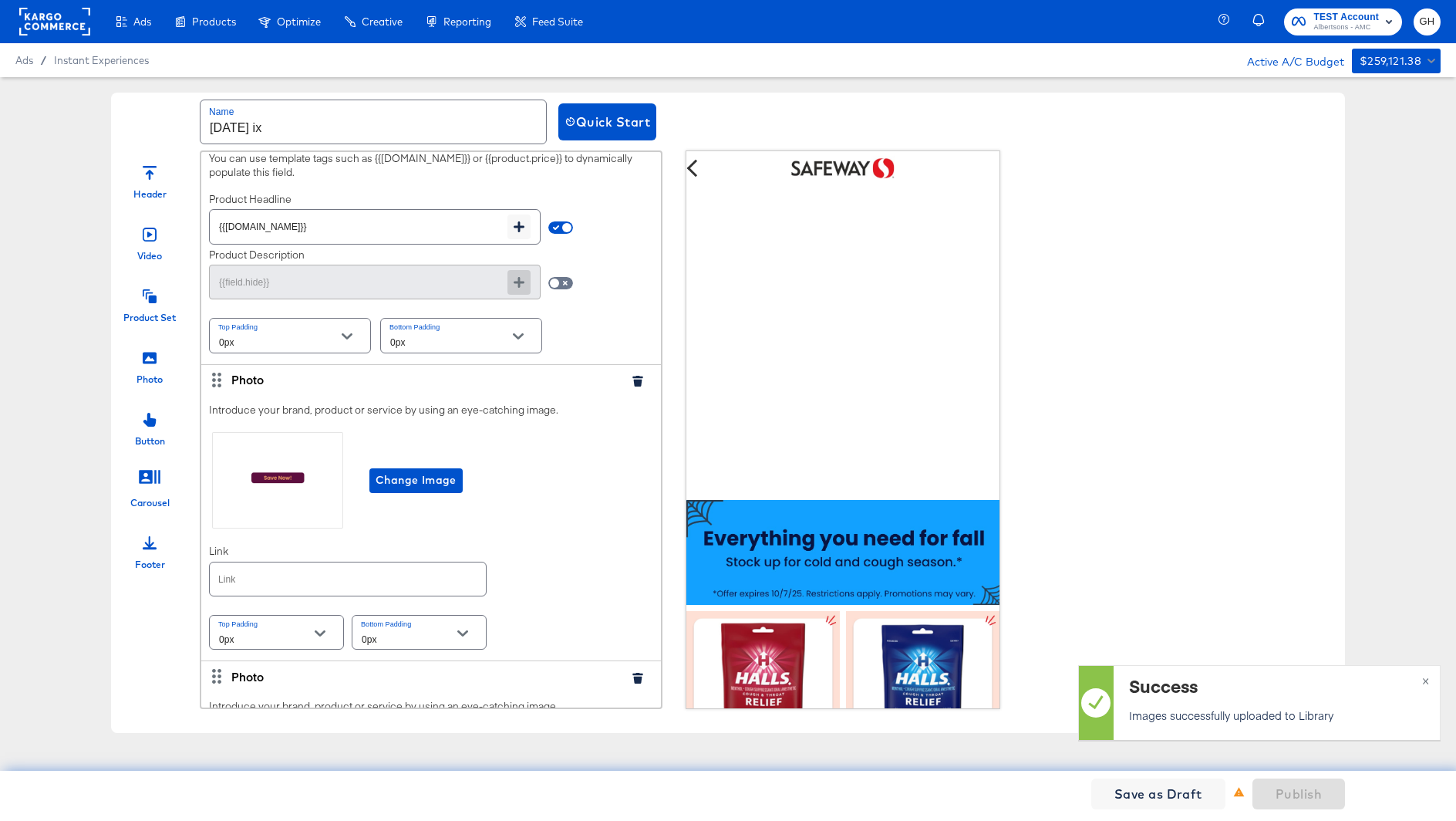
click at [406, 572] on input "text" at bounding box center [347, 578] width 276 height 33
paste input "https://www.safeway.com/order/personal-care-essentials.html"
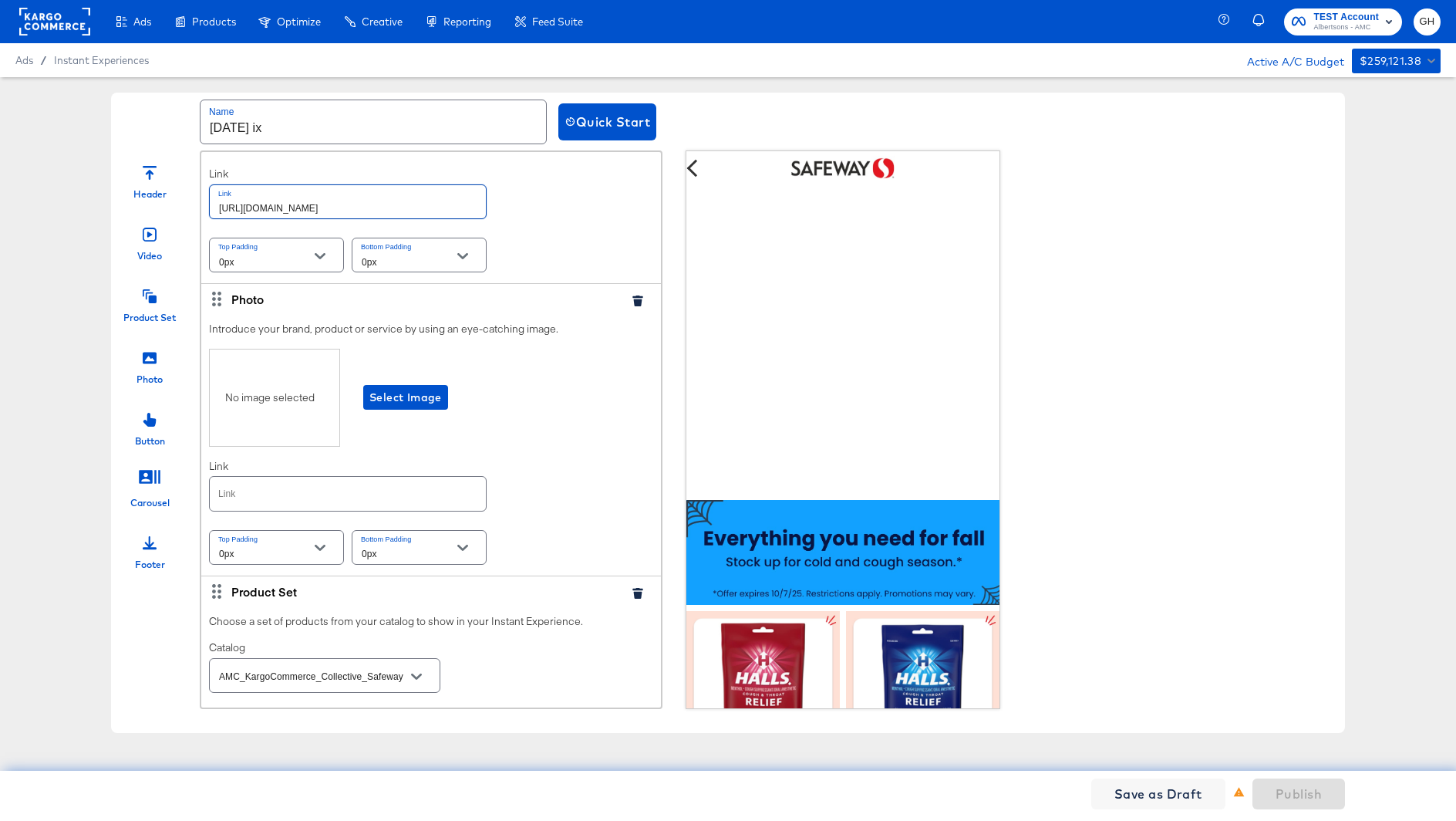
scroll to position [2646, 0]
type input "https://www.safeway.com/order/personal-care-essentials.html"
click at [376, 384] on span "Select Image" at bounding box center [405, 393] width 73 height 19
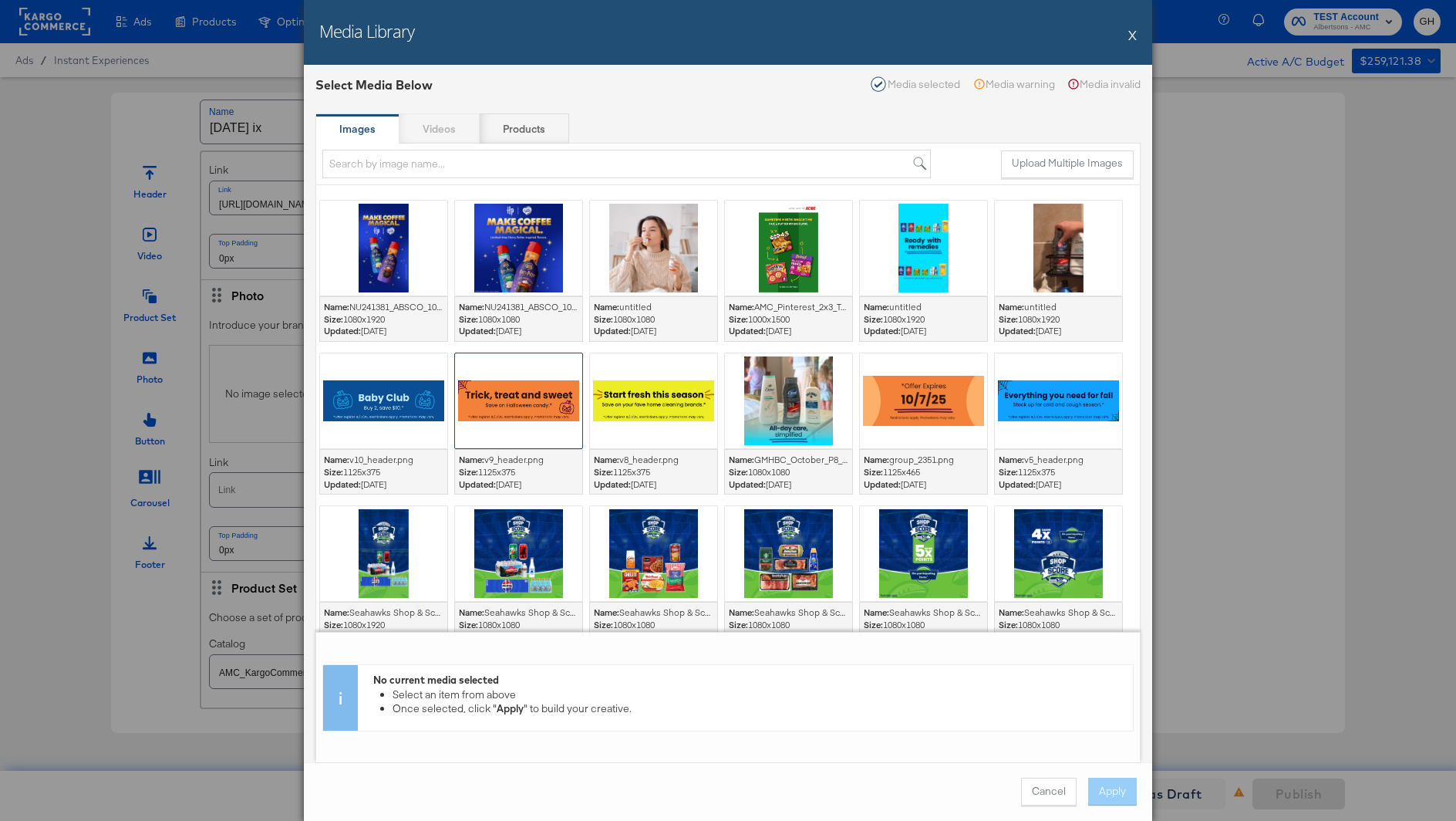
click at [509, 383] on div at bounding box center [519, 401] width 128 height 95
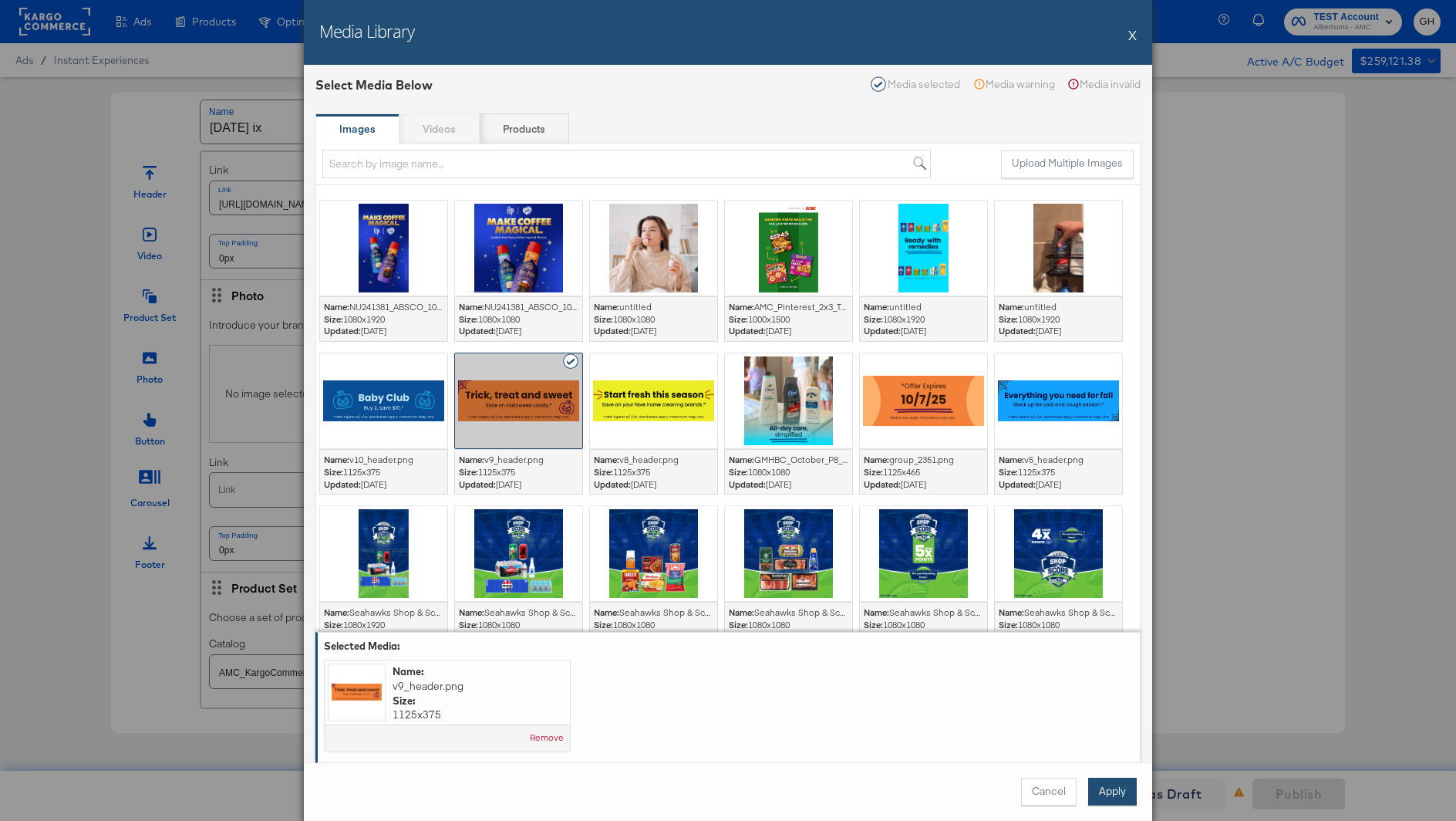
click at [1121, 787] on button "Apply" at bounding box center [1112, 791] width 49 height 28
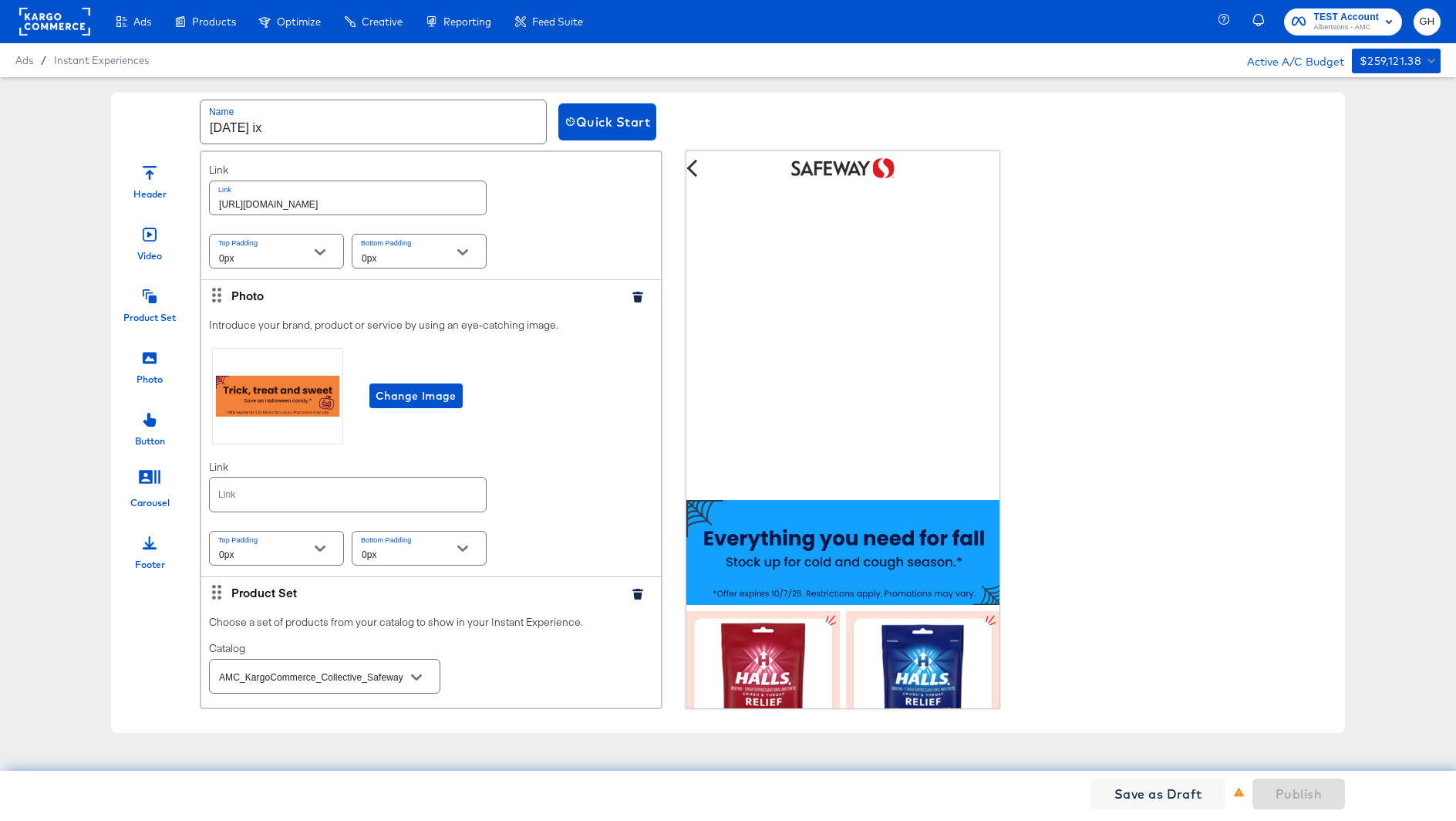
click at [465, 486] on input "text" at bounding box center [347, 494] width 276 height 33
paste input "https://www.safeway.com/order/personal-care-essentials.html"
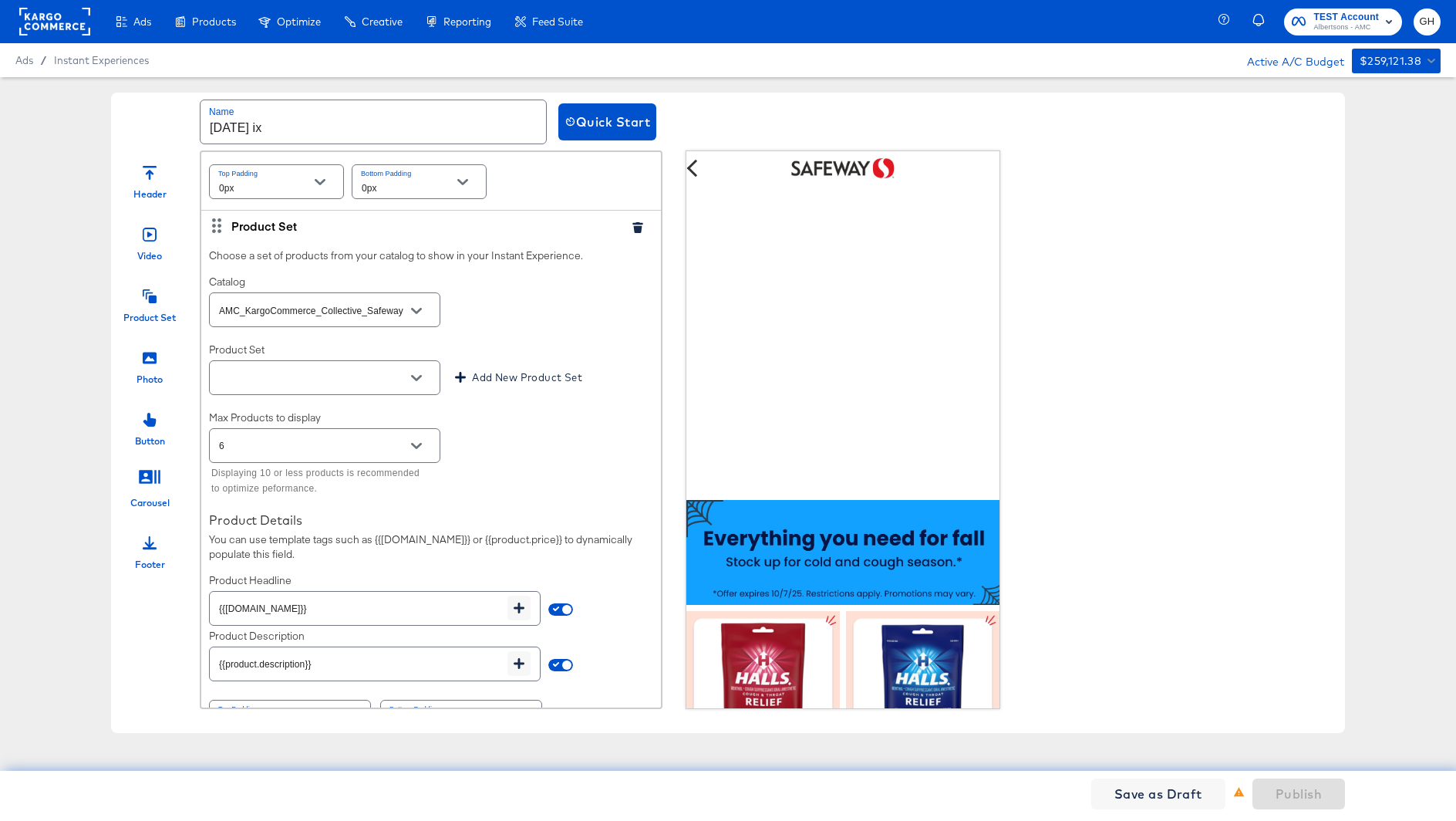
scroll to position [3021, 0]
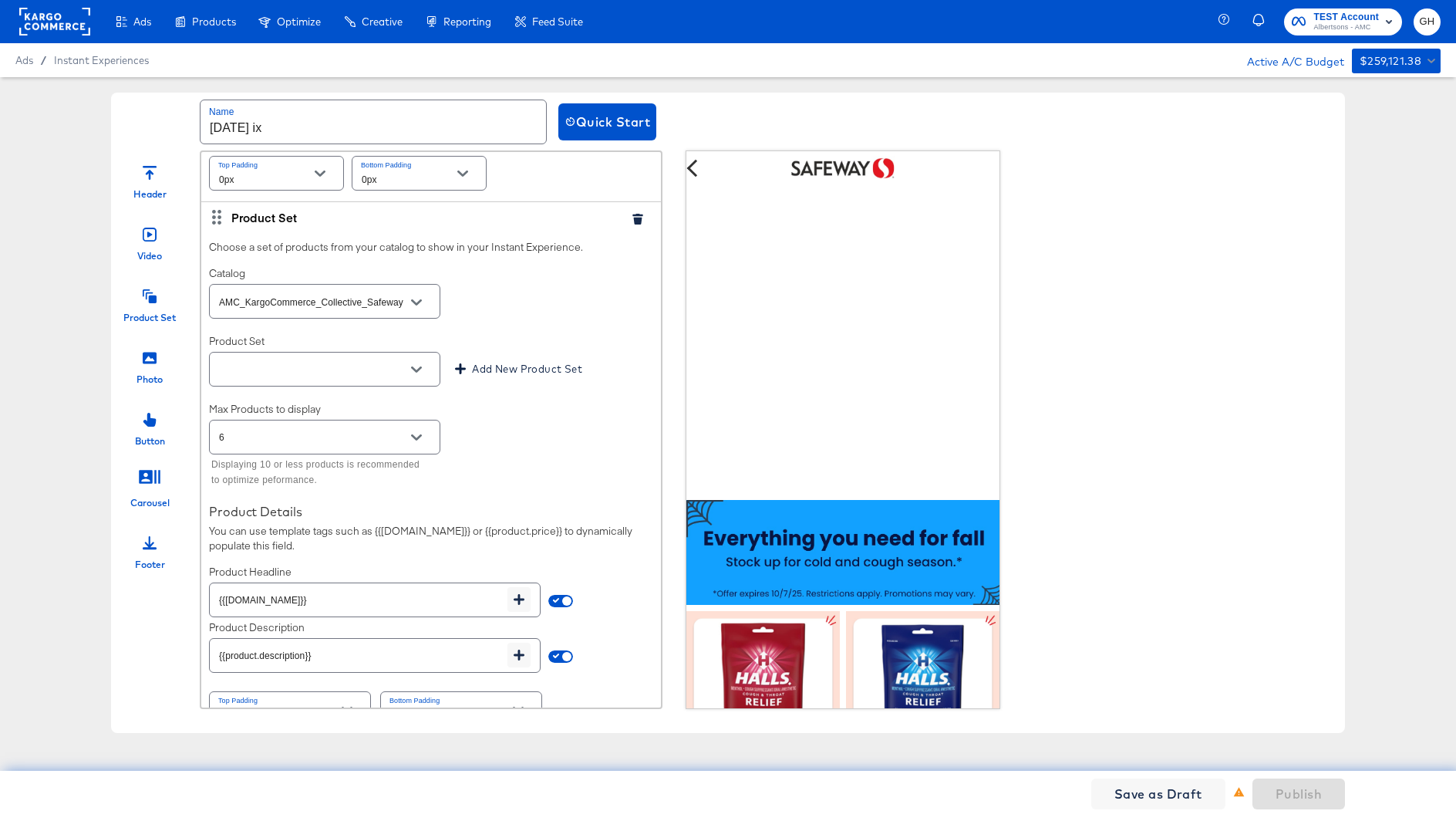
type input "https://www.safeway.com/order/personal-care-essentials.html"
click at [349, 361] on input "text" at bounding box center [312, 370] width 193 height 18
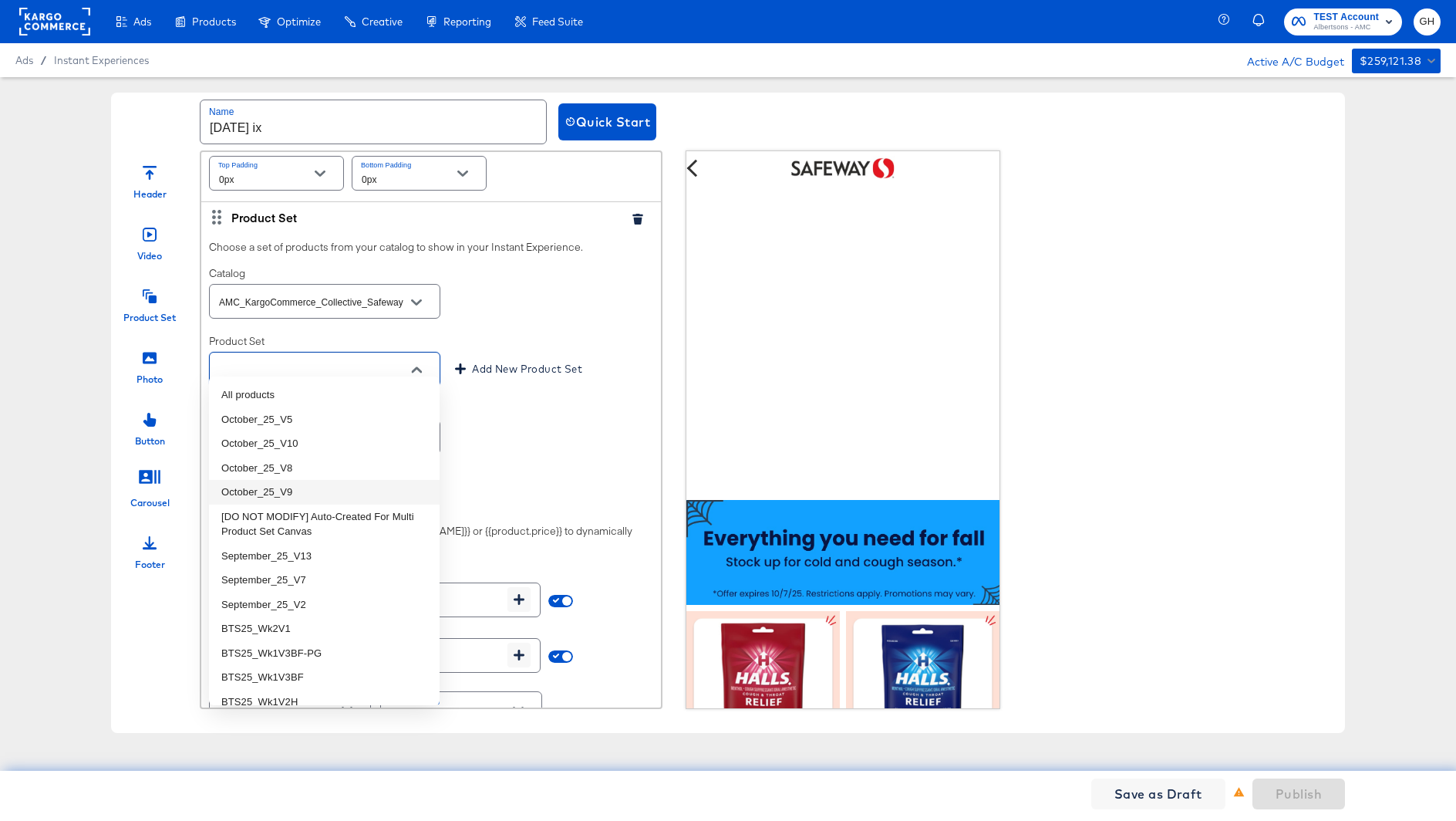
click at [344, 482] on li "October_25_V9" at bounding box center [324, 492] width 231 height 24
type input "October_25_V9"
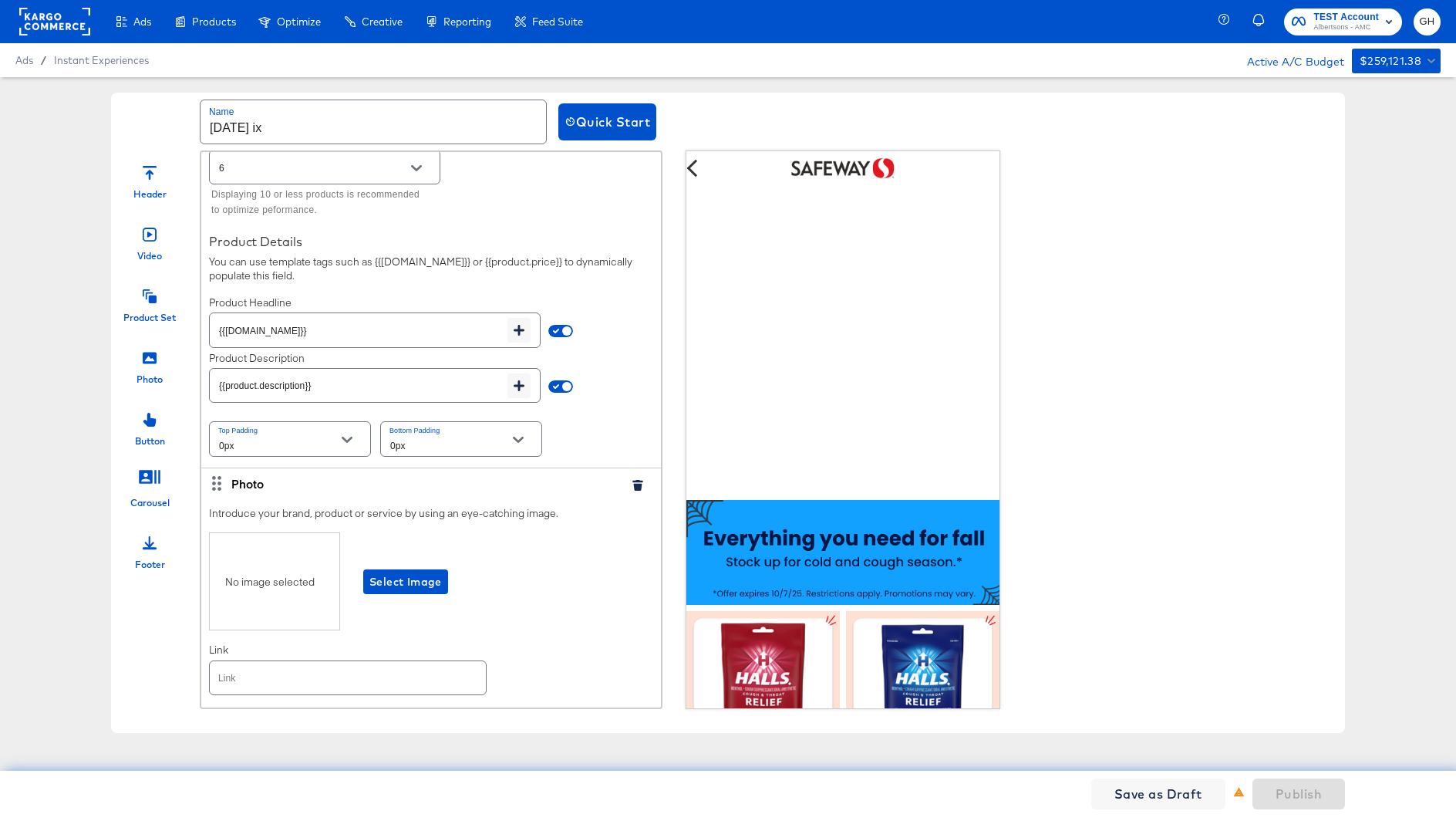
scroll to position [3370, 0]
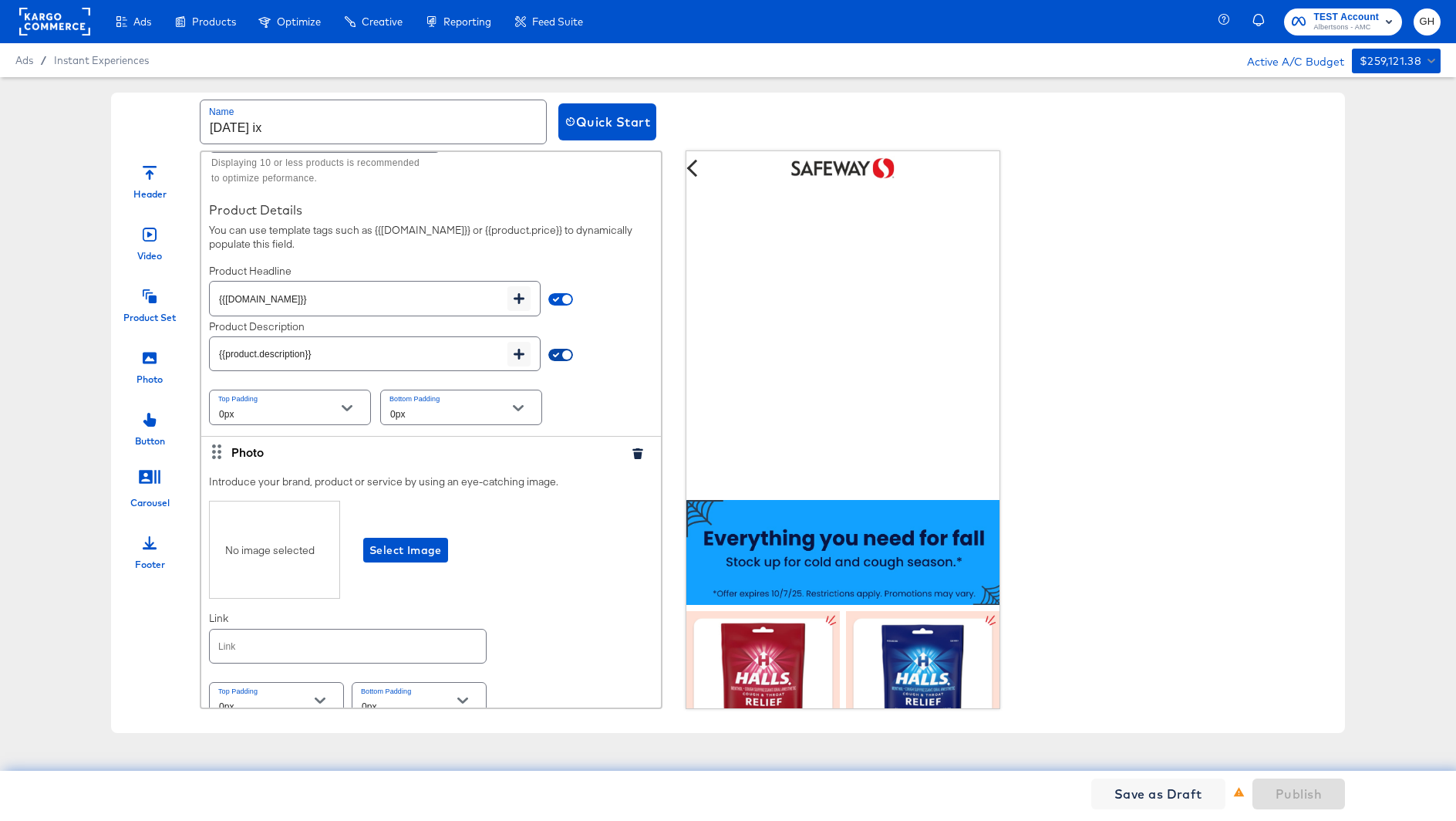
click at [562, 352] on input "checkbox" at bounding box center [566, 358] width 37 height 13
checkbox input "false"
type input "{{field.hide}}"
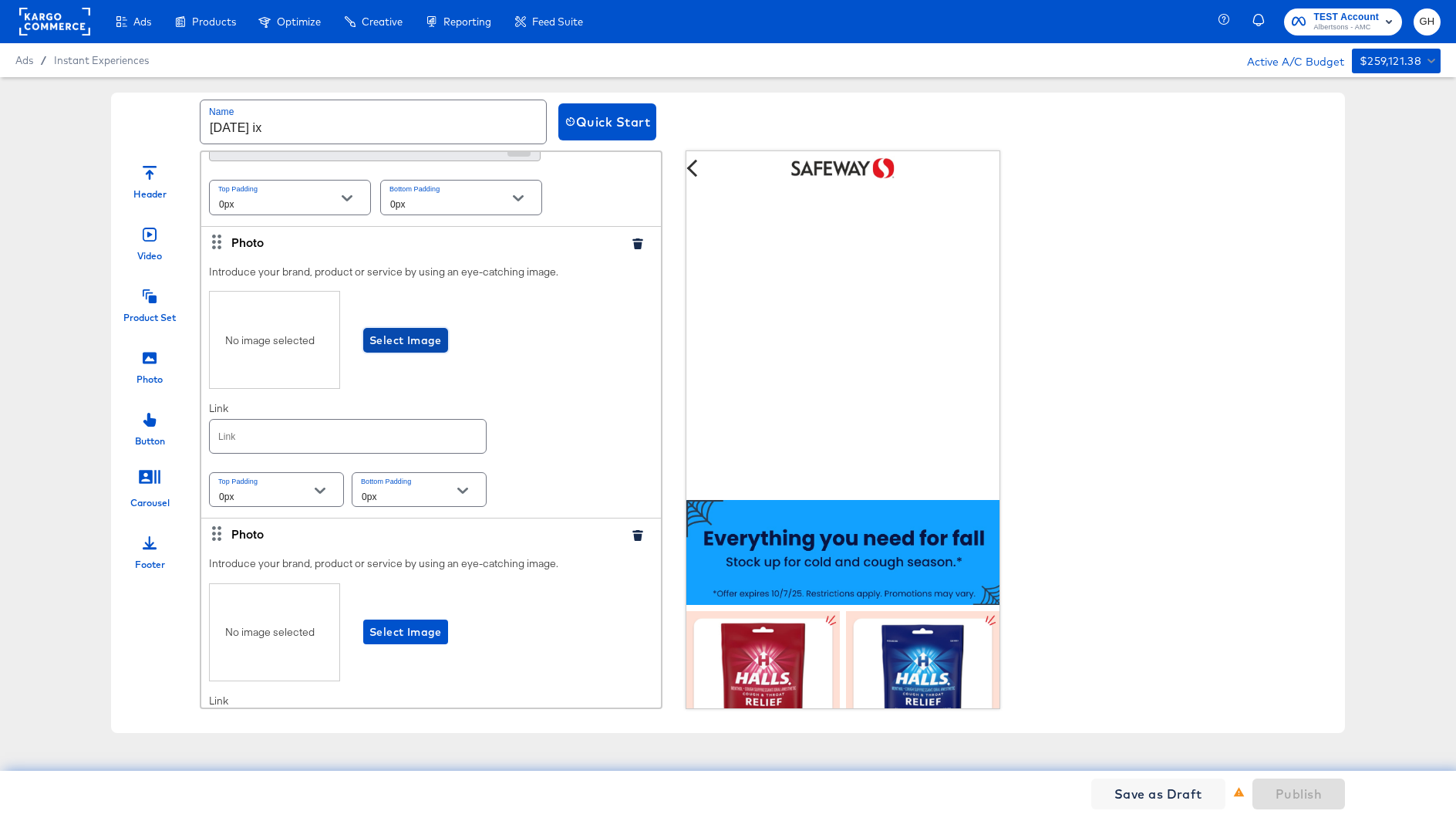
click at [419, 331] on span "Select Image" at bounding box center [405, 340] width 73 height 19
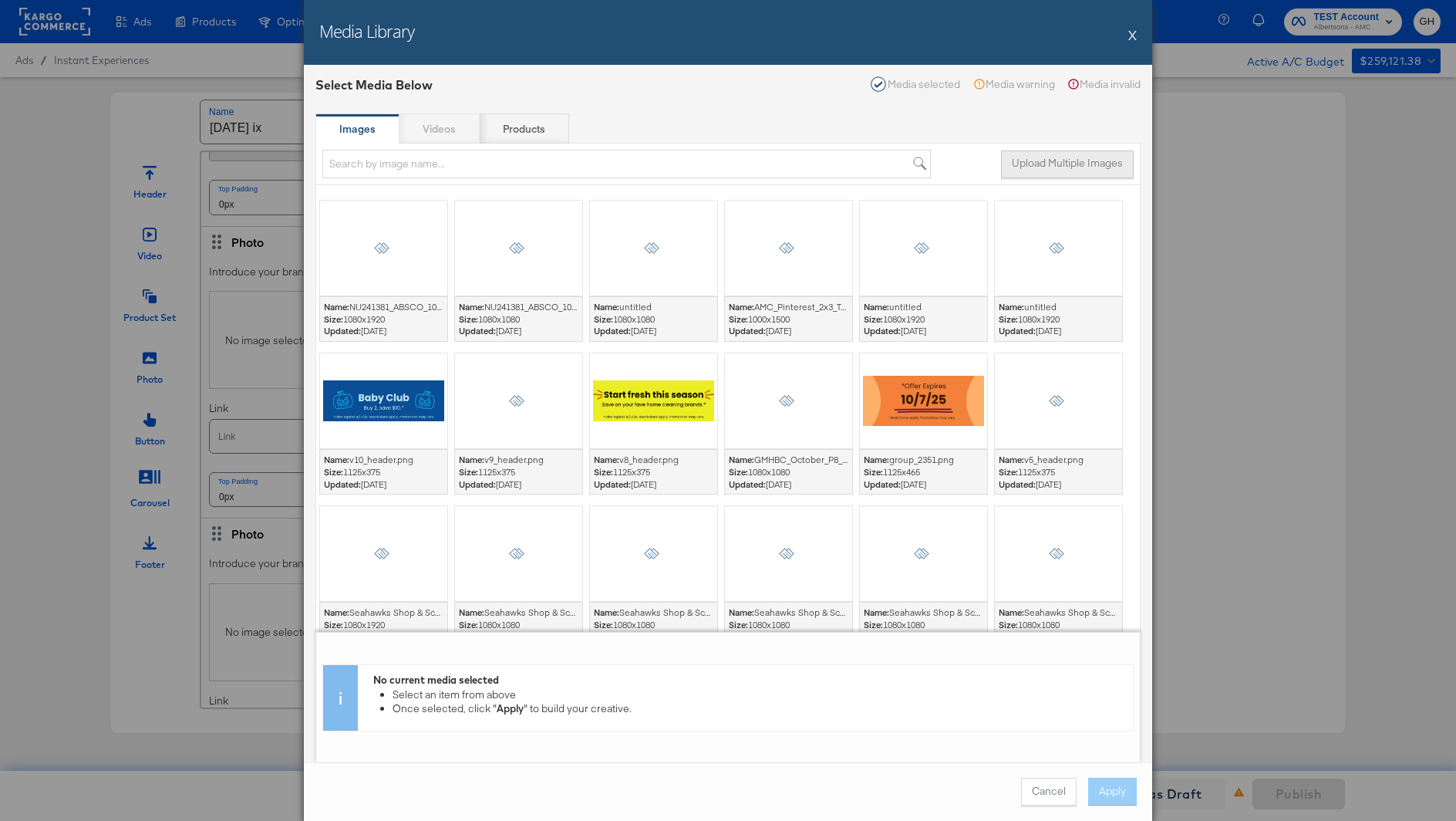
click at [1045, 164] on button "Upload Multiple Images" at bounding box center [1068, 164] width 133 height 28
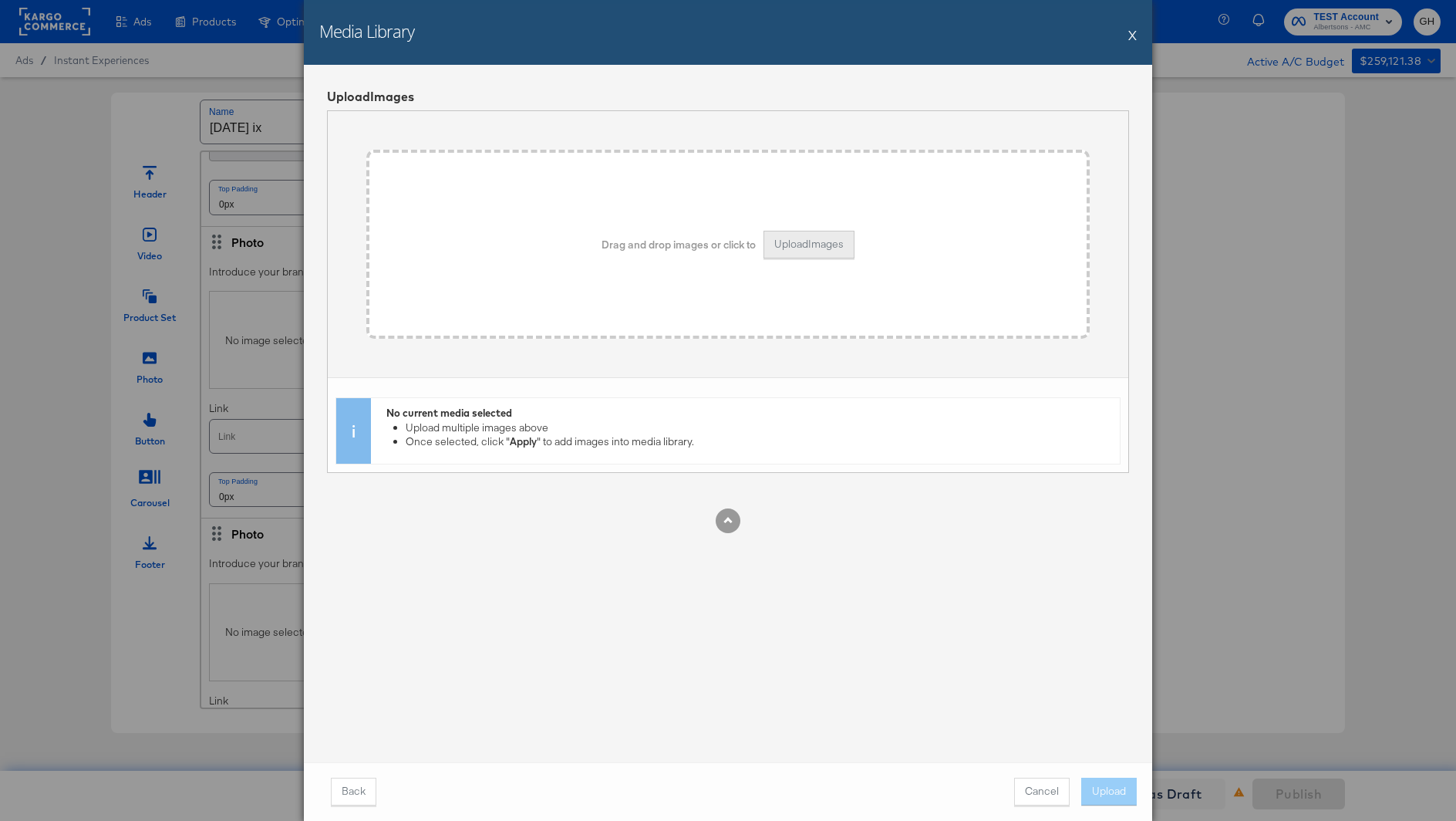
click at [790, 247] on button "Upload Images" at bounding box center [808, 245] width 91 height 28
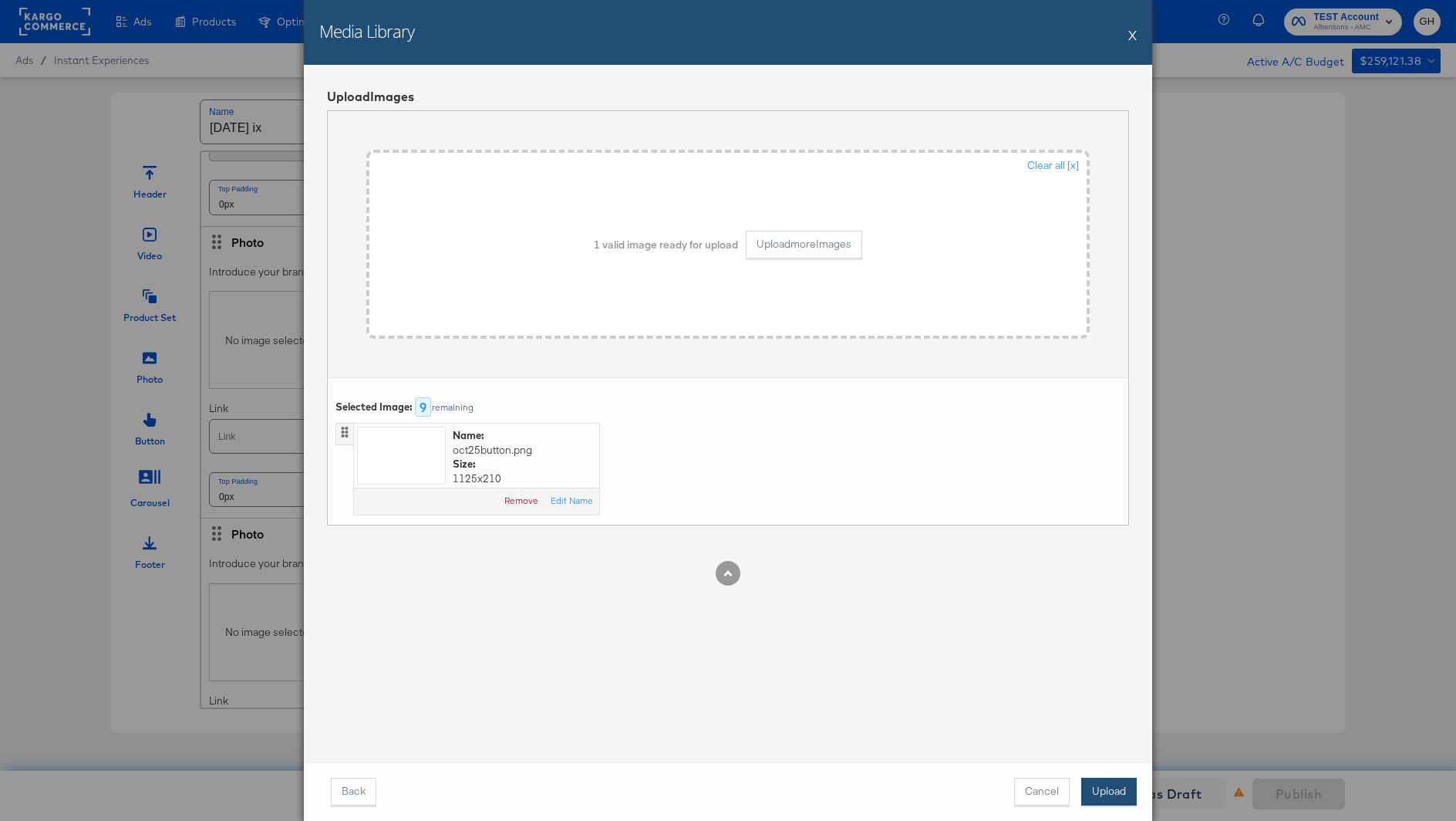
click at [1110, 803] on button "Upload" at bounding box center [1109, 791] width 56 height 28
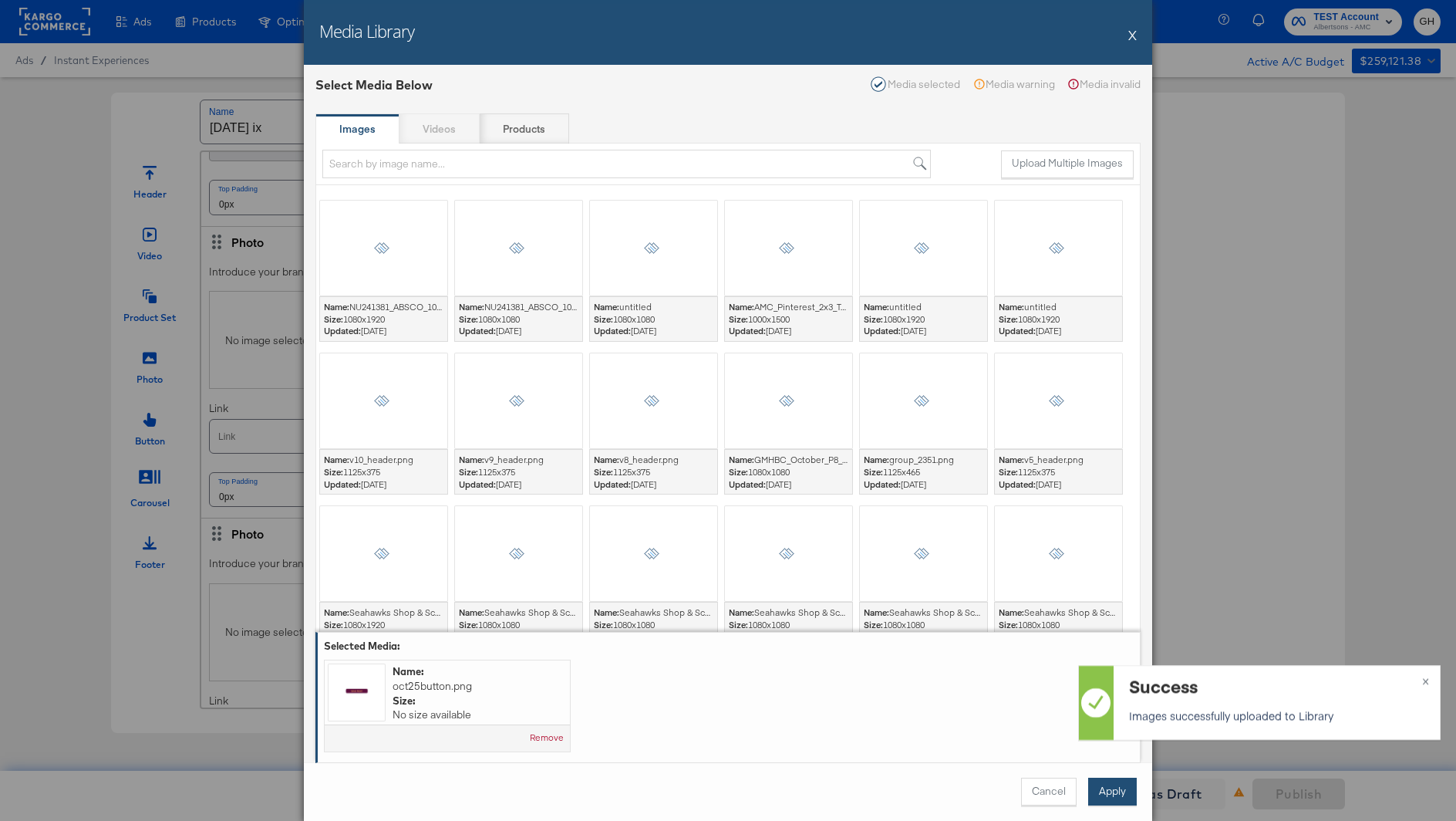
click at [1114, 795] on button "Apply" at bounding box center [1112, 791] width 49 height 28
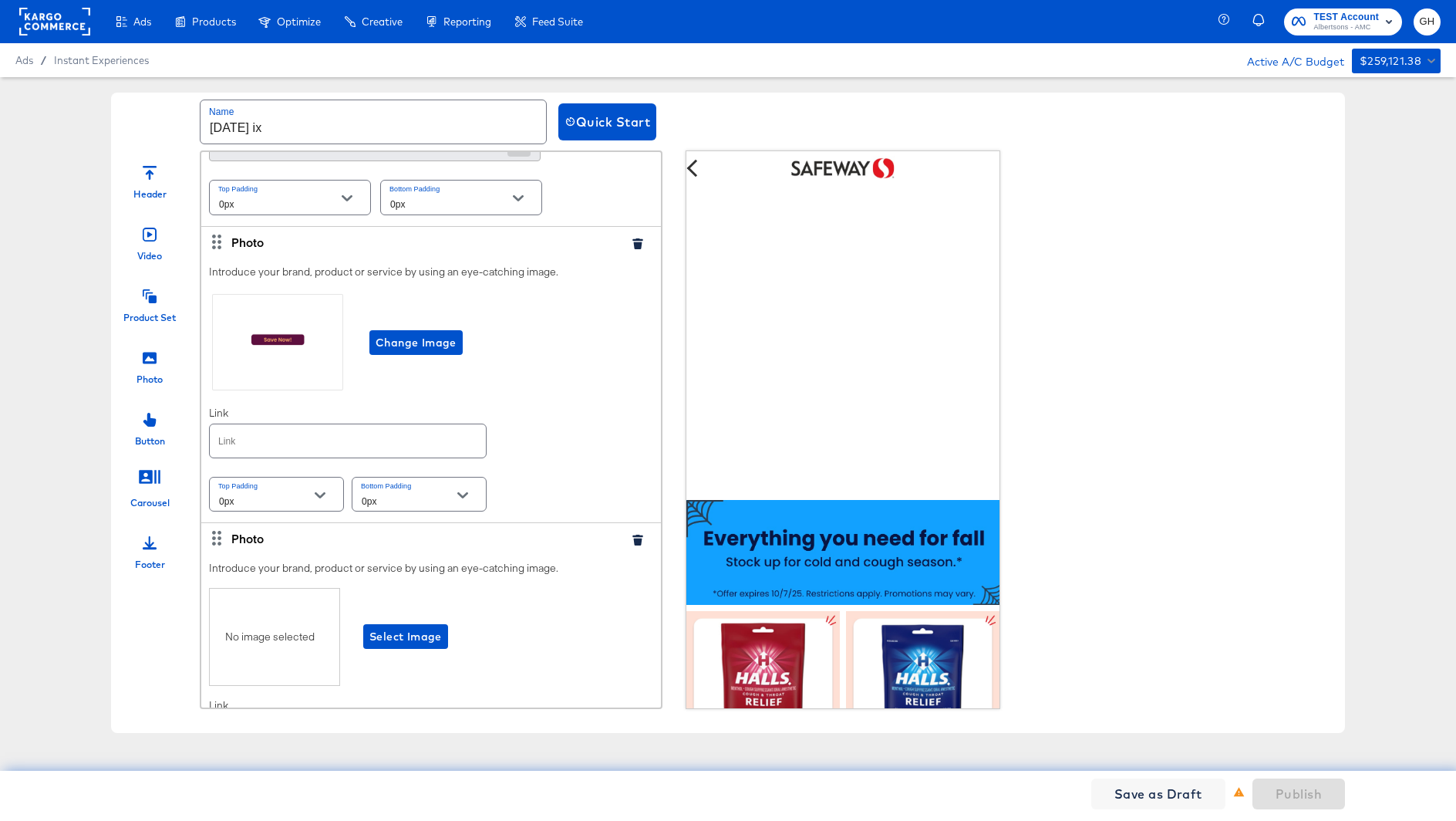
click at [427, 427] on input "text" at bounding box center [347, 441] width 276 height 33
paste input "https://www.safeway.com/order/personal-care-essentials.html"
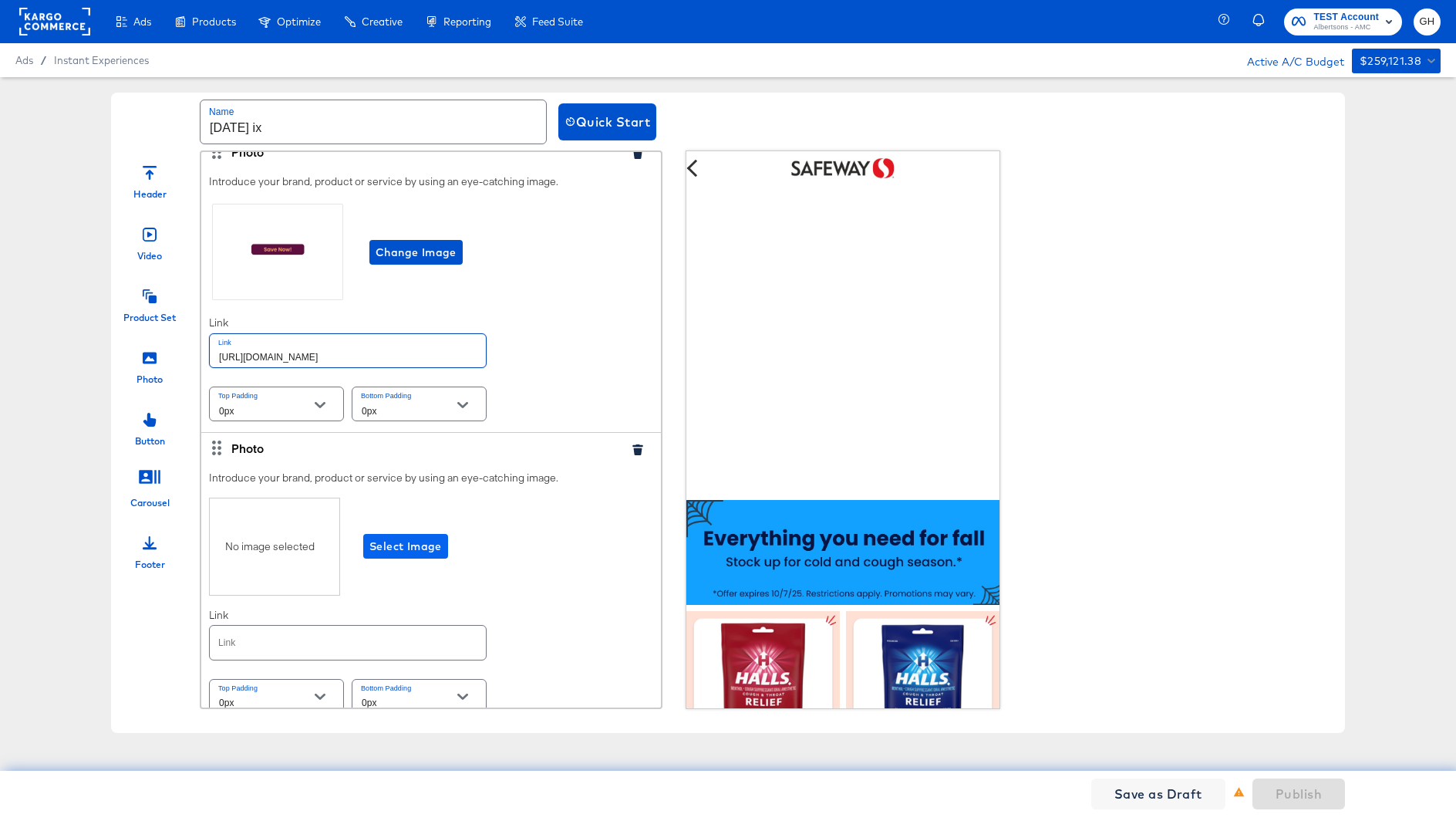
scroll to position [3670, 0]
type input "https://www.safeway.com/order/personal-care-essentials.html"
click at [404, 538] on span "Select Image" at bounding box center [405, 547] width 73 height 19
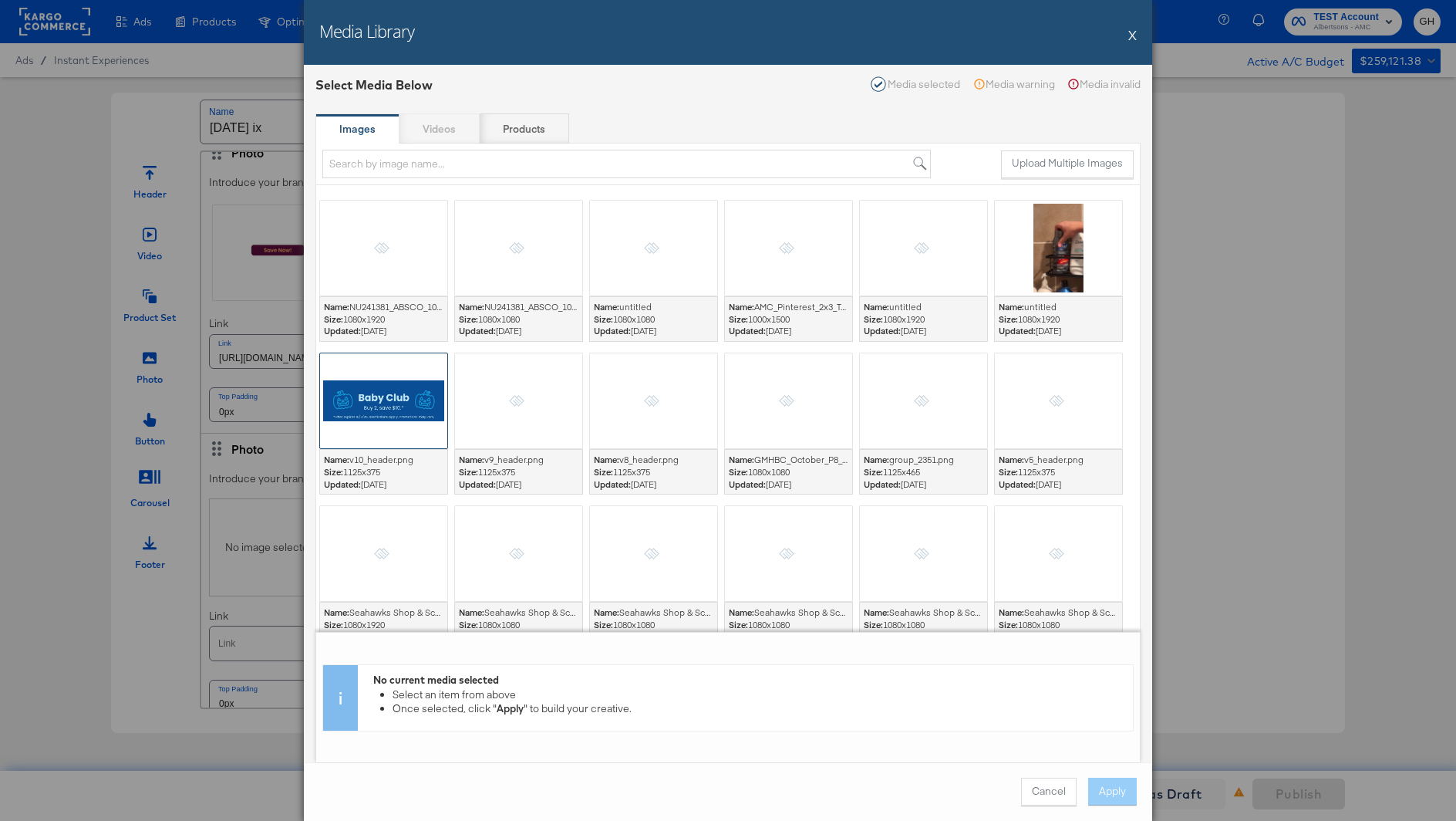
click at [380, 366] on div at bounding box center [384, 401] width 128 height 95
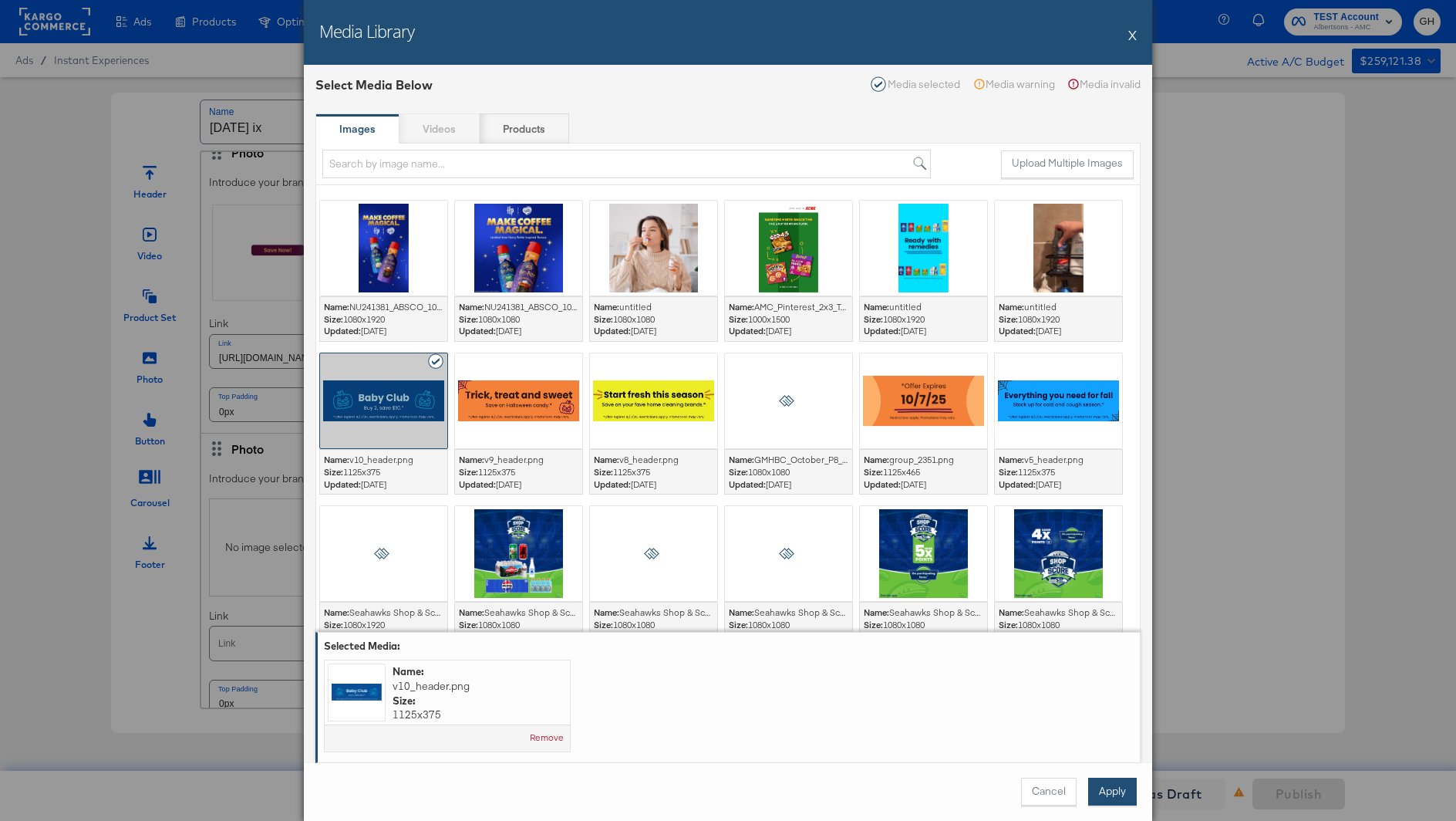
click at [1114, 790] on button "Apply" at bounding box center [1112, 791] width 49 height 28
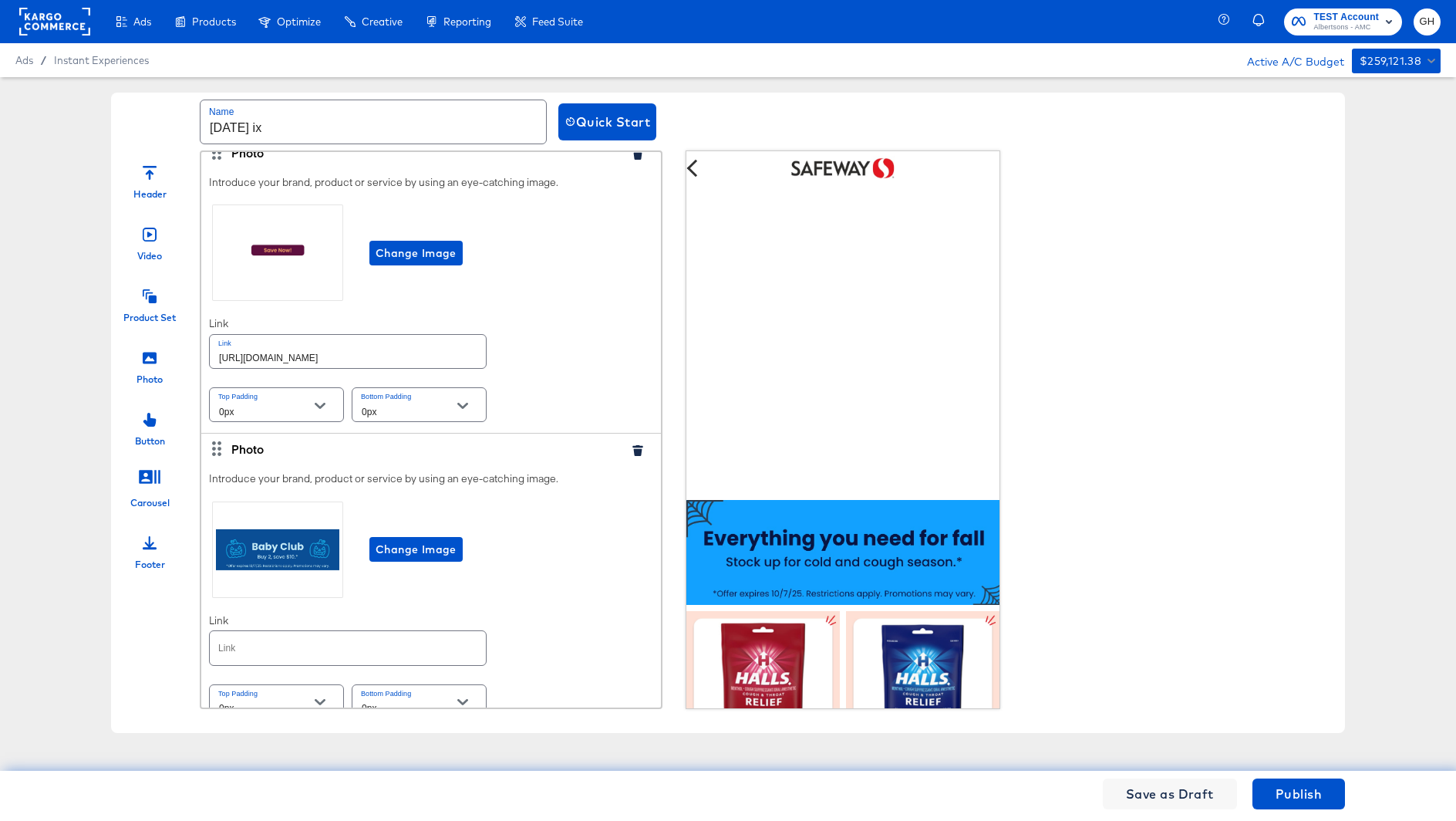
scroll to position [3675, 0]
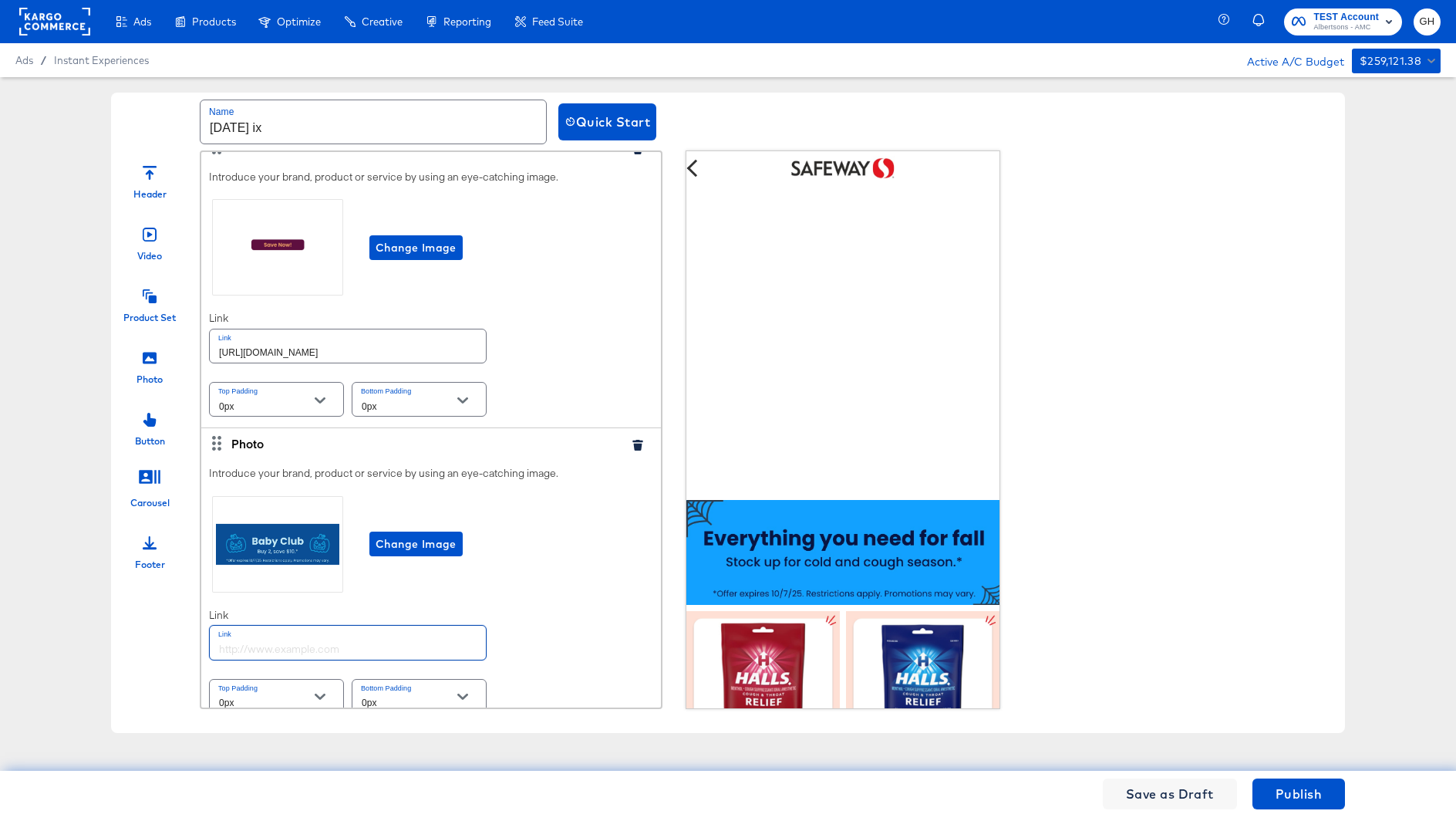
click at [383, 626] on input "text" at bounding box center [347, 642] width 276 height 33
paste input "https://www.safeway.com/order/personal-care-essentials.html"
type input "https://www.safeway.com/order/personal-care-essentials.html"
click at [144, 297] on icon at bounding box center [149, 296] width 13 height 13
click at [144, 370] on div at bounding box center [149, 355] width 13 height 33
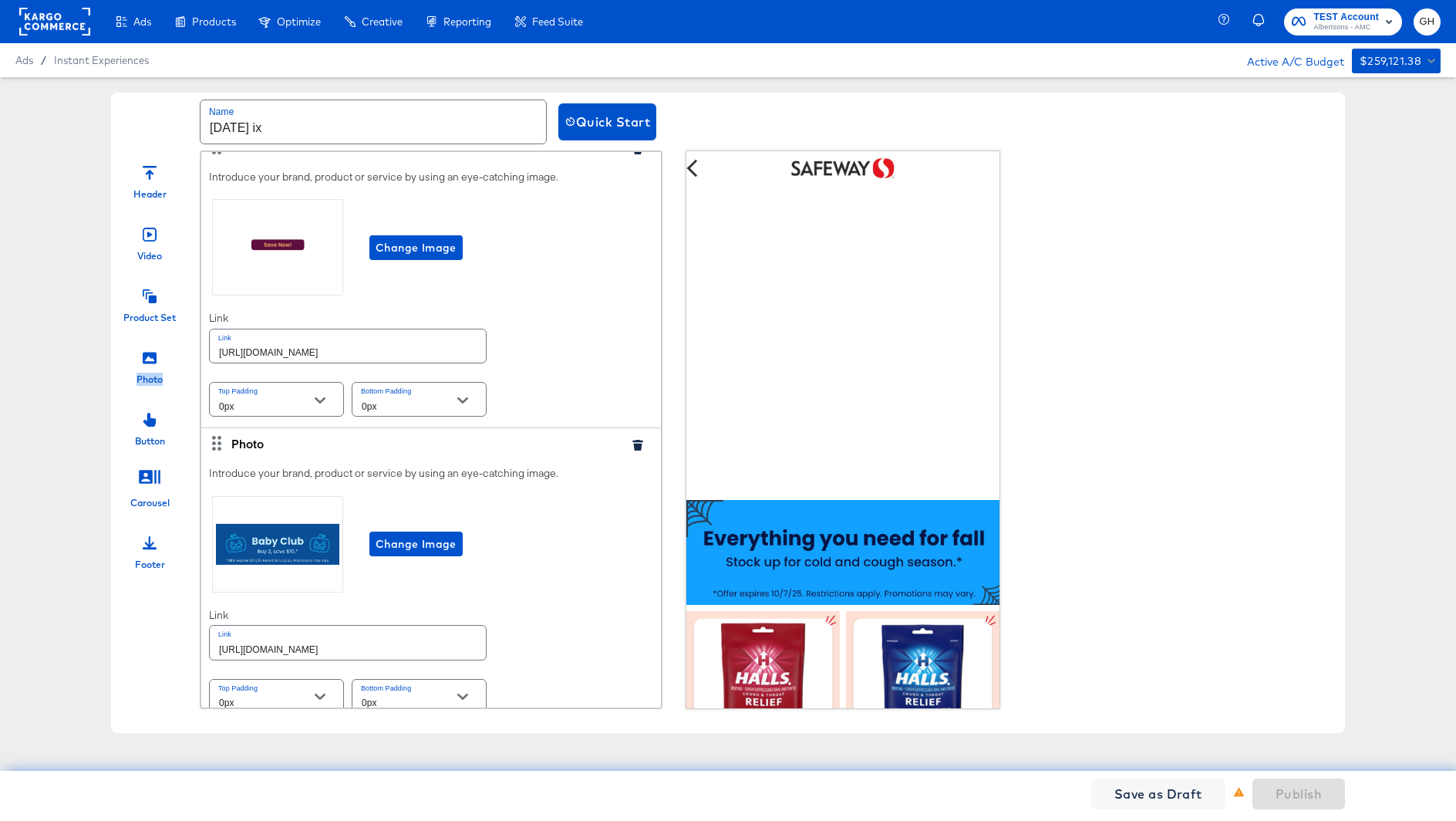
click at [144, 370] on div at bounding box center [149, 355] width 13 height 33
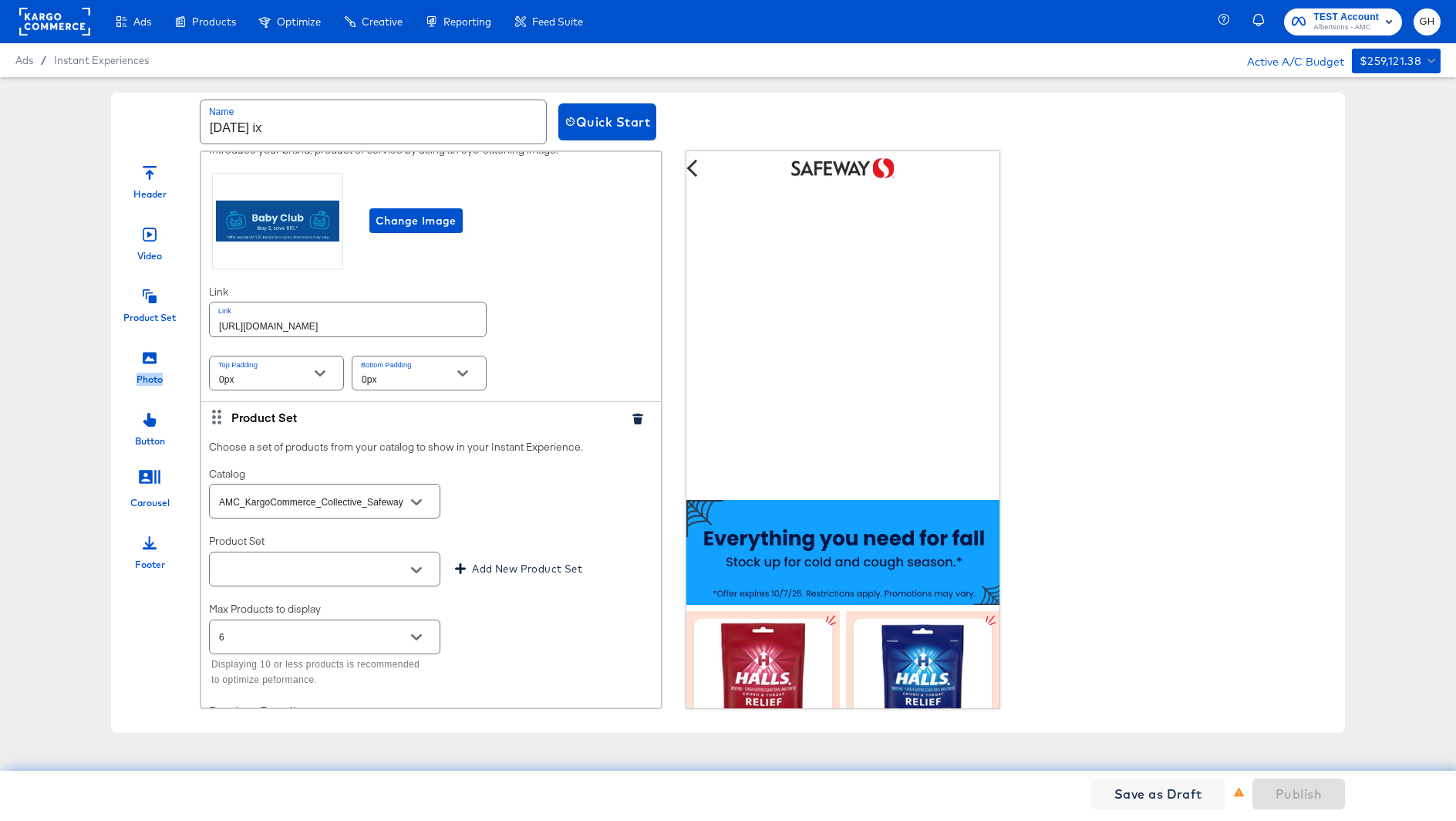
scroll to position [4023, 0]
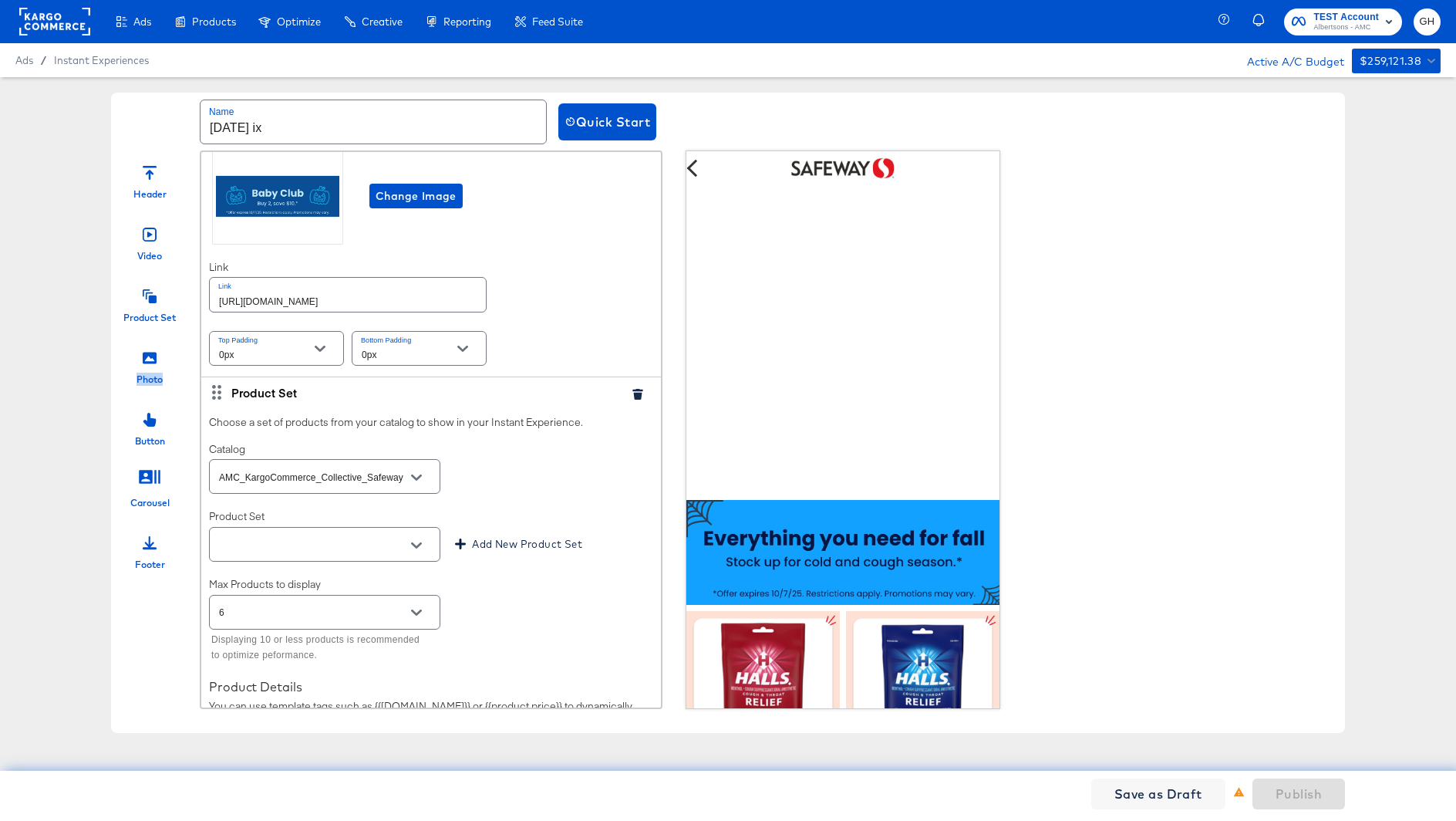
click at [342, 536] on input "text" at bounding box center [312, 545] width 193 height 18
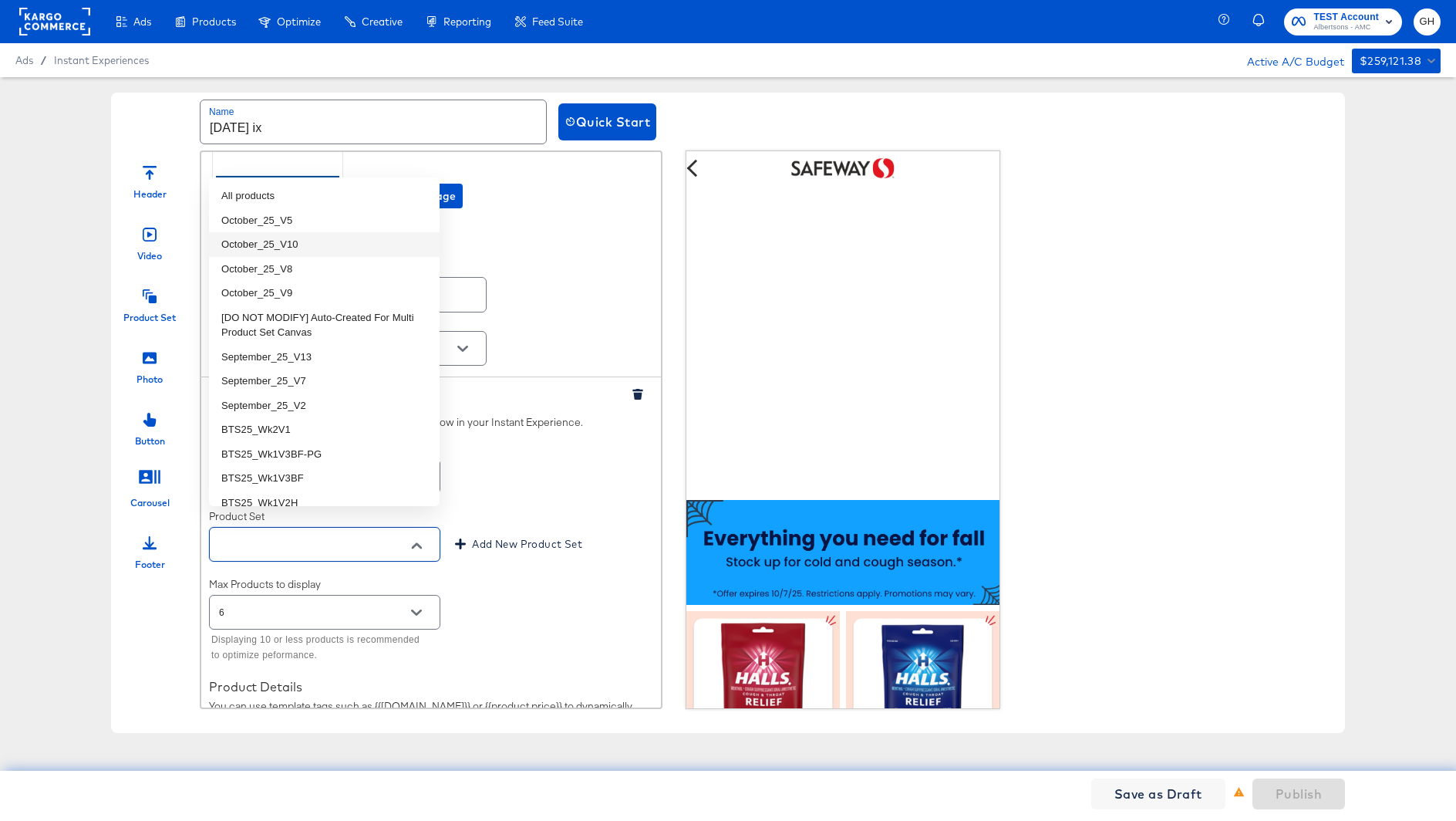
click at [344, 252] on li "October_25_V10" at bounding box center [324, 244] width 231 height 24
type input "October_25_V10"
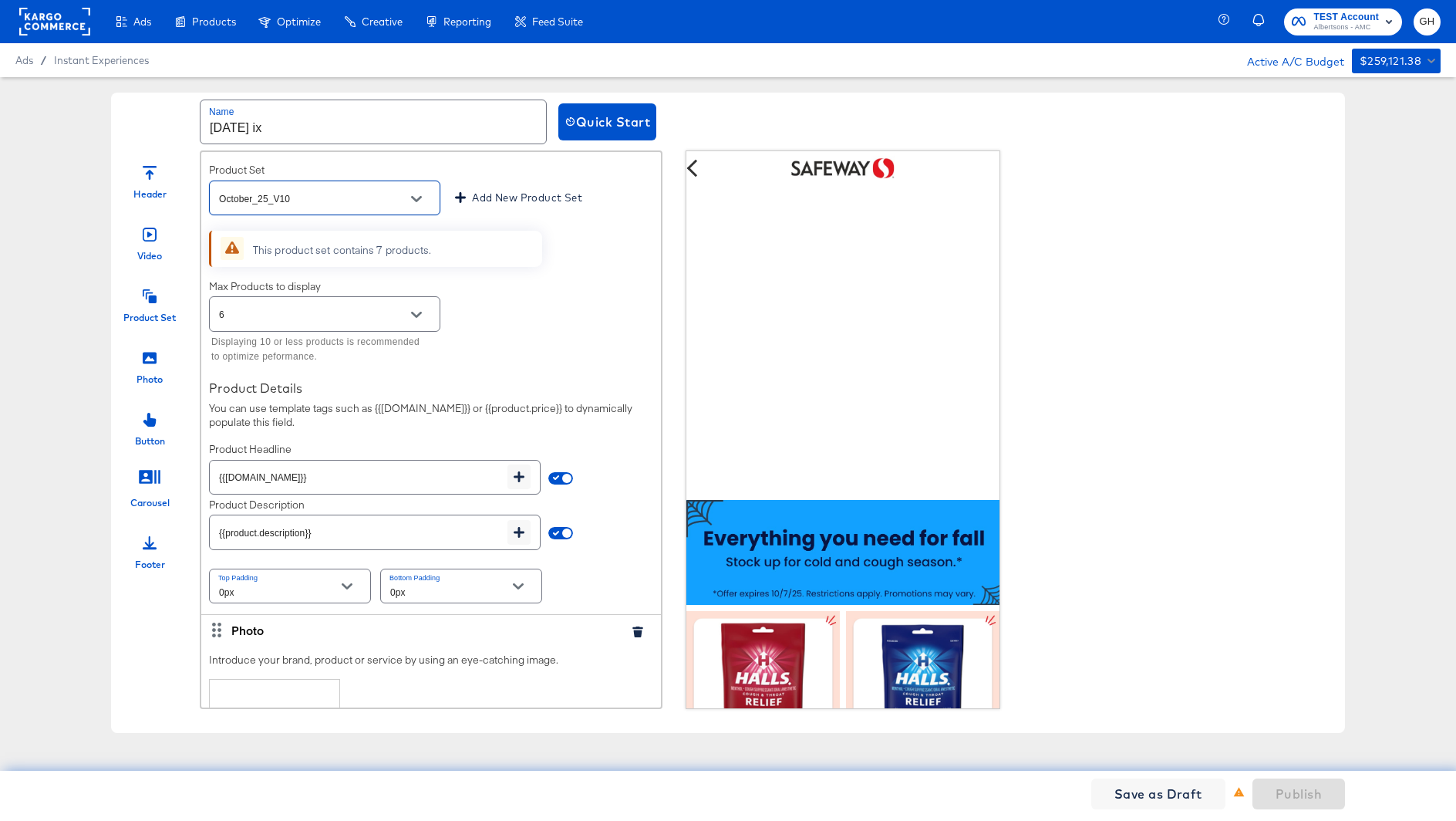
scroll to position [4375, 0]
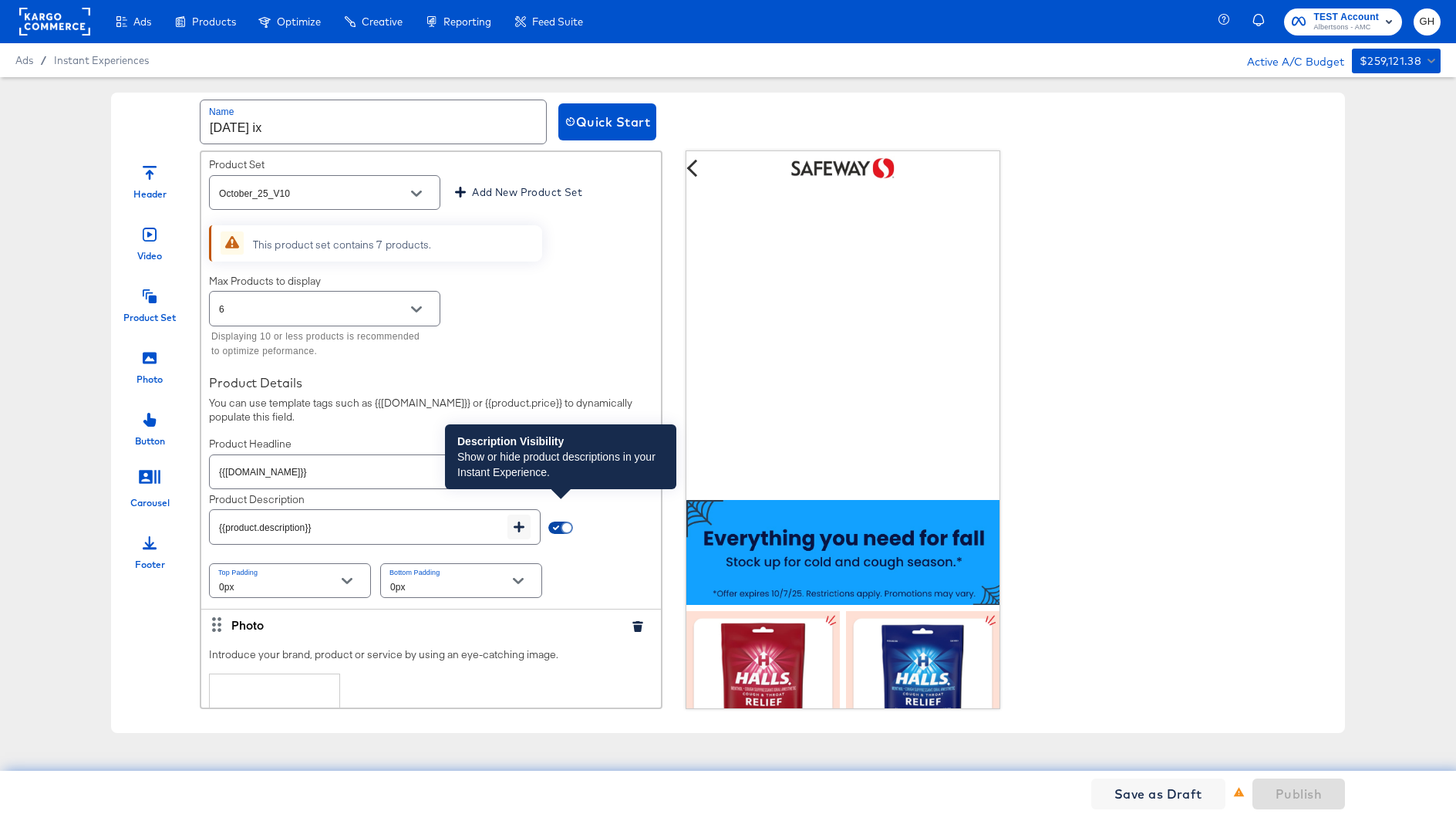
click at [567, 524] on input "checkbox" at bounding box center [566, 531] width 37 height 13
checkbox input "false"
type input "{{field.hide}}"
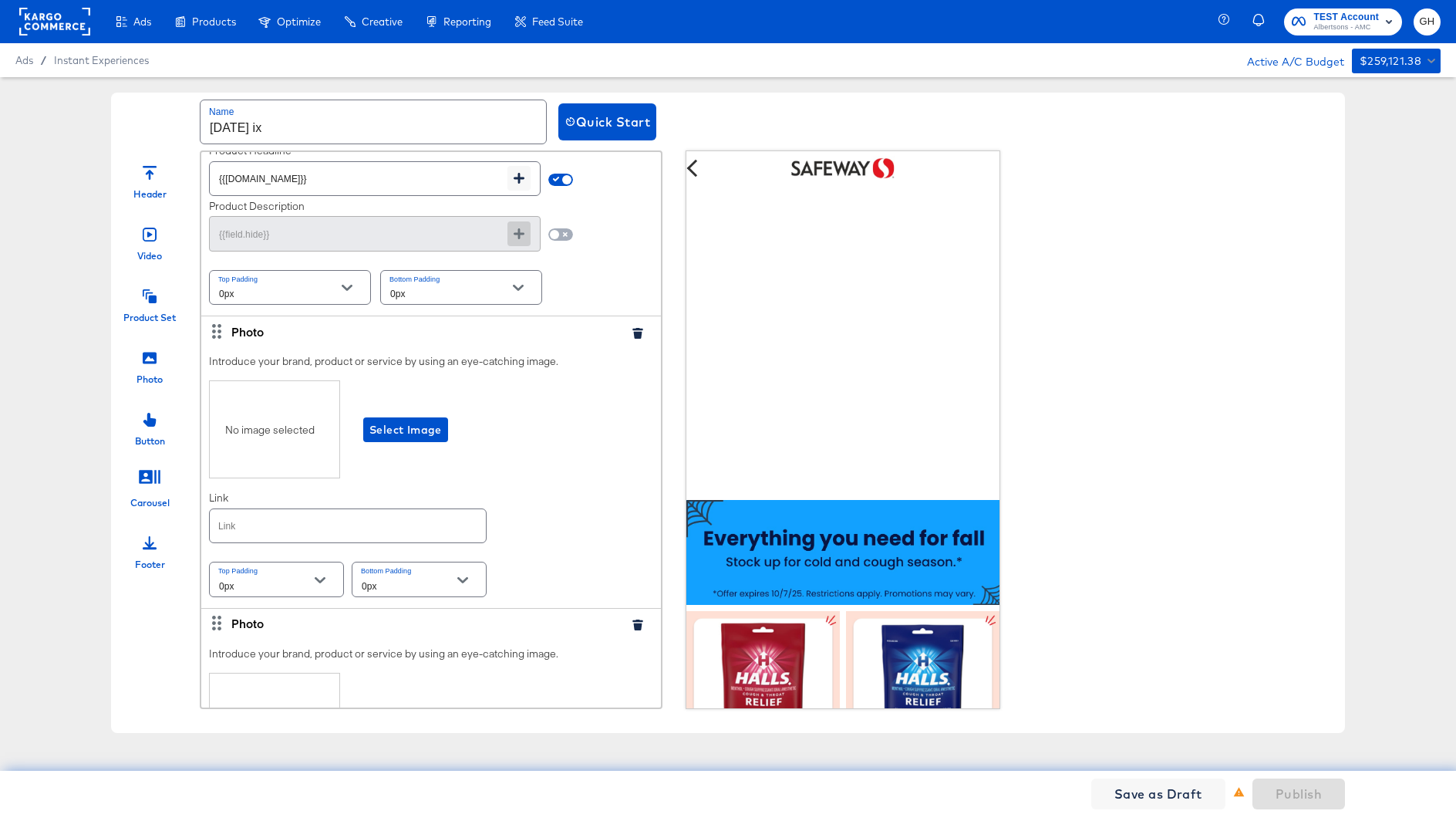
scroll to position [4669, 0]
click at [406, 421] on div "No image selected Select Image" at bounding box center [431, 428] width 444 height 98
click at [411, 420] on span "Select Image" at bounding box center [405, 429] width 73 height 19
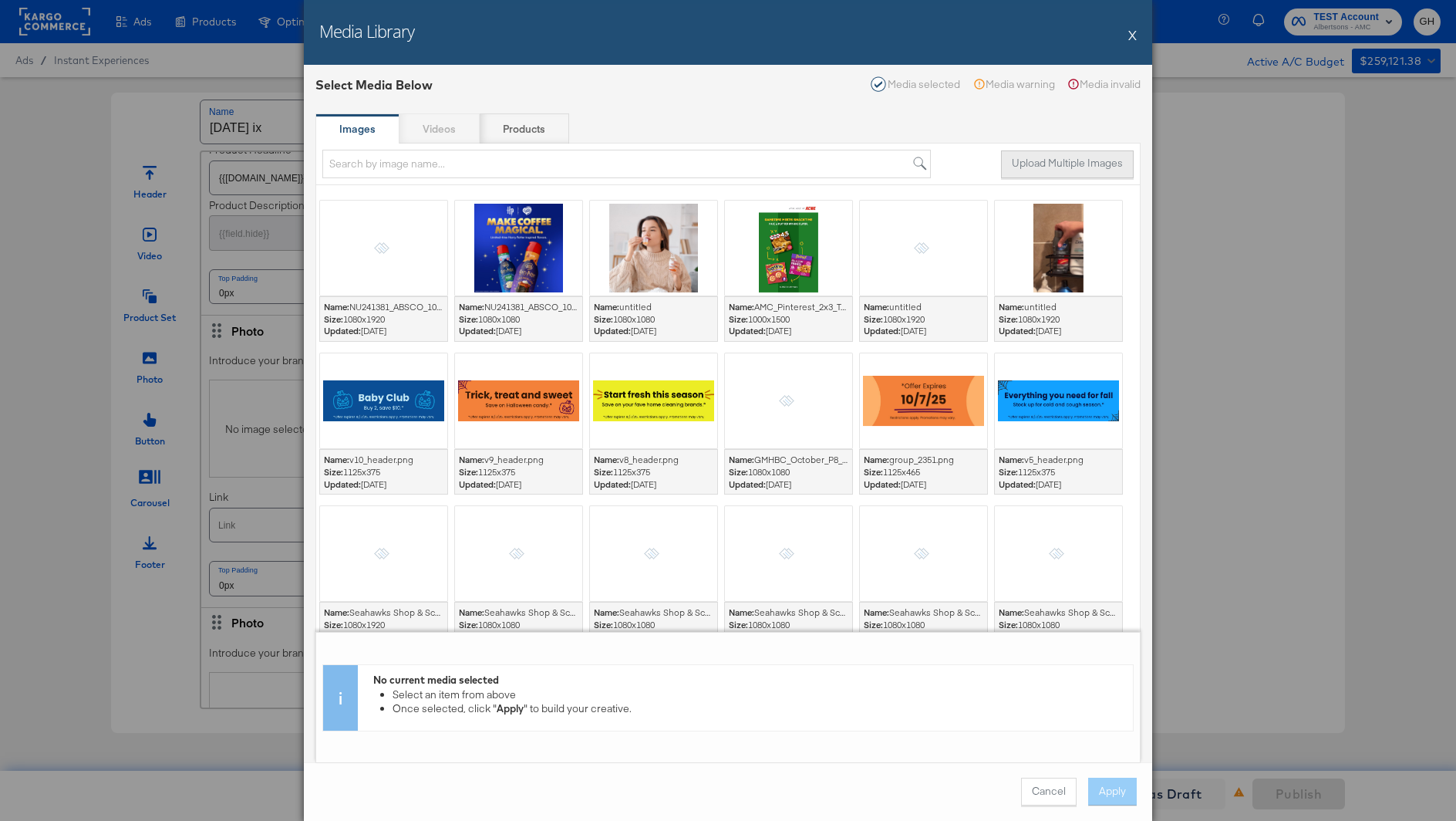
click at [1005, 160] on button "Upload Multiple Images" at bounding box center [1068, 164] width 133 height 28
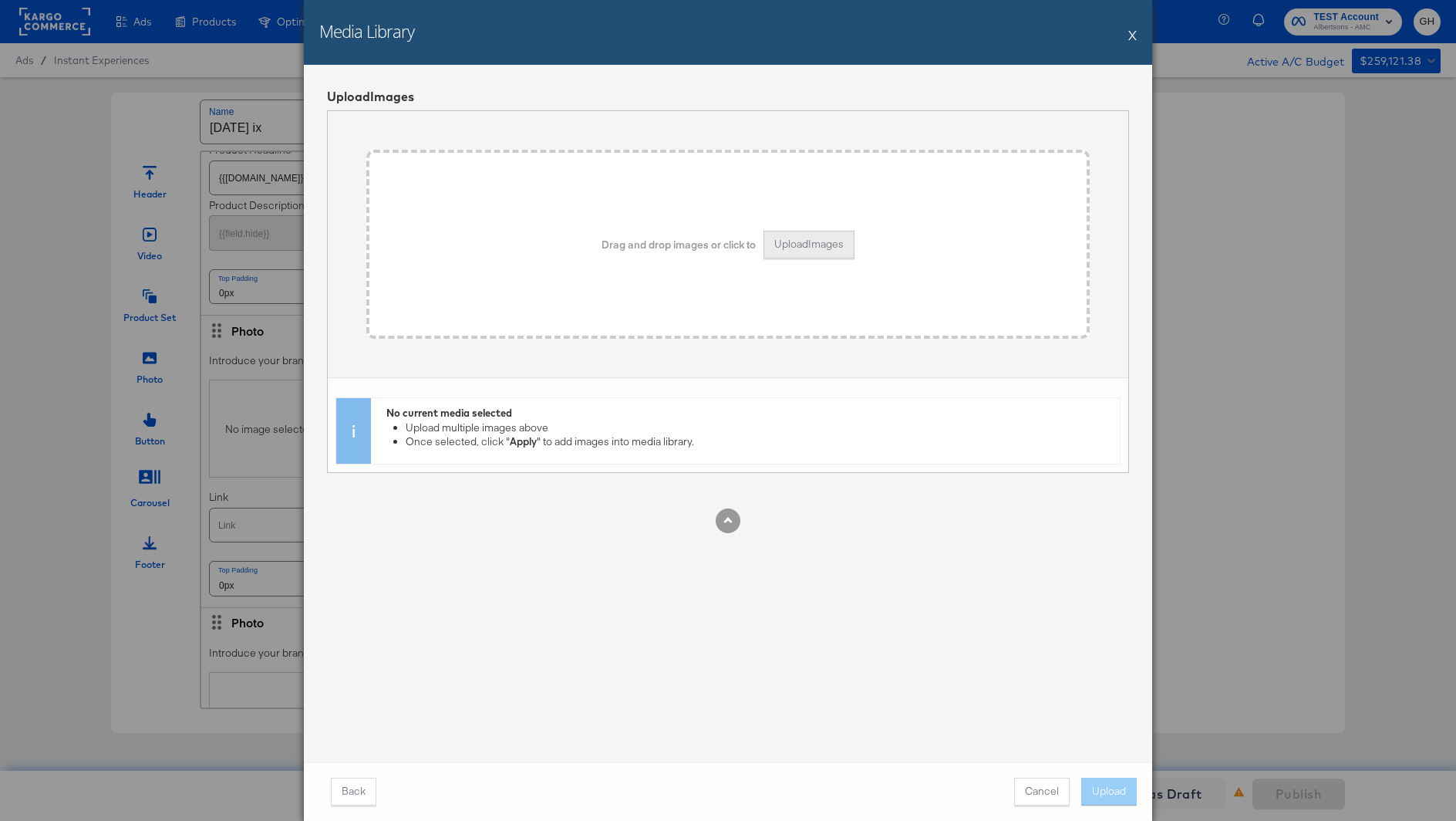
click at [770, 236] on button "Upload Images" at bounding box center [808, 245] width 91 height 28
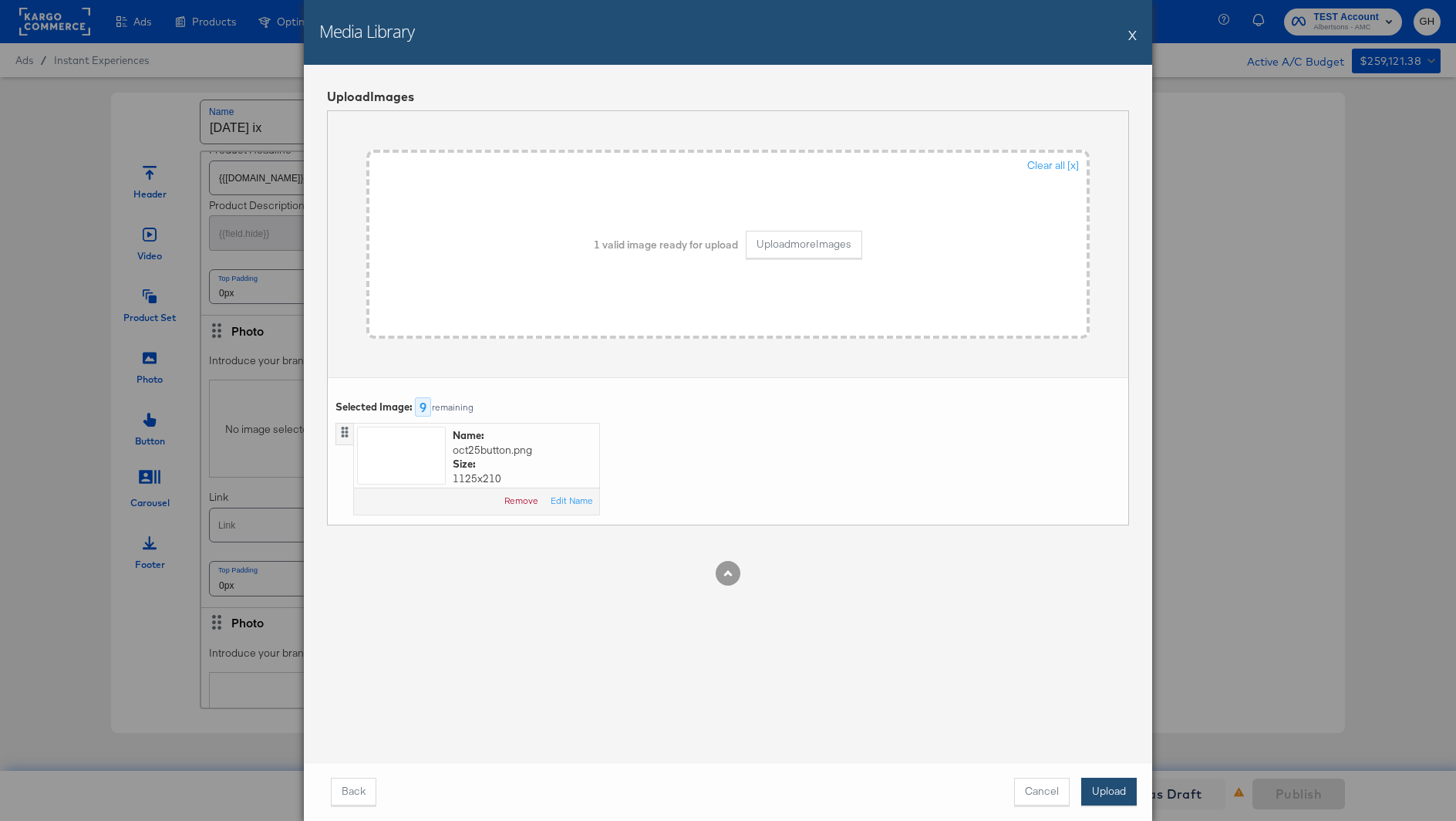
click at [1104, 789] on button "Upload" at bounding box center [1109, 791] width 56 height 28
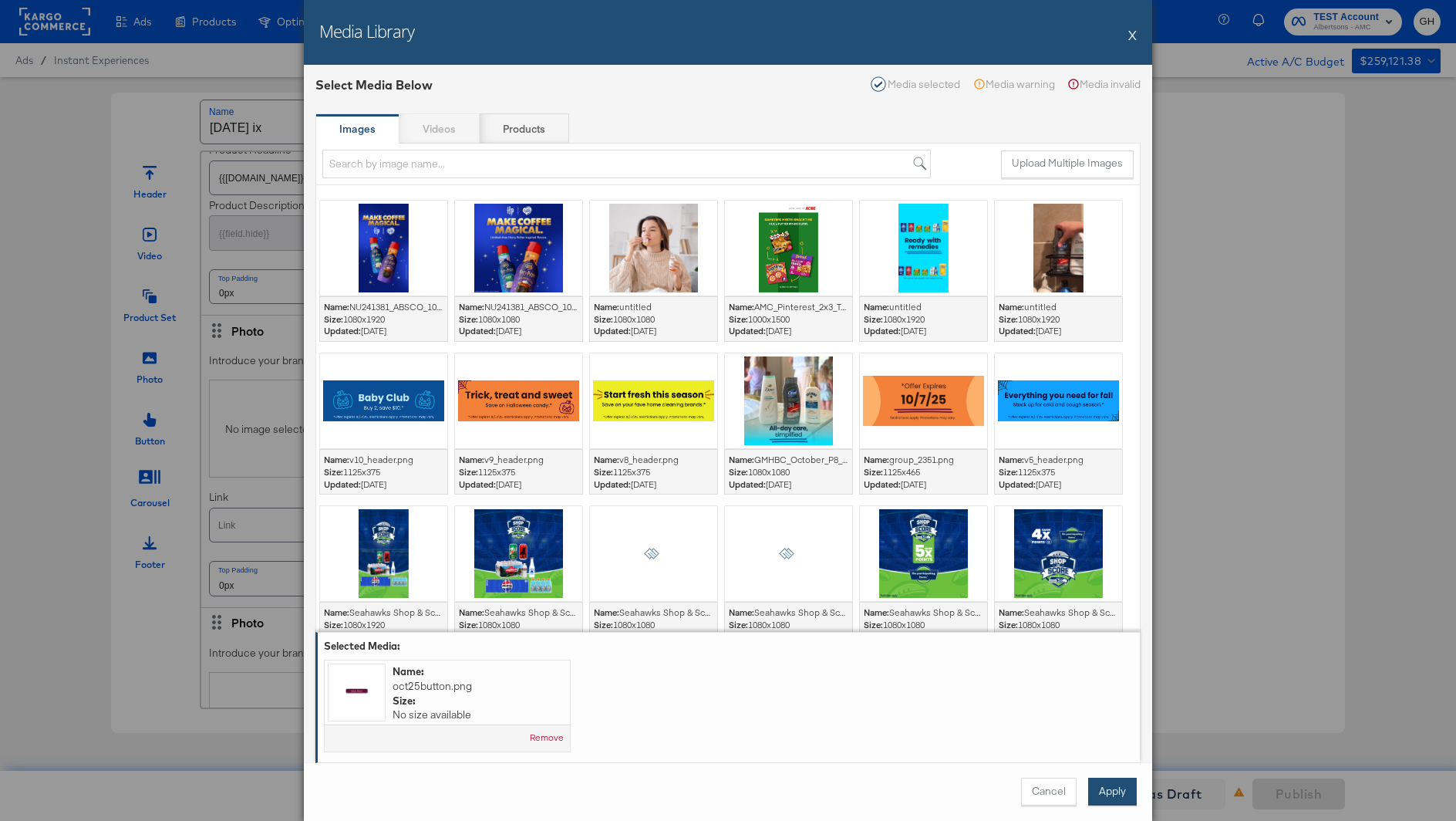
click at [1104, 779] on button "Apply" at bounding box center [1112, 791] width 49 height 28
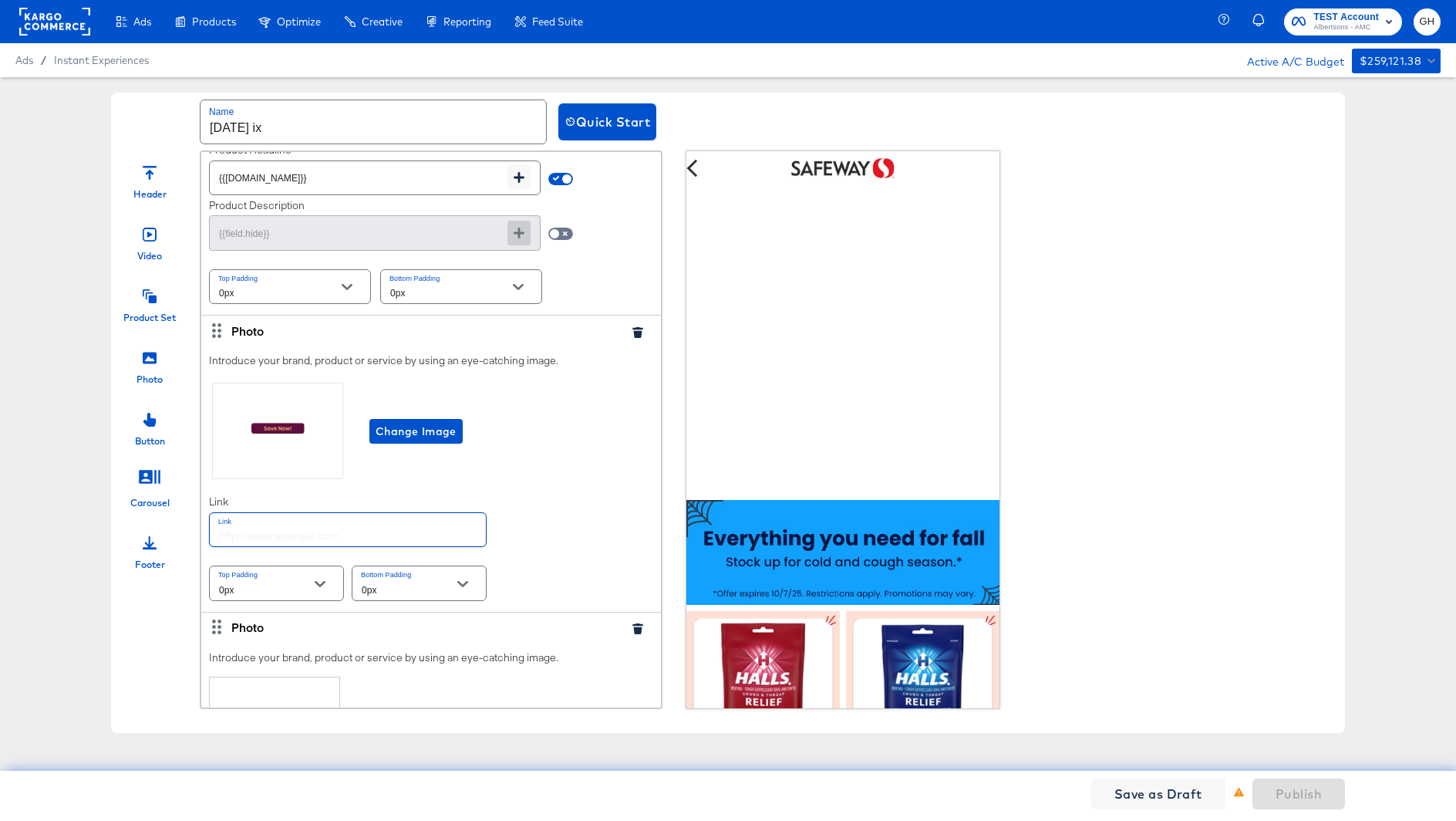
click at [386, 519] on input "text" at bounding box center [347, 529] width 276 height 33
paste input "https://www.safeway.com/order/personal-care-essentials.html"
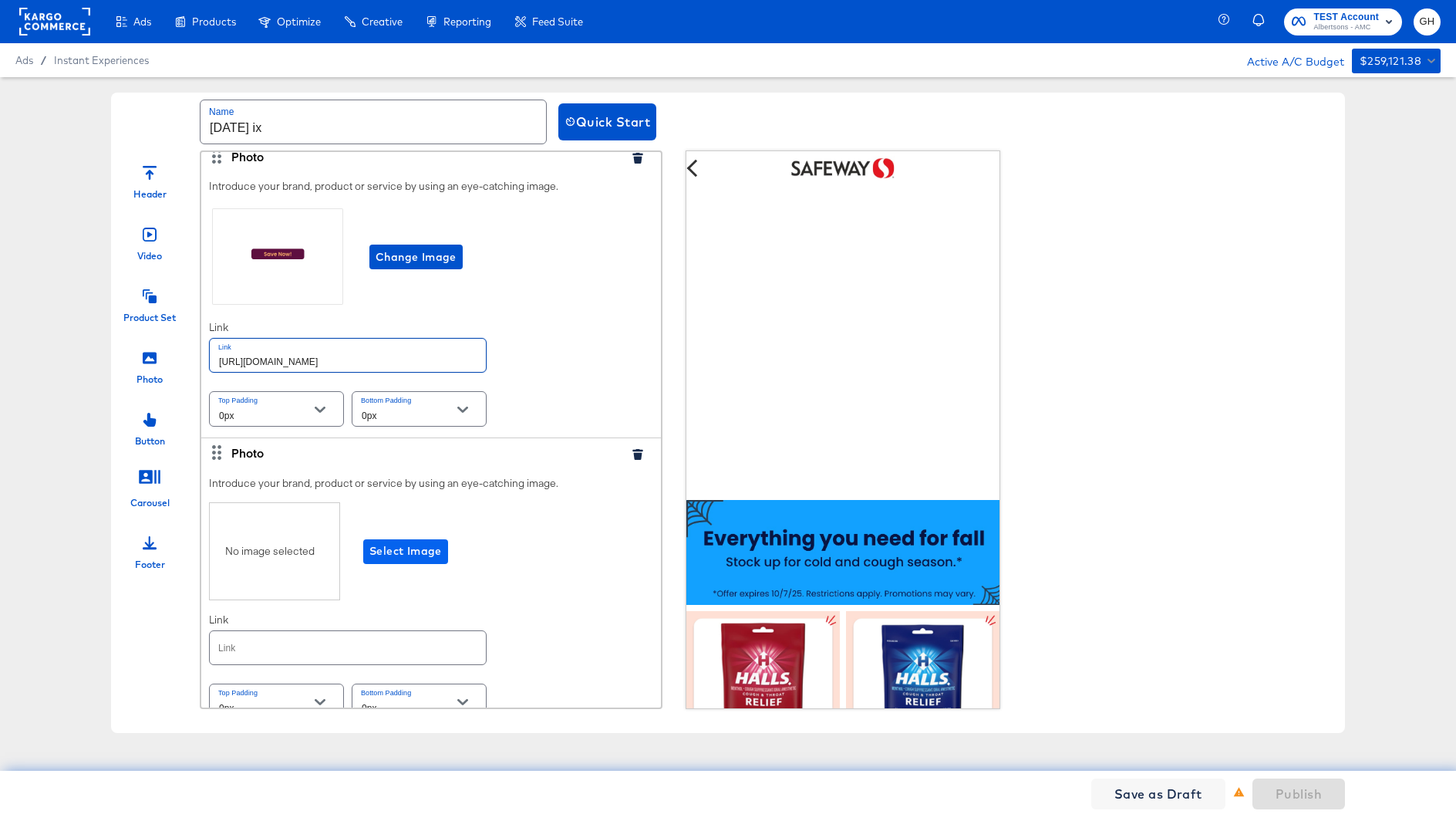
type input "https://www.safeway.com/order/personal-care-essentials.html"
click at [387, 541] on span "Select Image" at bounding box center [405, 550] width 73 height 19
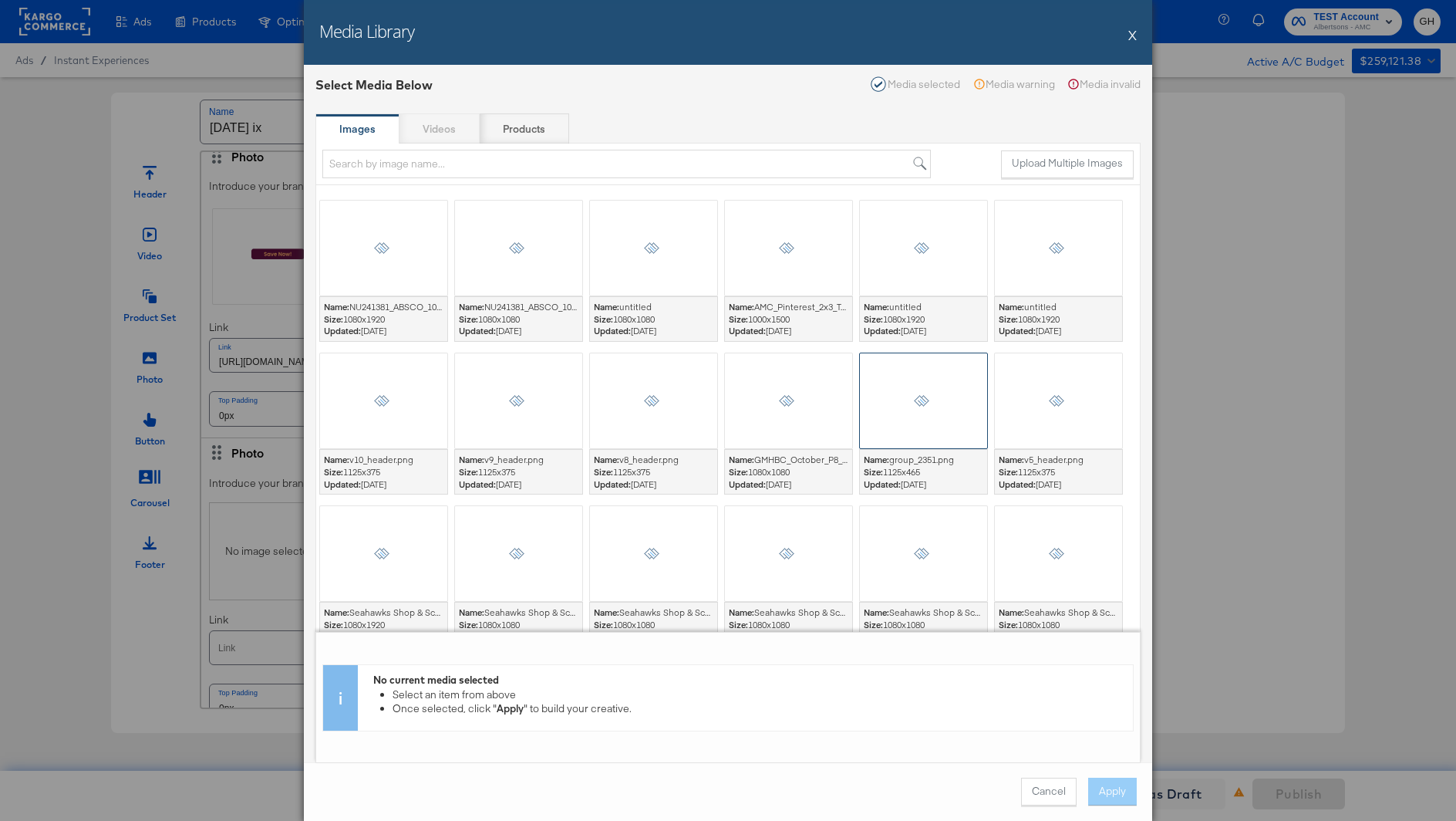
click at [917, 378] on div at bounding box center [923, 400] width 129 height 96
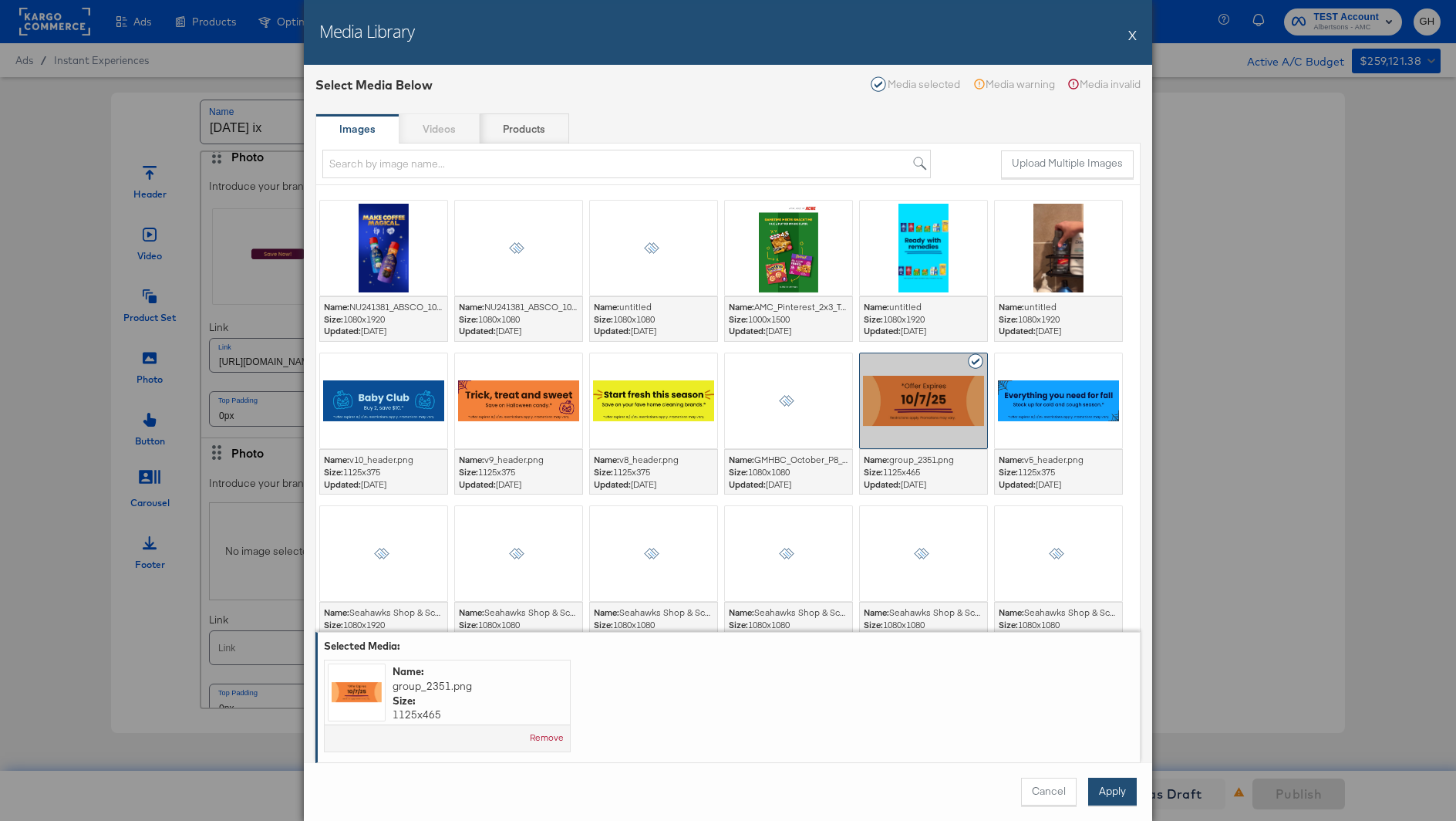
click at [1110, 786] on button "Apply" at bounding box center [1112, 791] width 49 height 28
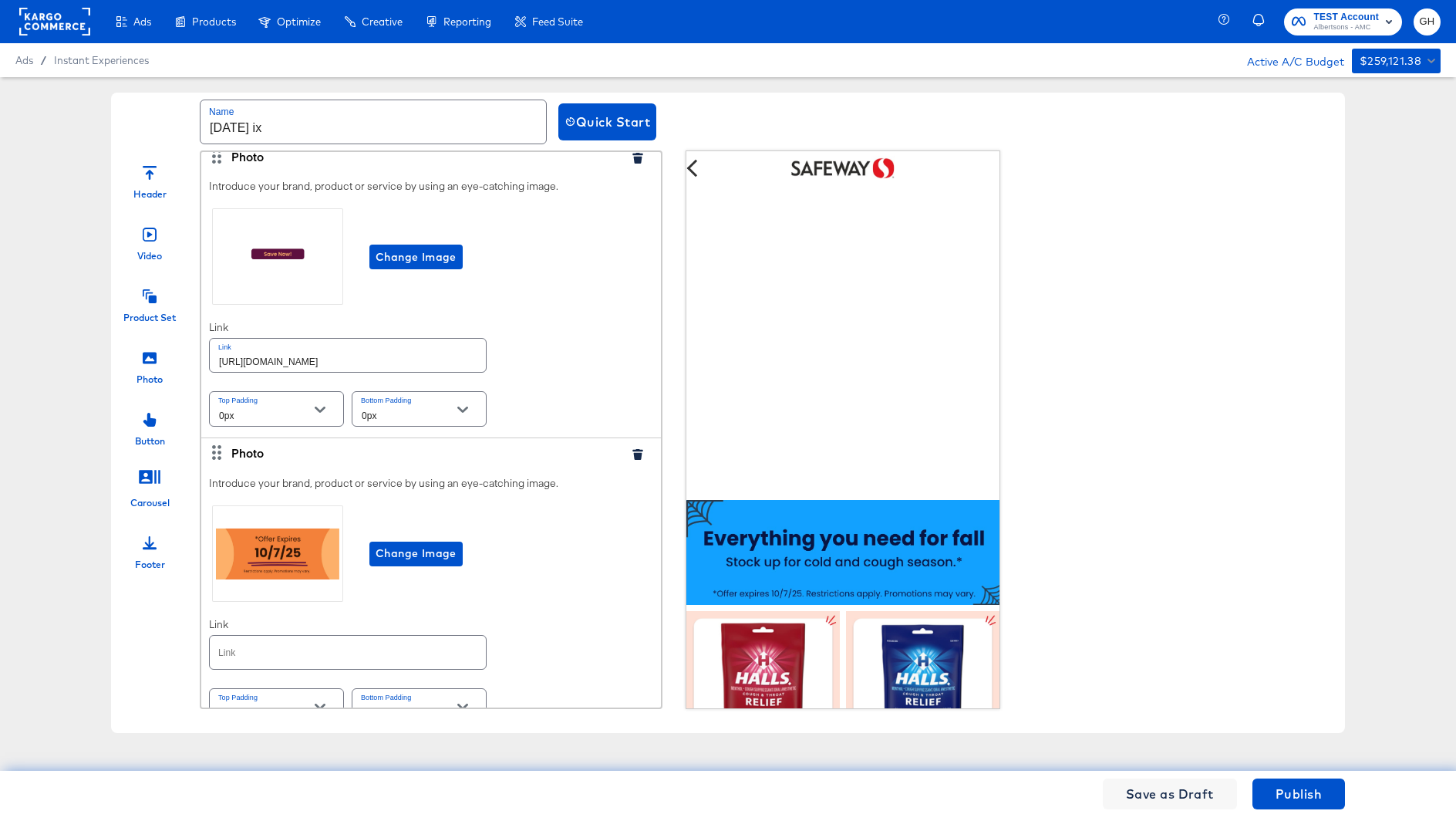
click at [300, 636] on input "text" at bounding box center [347, 652] width 276 height 33
paste input "https://www.safeway.com/order/personal-care-essentials.html"
type input "https://www.safeway.com/order/personal-care-essentials.html"
click at [533, 613] on div "Introduce your brand, product or service by using an eye-catching image. Change…" at bounding box center [431, 602] width 459 height 266
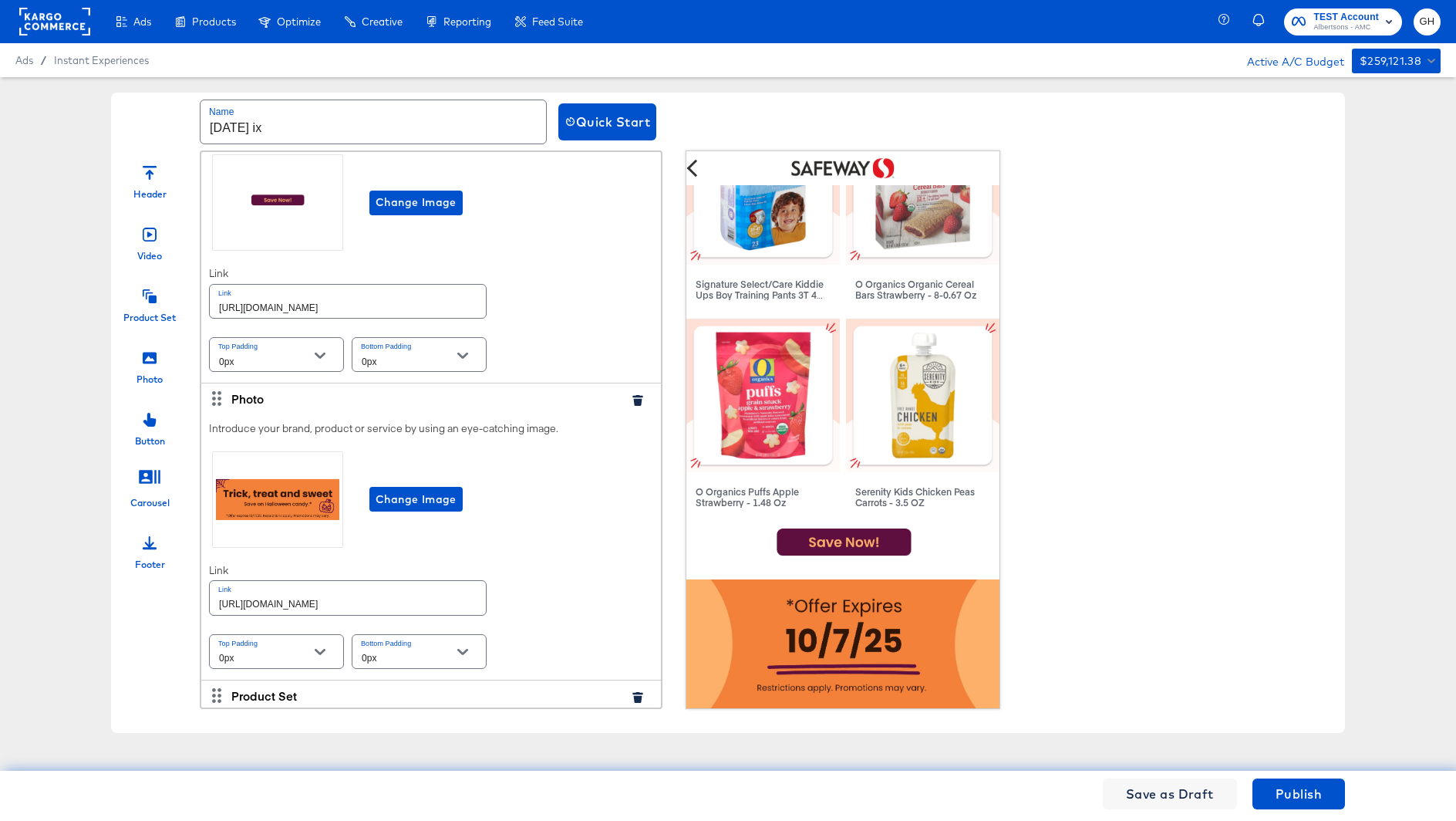
scroll to position [2322, 0]
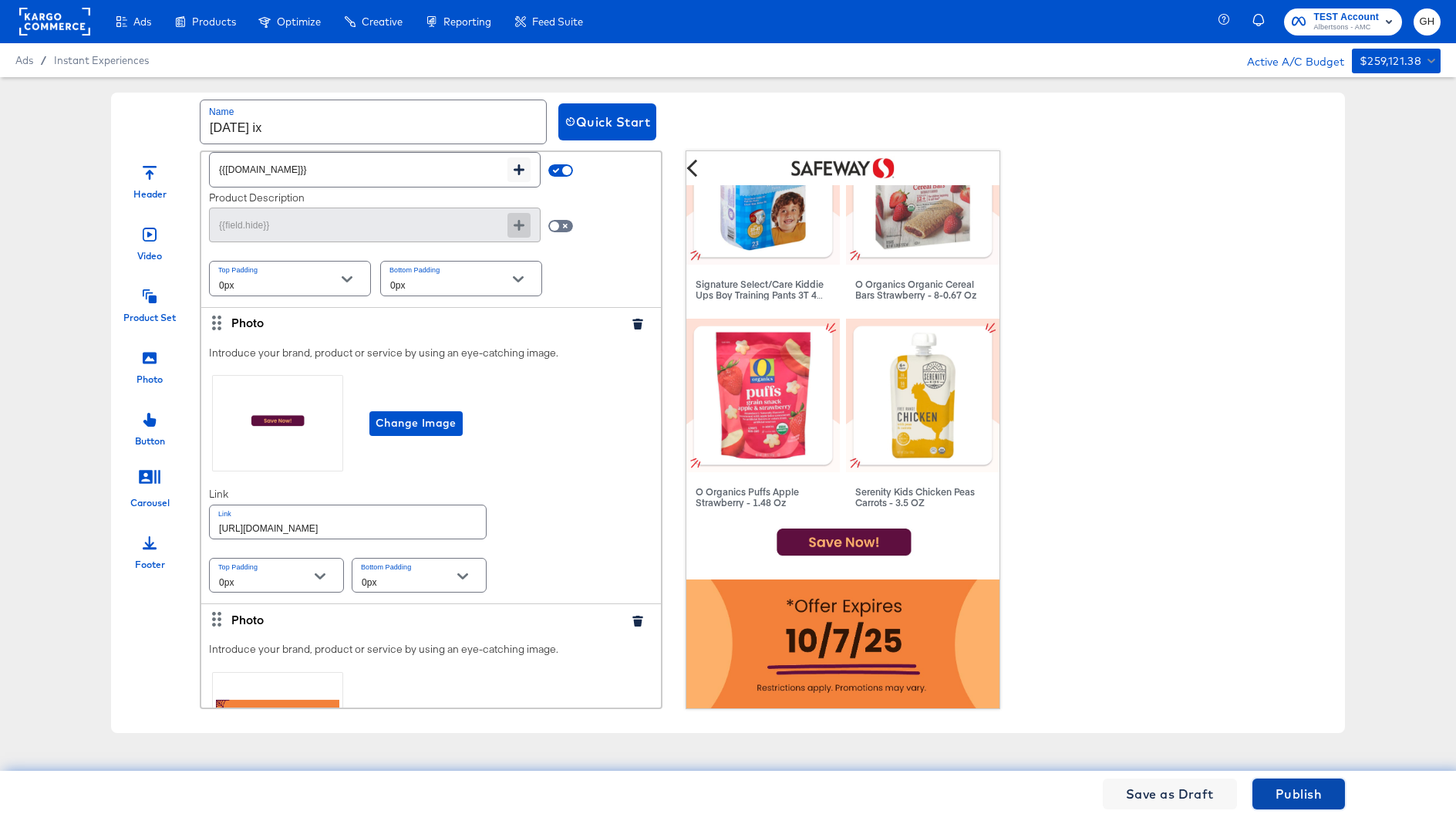
click at [1283, 790] on span "Publish" at bounding box center [1298, 794] width 46 height 22
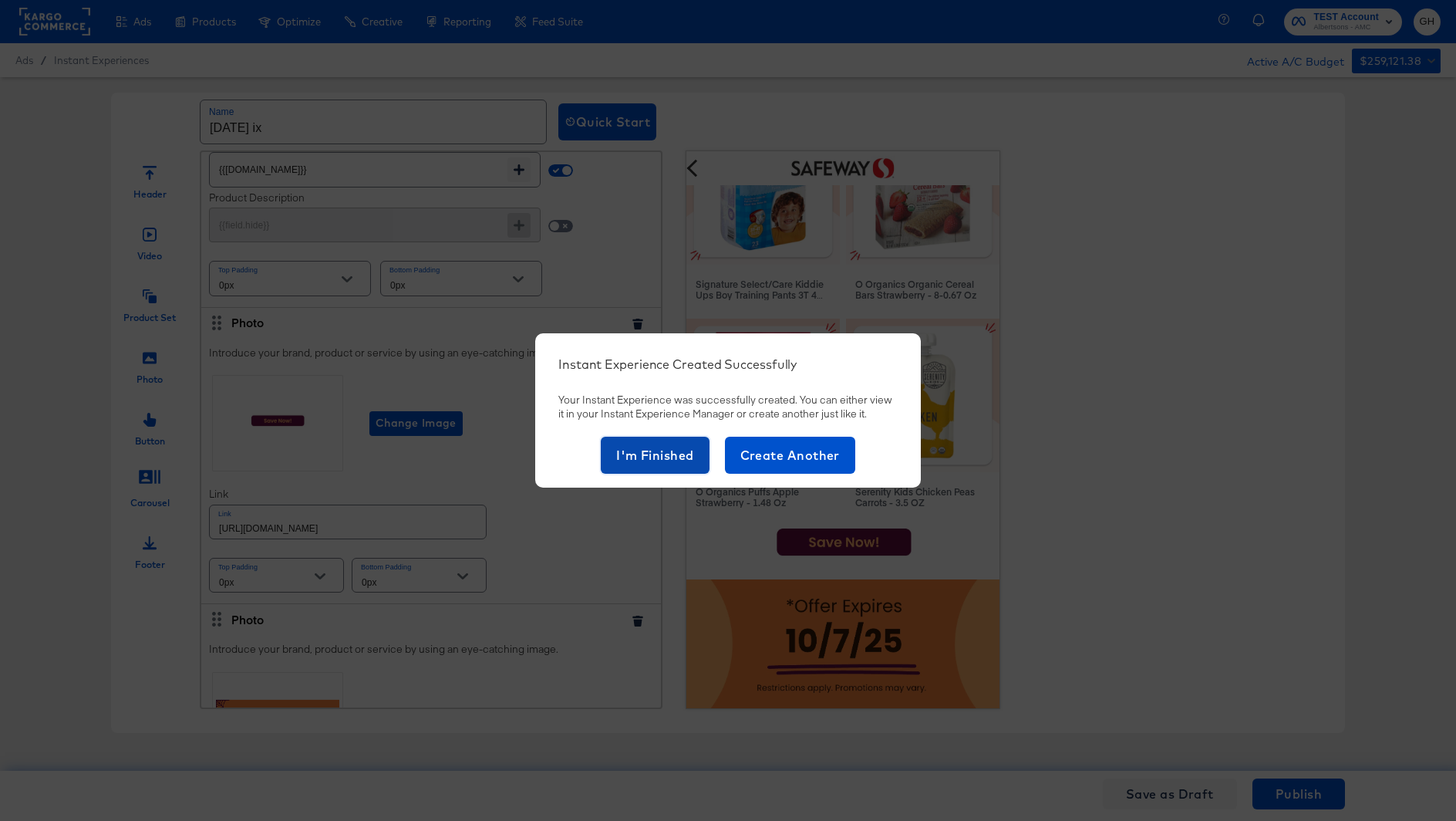
click at [651, 442] on button "I'm Finished" at bounding box center [654, 455] width 109 height 37
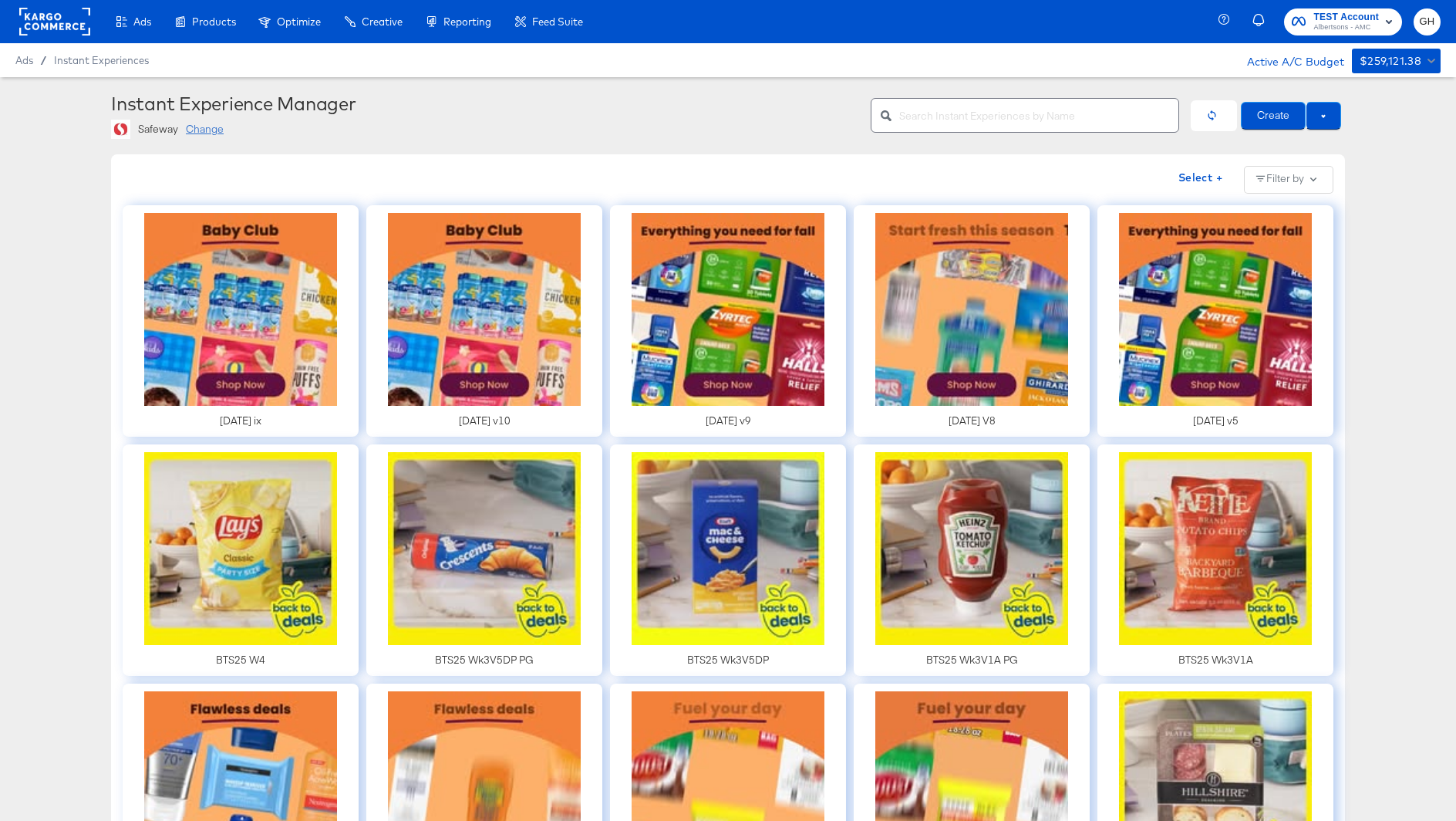
click at [200, 133] on div "Change" at bounding box center [205, 129] width 38 height 14
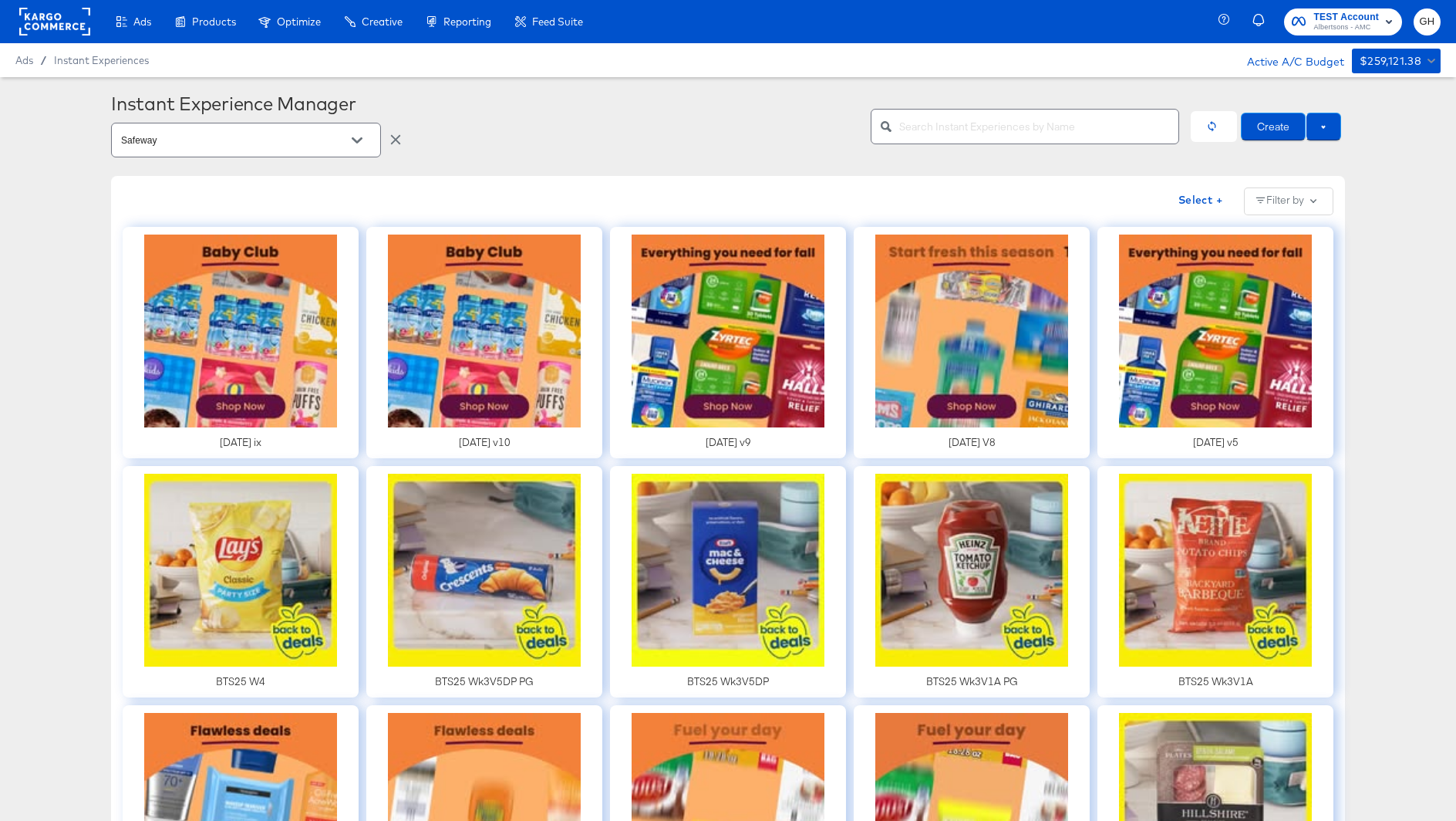
click at [231, 146] on input "Safeway" at bounding box center [234, 141] width 232 height 18
type input "von"
click at [254, 187] on li "Vons" at bounding box center [245, 180] width 269 height 29
